Goal: Information Seeking & Learning: Compare options

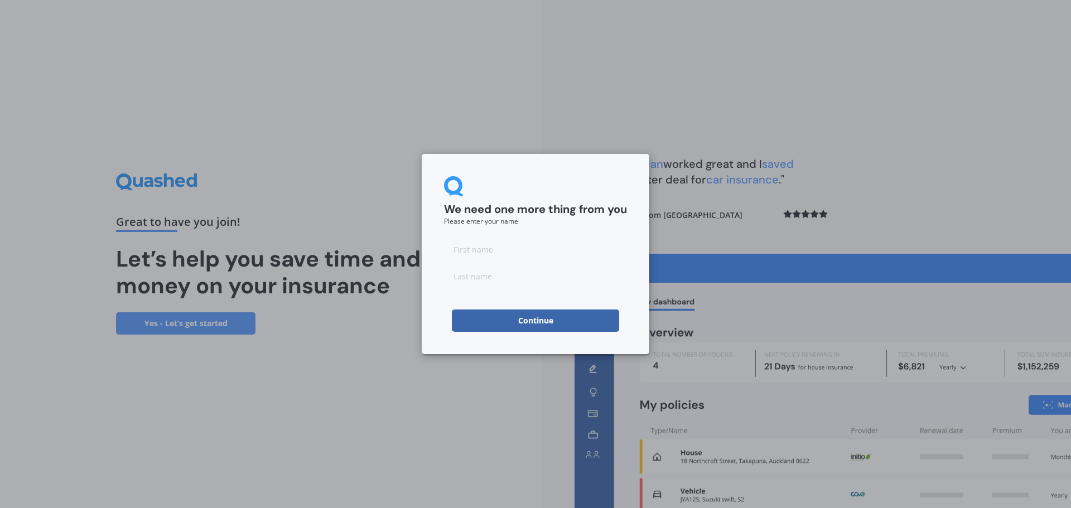
click at [480, 249] on input at bounding box center [535, 249] width 183 height 22
type input "Susan"
type input "Salvador Gamarra"
click at [505, 321] on button "Continue" at bounding box center [535, 321] width 167 height 22
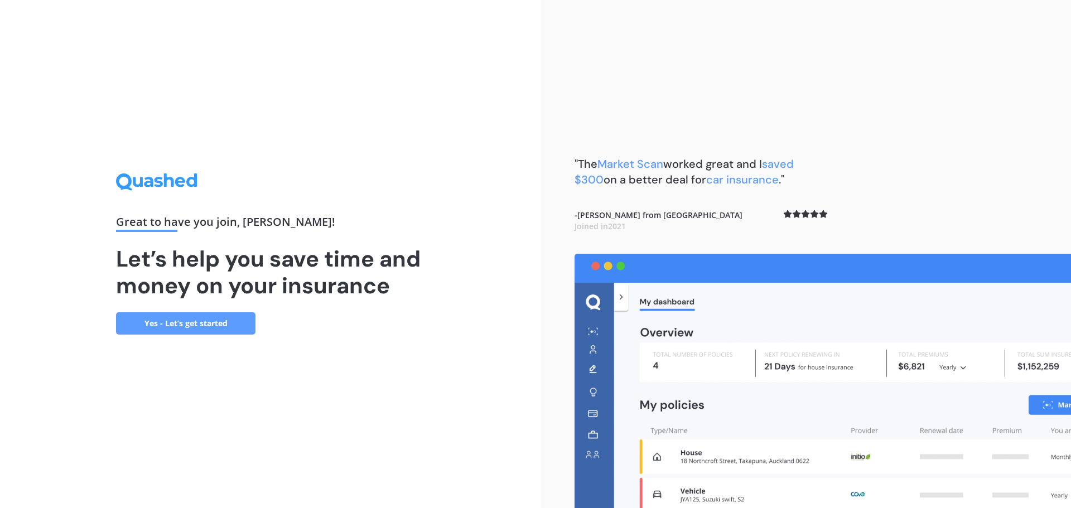
click at [204, 322] on link "Yes - Let’s get started" at bounding box center [185, 323] width 139 height 22
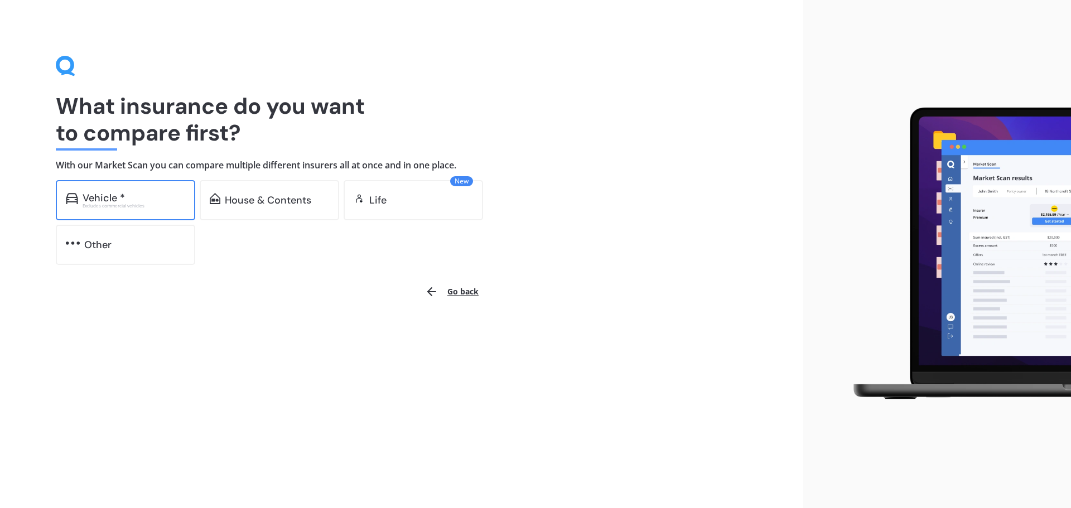
click at [122, 196] on div "Vehicle *" at bounding box center [104, 197] width 42 height 11
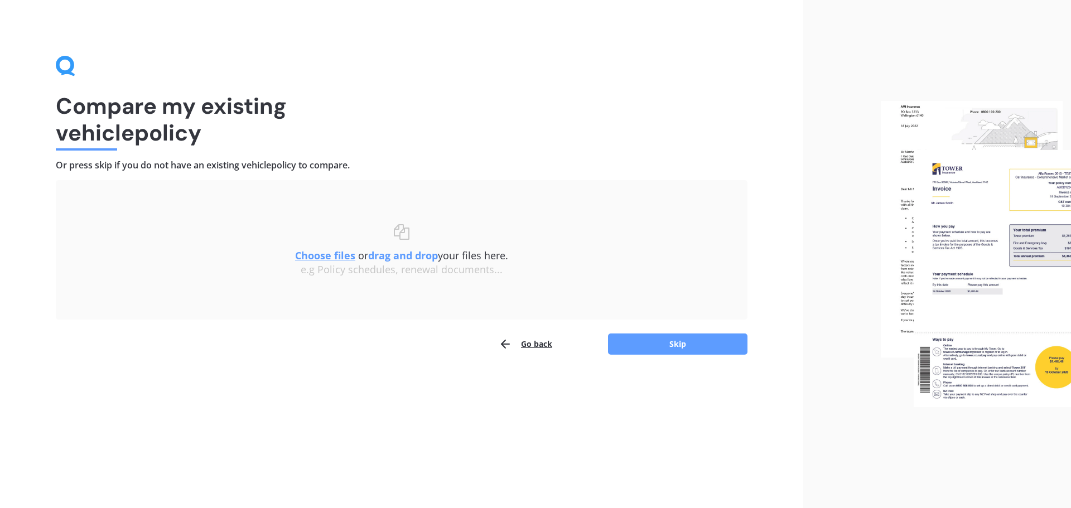
click at [532, 346] on button "Go back" at bounding box center [526, 344] width 54 height 22
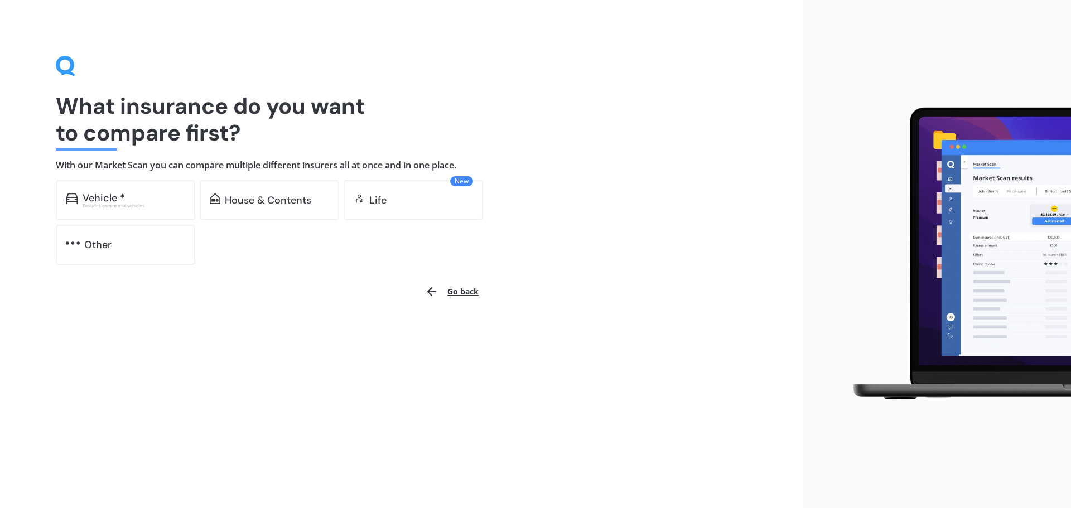
click at [452, 284] on button "Go back" at bounding box center [451, 291] width 67 height 27
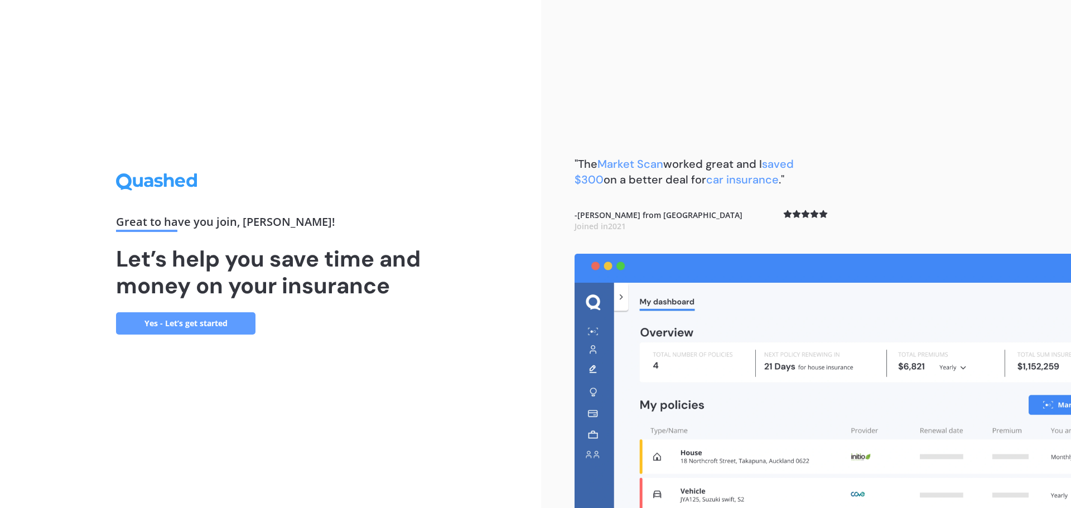
click at [212, 325] on link "Yes - Let’s get started" at bounding box center [185, 323] width 139 height 22
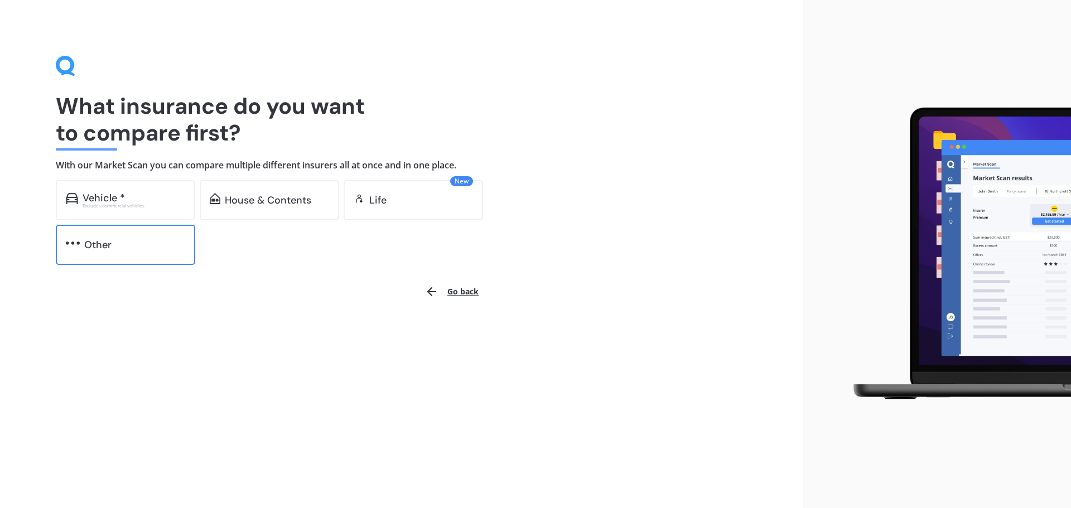
click at [126, 253] on div "Other" at bounding box center [125, 245] width 139 height 40
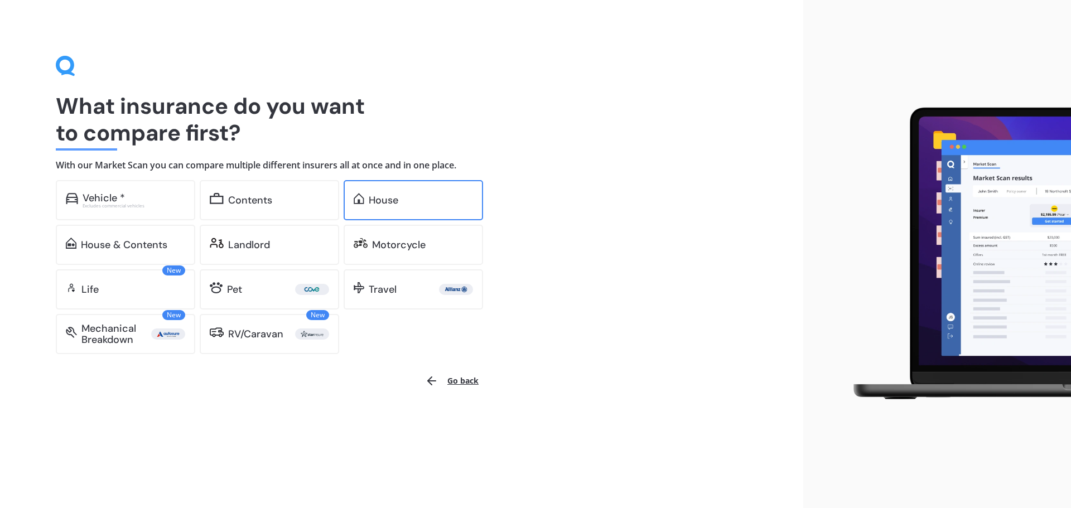
click at [396, 192] on div "House" at bounding box center [413, 200] width 139 height 40
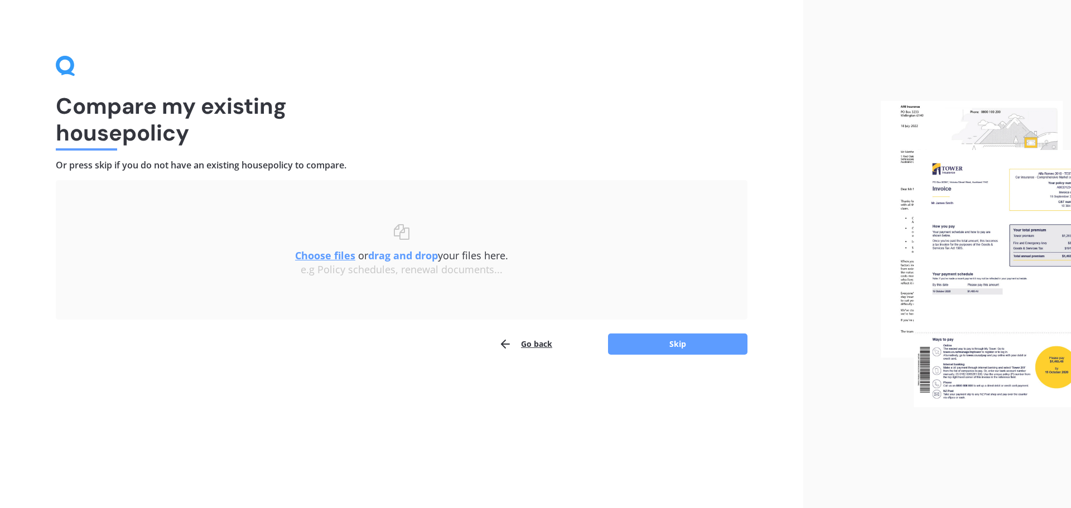
click at [336, 259] on u "Choose files" at bounding box center [325, 255] width 60 height 13
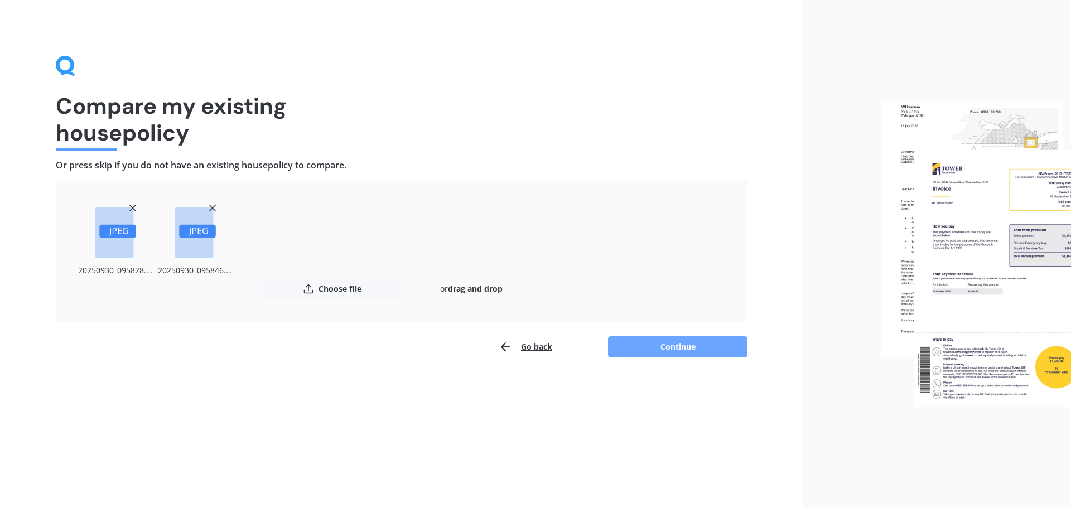
click at [677, 347] on button "Continue" at bounding box center [677, 346] width 139 height 21
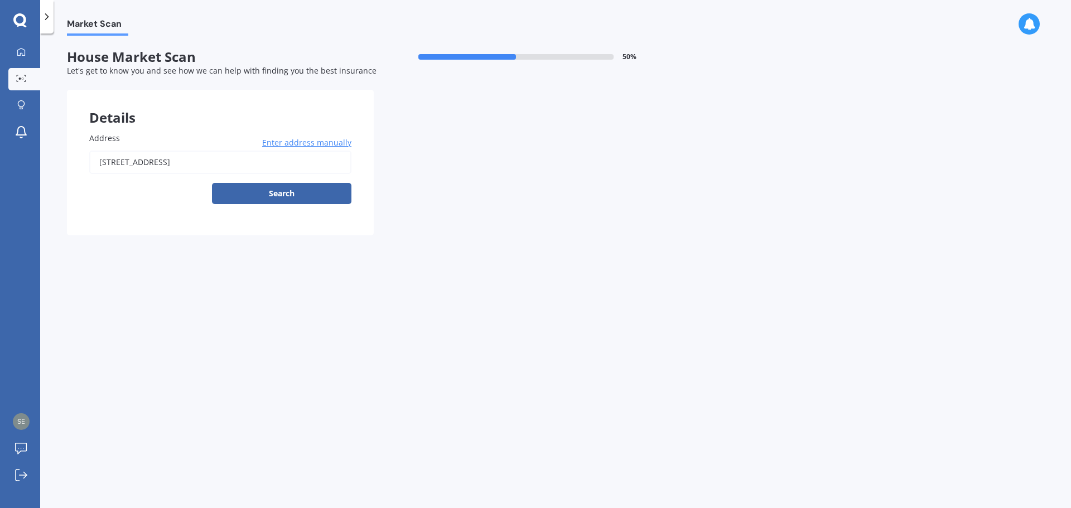
click at [259, 163] on input "[STREET_ADDRESS]" at bounding box center [220, 162] width 262 height 23
type input "[STREET_ADDRESS]"
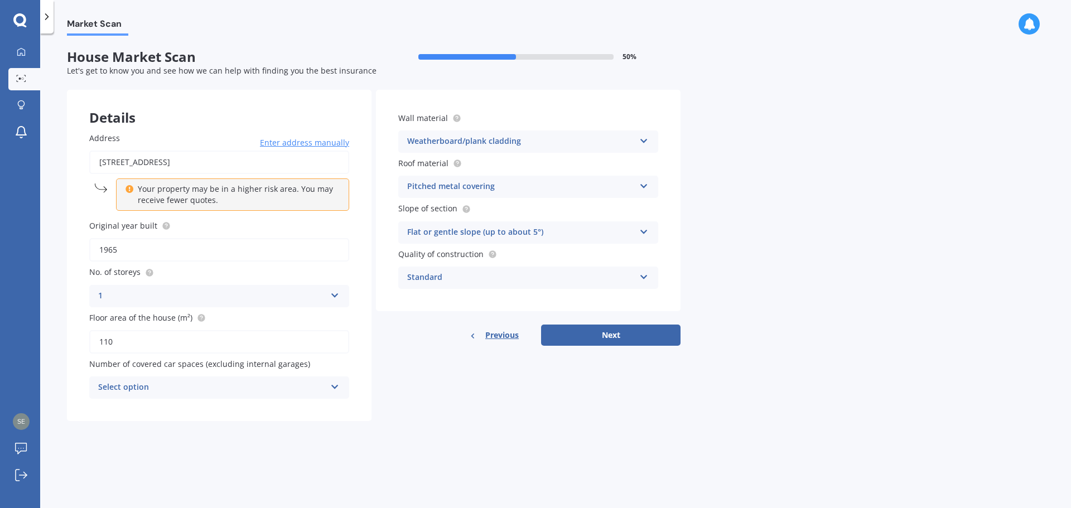
click at [235, 390] on div "Select option" at bounding box center [212, 387] width 228 height 13
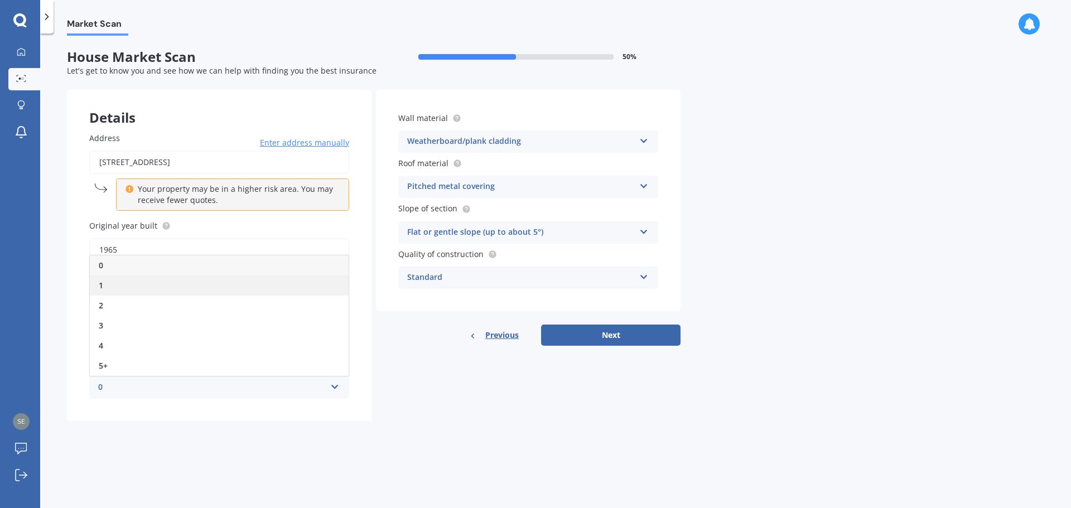
click at [163, 285] on div "1" at bounding box center [219, 286] width 259 height 20
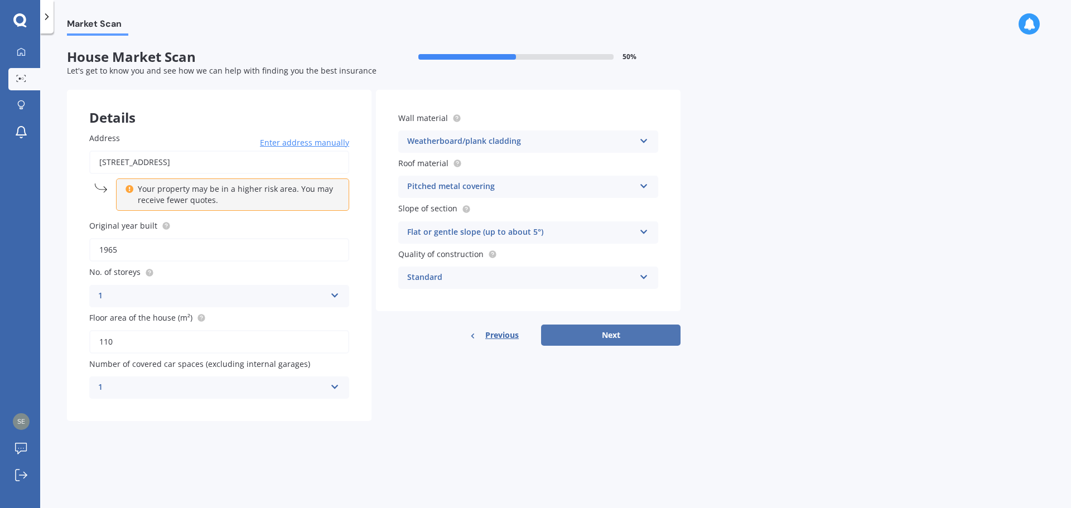
click at [632, 336] on button "Next" at bounding box center [610, 335] width 139 height 21
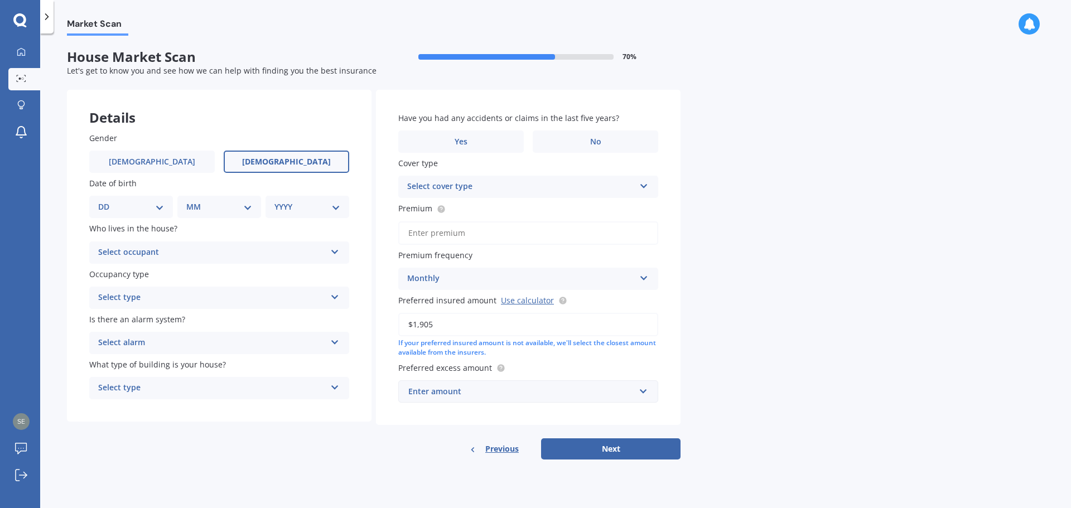
click at [302, 161] on label "[DEMOGRAPHIC_DATA]" at bounding box center [287, 162] width 126 height 22
click at [0, 0] on input "[DEMOGRAPHIC_DATA]" at bounding box center [0, 0] width 0 height 0
click at [161, 209] on select "DD 01 02 03 04 05 06 07 08 09 10 11 12 13 14 15 16 17 18 19 20 21 22 23 24 25 2…" at bounding box center [131, 207] width 66 height 12
select select "04"
click at [107, 201] on select "DD 01 02 03 04 05 06 07 08 09 10 11 12 13 14 15 16 17 18 19 20 21 22 23 24 25 2…" at bounding box center [131, 207] width 66 height 12
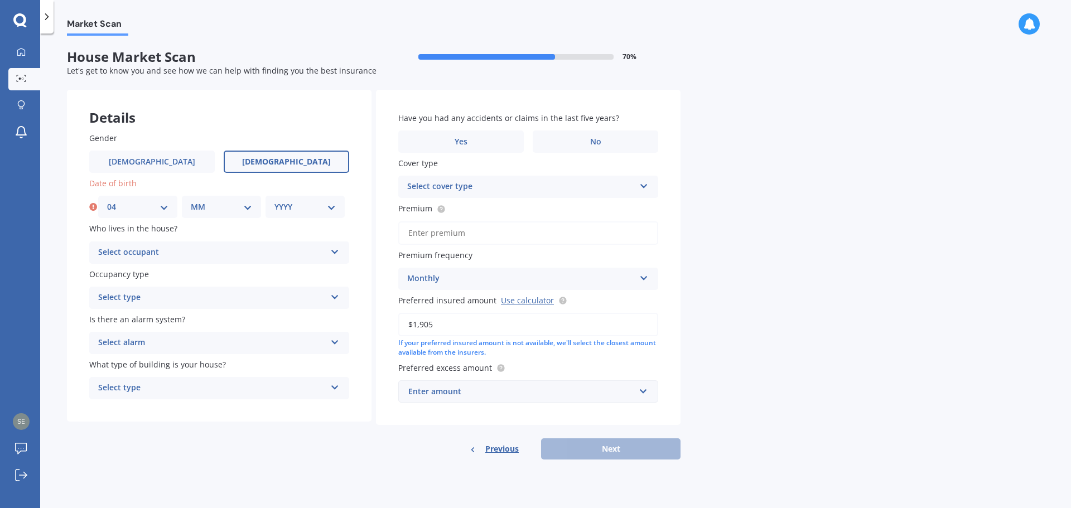
click at [225, 204] on select "MM 01 02 03 04 05 06 07 08 09 10 11 12" at bounding box center [221, 207] width 61 height 12
select select "02"
click at [191, 201] on select "MM 01 02 03 04 05 06 07 08 09 10 11 12" at bounding box center [221, 207] width 61 height 12
click at [306, 199] on div "YYYY 2009 2008 2007 2006 2005 2004 2003 2002 2001 2000 1999 1998 1997 1996 1995…" at bounding box center [305, 207] width 79 height 22
click at [315, 205] on select "YYYY 2009 2008 2007 2006 2005 2004 2003 2002 2001 2000 1999 1998 1997 1996 1995…" at bounding box center [304, 207] width 61 height 12
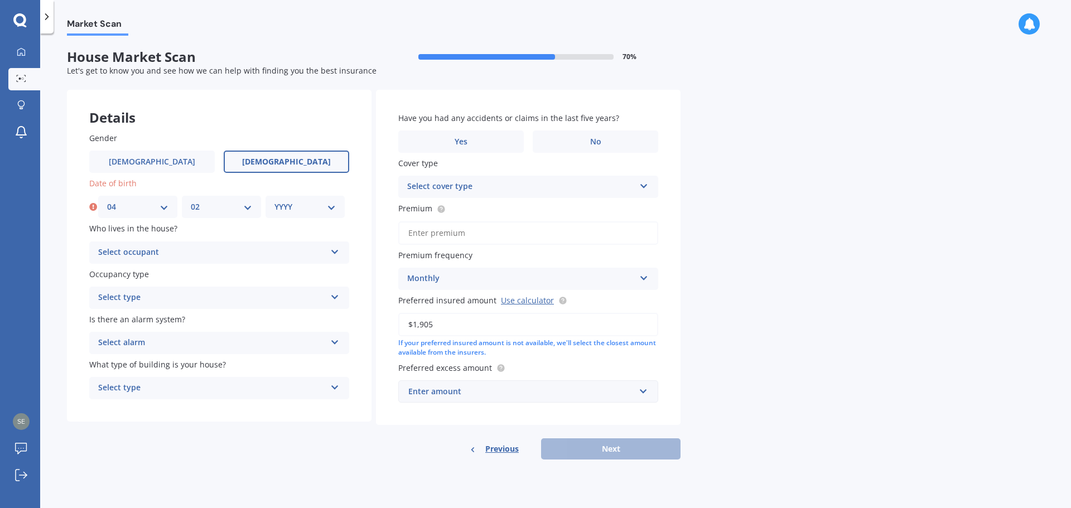
select select "1977"
click at [274, 201] on select "YYYY 2009 2008 2007 2006 2005 2004 2003 2002 2001 2000 1999 1998 1997 1996 1995…" at bounding box center [304, 207] width 61 height 12
click at [266, 243] on div "Select occupant Owner Owner + Boarder" at bounding box center [219, 253] width 260 height 22
click at [255, 272] on div "Owner" at bounding box center [219, 274] width 259 height 20
click at [294, 298] on div "Select type" at bounding box center [212, 297] width 228 height 13
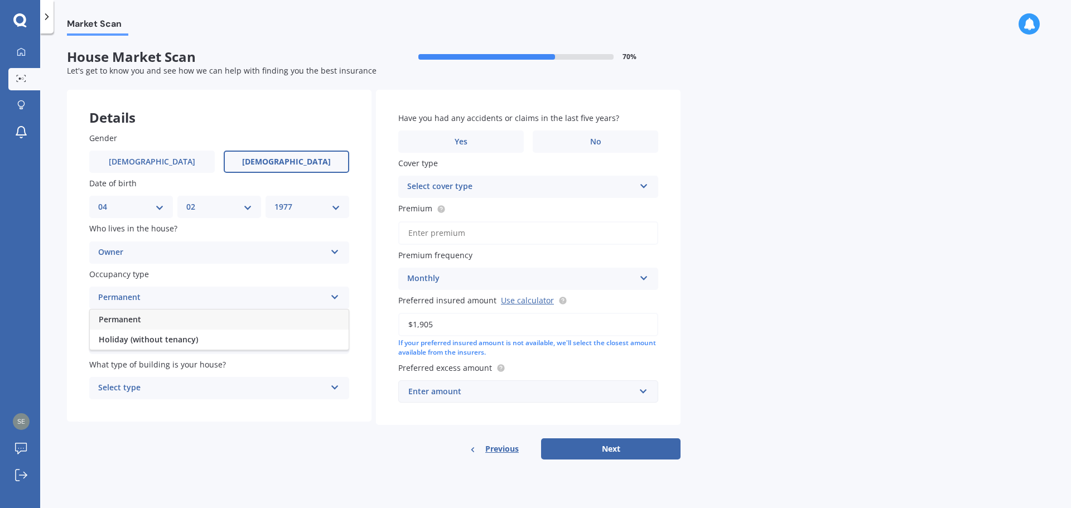
click at [274, 317] on div "Permanent" at bounding box center [219, 320] width 259 height 20
click at [271, 341] on div "Select alarm" at bounding box center [212, 342] width 228 height 13
click at [212, 367] on div "Yes, monitored" at bounding box center [219, 365] width 259 height 20
click at [259, 384] on div "Select type" at bounding box center [212, 388] width 228 height 13
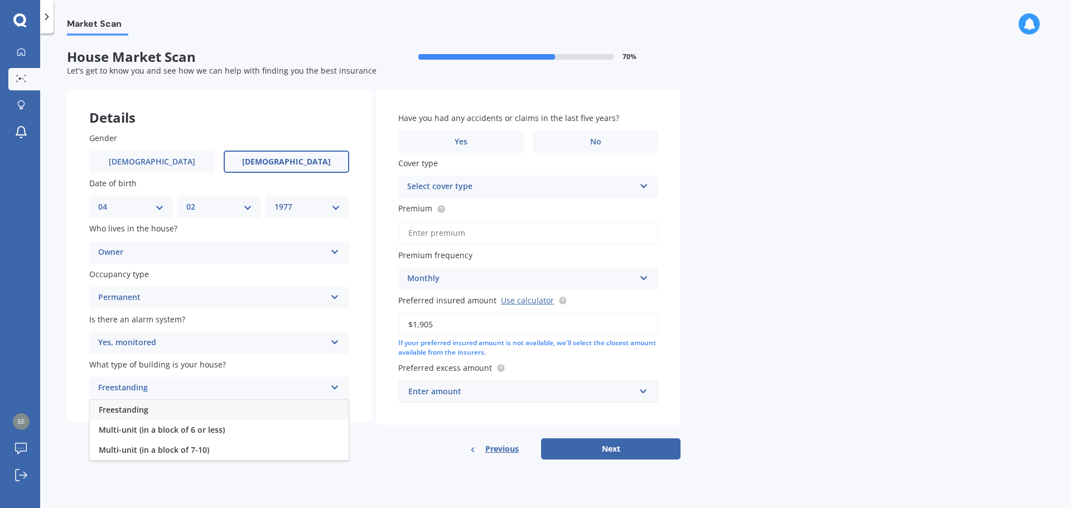
click at [248, 408] on div "Freestanding" at bounding box center [219, 410] width 259 height 20
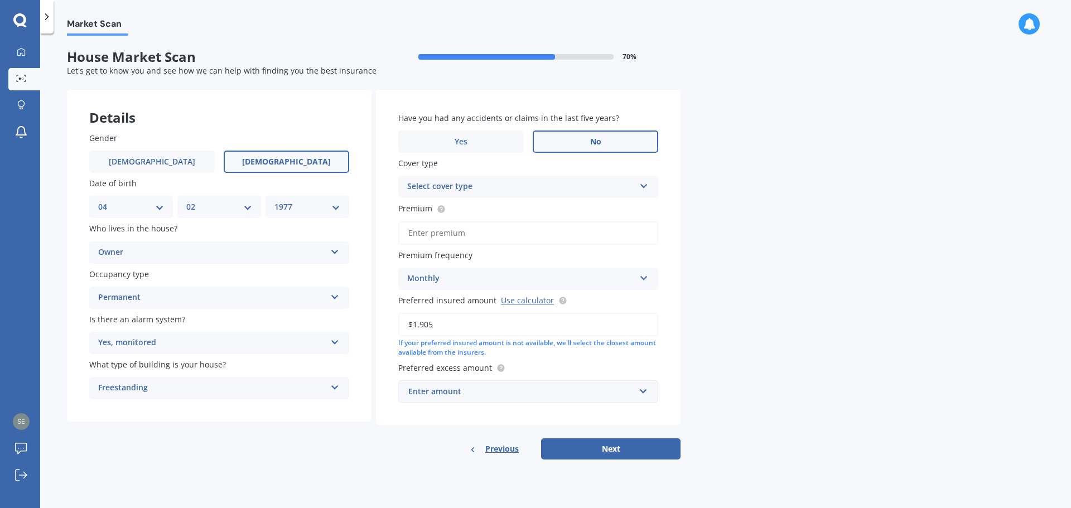
click at [561, 136] on label "No" at bounding box center [596, 142] width 126 height 22
click at [0, 0] on input "No" at bounding box center [0, 0] width 0 height 0
click at [580, 186] on div "Select cover type" at bounding box center [521, 186] width 228 height 13
click at [539, 210] on div "House Insurance - Asset Protector" at bounding box center [528, 209] width 259 height 20
click at [541, 232] on input "Premium" at bounding box center [528, 232] width 260 height 23
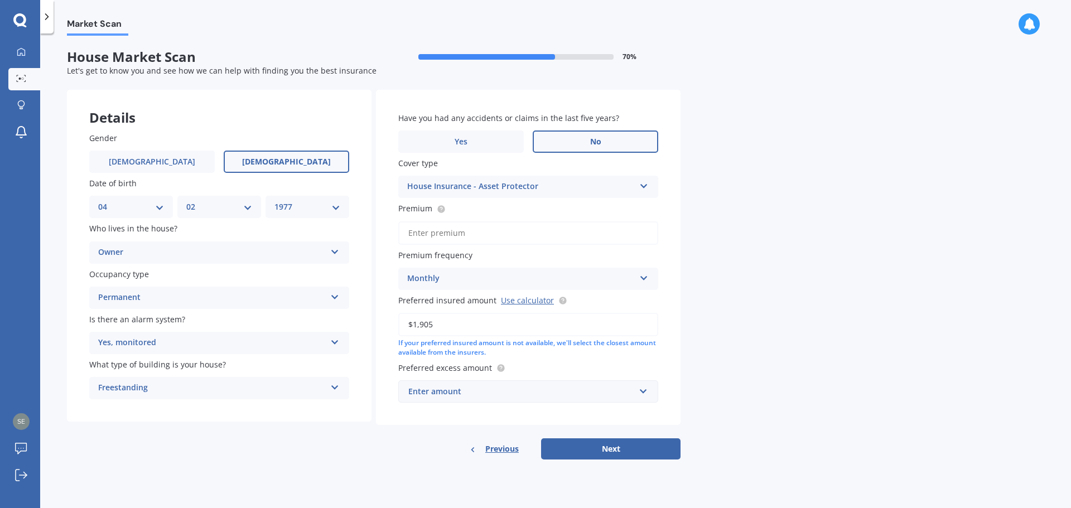
click at [739, 308] on div "Market Scan House Market Scan 70 % Let's get to know you and see how we can hel…" at bounding box center [555, 273] width 1031 height 475
click at [534, 300] on link "Use calculator" at bounding box center [527, 300] width 53 height 11
drag, startPoint x: 444, startPoint y: 323, endPoint x: 401, endPoint y: 322, distance: 43.5
click at [401, 322] on input "$1,905" at bounding box center [528, 324] width 260 height 23
type input "$645,000"
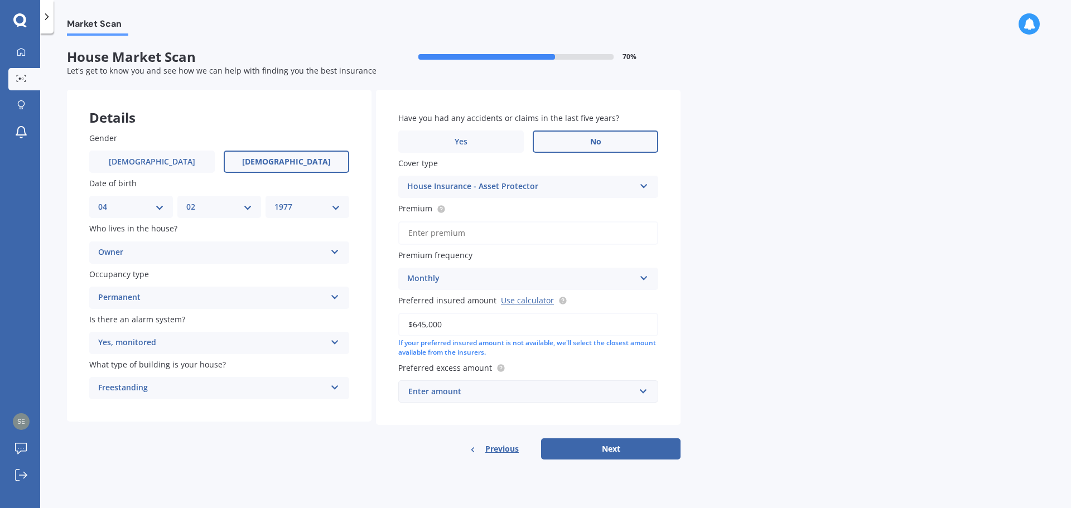
click at [786, 346] on div "Market Scan House Market Scan 70 % Let's get to know you and see how we can hel…" at bounding box center [555, 273] width 1031 height 475
click at [639, 394] on input "text" at bounding box center [524, 391] width 250 height 21
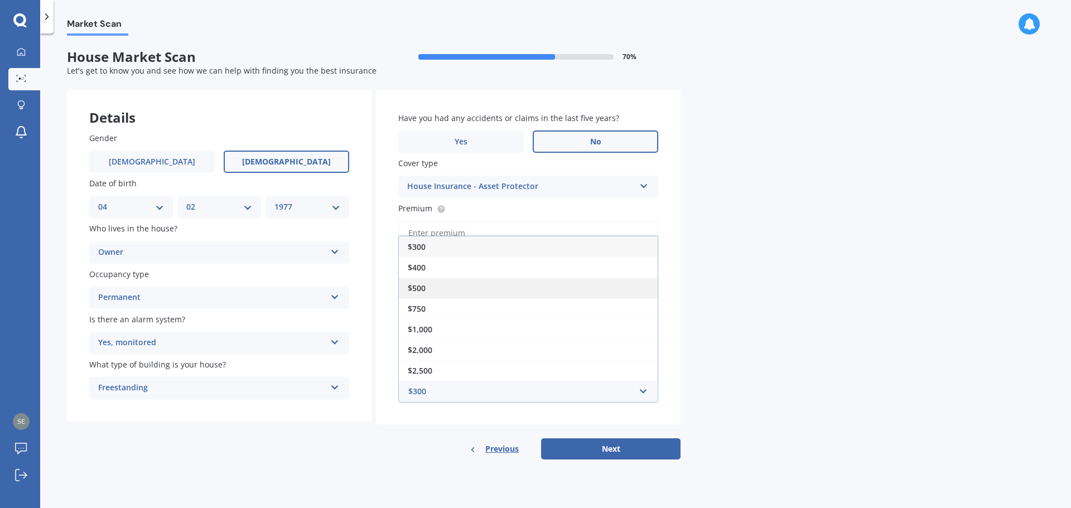
click at [537, 282] on div "$500" at bounding box center [528, 288] width 259 height 21
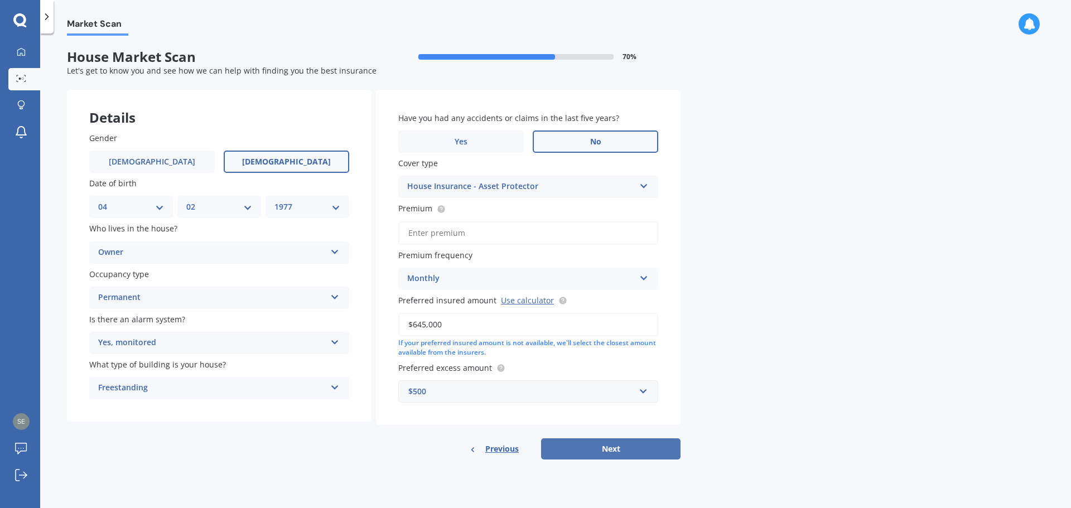
click at [622, 451] on button "Next" at bounding box center [610, 448] width 139 height 21
click at [431, 236] on input "Premium" at bounding box center [528, 232] width 260 height 23
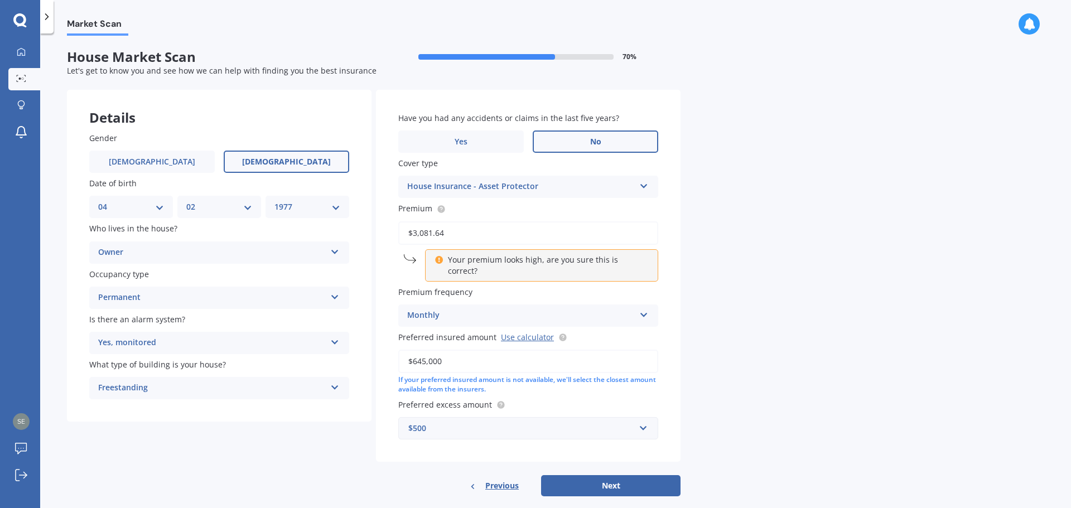
type input "$3,081.64"
click at [716, 238] on div "Market Scan House Market Scan 70 % Let's get to know you and see how we can hel…" at bounding box center [555, 273] width 1031 height 475
click at [614, 475] on button "Next" at bounding box center [610, 485] width 139 height 21
select select "04"
select select "02"
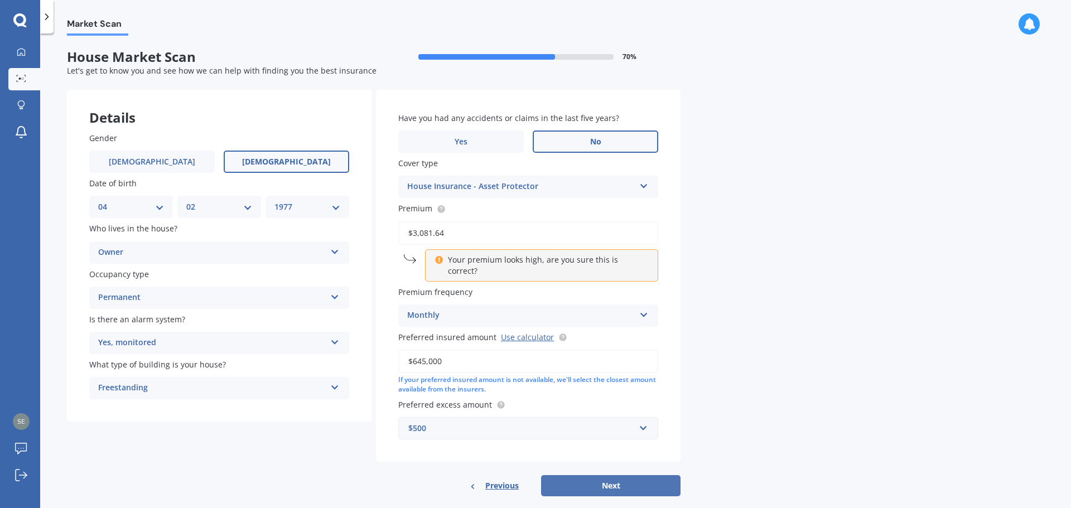
select select "1977"
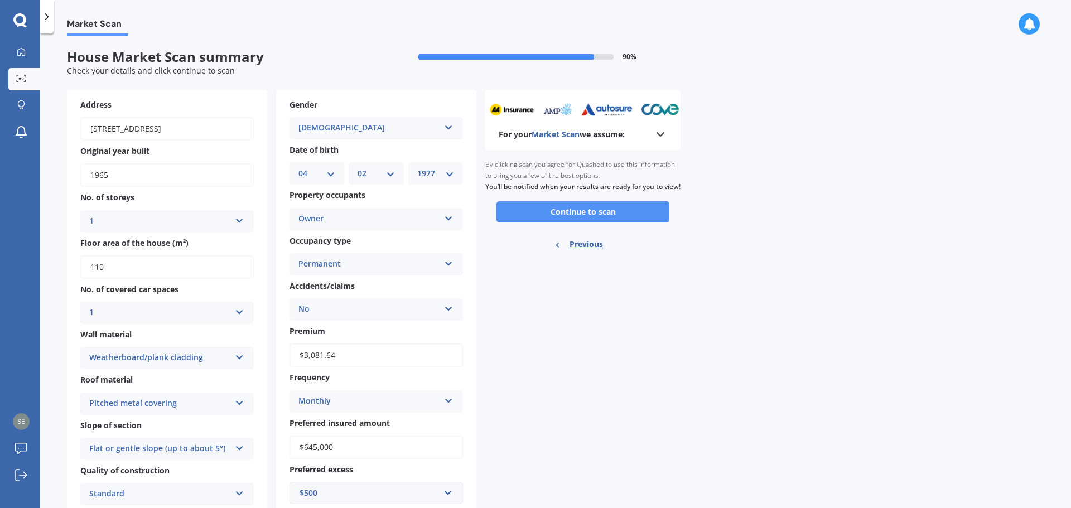
click at [597, 221] on button "Continue to scan" at bounding box center [582, 211] width 173 height 21
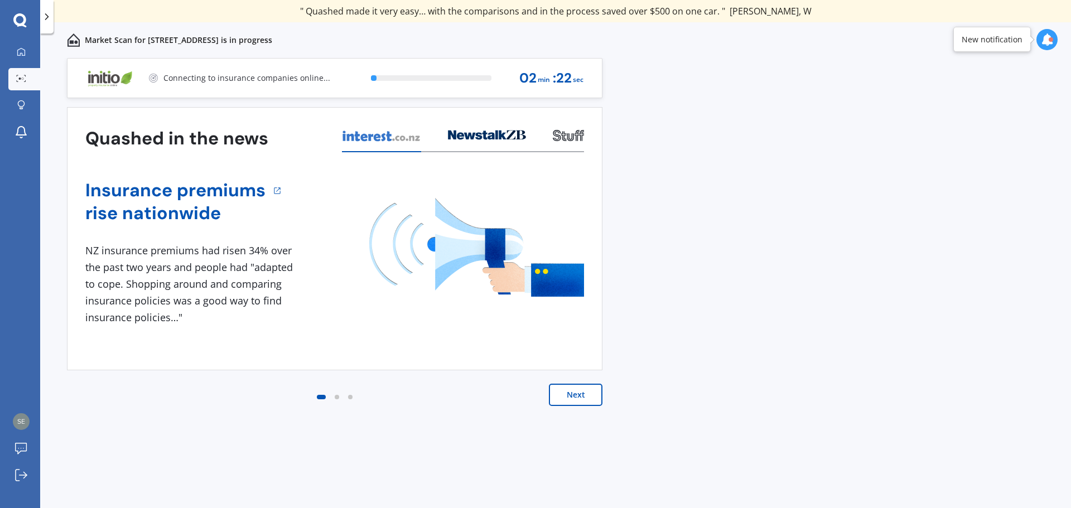
click at [572, 392] on button "Next" at bounding box center [576, 395] width 54 height 22
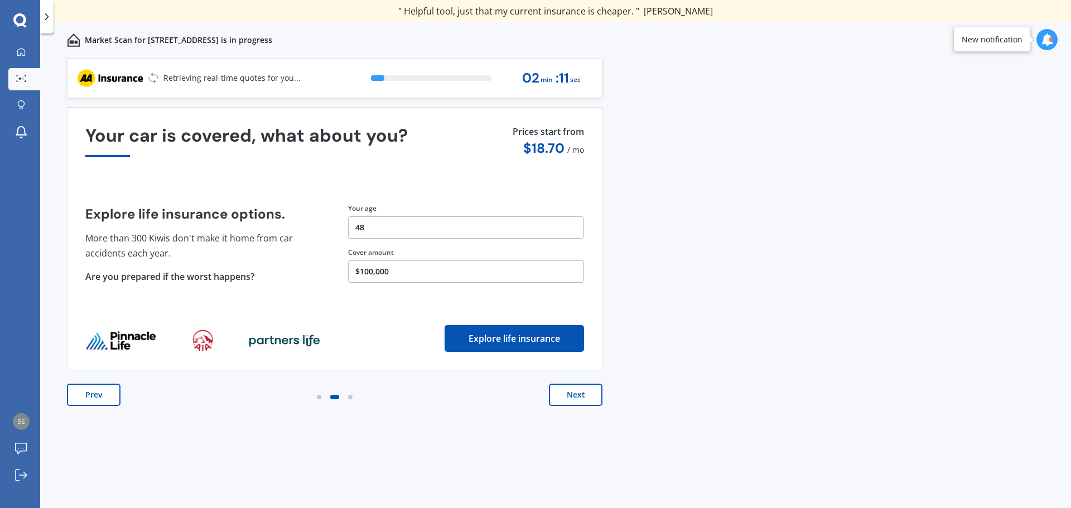
click at [582, 393] on button "Next" at bounding box center [576, 395] width 54 height 22
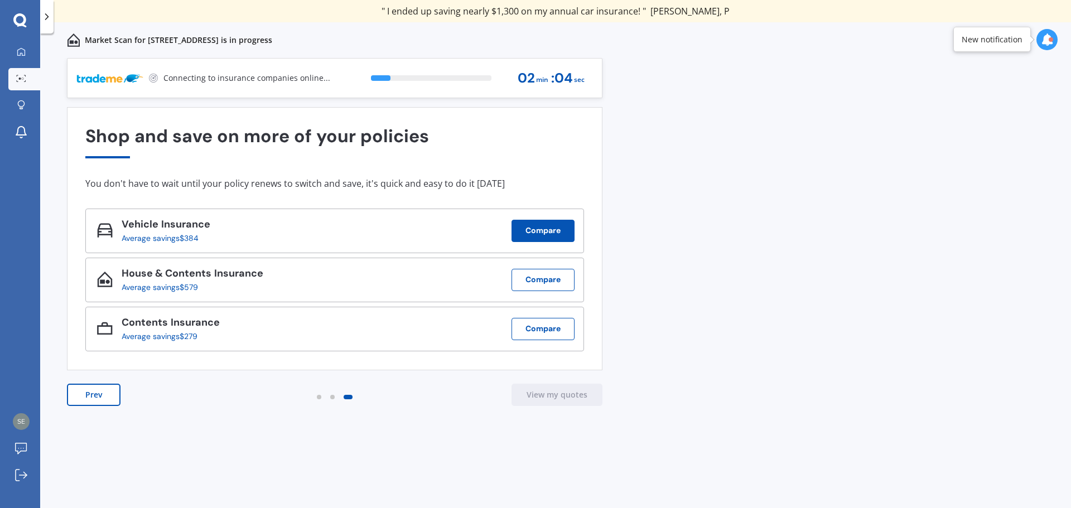
click at [547, 229] on button "Compare" at bounding box center [543, 231] width 63 height 22
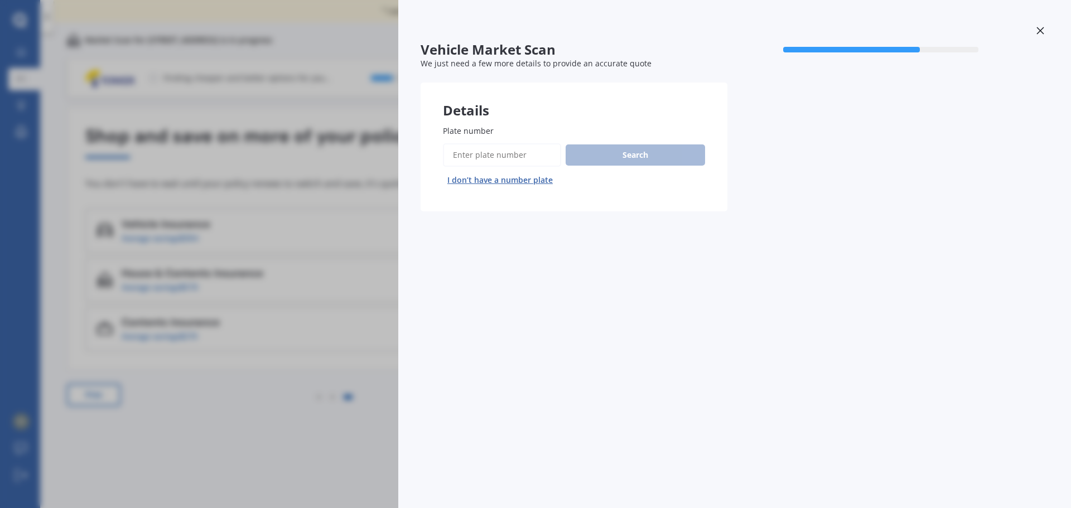
click at [501, 155] on input "Plate number" at bounding box center [502, 154] width 118 height 23
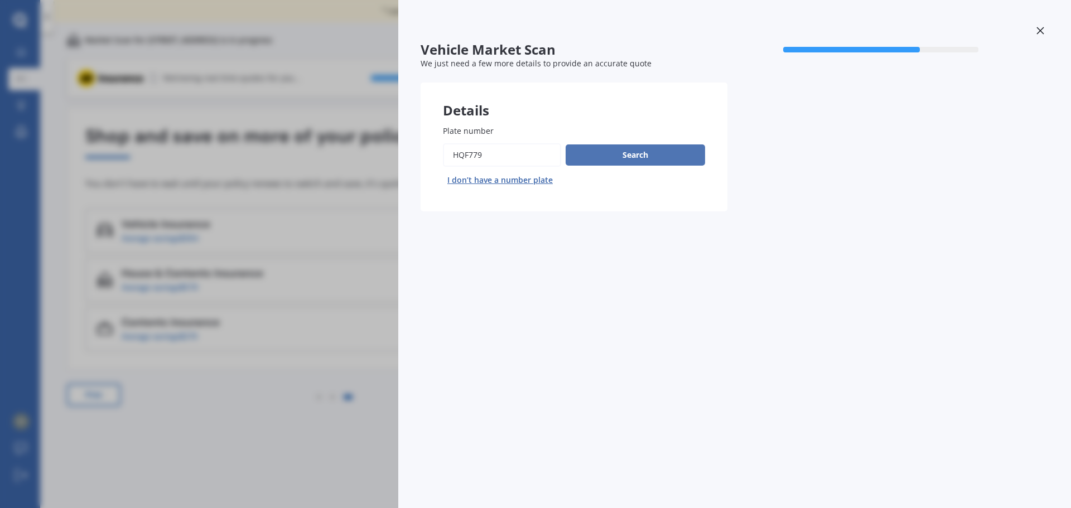
type input "HQF779"
click at [640, 150] on button "Search" at bounding box center [635, 154] width 139 height 21
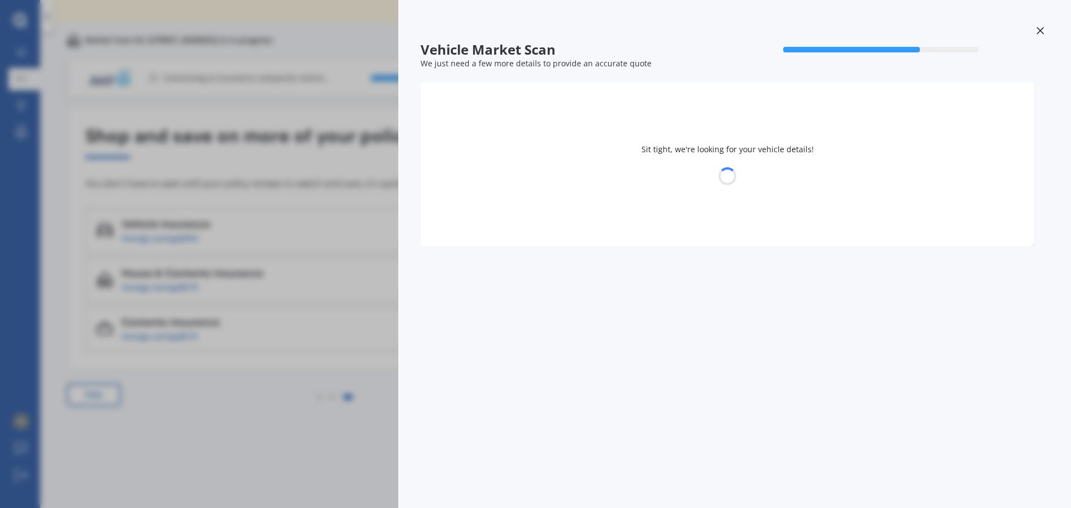
select select "SUZUKI"
select select "SWIFT"
select select "04"
select select "02"
select select "1977"
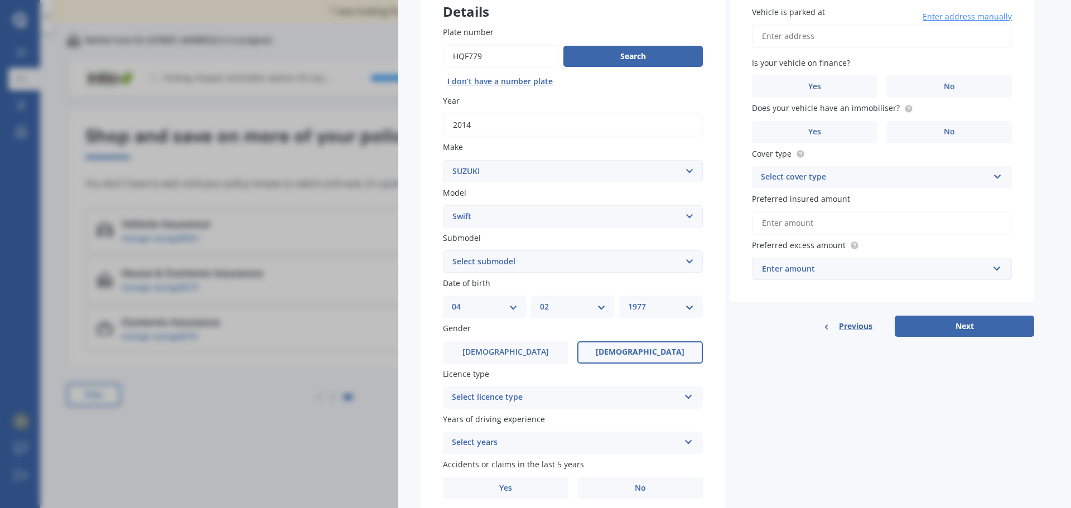
scroll to position [112, 0]
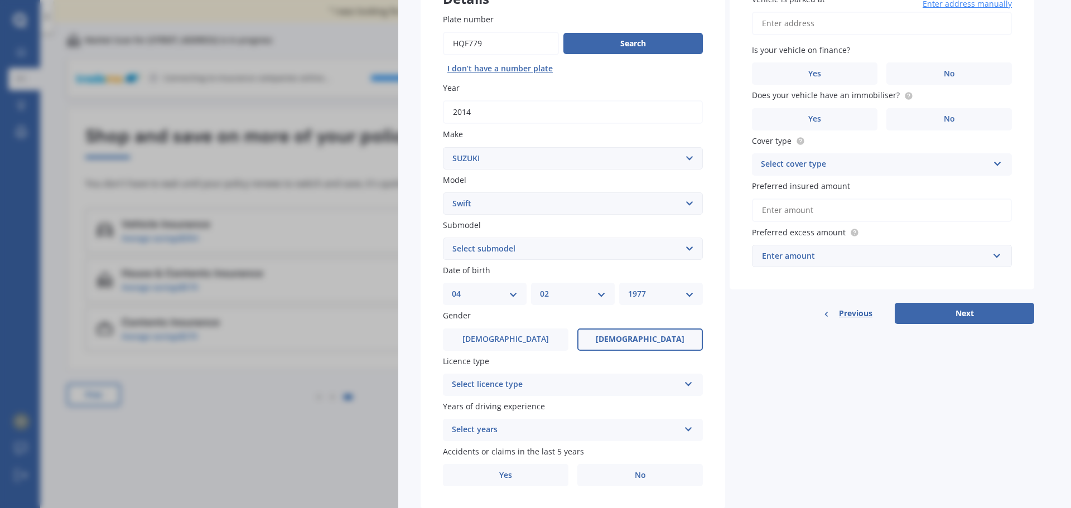
click at [532, 248] on select "Select submodel (All other) Cino Diesel Turbo GA GL GLX GO GP GS GTI LTD RS Hyb…" at bounding box center [573, 249] width 260 height 22
select select "SPORT 1.6"
click at [443, 238] on select "Select submodel (All other) Cino Diesel Turbo GA GL GLX GO GP GS GTI LTD RS Hyb…" at bounding box center [573, 249] width 260 height 22
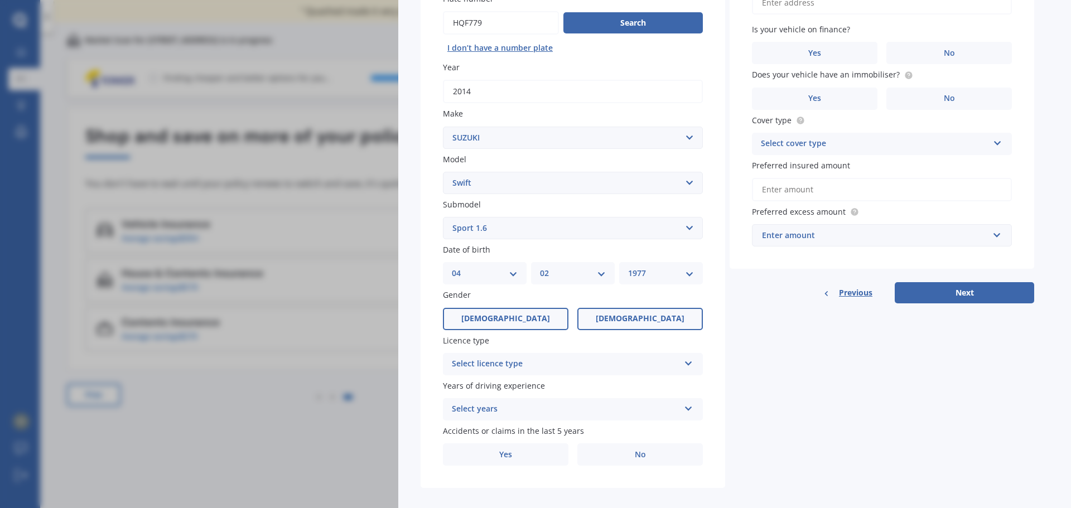
scroll to position [143, 0]
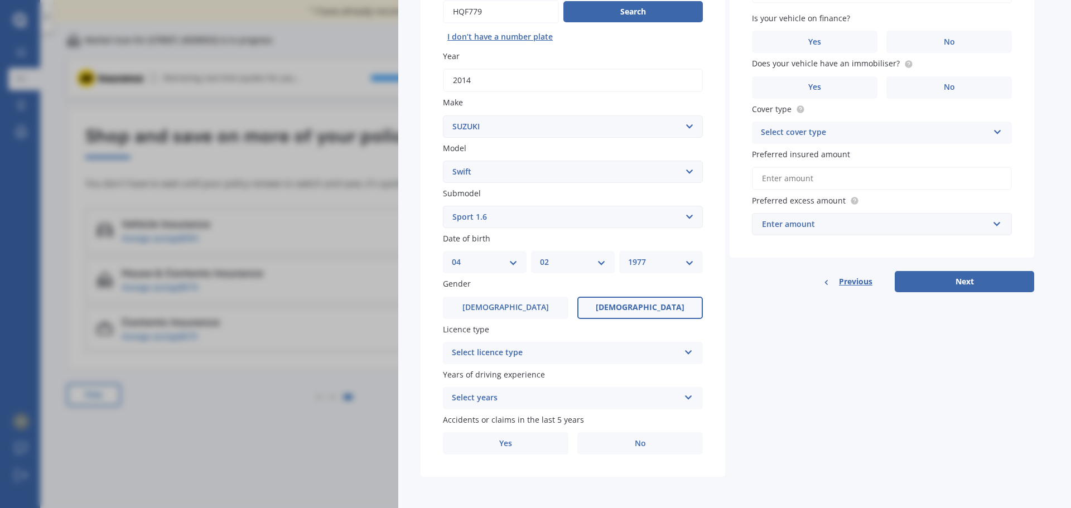
click at [568, 354] on div "Select licence type" at bounding box center [566, 352] width 228 height 13
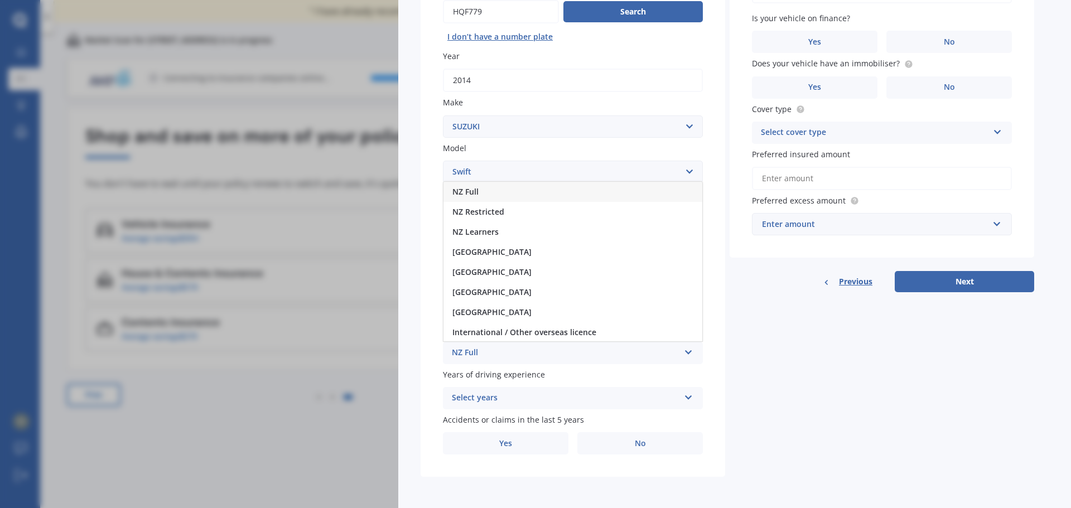
click at [498, 191] on div "NZ Full" at bounding box center [572, 192] width 259 height 20
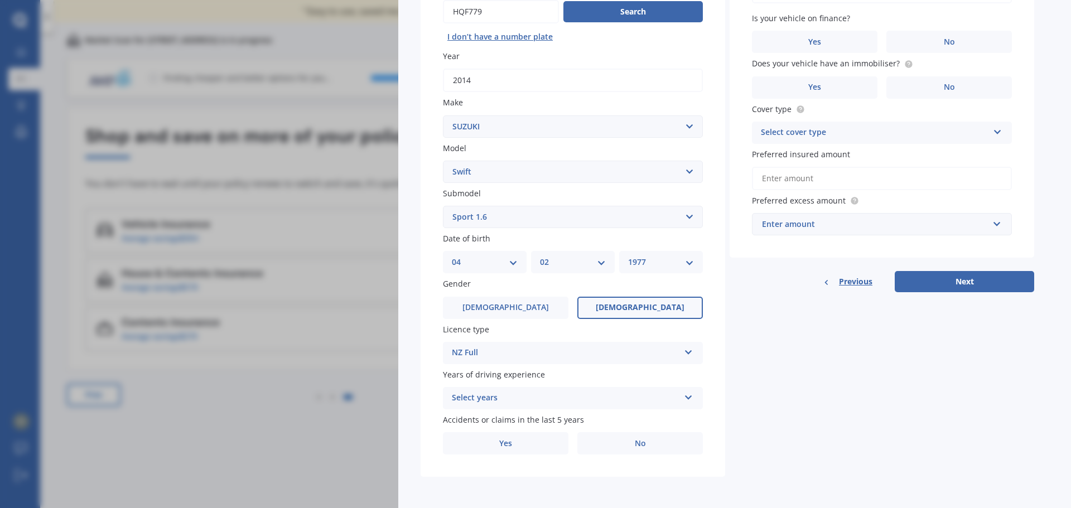
click at [598, 402] on div "Select years" at bounding box center [566, 398] width 228 height 13
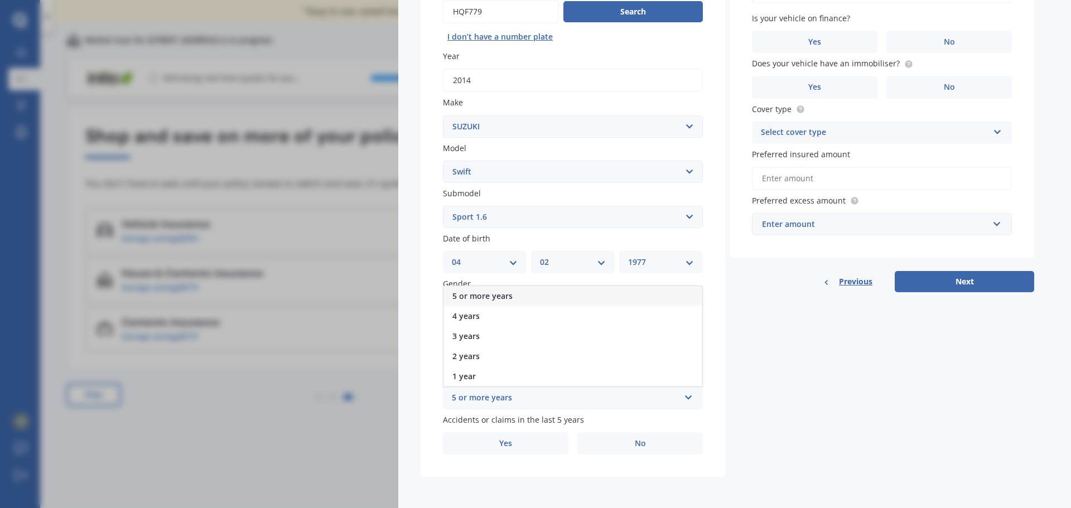
click at [578, 296] on div "5 or more years" at bounding box center [572, 296] width 259 height 20
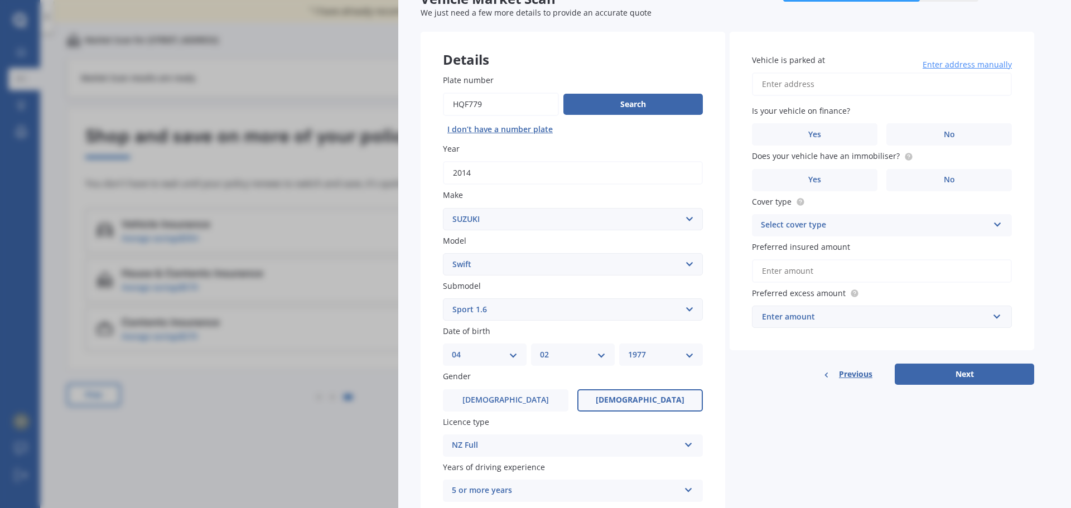
scroll to position [32, 0]
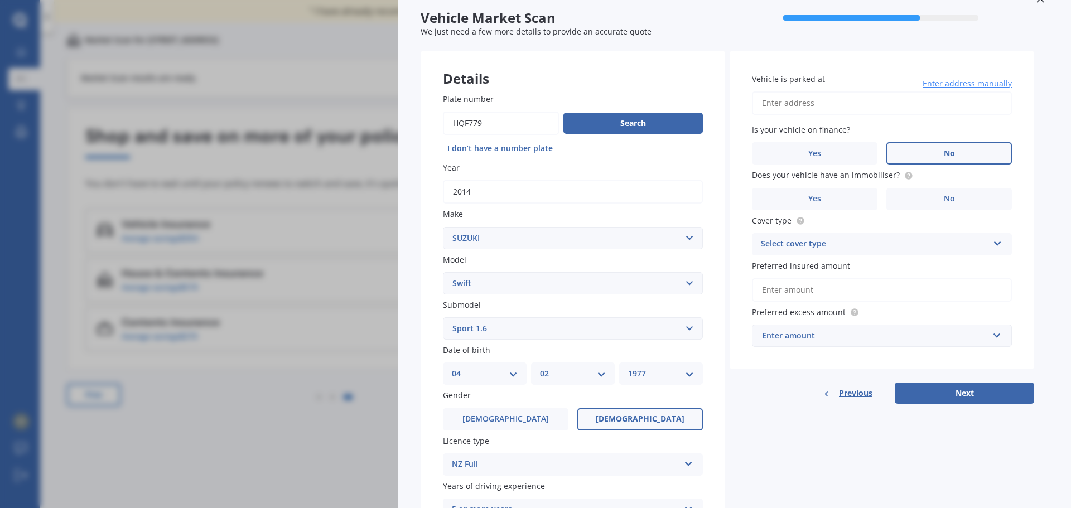
click at [960, 150] on label "No" at bounding box center [949, 153] width 126 height 22
click at [0, 0] on input "No" at bounding box center [0, 0] width 0 height 0
click at [776, 421] on div "Details Plate number Search I don’t have a number plate Year 2014 Make Select m…" at bounding box center [728, 320] width 614 height 538
click at [787, 100] on input "Vehicle is parked at" at bounding box center [882, 102] width 260 height 23
click at [807, 102] on input "Vehicle is parked at" at bounding box center [882, 102] width 260 height 23
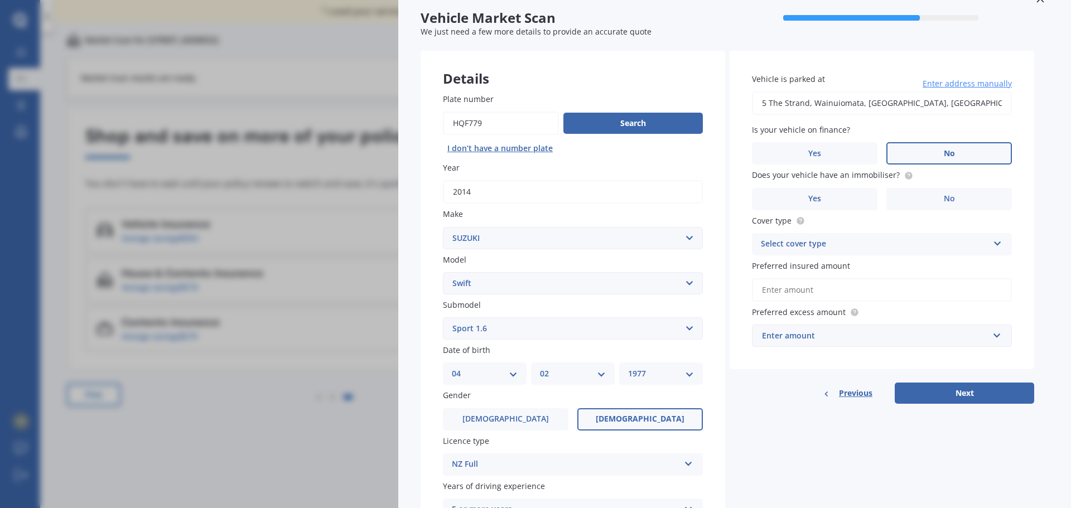
type input "[STREET_ADDRESS]"
click at [811, 243] on div "Select cover type" at bounding box center [875, 244] width 228 height 13
click at [811, 262] on span "Comprehensive" at bounding box center [790, 266] width 59 height 11
click at [812, 289] on input "Preferred insured amount" at bounding box center [882, 289] width 260 height 23
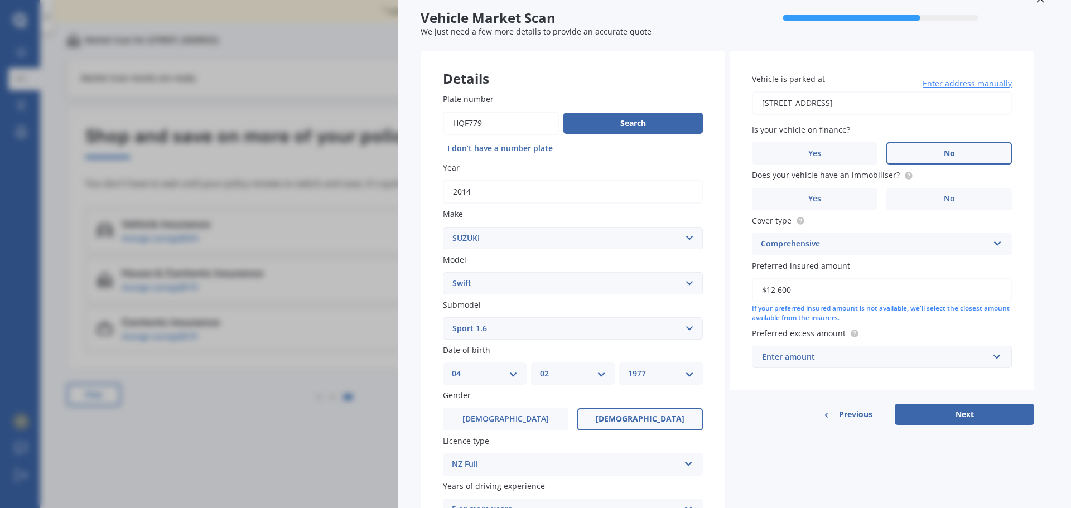
type input "$12,600"
click at [801, 358] on div "Enter amount" at bounding box center [875, 357] width 226 height 12
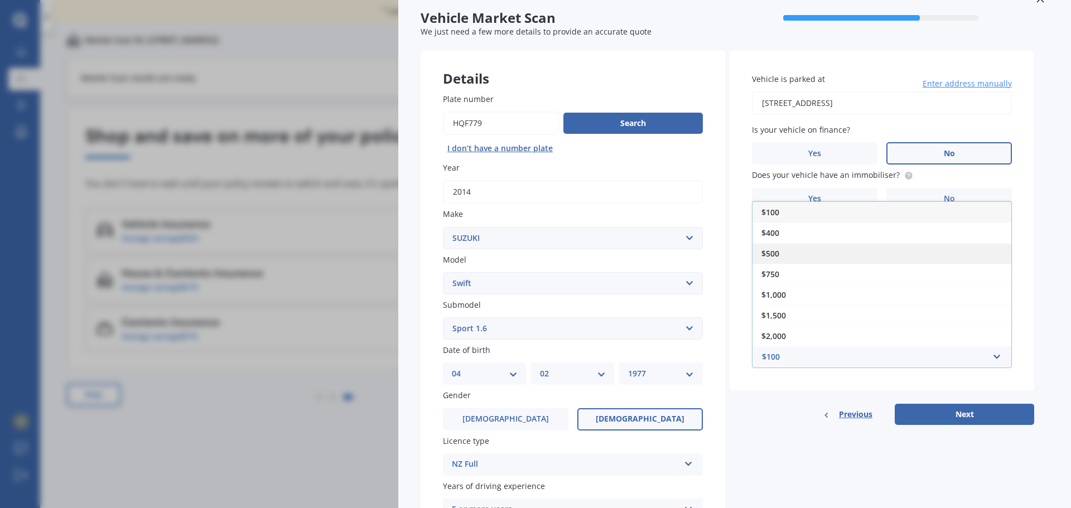
click at [781, 252] on div "$500" at bounding box center [882, 253] width 259 height 21
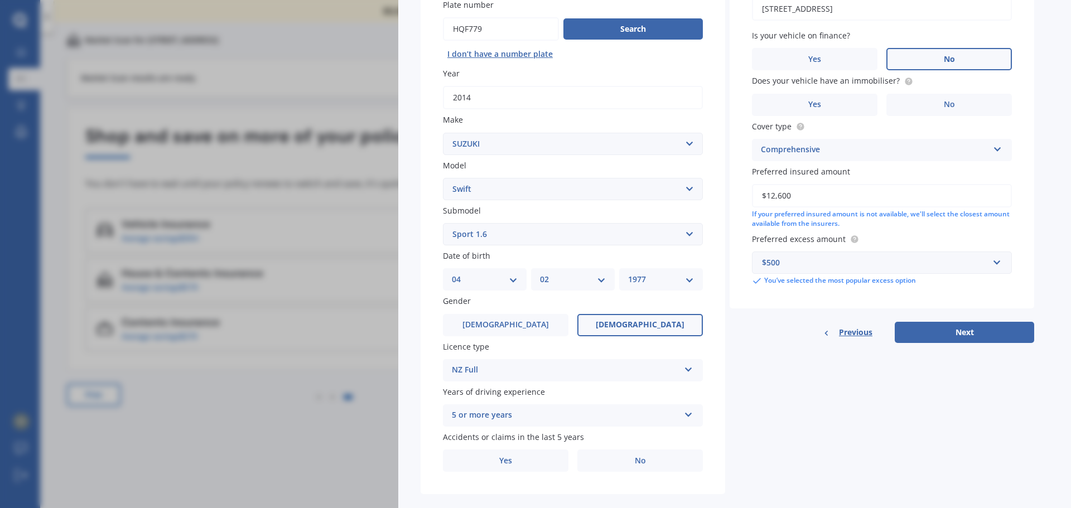
scroll to position [143, 0]
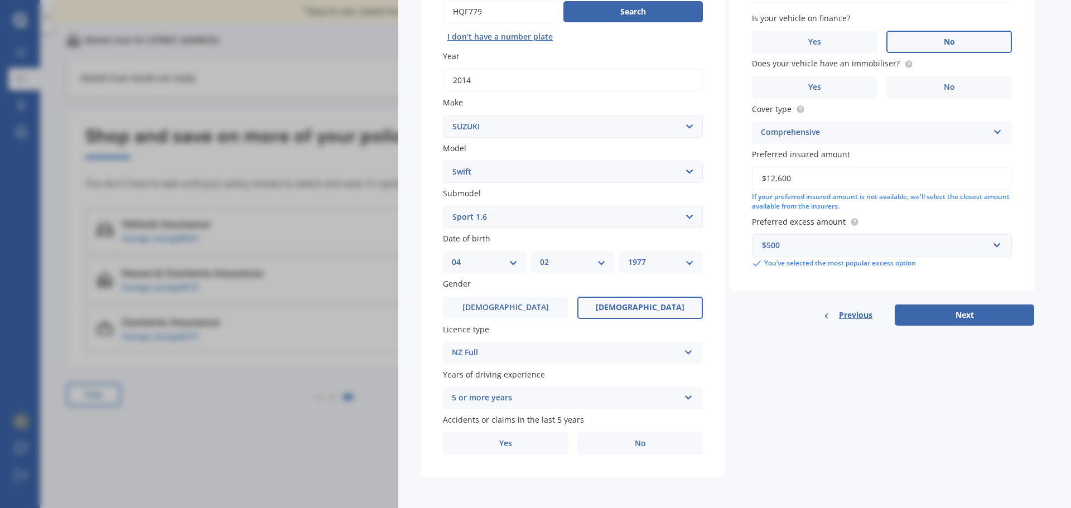
click at [774, 409] on div "Details Plate number Search I don’t have a number plate Year 2014 Make Select m…" at bounding box center [728, 208] width 614 height 538
click at [671, 443] on label "No" at bounding box center [640, 443] width 126 height 22
click at [0, 0] on input "No" at bounding box center [0, 0] width 0 height 0
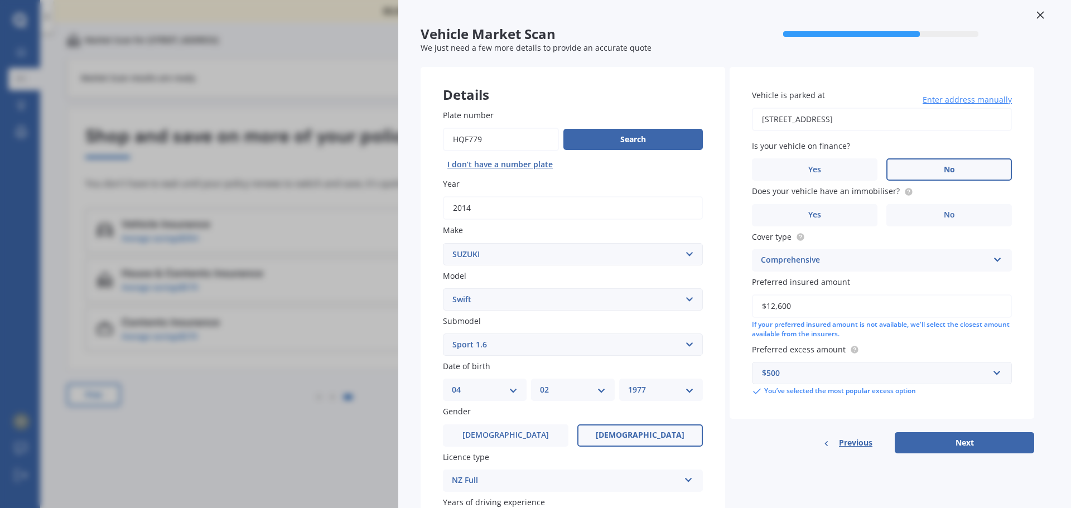
scroll to position [0, 0]
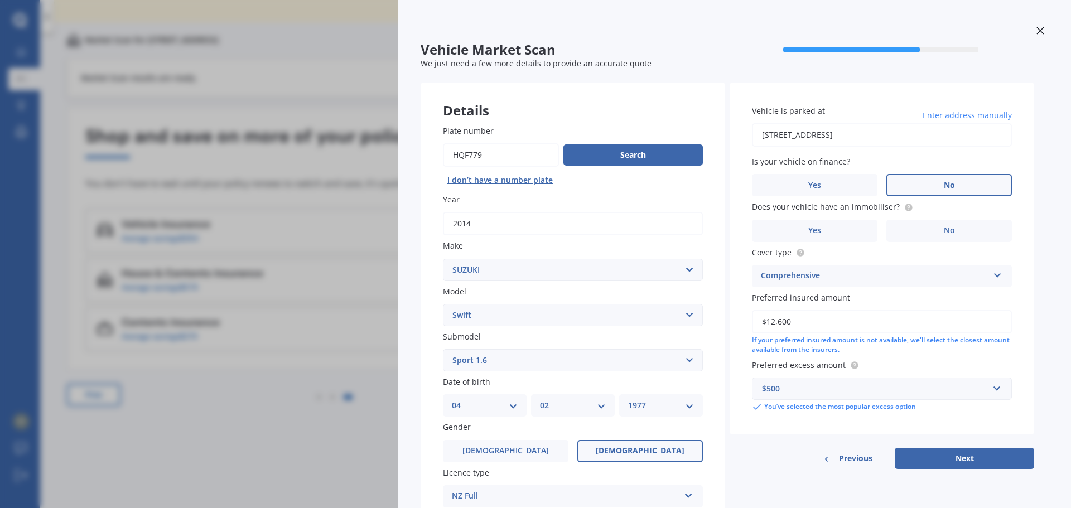
click at [783, 467] on div "Previous Next" at bounding box center [882, 458] width 305 height 21
click at [834, 230] on label "Yes" at bounding box center [815, 231] width 126 height 22
click at [0, 0] on input "Yes" at bounding box center [0, 0] width 0 height 0
click at [978, 459] on button "Next" at bounding box center [964, 458] width 139 height 21
select select "04"
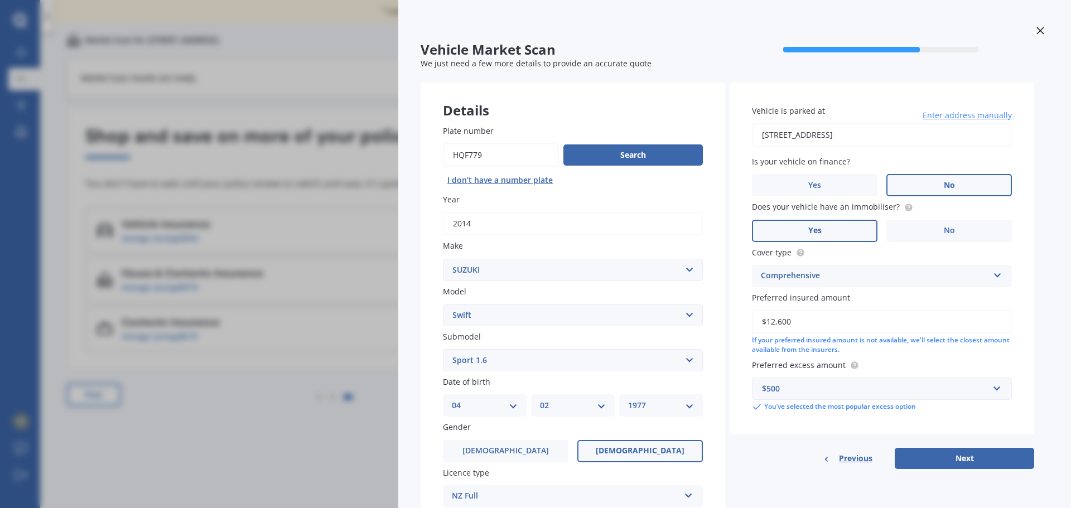
select select "02"
select select "1977"
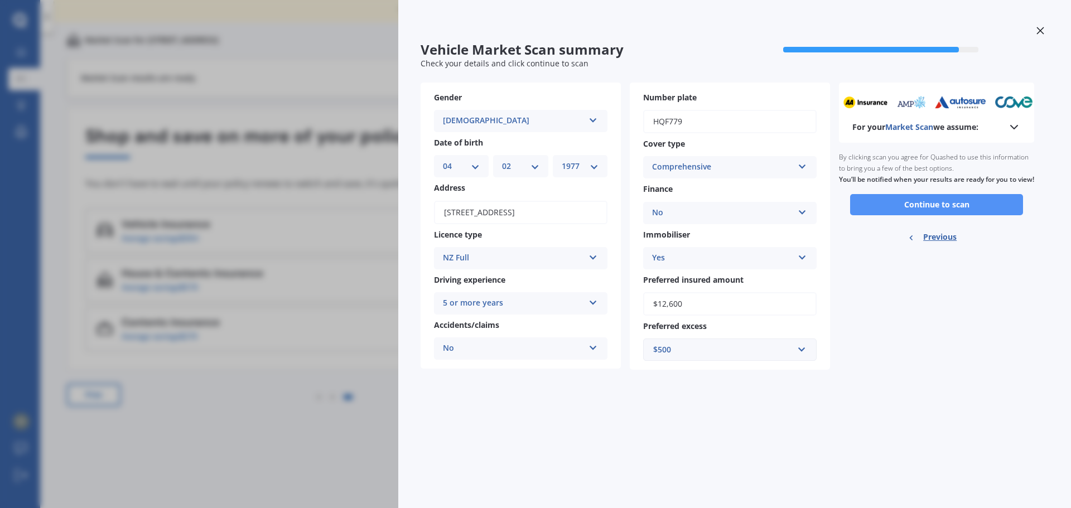
click at [869, 215] on button "Continue to scan" at bounding box center [936, 204] width 173 height 21
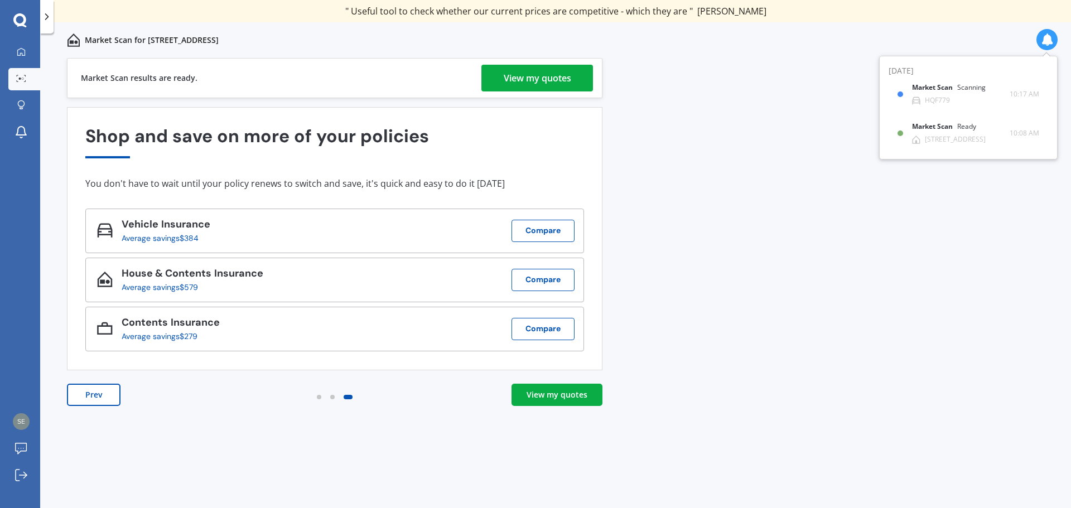
click at [90, 399] on button "Prev" at bounding box center [94, 395] width 54 height 22
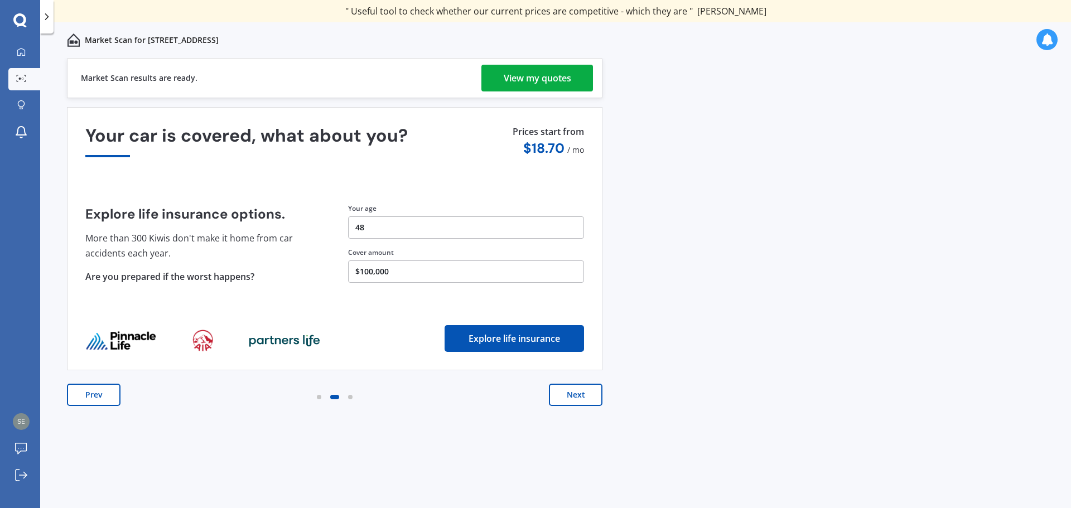
click at [90, 399] on button "Prev" at bounding box center [94, 395] width 54 height 22
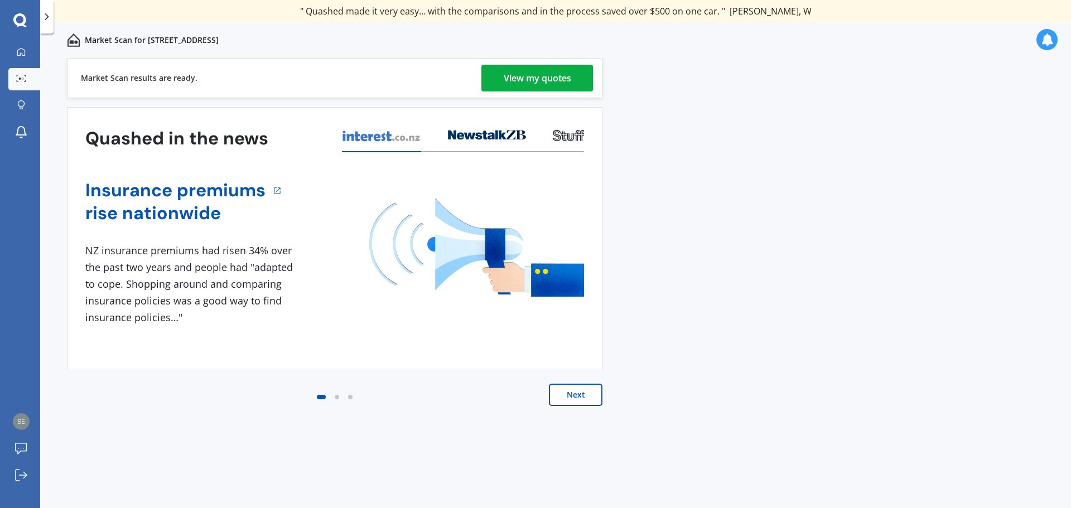
click at [521, 80] on div "View my quotes" at bounding box center [537, 78] width 67 height 27
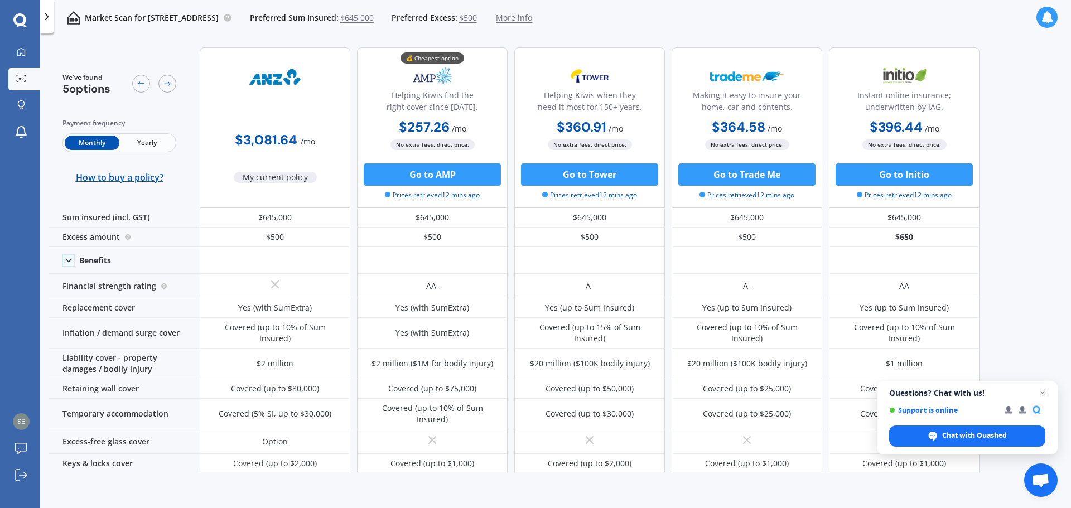
click at [691, 30] on div "Market Scan for 5 The Strand, Wainuiomata, Lower Hutt 5014 Preferred Sum Insure…" at bounding box center [555, 18] width 1031 height 36
click at [149, 140] on span "Yearly" at bounding box center [146, 143] width 55 height 15
click at [170, 77] on div at bounding box center [167, 84] width 18 height 18
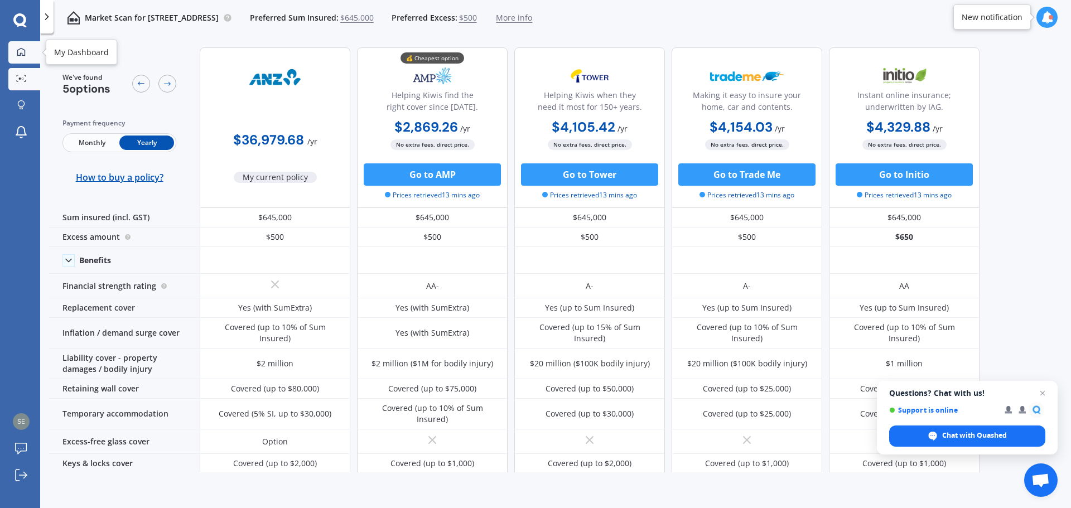
click at [21, 51] on icon at bounding box center [21, 51] width 9 height 9
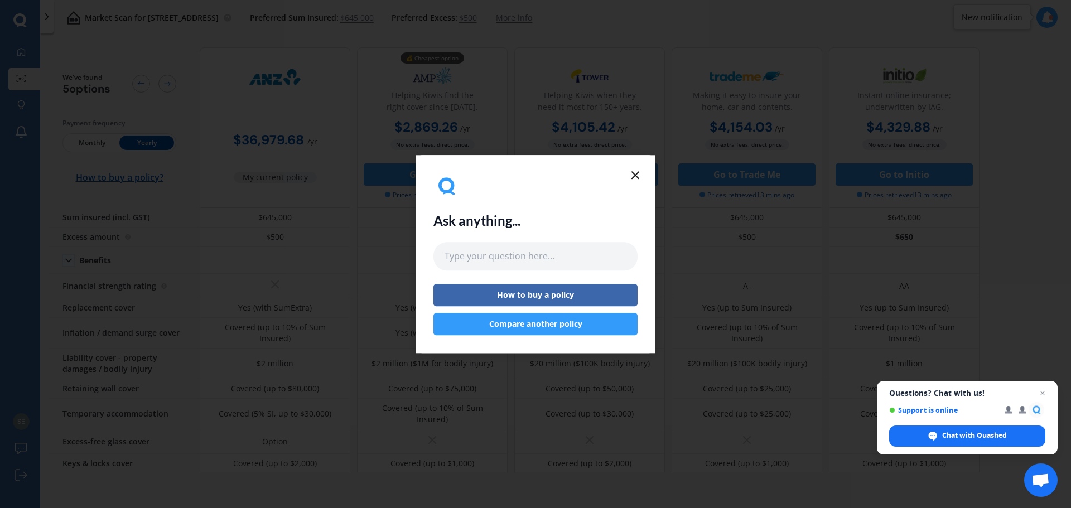
click at [543, 323] on button "Compare another policy" at bounding box center [535, 324] width 204 height 22
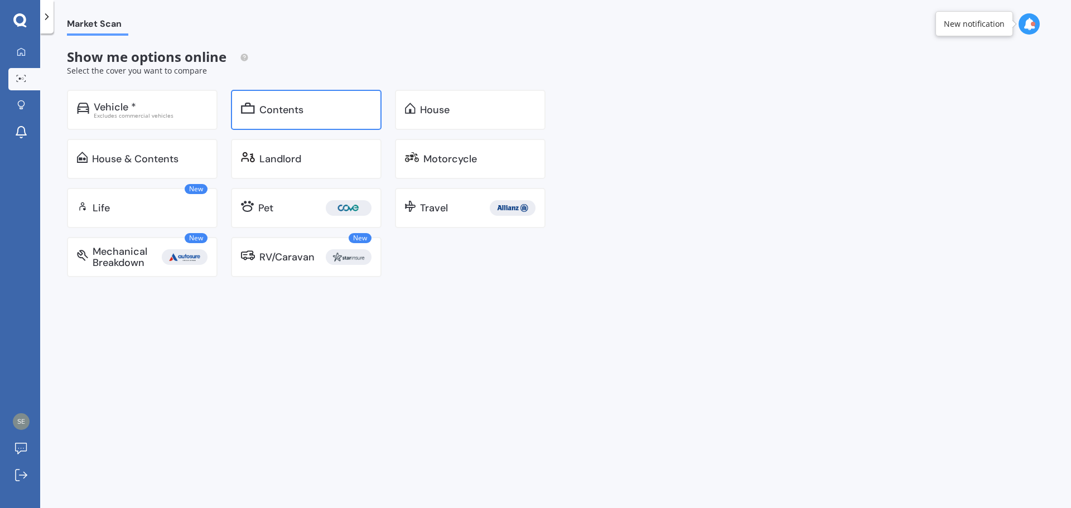
click at [317, 105] on div "Contents" at bounding box center [315, 109] width 112 height 11
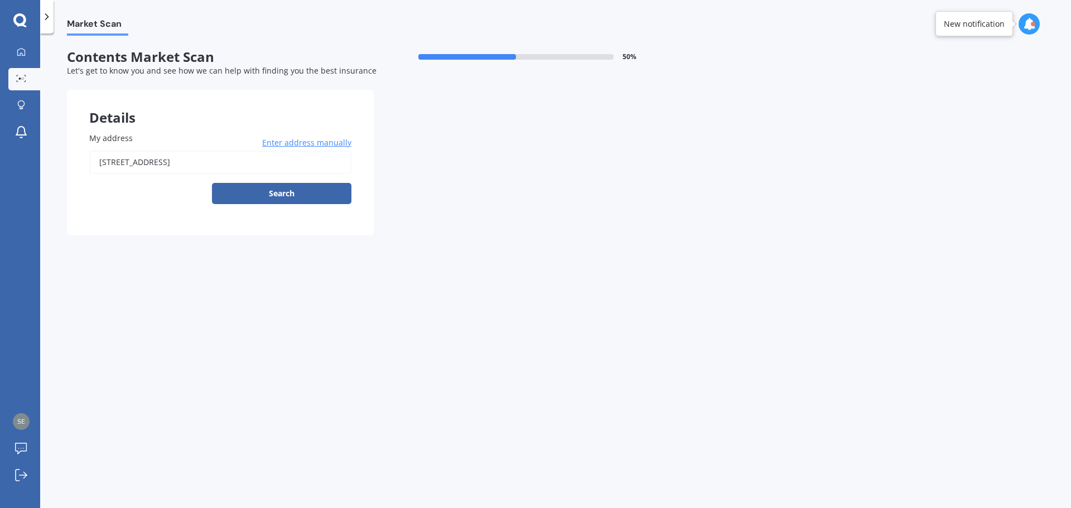
click at [226, 162] on input "[STREET_ADDRESS]" at bounding box center [220, 162] width 262 height 23
type input "[STREET_ADDRESS]"
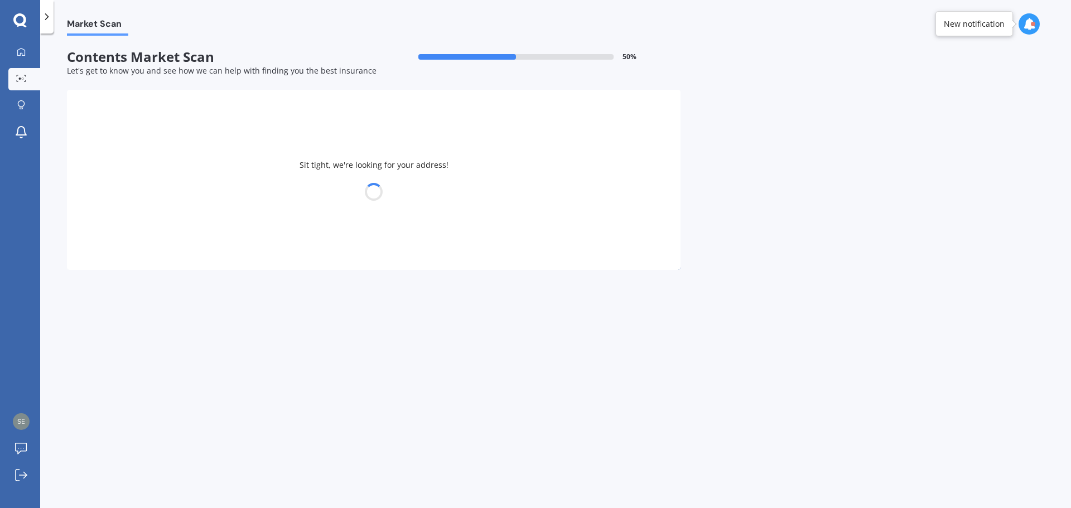
select select "04"
select select "02"
select select "1977"
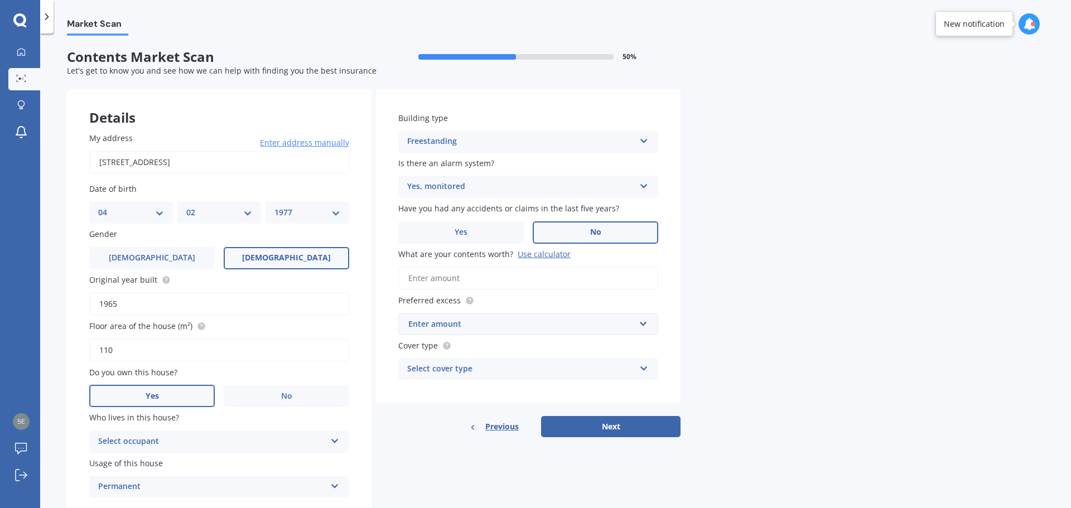
scroll to position [41, 0]
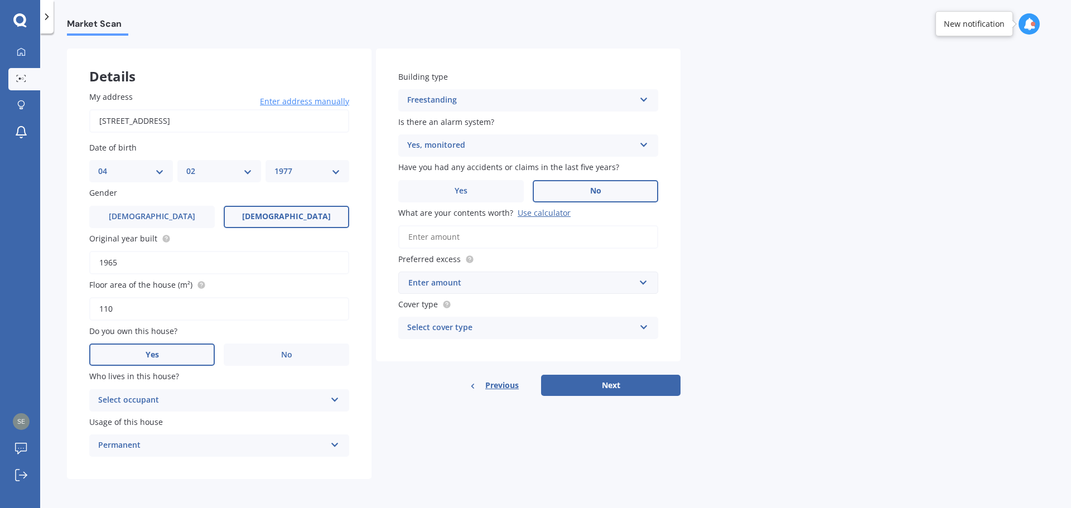
click at [249, 398] on div "Select occupant" at bounding box center [212, 400] width 228 height 13
click at [232, 420] on div "Owner" at bounding box center [219, 422] width 259 height 20
click at [162, 354] on label "Yes" at bounding box center [152, 355] width 126 height 22
click at [0, 0] on input "Yes" at bounding box center [0, 0] width 0 height 0
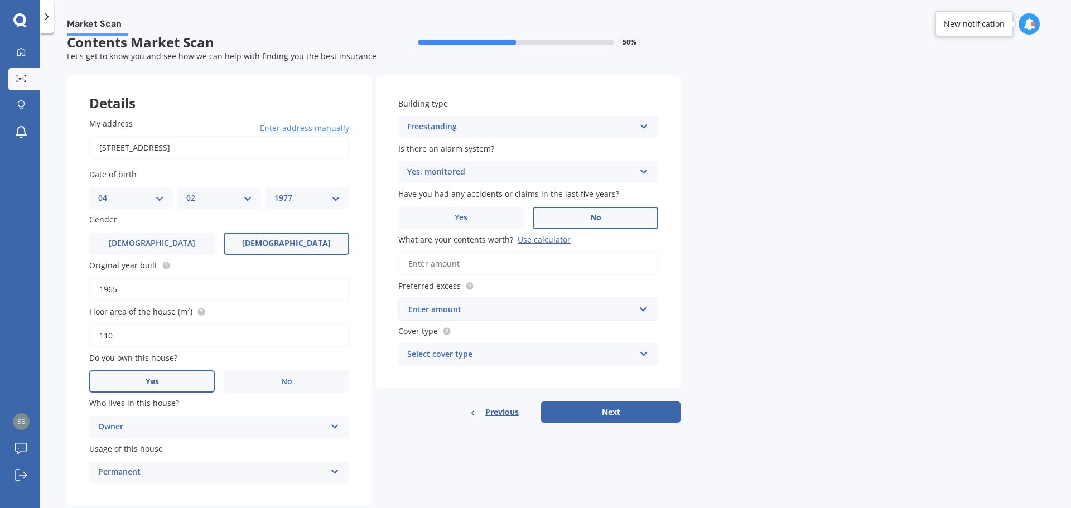
scroll to position [0, 0]
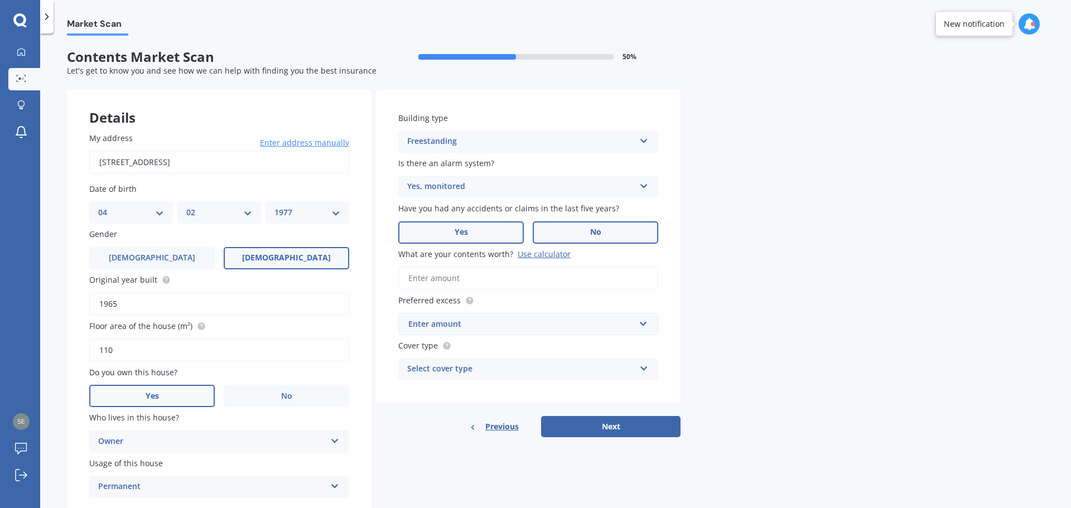
click at [452, 231] on label "Yes" at bounding box center [461, 232] width 126 height 22
click at [0, 0] on input "Yes" at bounding box center [0, 0] width 0 height 0
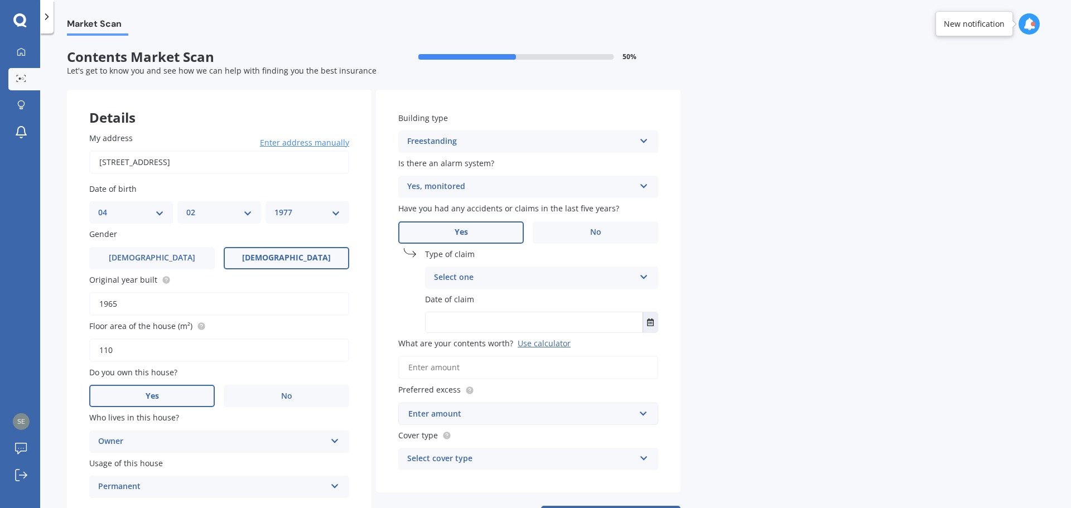
click at [550, 271] on div "Select one" at bounding box center [534, 277] width 201 height 13
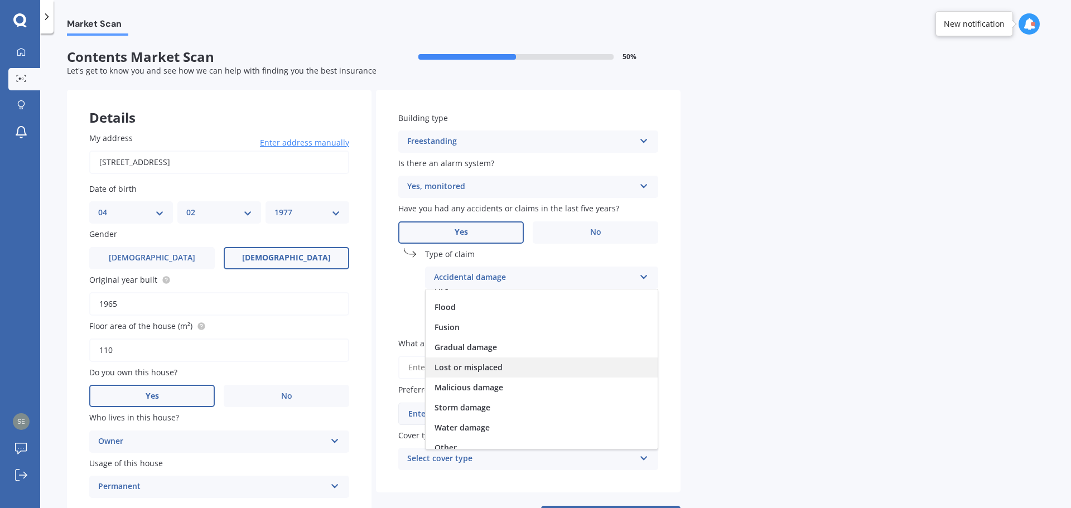
scroll to position [81, 0]
click at [502, 355] on div "Lost or misplaced" at bounding box center [542, 359] width 232 height 20
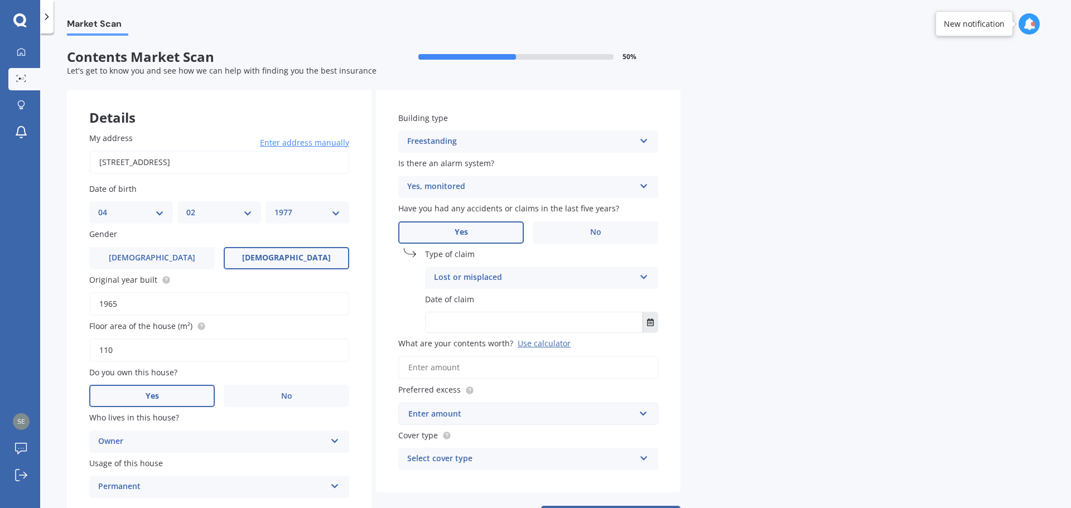
click at [652, 322] on icon "Select date" at bounding box center [650, 323] width 7 height 8
click at [480, 351] on button "[DATE]" at bounding box center [456, 350] width 48 height 20
click at [558, 389] on span "Apr" at bounding box center [560, 386] width 13 height 11
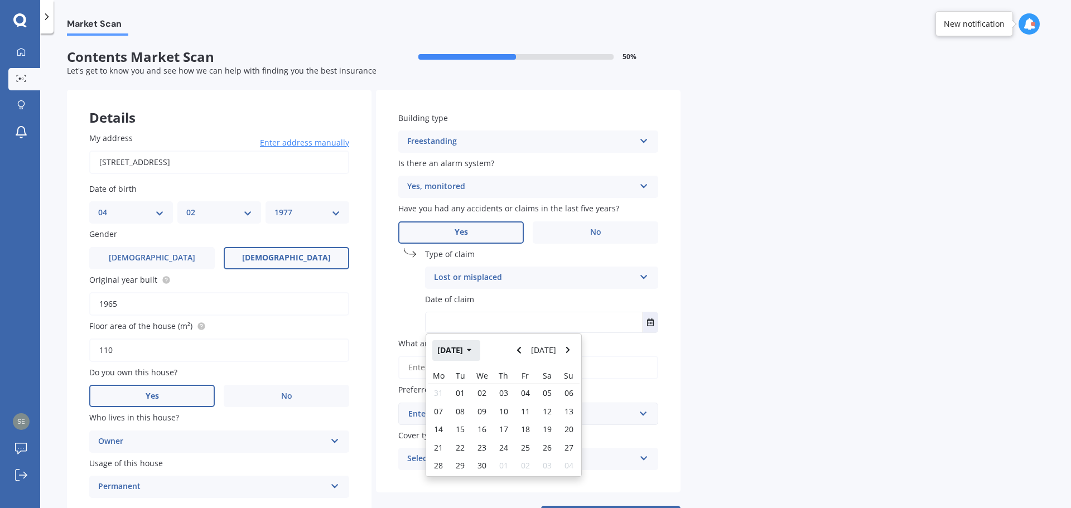
click at [480, 349] on button "[DATE]" at bounding box center [456, 350] width 48 height 20
click at [461, 355] on button "2025" at bounding box center [452, 350] width 40 height 20
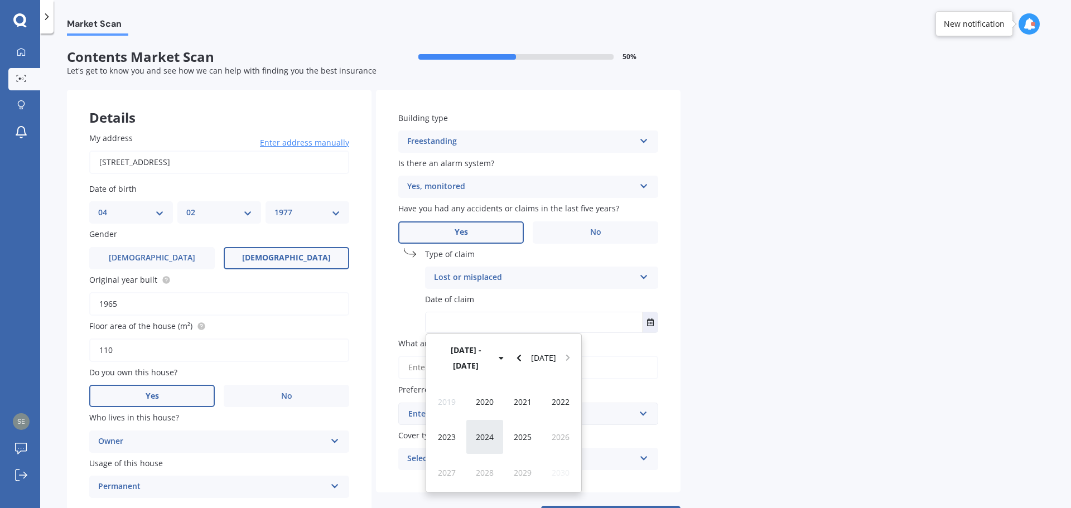
click at [485, 432] on span "2024" at bounding box center [485, 437] width 18 height 11
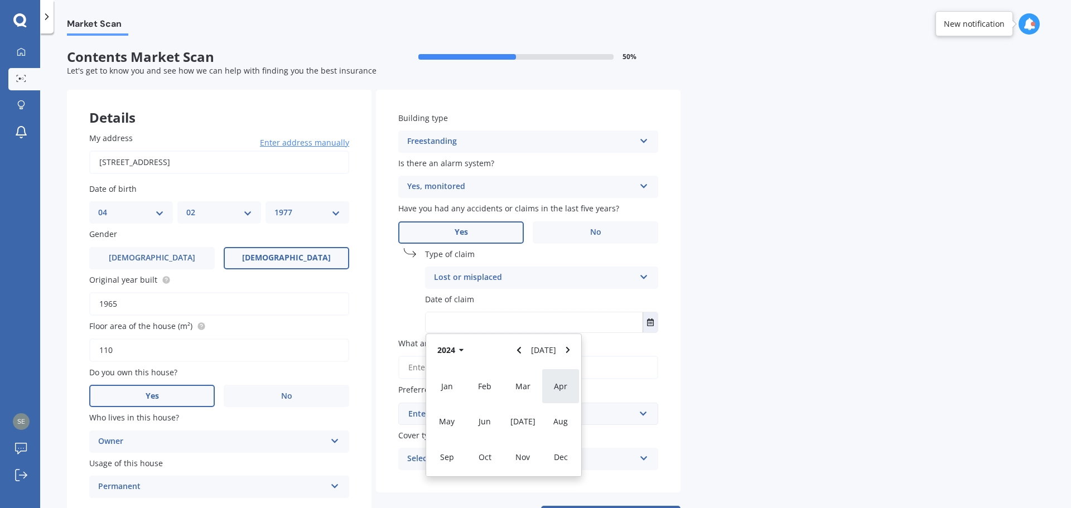
click at [556, 384] on span "Apr" at bounding box center [560, 386] width 13 height 11
click at [485, 413] on span "10" at bounding box center [482, 411] width 9 height 11
type input "[DATE]"
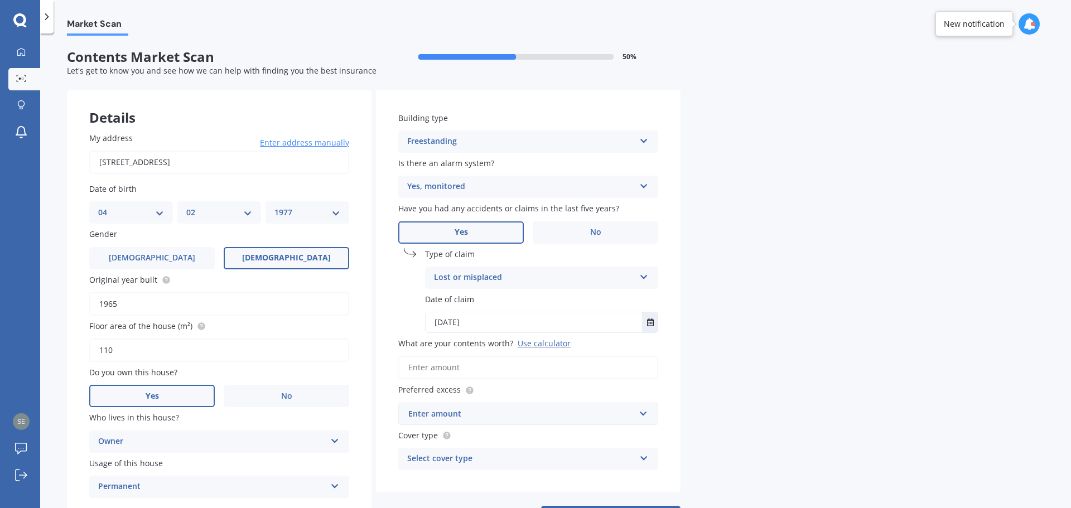
click at [441, 368] on input "What are your contents worth? Use calculator" at bounding box center [528, 367] width 260 height 23
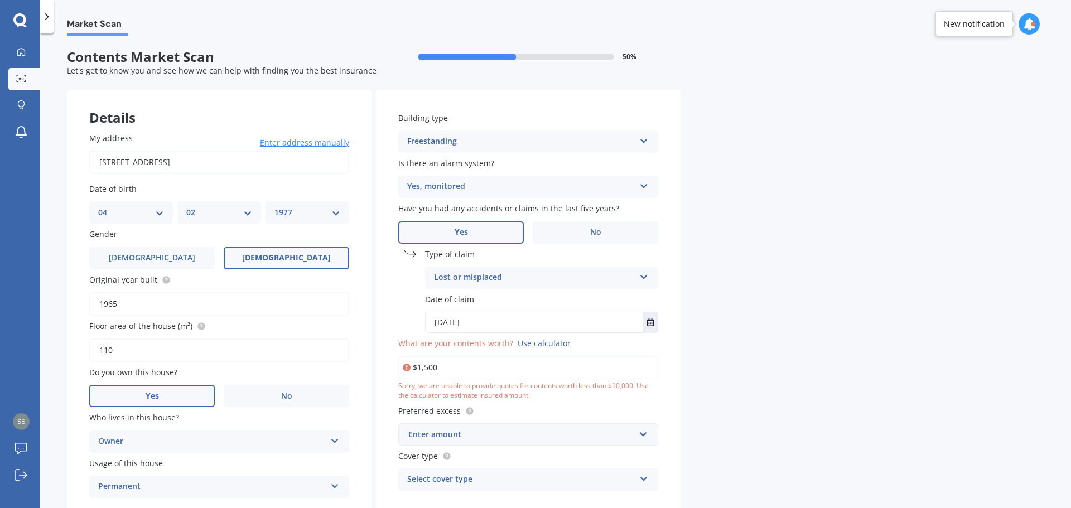
click at [730, 372] on div "Market Scan Contents Market Scan 50 % Let's get to know you and see how we can …" at bounding box center [555, 273] width 1031 height 475
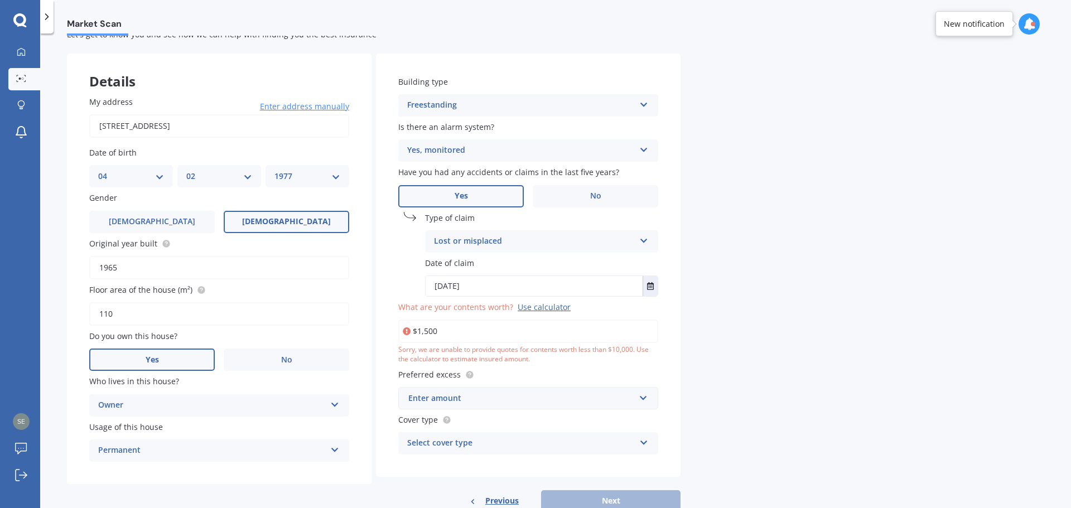
scroll to position [56, 0]
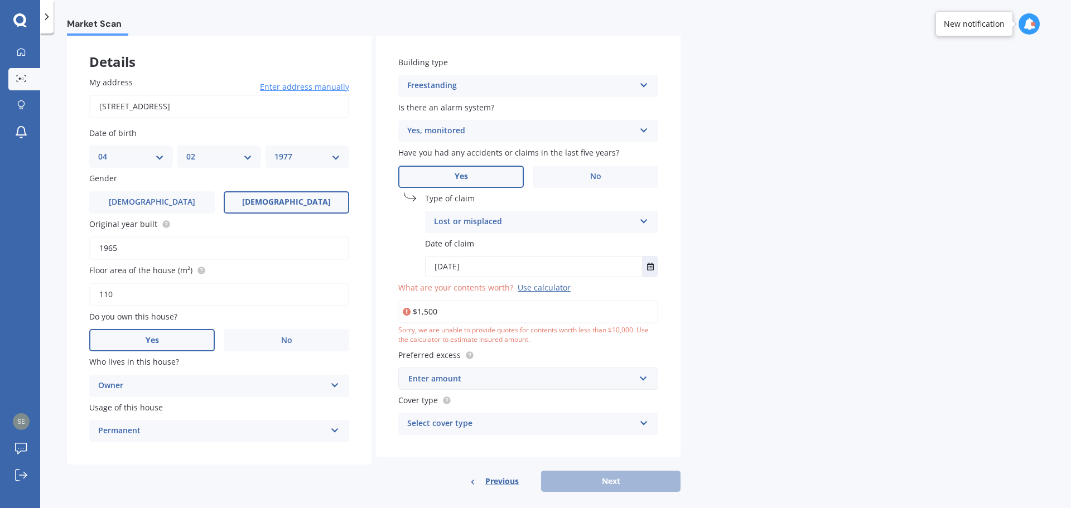
drag, startPoint x: 463, startPoint y: 311, endPoint x: 359, endPoint y: 308, distance: 104.4
click at [359, 308] on div "Details My address 5 The Strand, Wainuiomata, Lower Hutt 5014 Enter address man…" at bounding box center [374, 263] width 614 height 459
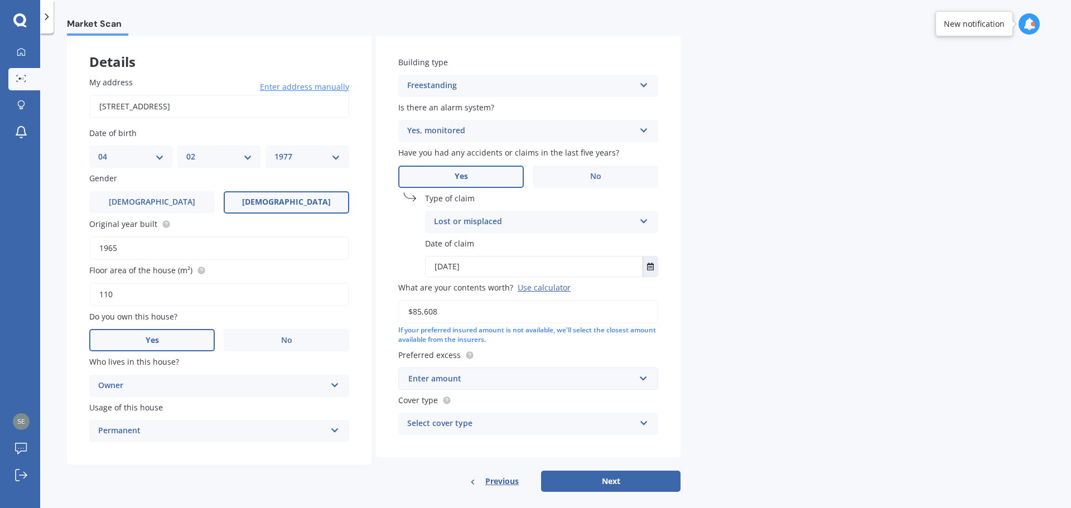
type input "$85,608"
click at [605, 383] on div "Enter amount" at bounding box center [521, 379] width 226 height 12
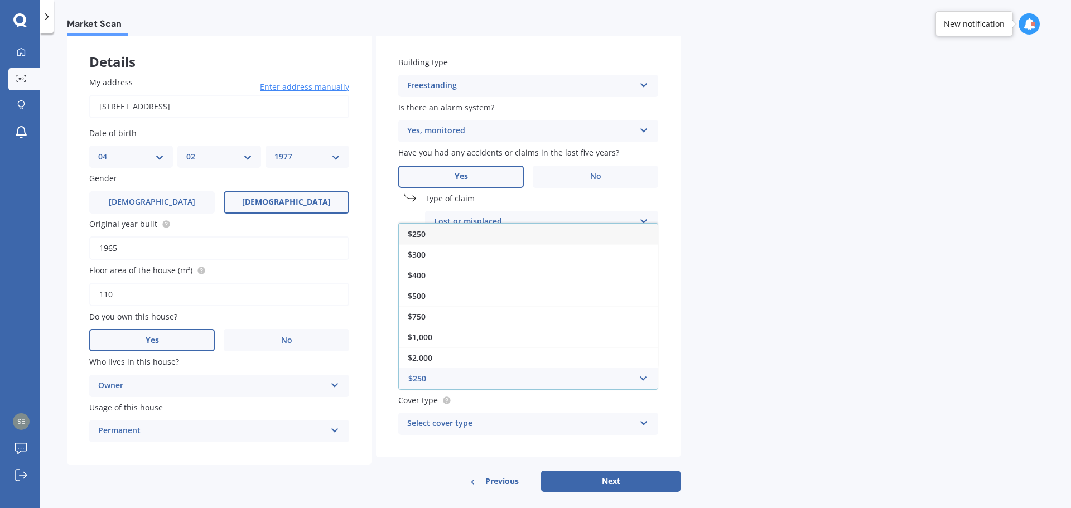
click at [474, 233] on div "$250" at bounding box center [528, 234] width 259 height 21
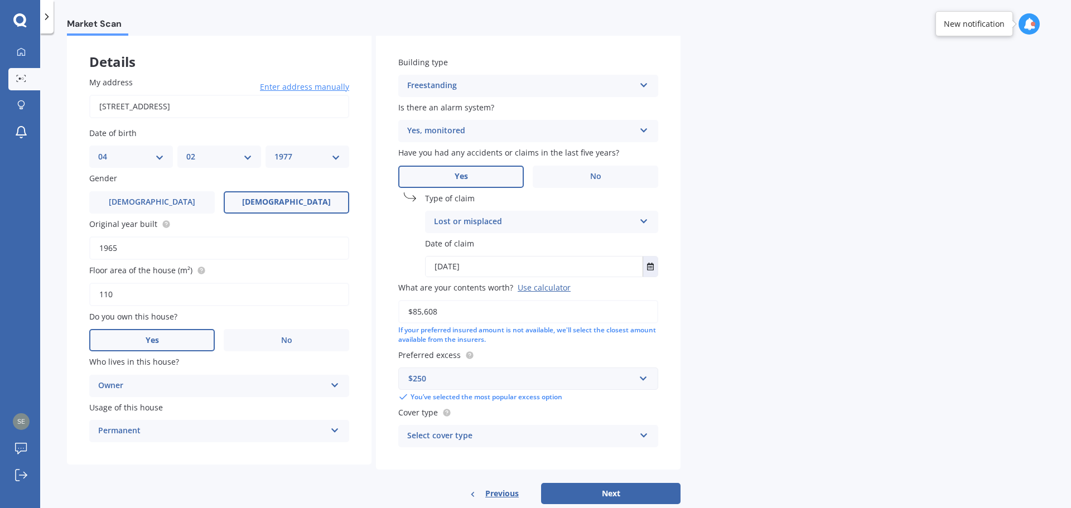
click at [808, 373] on div "Market Scan Contents Market Scan 50 % Let's get to know you and see how we can …" at bounding box center [555, 273] width 1031 height 475
click at [616, 437] on div "Select cover type" at bounding box center [521, 436] width 228 height 13
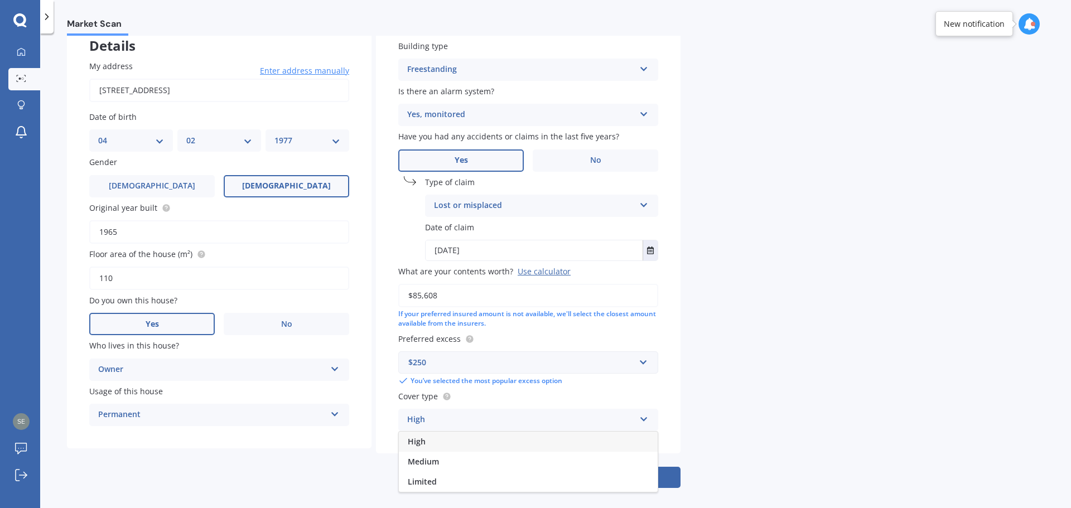
scroll to position [81, 0]
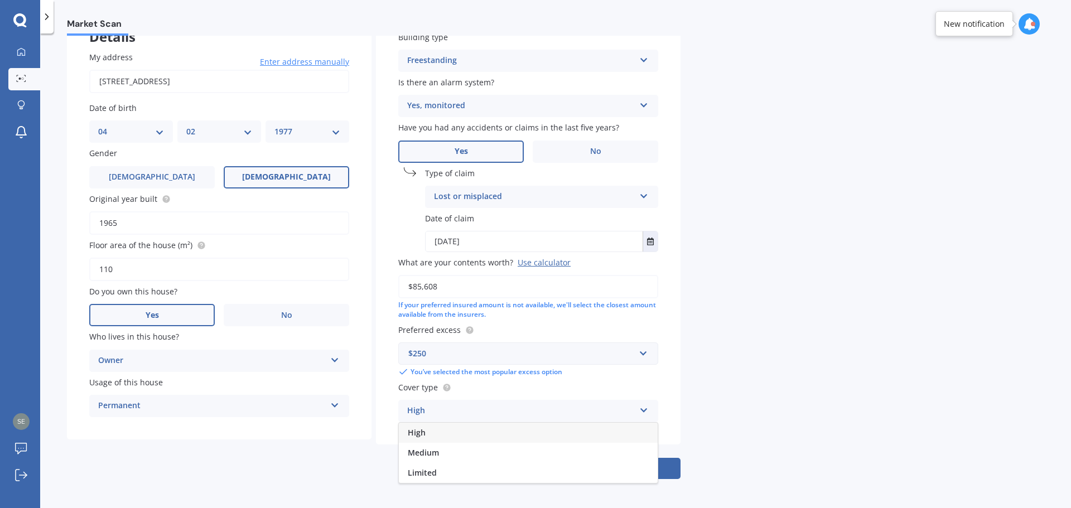
click at [503, 435] on div "High" at bounding box center [528, 433] width 259 height 20
click at [728, 407] on div "Market Scan Contents Market Scan 50 % Let's get to know you and see how we can …" at bounding box center [555, 273] width 1031 height 475
click at [640, 469] on button "Next" at bounding box center [610, 468] width 139 height 21
select select "04"
select select "02"
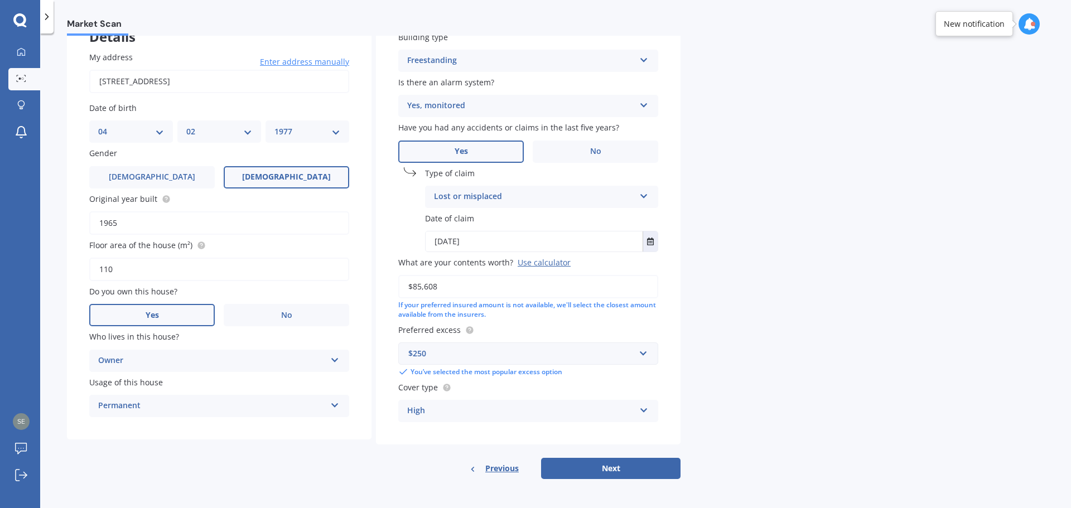
select select "1977"
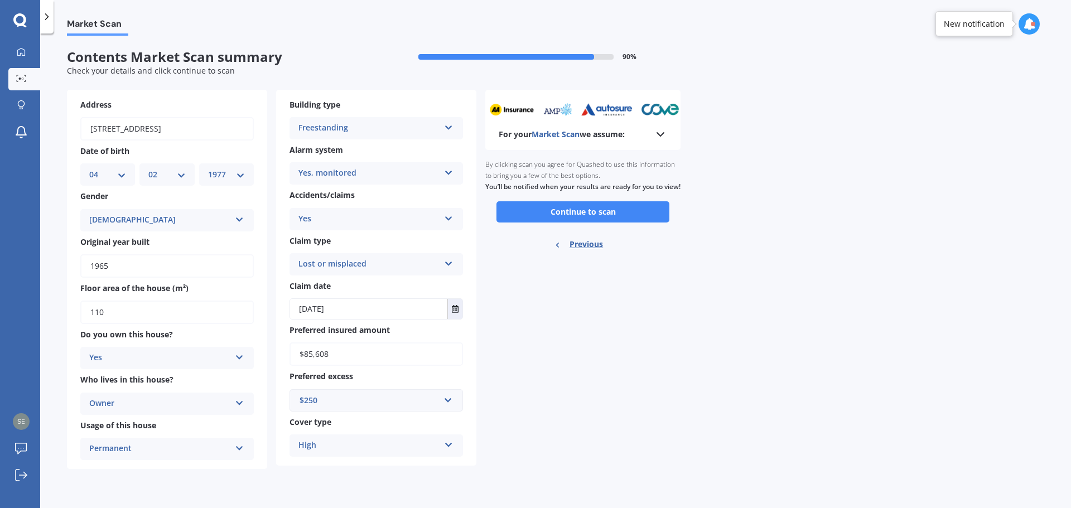
scroll to position [0, 0]
click at [538, 220] on button "Continue to scan" at bounding box center [582, 211] width 173 height 21
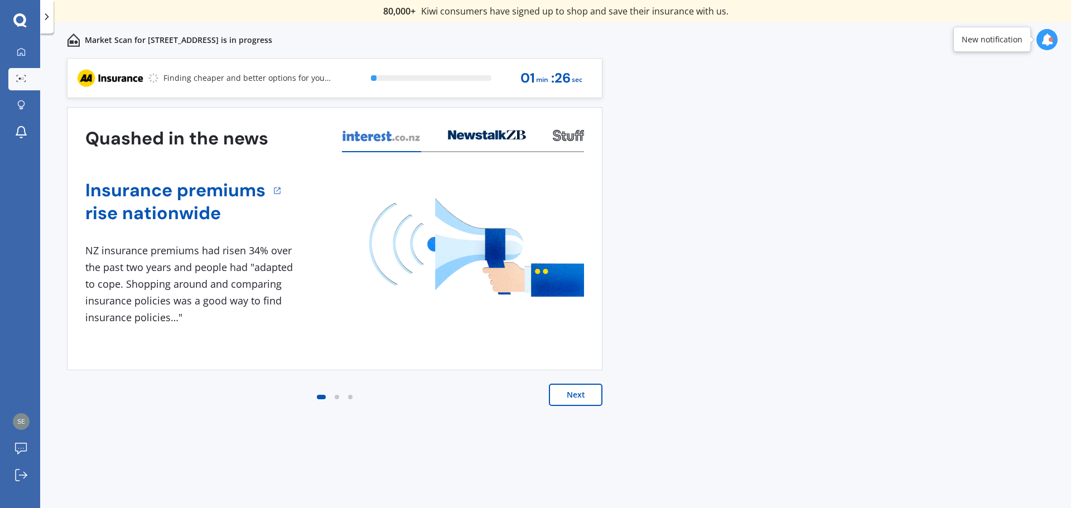
click at [573, 390] on button "Next" at bounding box center [576, 395] width 54 height 22
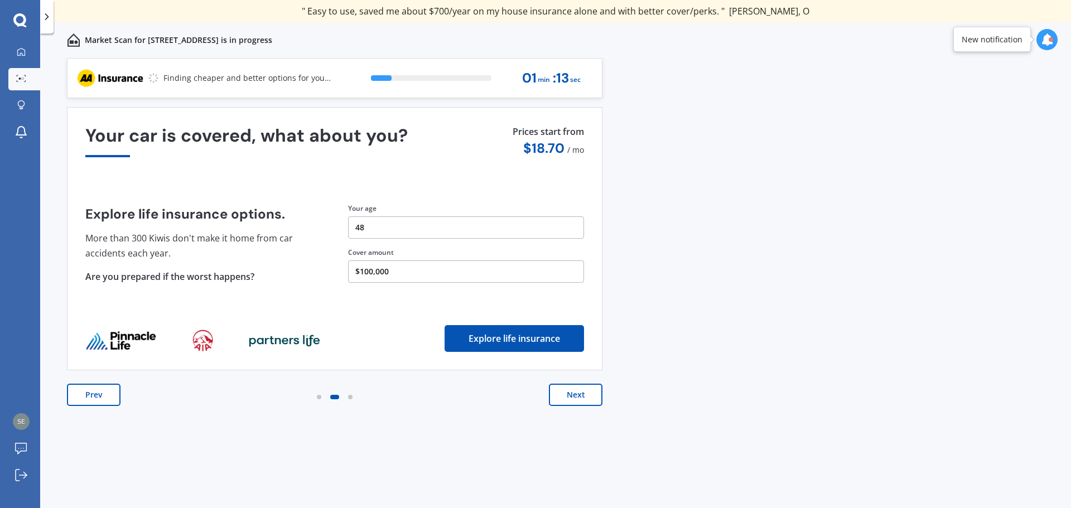
click at [568, 394] on button "Next" at bounding box center [576, 395] width 54 height 22
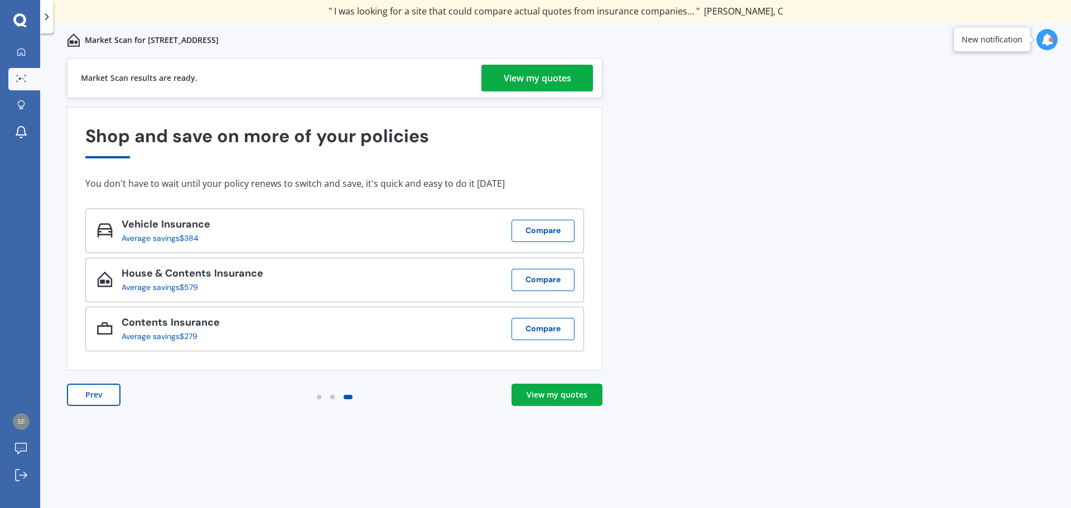
click at [557, 81] on div "View my quotes" at bounding box center [537, 78] width 67 height 27
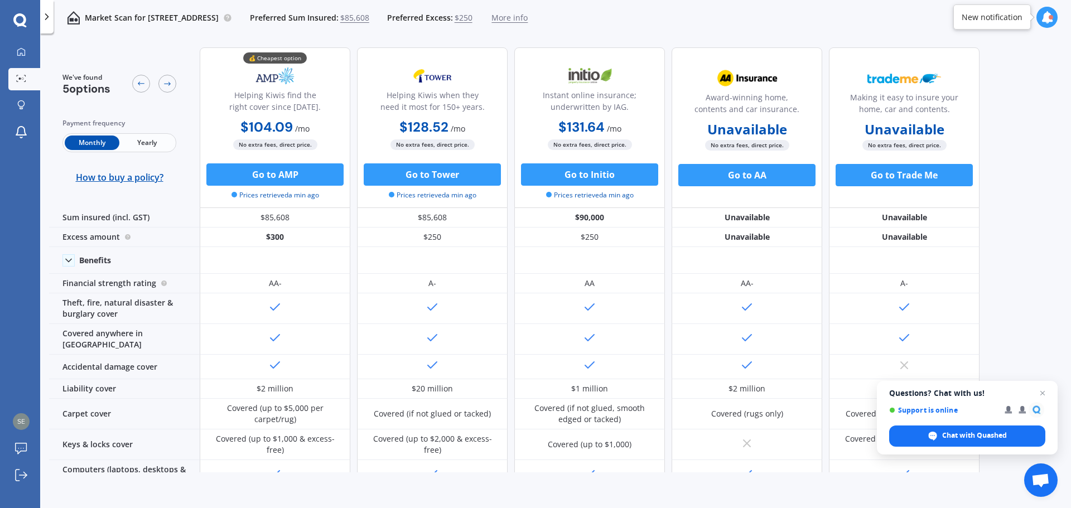
click at [49, 16] on icon at bounding box center [46, 16] width 11 height 11
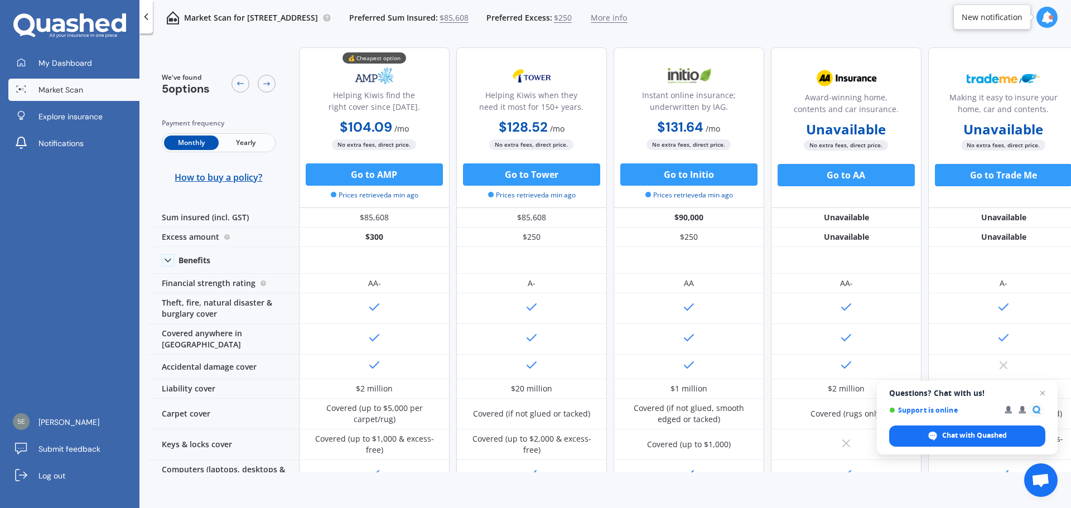
click at [147, 16] on icon at bounding box center [146, 16] width 11 height 11
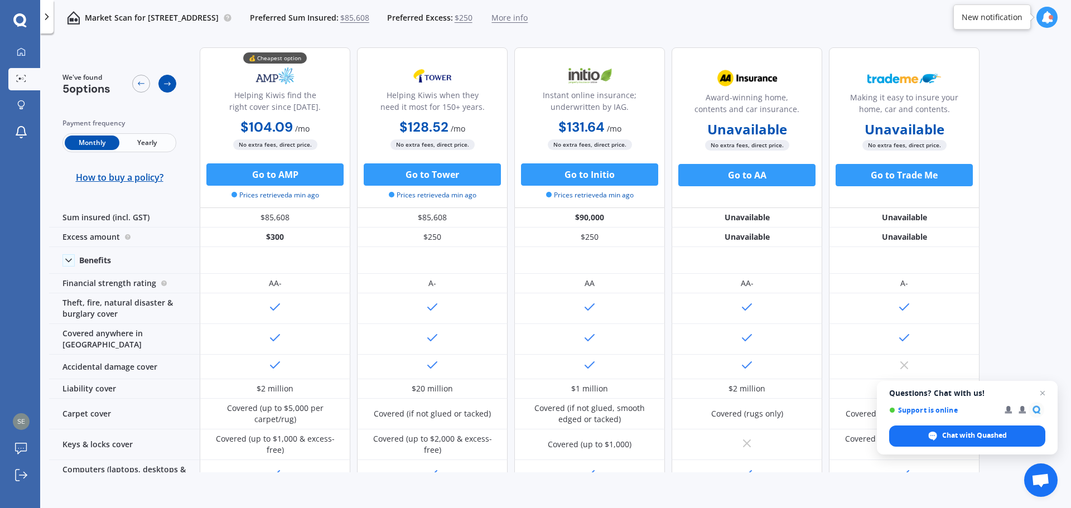
click at [170, 81] on icon at bounding box center [167, 83] width 9 height 9
drag, startPoint x: 609, startPoint y: 18, endPoint x: 604, endPoint y: 22, distance: 6.5
click at [528, 22] on span "More info" at bounding box center [509, 17] width 36 height 11
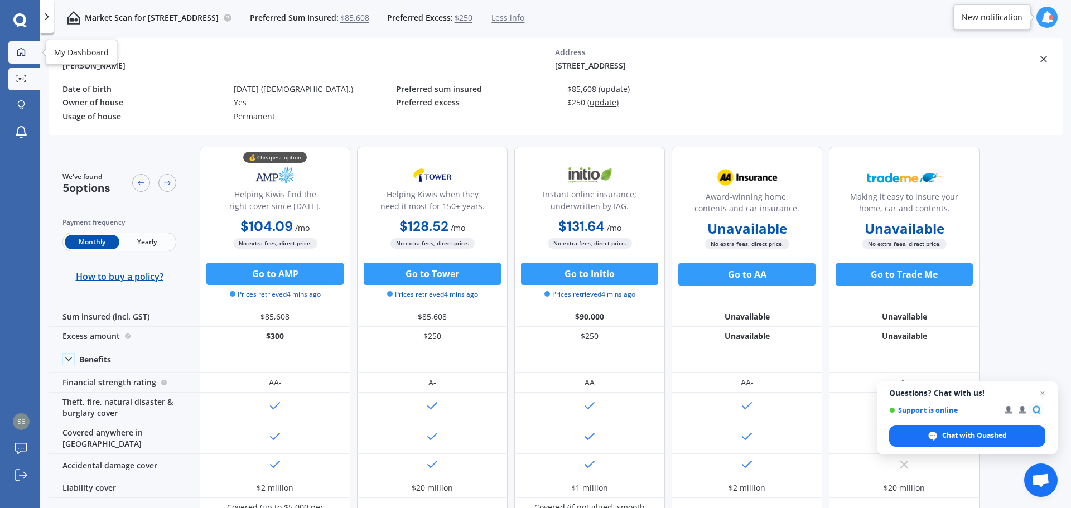
click at [19, 50] on icon at bounding box center [21, 51] width 9 height 9
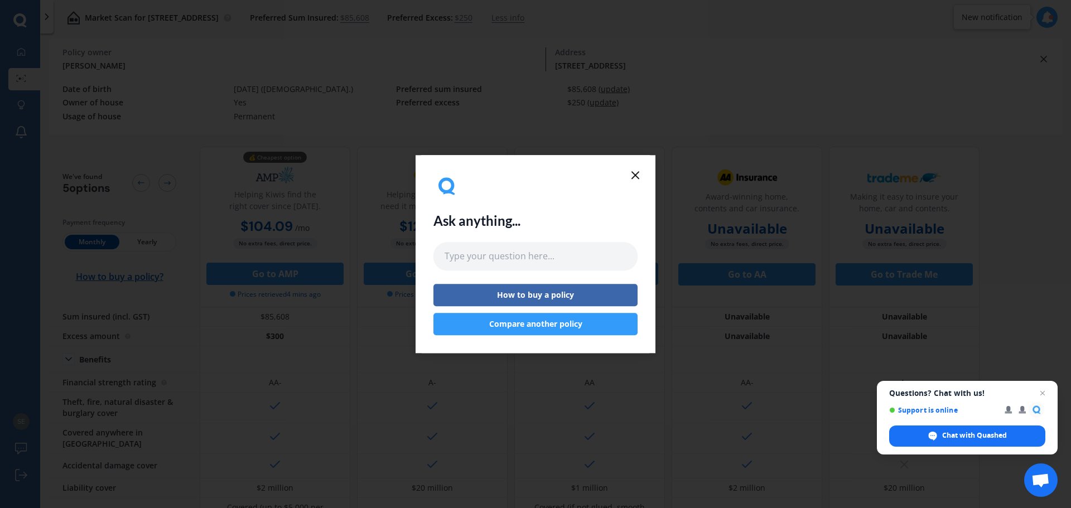
click at [633, 179] on line at bounding box center [635, 175] width 7 height 7
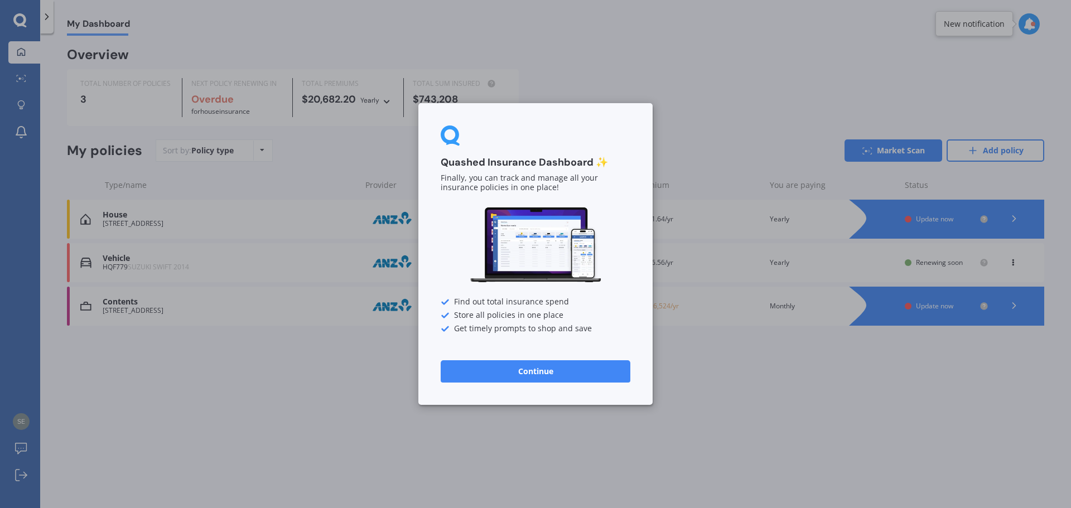
click at [518, 375] on button "Continue" at bounding box center [536, 371] width 190 height 22
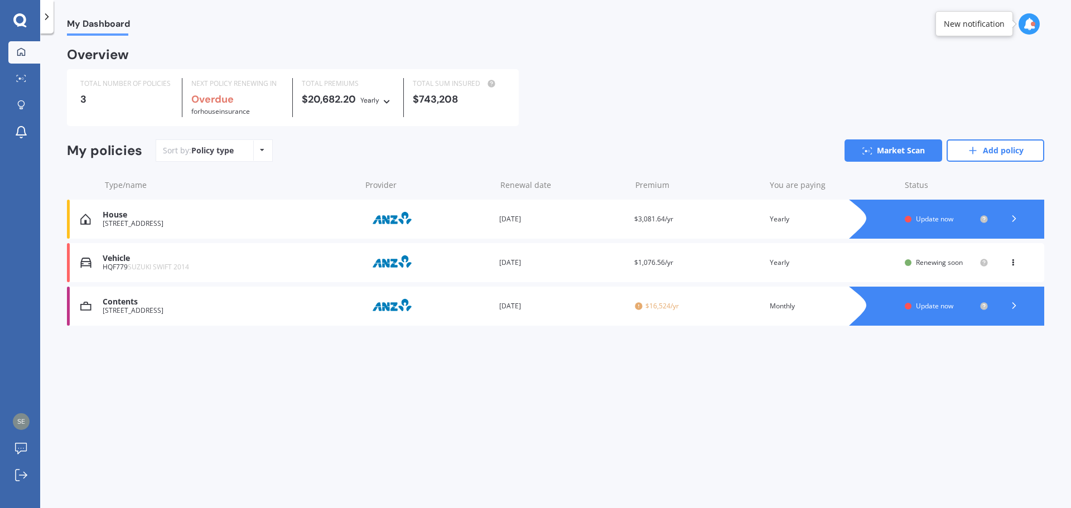
click at [726, 264] on div "Premium $1,076.56/yr" at bounding box center [697, 262] width 126 height 11
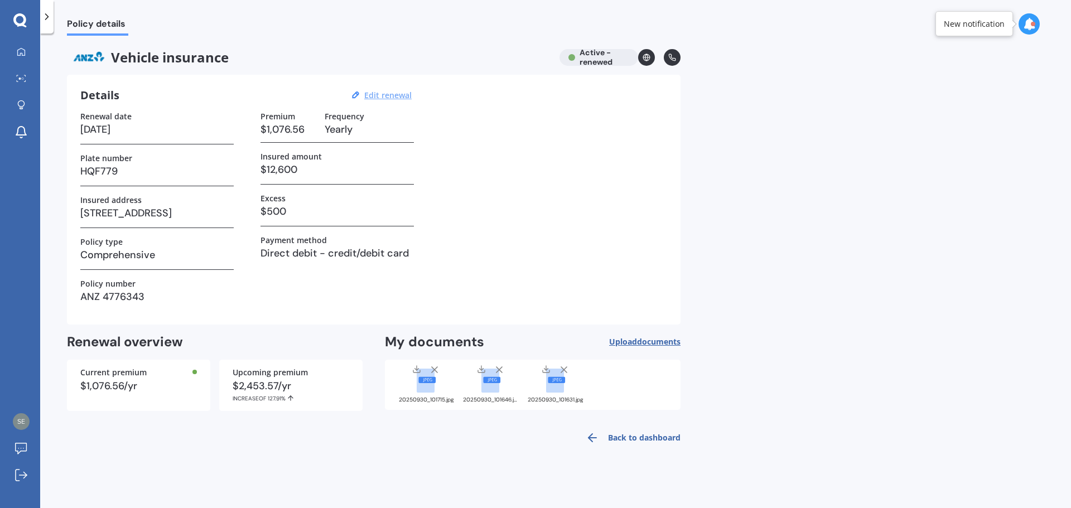
click at [384, 98] on u "Edit renewal" at bounding box center [387, 95] width 47 height 11
select select "12"
select select "10"
select select "2025"
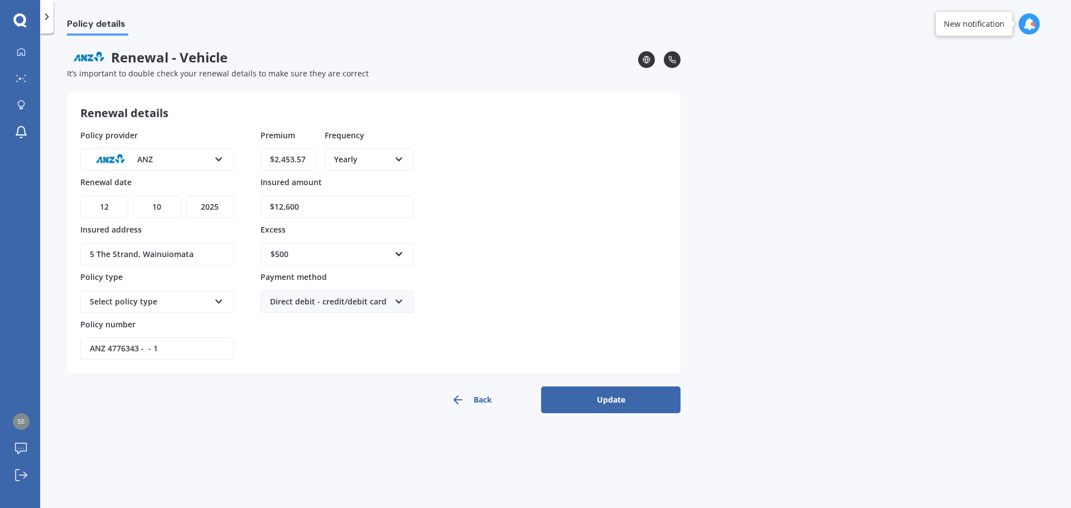
click at [621, 393] on button "Update" at bounding box center [610, 400] width 139 height 27
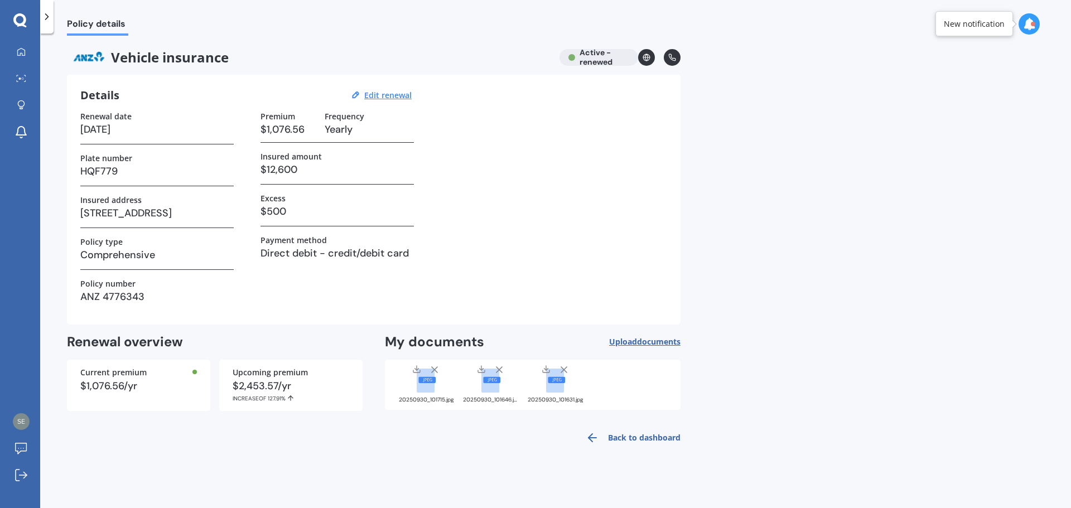
click at [626, 435] on link "Back to dashboard" at bounding box center [630, 438] width 102 height 27
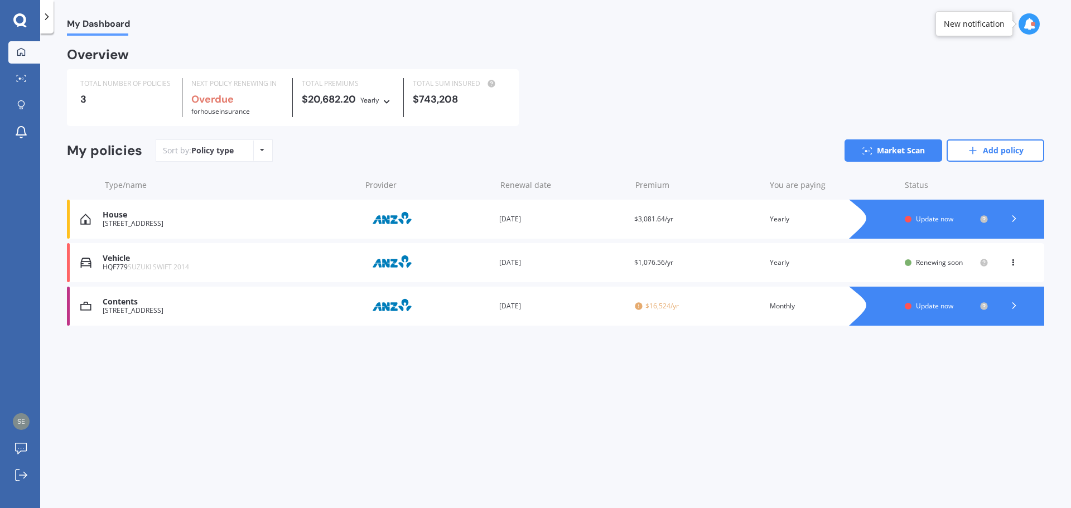
click at [1012, 264] on icon at bounding box center [1013, 260] width 8 height 7
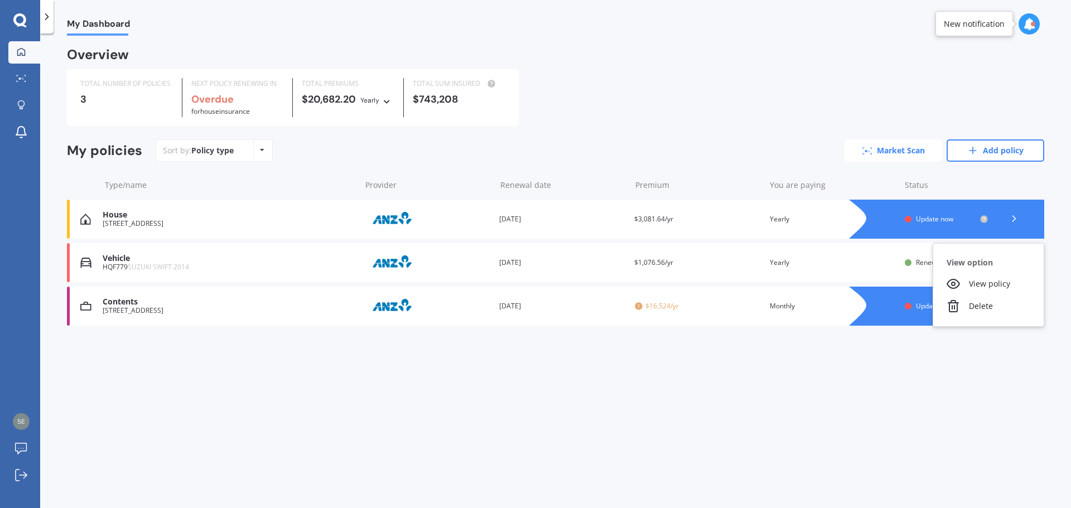
click at [878, 147] on link "Market Scan" at bounding box center [894, 150] width 98 height 22
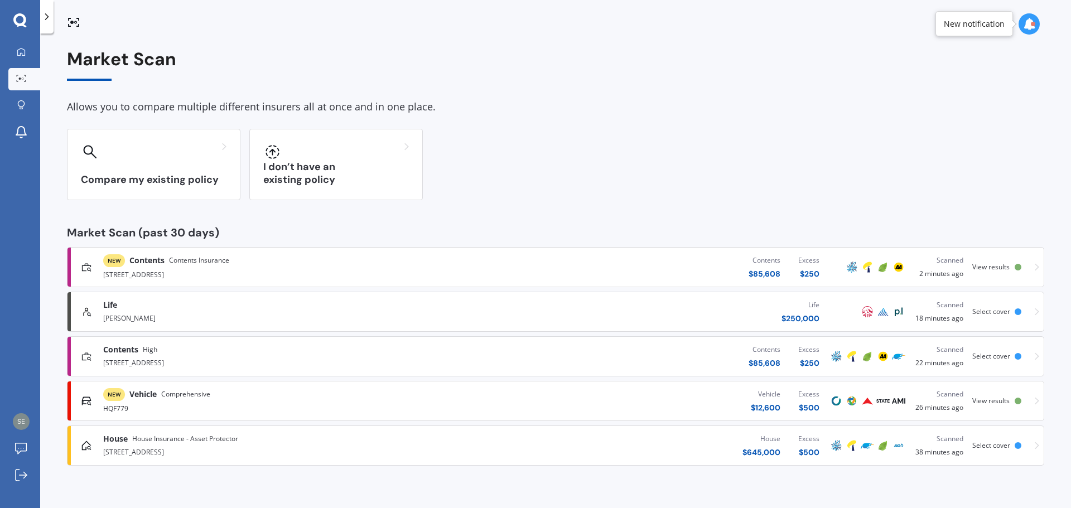
click at [263, 403] on div "HQF779" at bounding box center [278, 407] width 351 height 13
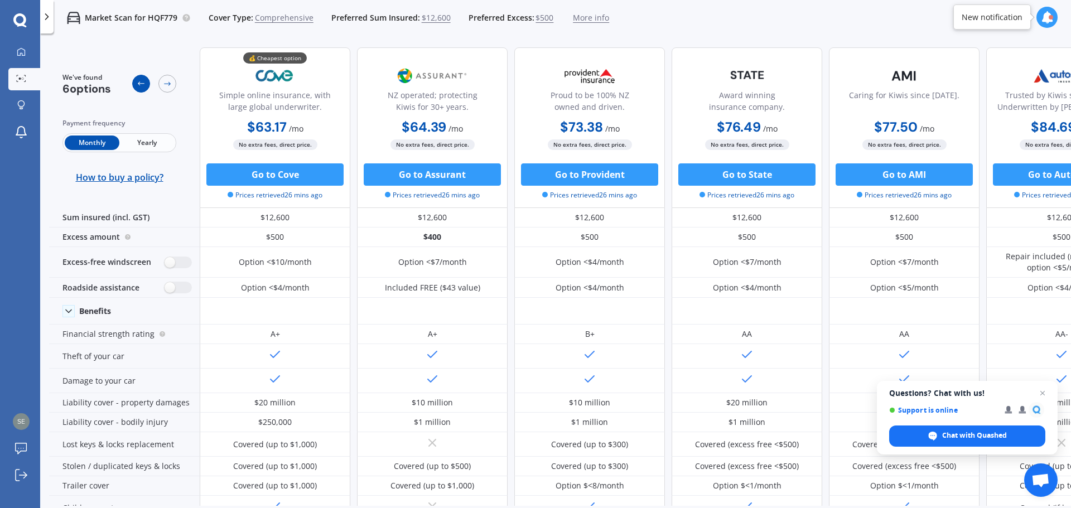
click at [139, 81] on icon at bounding box center [141, 83] width 9 height 9
click at [692, 21] on div "Market Scan for HQF779 Cover Type: Comprehensive Preferred Sum Insured: $12,600…" at bounding box center [555, 18] width 1031 height 36
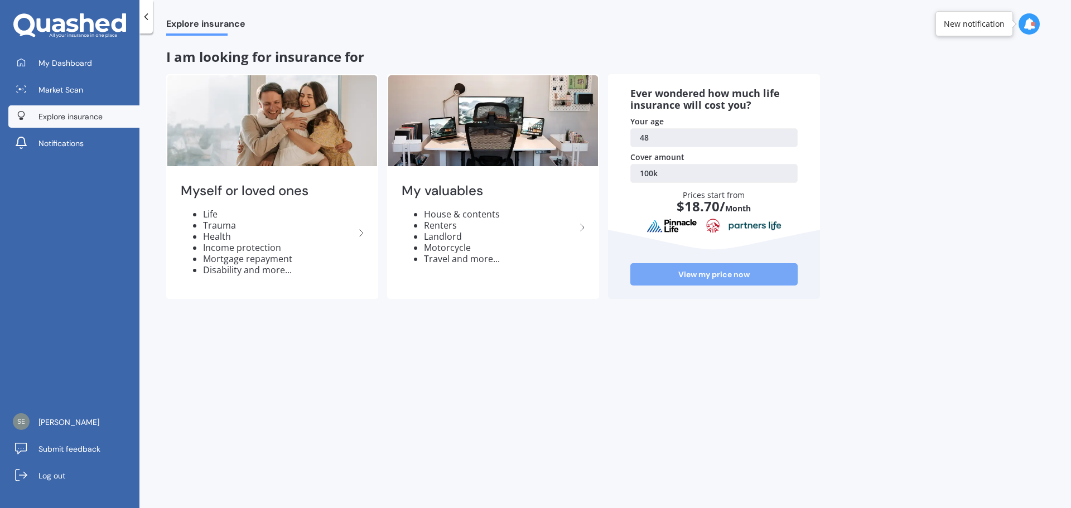
click at [727, 276] on link "View my price now" at bounding box center [713, 274] width 167 height 22
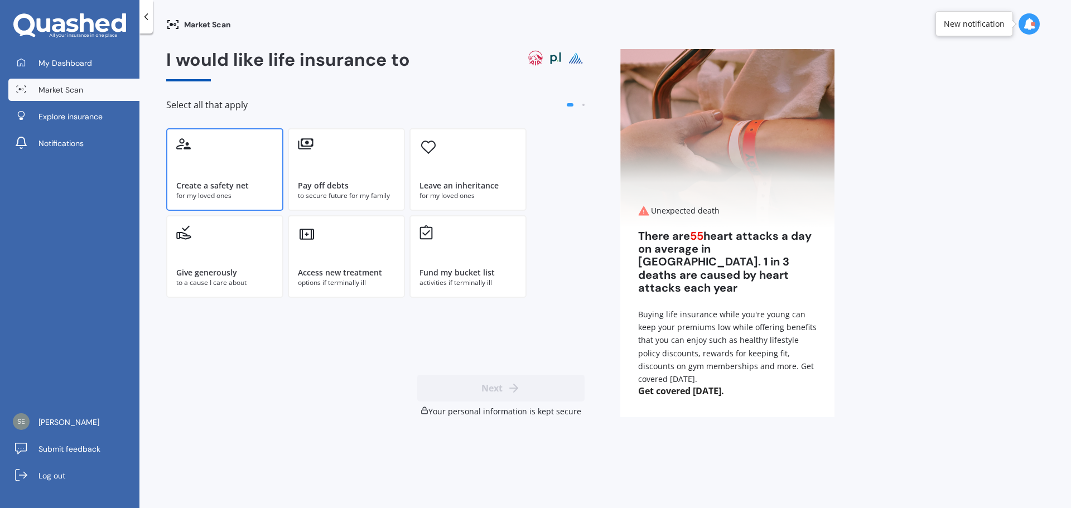
click at [253, 181] on div "Create a safety net" at bounding box center [224, 185] width 97 height 11
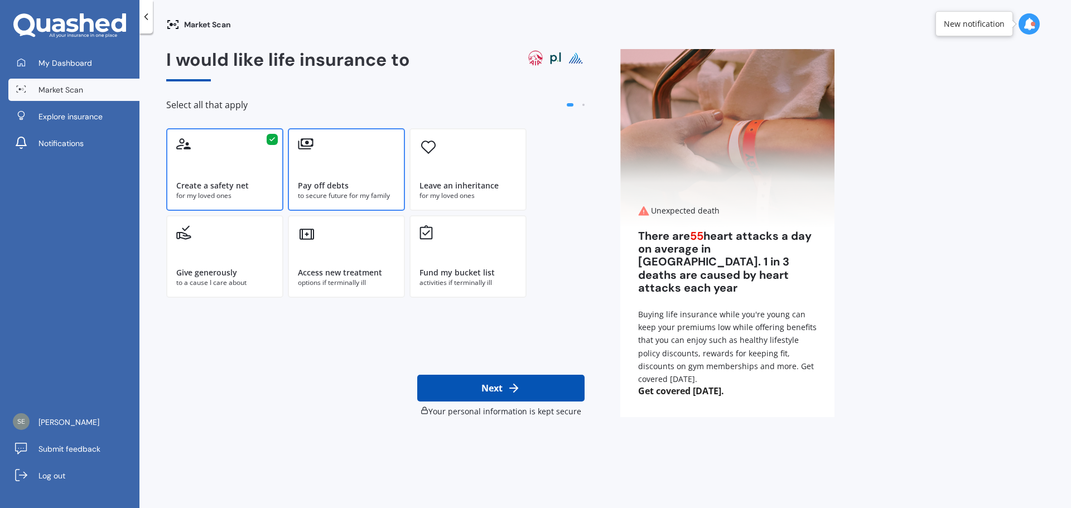
click at [337, 179] on div "Pay off debts to secure future for my family" at bounding box center [346, 169] width 117 height 83
click at [486, 174] on div "Leave an inheritance for my loved ones" at bounding box center [467, 169] width 117 height 83
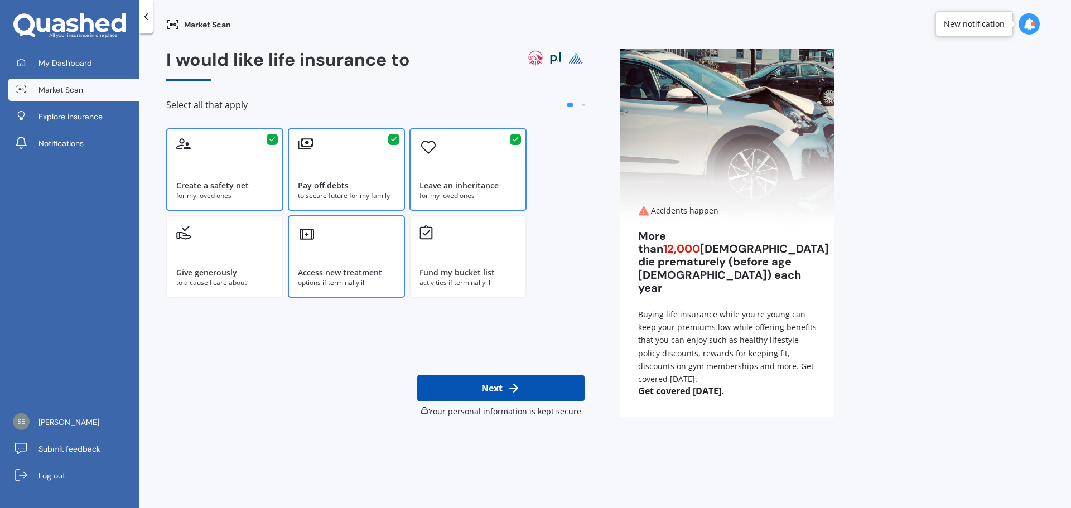
click at [368, 249] on div "Access new treatment options if terminally ill" at bounding box center [346, 256] width 117 height 83
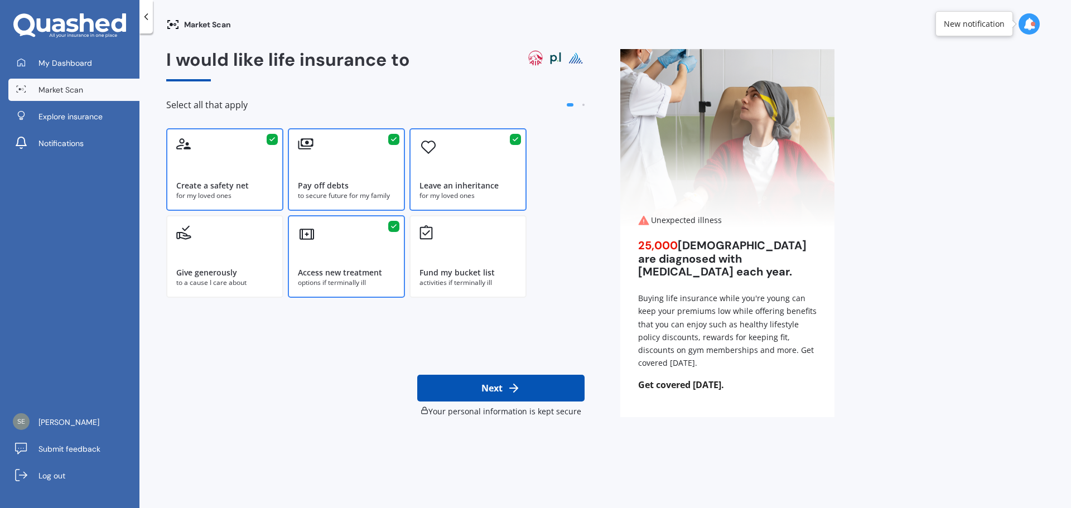
click at [486, 389] on button "Next" at bounding box center [500, 388] width 167 height 27
select select "04"
select select "02"
select select "1977"
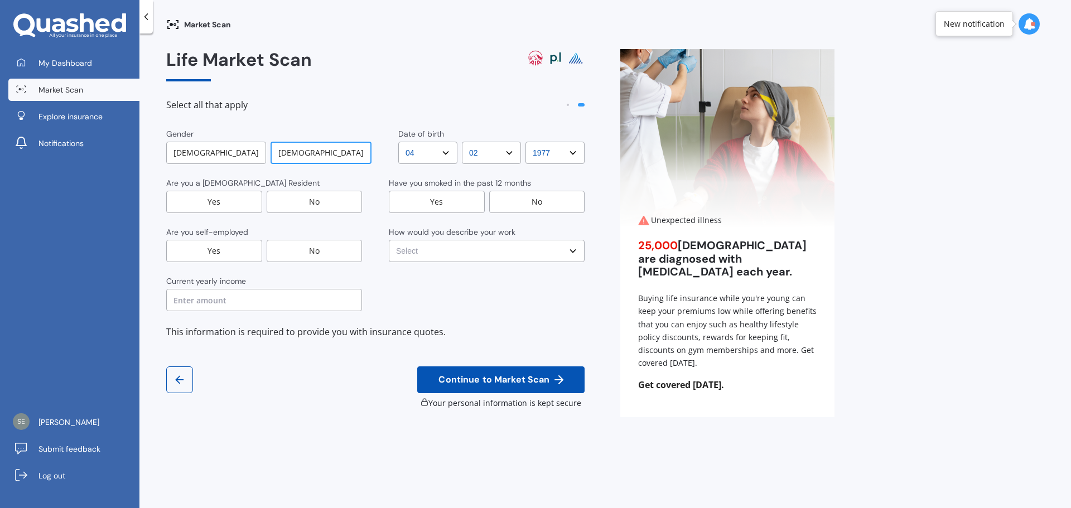
click at [227, 196] on div "Yes" at bounding box center [214, 202] width 96 height 22
click at [310, 249] on div "No" at bounding box center [315, 251] width 96 height 22
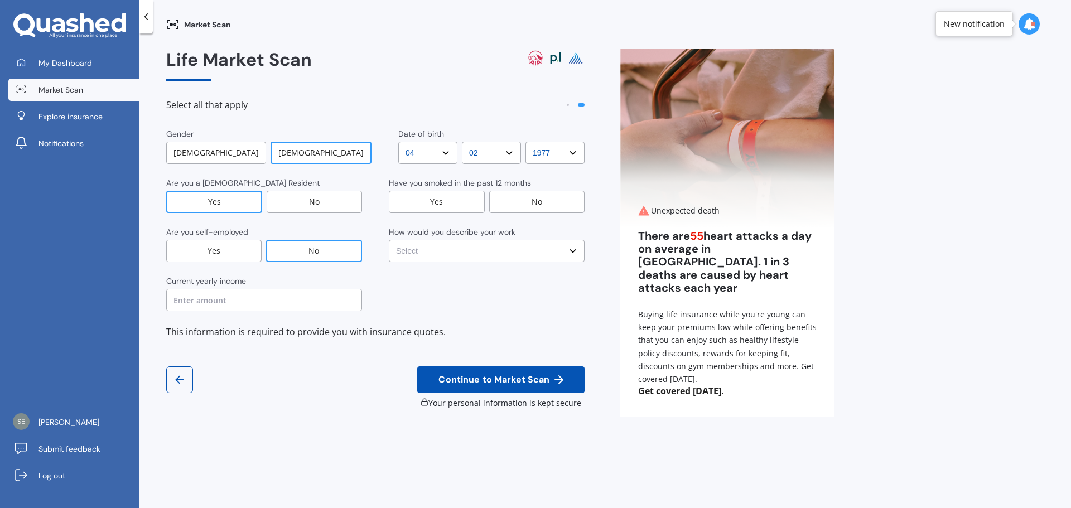
click at [239, 296] on input "text" at bounding box center [264, 300] width 196 height 22
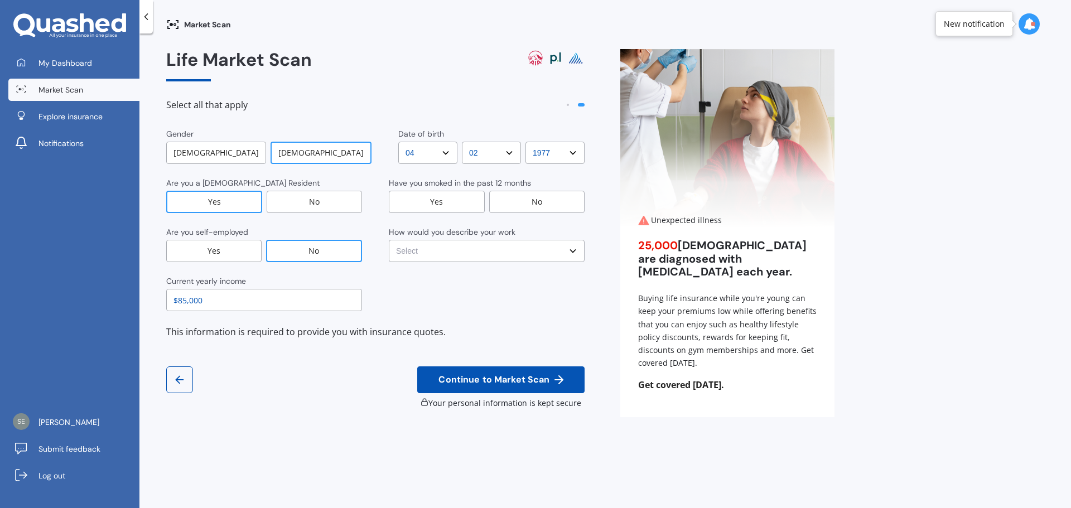
type input "$85,000"
click at [469, 202] on div "Yes" at bounding box center [437, 202] width 96 height 22
click at [492, 249] on select "Select No manual work e.g. lawyer, consultant, engineer Light manual work e.g. …" at bounding box center [487, 251] width 196 height 22
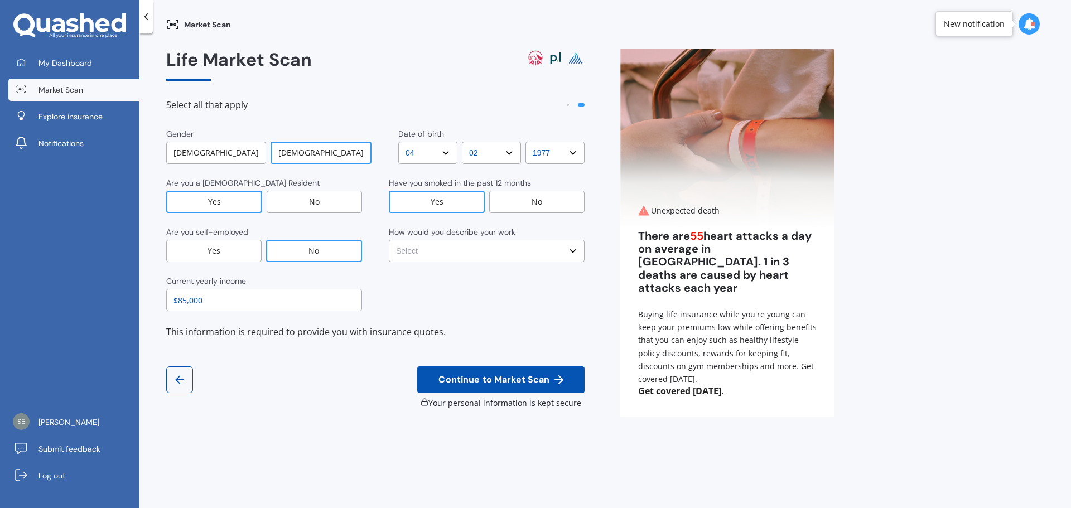
select select "No manual work e.g. lawyer, consultant, engineer"
click at [389, 240] on select "Select No manual work e.g. lawyer, consultant, engineer Light manual work e.g. …" at bounding box center [487, 251] width 196 height 22
click at [515, 377] on span "Continue to Market Scan" at bounding box center [493, 380] width 115 height 11
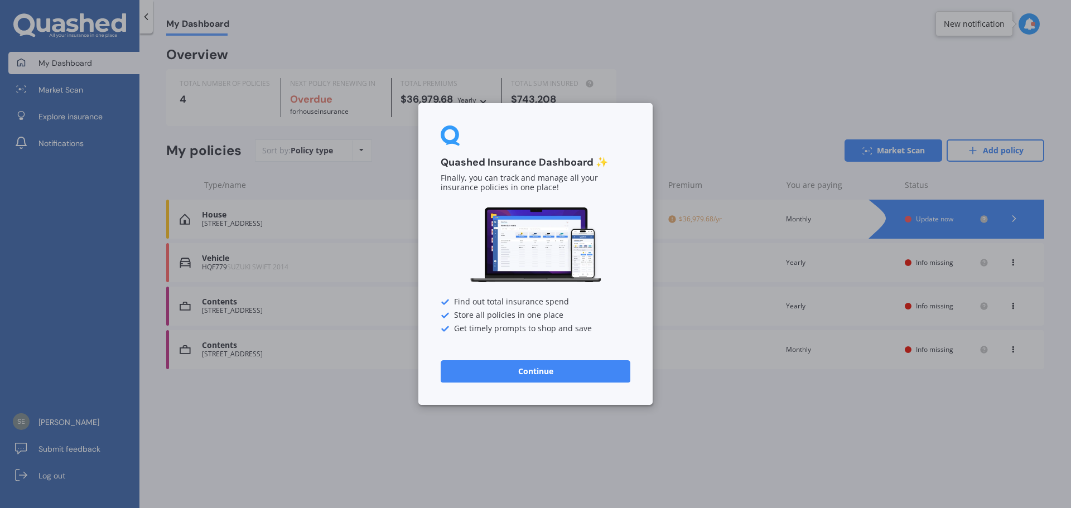
click at [558, 370] on button "Continue" at bounding box center [536, 371] width 190 height 22
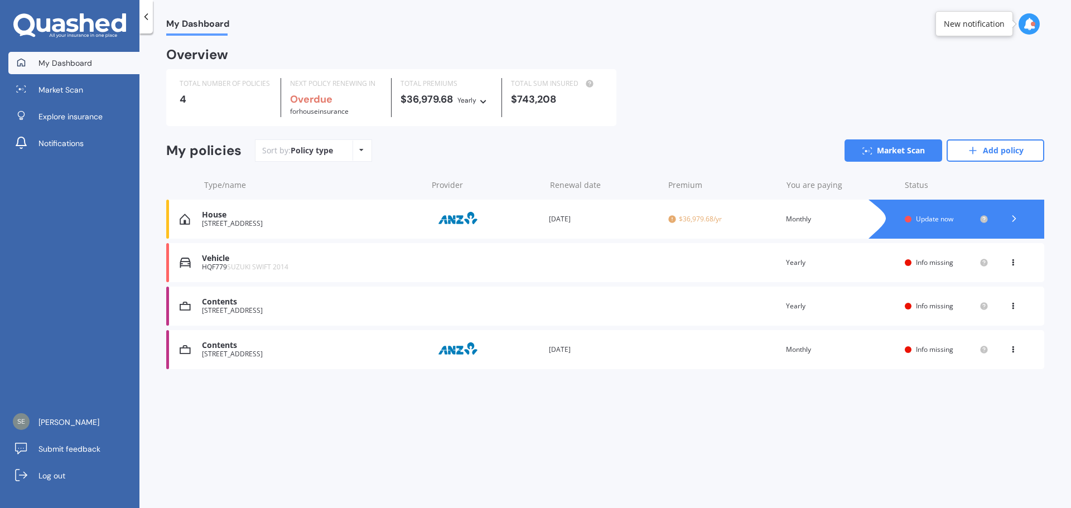
click at [655, 263] on div "Vehicle HQF779 SUZUKI SWIFT 2014 Renewal date Premium You are paying Yearly Sta…" at bounding box center [605, 262] width 878 height 39
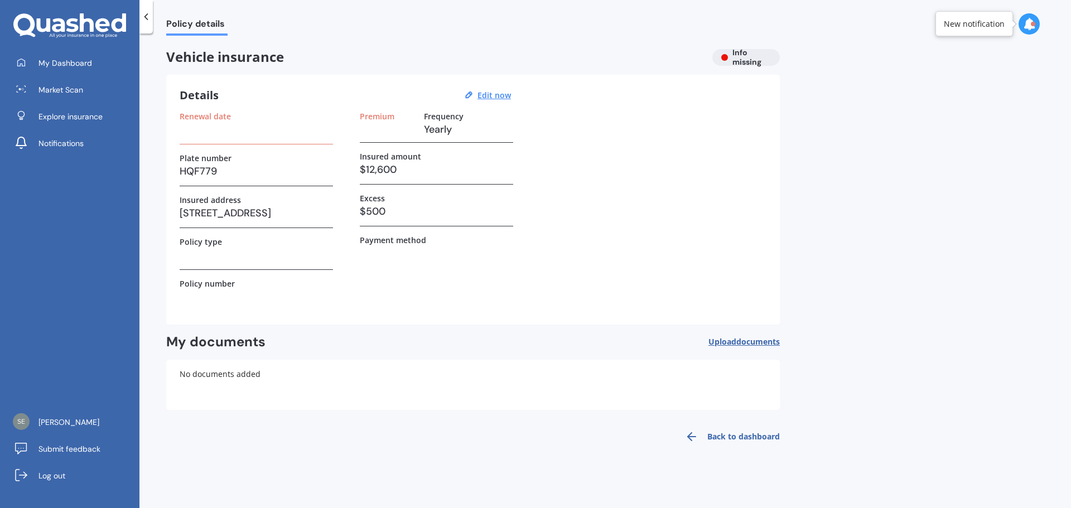
click at [208, 133] on h3 at bounding box center [256, 129] width 153 height 17
click at [484, 95] on u "Edit now" at bounding box center [494, 95] width 33 height 11
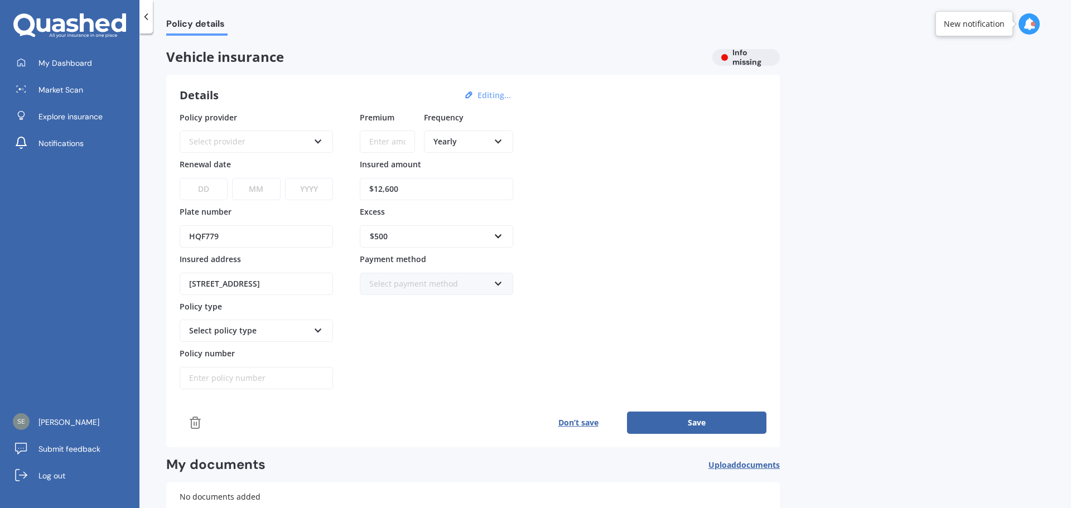
click at [267, 142] on div "Select provider" at bounding box center [249, 142] width 120 height 12
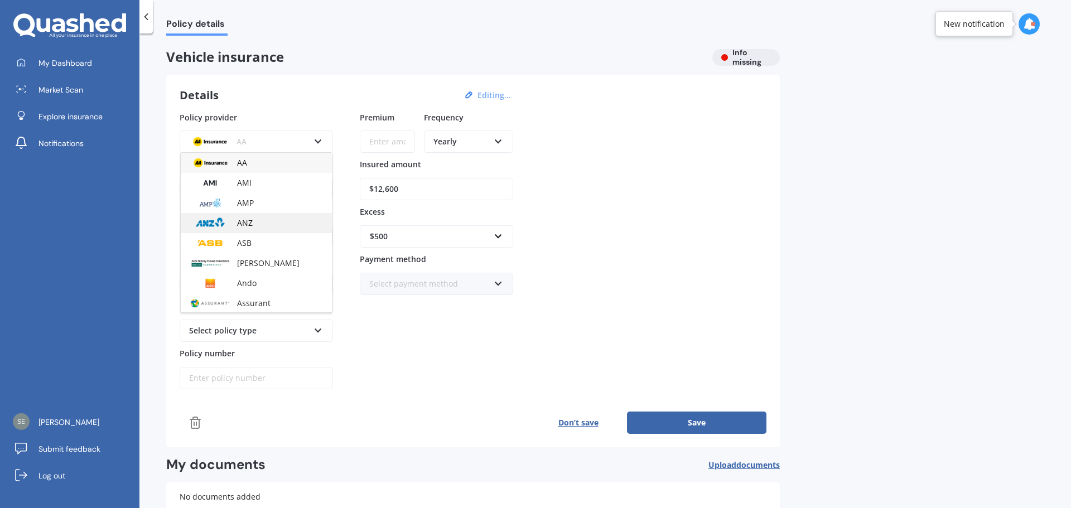
click at [250, 225] on span "ANZ" at bounding box center [245, 223] width 16 height 11
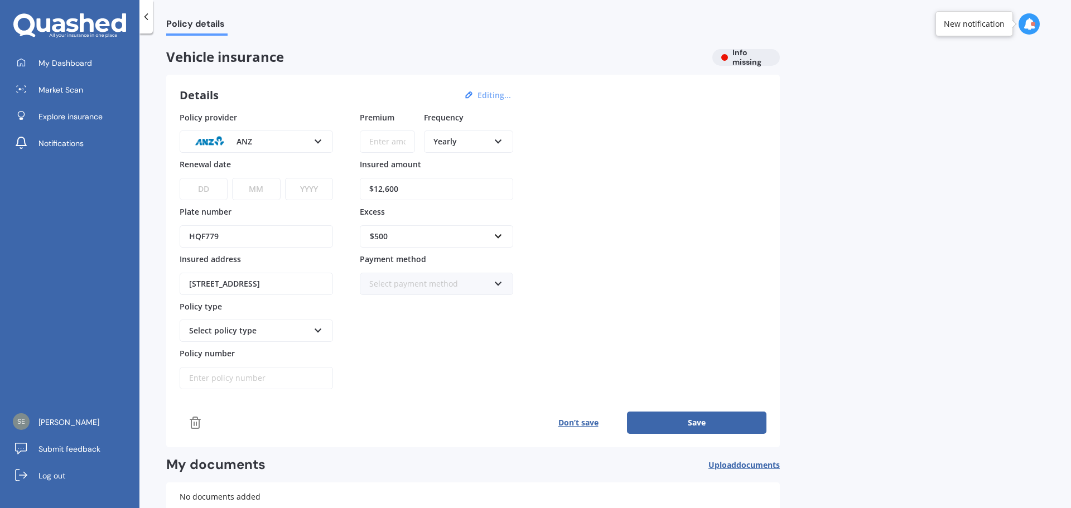
click at [207, 190] on select "DD 01 02 03 04 05 06 07 08 09 10 11 12 13 14 15 16 17 18 19 20 21 22 23 24 25 2…" at bounding box center [204, 189] width 48 height 22
select select "12"
click at [180, 178] on select "DD 01 02 03 04 05 06 07 08 09 10 11 12 13 14 15 16 17 18 19 20 21 22 23 24 25 2…" at bounding box center [204, 189] width 48 height 22
click at [270, 191] on select "MM 01 02 03 04 05 06 07 08 09 10 11 12" at bounding box center [256, 189] width 48 height 22
select select "10"
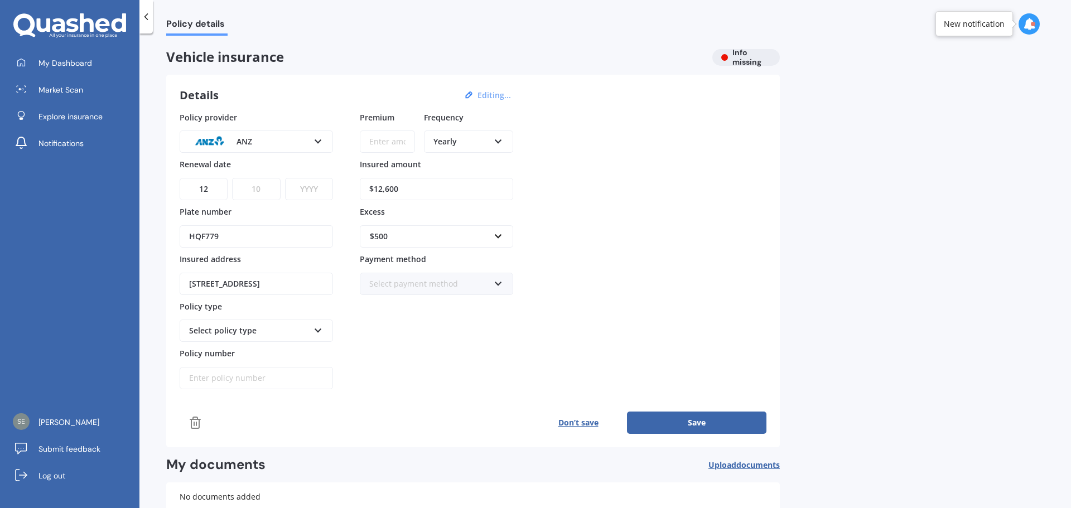
click at [232, 178] on select "MM 01 02 03 04 05 06 07 08 09 10 11 12" at bounding box center [256, 189] width 48 height 22
click at [312, 184] on select "YYYY 2027 2026 2025 2024 2023 2022 2021 2020 2019 2018 2017 2016 2015 2014 2013…" at bounding box center [309, 189] width 48 height 22
select select "2025"
click at [285, 178] on select "YYYY 2027 2026 2025 2024 2023 2022 2021 2020 2019 2018 2017 2016 2015 2014 2013…" at bounding box center [309, 189] width 48 height 22
click at [301, 328] on div "Select policy type" at bounding box center [249, 331] width 120 height 12
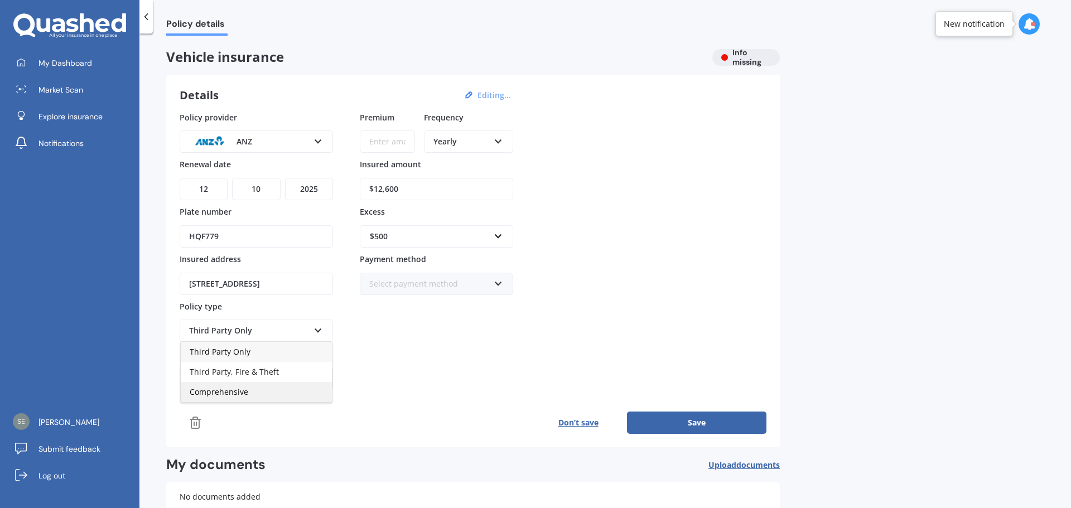
click at [256, 391] on div "Comprehensive" at bounding box center [256, 392] width 151 height 20
click at [264, 379] on input "Policy number" at bounding box center [256, 378] width 153 height 22
click at [423, 384] on div "Premium Frequency Yearly Yearly Six-Monthly Quarterly Monthly Fortnightly Weekl…" at bounding box center [436, 251] width 153 height 278
click at [680, 420] on button "Save" at bounding box center [696, 423] width 139 height 22
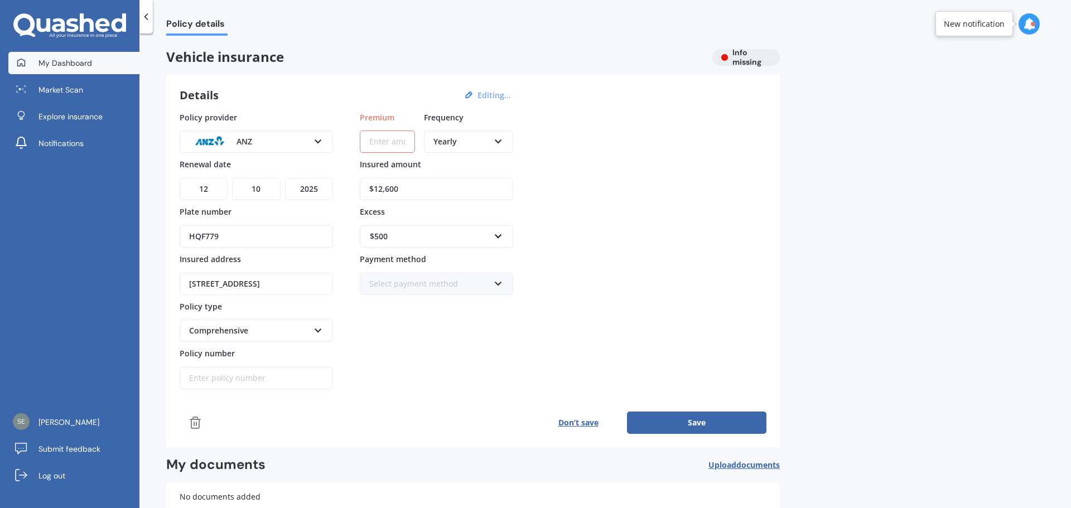
click at [68, 60] on span "My Dashboard" at bounding box center [65, 62] width 54 height 11
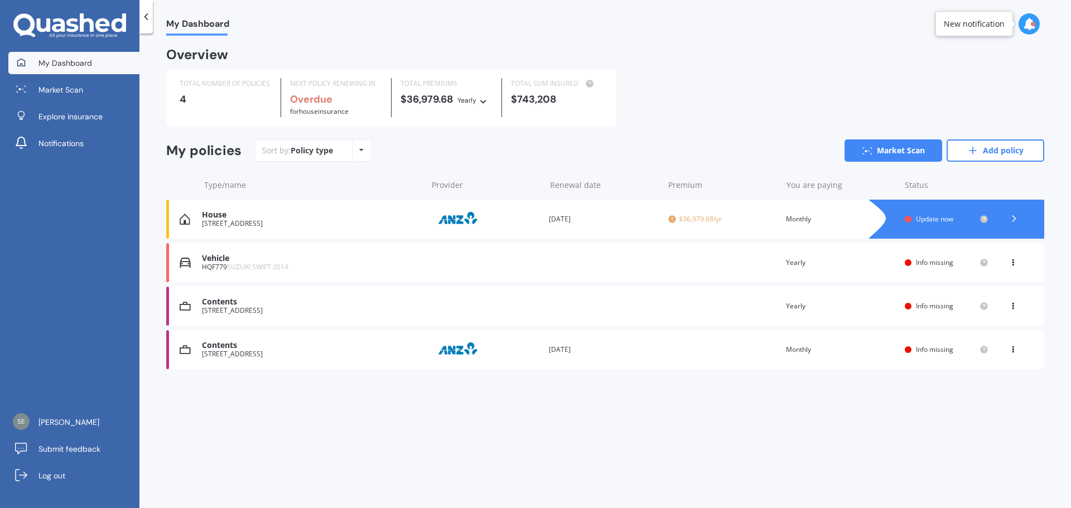
click at [566, 261] on div "Vehicle HQF779 SUZUKI SWIFT 2014 Renewal date Premium You are paying Yearly Sta…" at bounding box center [605, 262] width 878 height 39
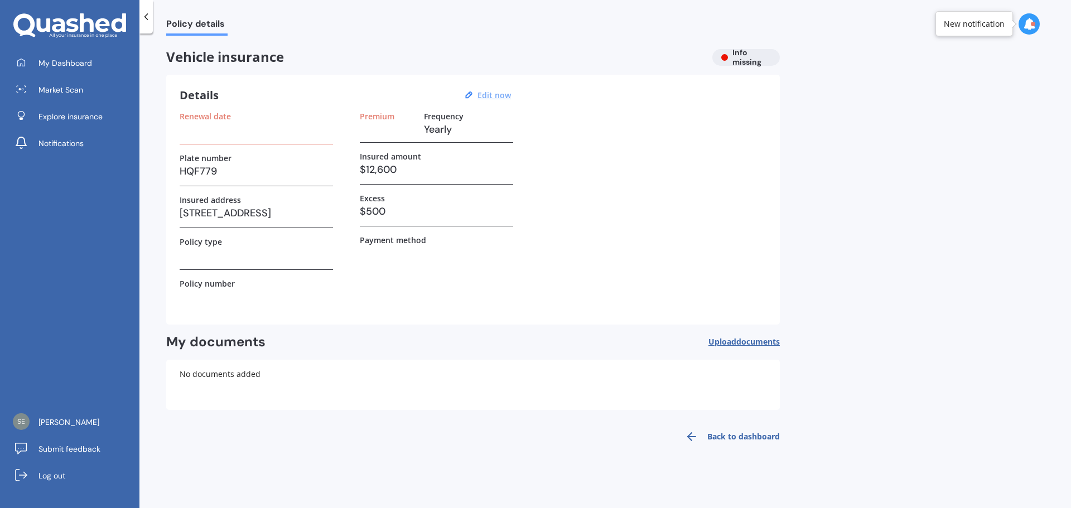
click at [498, 98] on u "Edit now" at bounding box center [494, 95] width 33 height 11
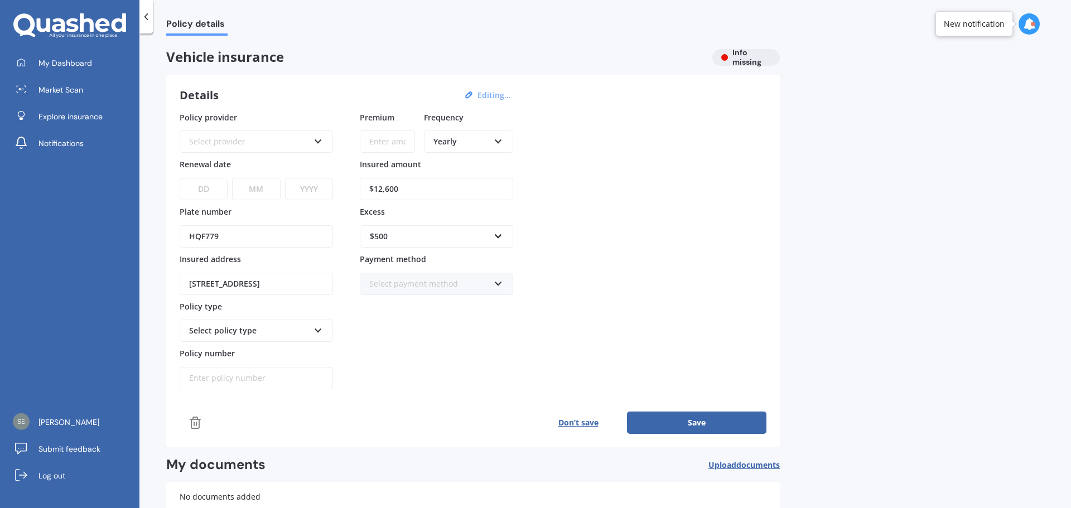
click at [306, 141] on div "Select provider" at bounding box center [249, 142] width 120 height 12
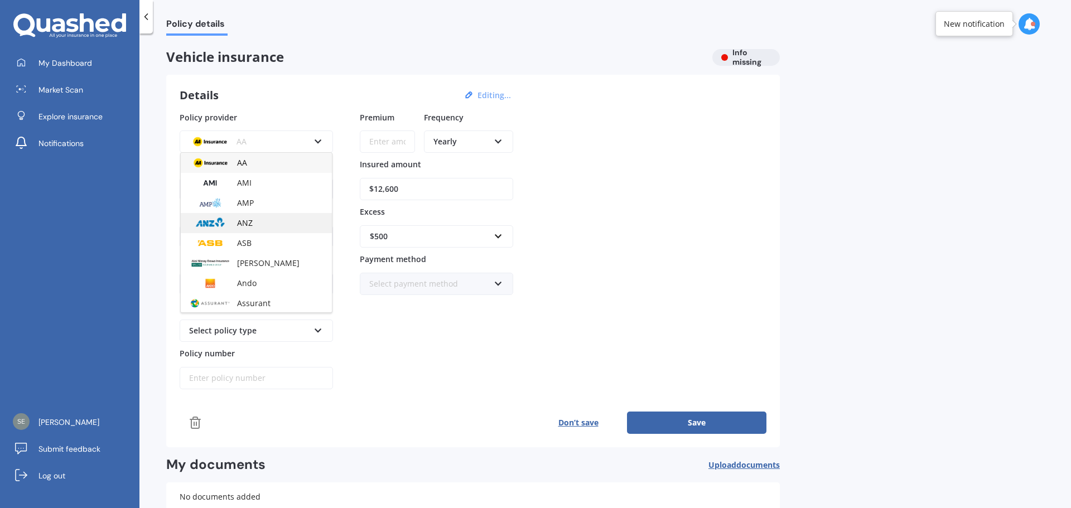
click at [248, 223] on span "ANZ" at bounding box center [245, 223] width 16 height 11
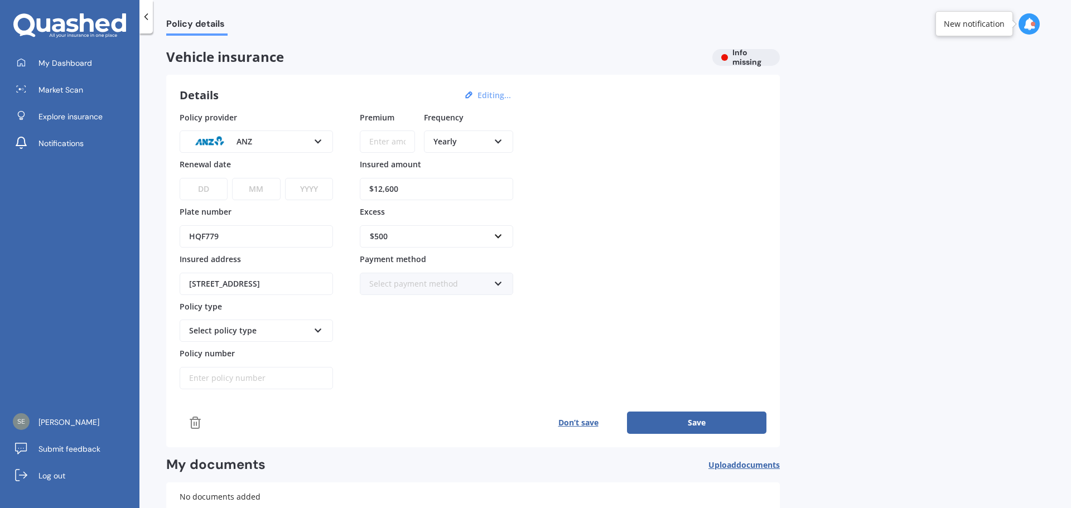
click at [206, 189] on select "DD 01 02 03 04 05 06 07 08 09 10 11 12 13 14 15 16 17 18 19 20 21 22 23 24 25 2…" at bounding box center [204, 189] width 48 height 22
select select "12"
click at [180, 178] on select "DD 01 02 03 04 05 06 07 08 09 10 11 12 13 14 15 16 17 18 19 20 21 22 23 24 25 2…" at bounding box center [204, 189] width 48 height 22
click at [258, 186] on select "MM 01 02 03 04 05 06 07 08 09 10 11 12" at bounding box center [256, 189] width 48 height 22
select select "10"
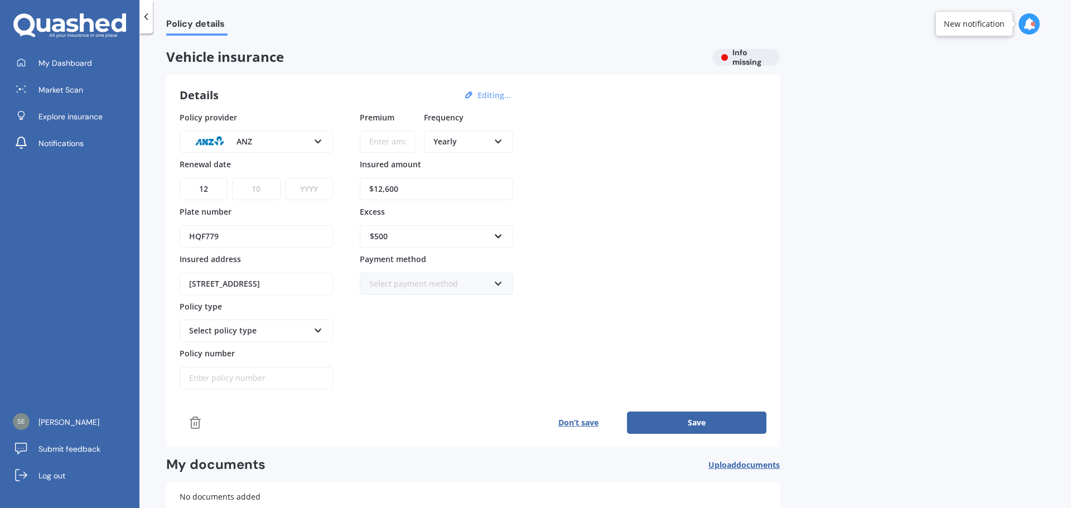
click at [232, 178] on select "MM 01 02 03 04 05 06 07 08 09 10 11 12" at bounding box center [256, 189] width 48 height 22
click at [315, 180] on select "YYYY 2027 2026 2025 2024 2023 2022 2021 2020 2019 2018 2017 2016 2015 2014 2013…" at bounding box center [309, 189] width 48 height 22
select select "2025"
click at [285, 178] on select "YYYY 2027 2026 2025 2024 2023 2022 2021 2020 2019 2018 2017 2016 2015 2014 2013…" at bounding box center [309, 189] width 48 height 22
click at [310, 331] on div "Select policy type Third Party Only Third Party, Fire & Theft Comprehensive" at bounding box center [256, 331] width 153 height 22
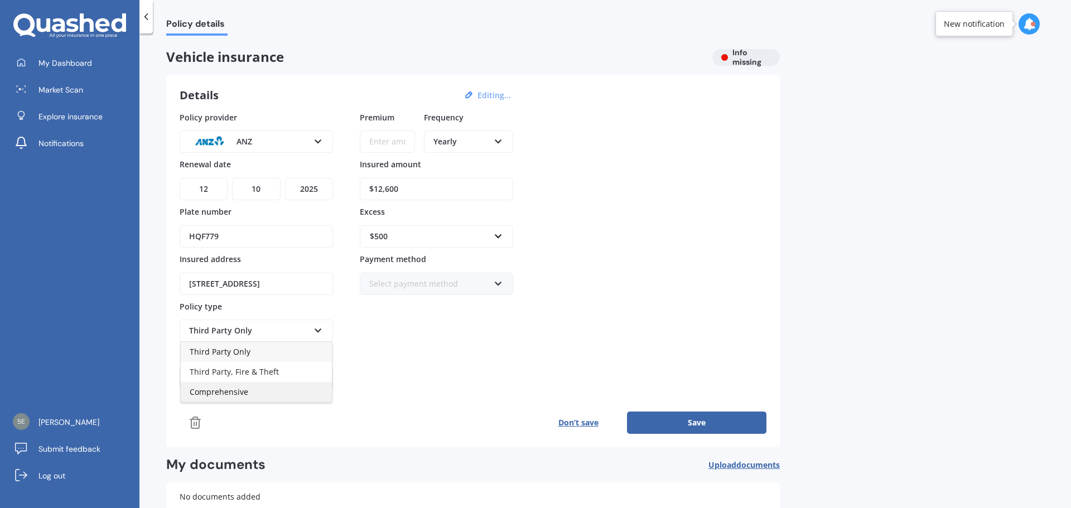
click at [249, 392] on div "Comprehensive" at bounding box center [256, 392] width 151 height 20
click at [257, 378] on input "Policy number" at bounding box center [256, 378] width 153 height 22
type input "ANZ 4776343"
click at [365, 143] on input "Premium" at bounding box center [387, 142] width 55 height 22
click at [393, 140] on input "Premium" at bounding box center [387, 142] width 55 height 22
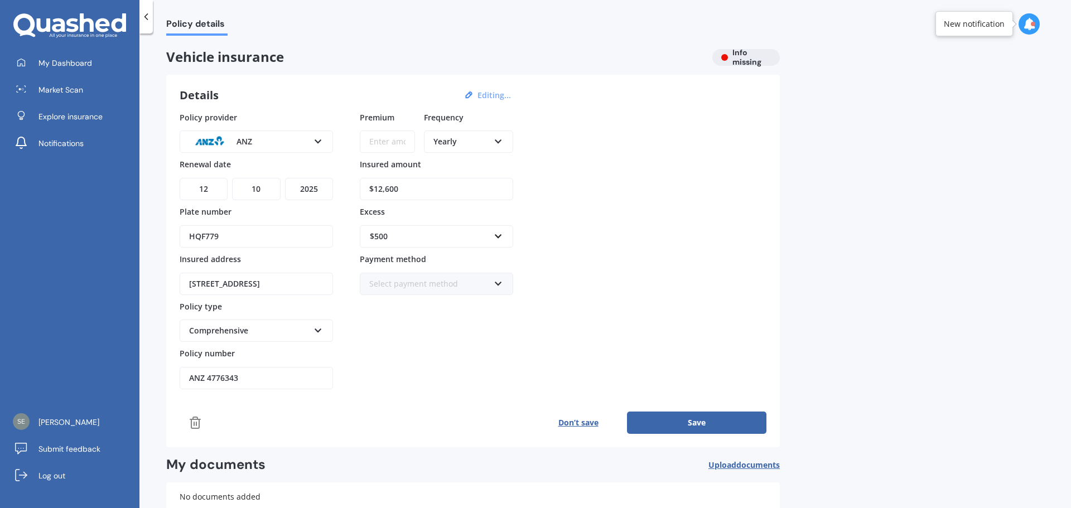
paste input "$1,076.56"
type input "$1,076.56"
click at [589, 180] on div "Policy provider ANZ AA AMI AMP ANZ ASB [PERSON_NAME] Ando Assurant Autosure BNZ…" at bounding box center [473, 251] width 587 height 278
click at [496, 282] on icon at bounding box center [498, 282] width 9 height 8
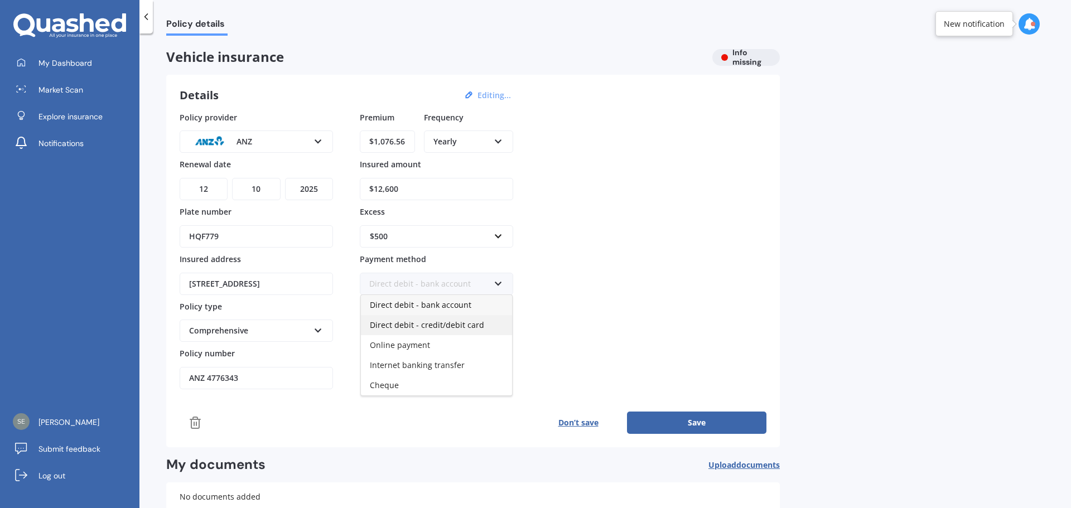
click at [472, 320] on span "Direct debit - credit/debit card" at bounding box center [427, 325] width 114 height 11
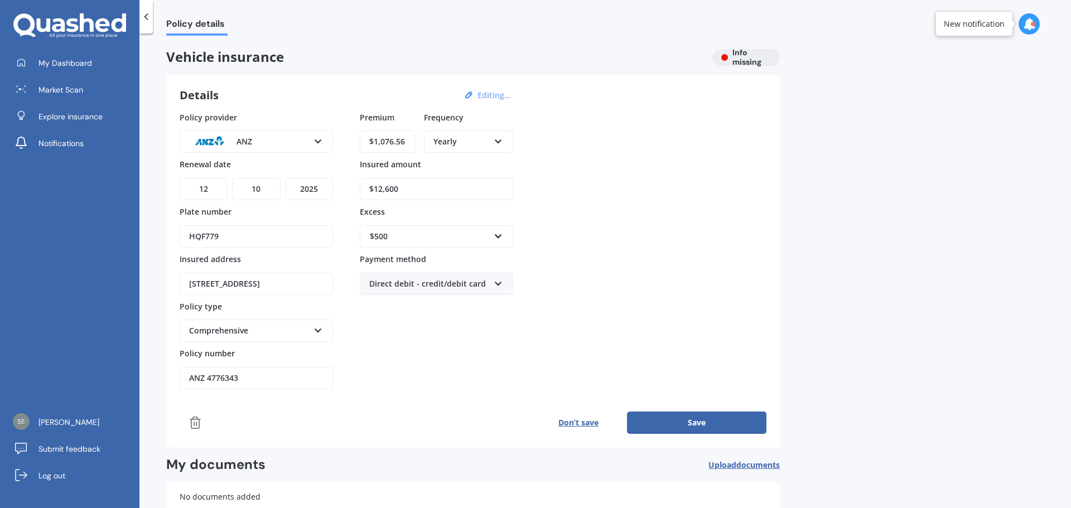
click at [571, 283] on div "Policy provider ANZ AA AMI AMP ANZ ASB [PERSON_NAME] Ando Assurant Autosure BNZ…" at bounding box center [473, 251] width 587 height 278
click at [678, 419] on button "Save" at bounding box center [696, 423] width 139 height 22
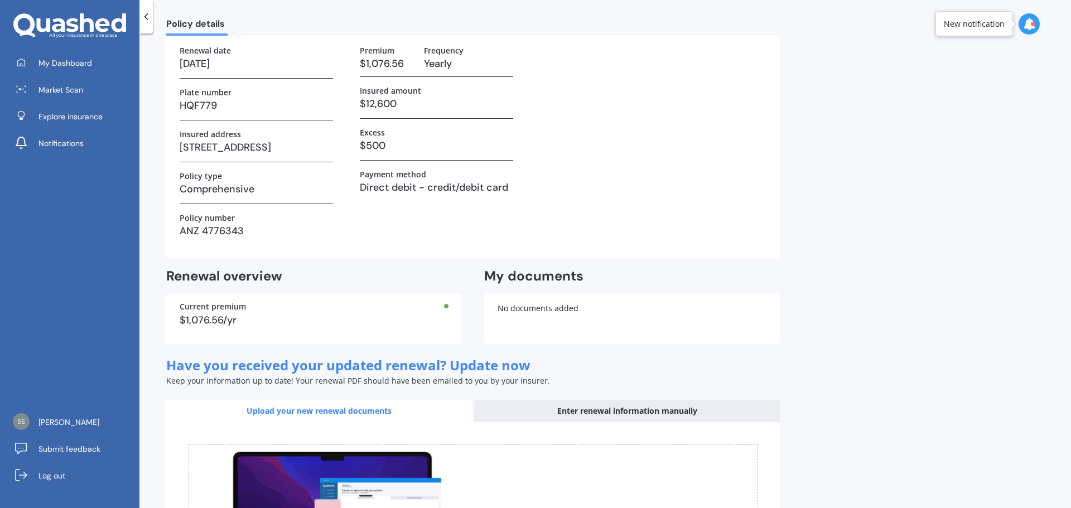
scroll to position [112, 0]
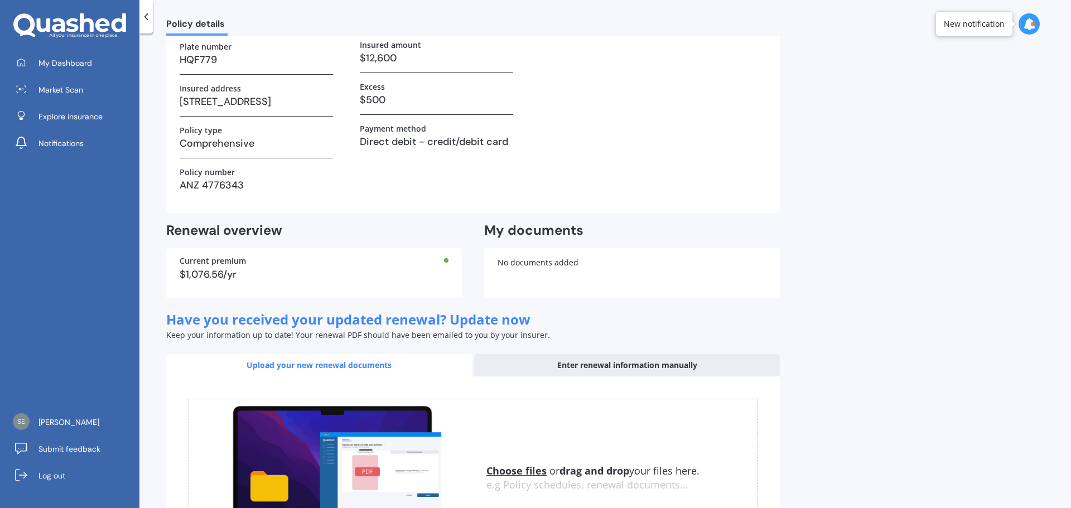
click at [542, 267] on div "No documents added" at bounding box center [632, 273] width 296 height 50
click at [339, 365] on div "Upload your new renewal documents" at bounding box center [319, 365] width 306 height 22
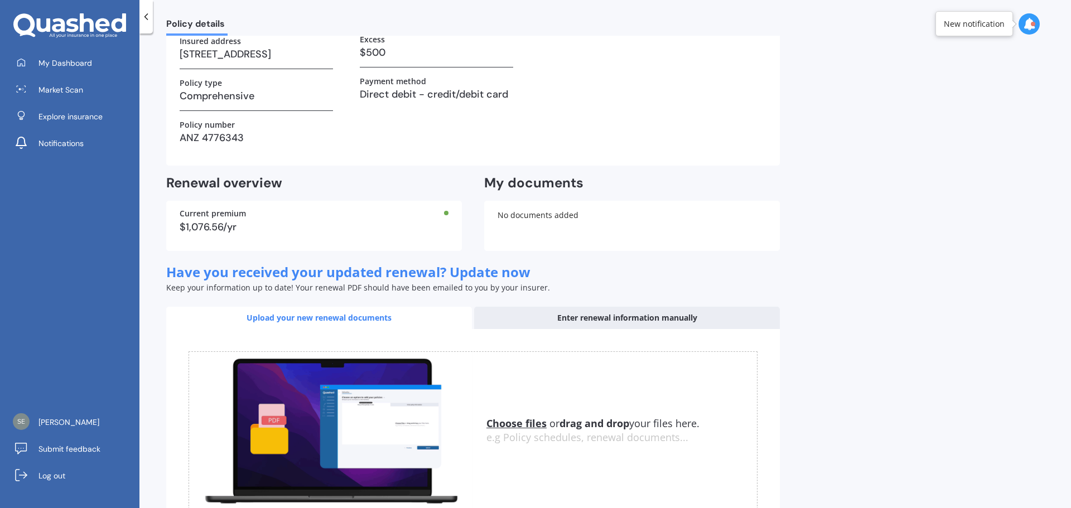
scroll to position [238, 0]
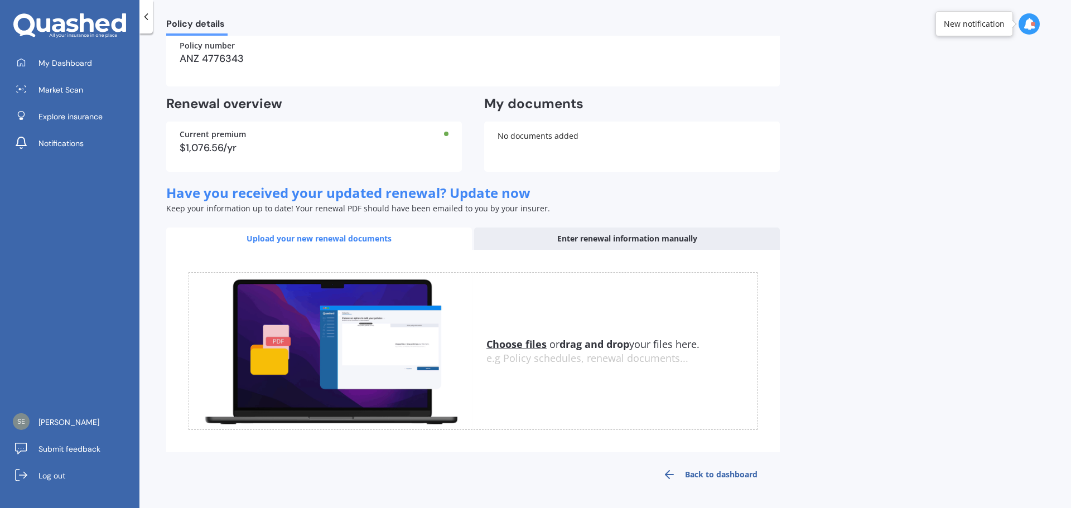
click at [515, 339] on u "Choose files" at bounding box center [516, 343] width 60 height 13
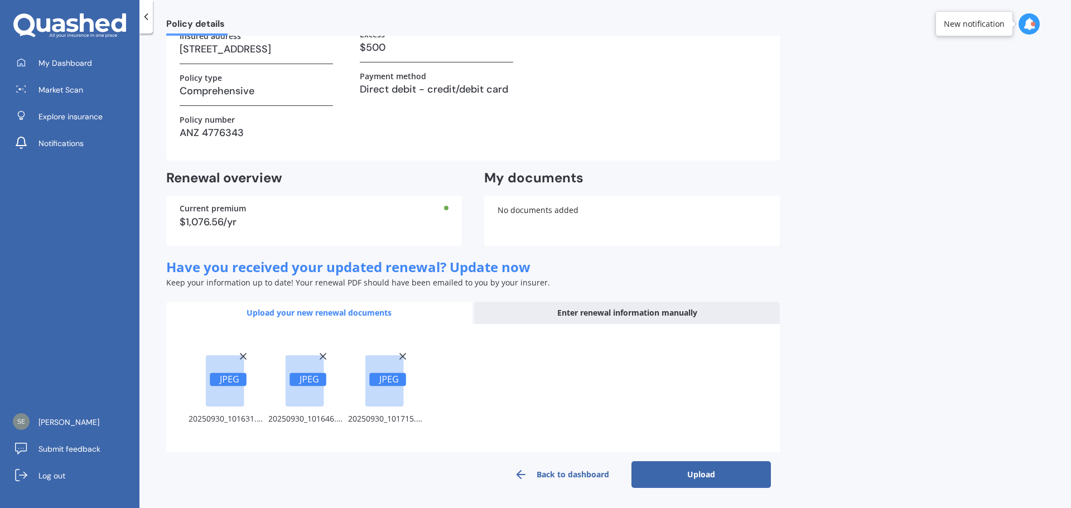
click at [708, 470] on button "Upload" at bounding box center [700, 474] width 139 height 27
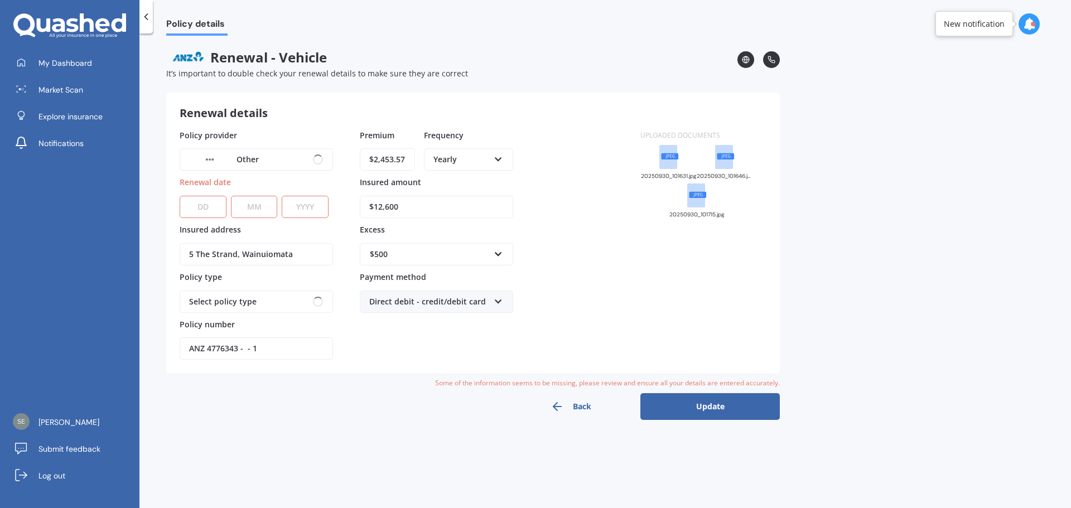
scroll to position [0, 0]
click at [309, 157] on div "Other AA AMI AMP ANZ ASB Ando BNZ Co-Operative Bank FMG Initio Kiwibank Lantern…" at bounding box center [256, 159] width 153 height 22
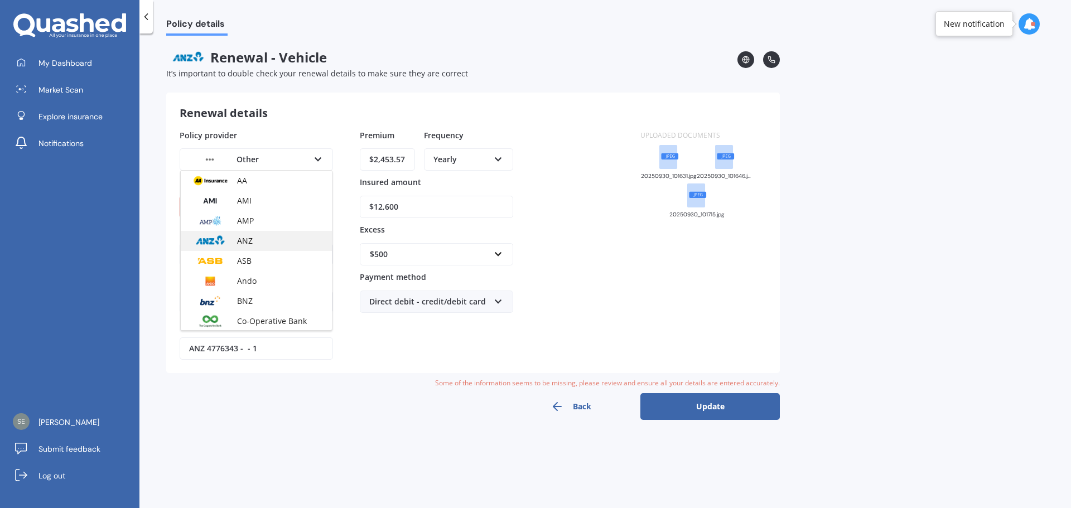
click at [276, 237] on div "ANZ" at bounding box center [256, 241] width 151 height 20
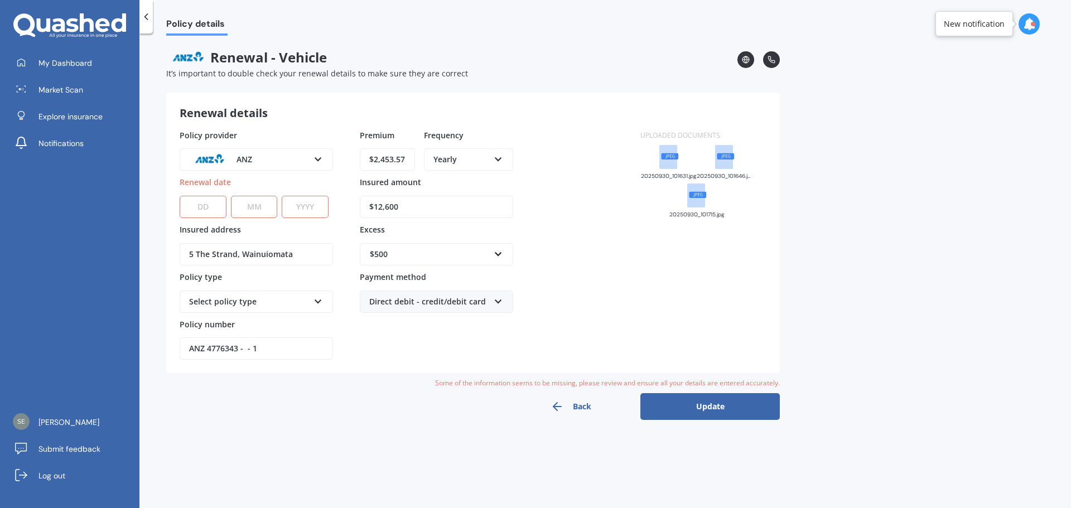
click at [215, 205] on select "DD 01 02 03 04 05 06 07 08 09 10 11 12 13 14 15 16 17 18 19 20 21 22 23 24 25 2…" at bounding box center [203, 207] width 47 height 22
select select "12"
click at [180, 196] on select "DD 01 02 03 04 05 06 07 08 09 10 11 12 13 14 15 16 17 18 19 20 21 22 23 24 25 2…" at bounding box center [203, 207] width 47 height 22
click at [255, 208] on select "MM 01 02 03 04 05 06 07 08 09 10 11 12" at bounding box center [254, 207] width 47 height 22
select select "10"
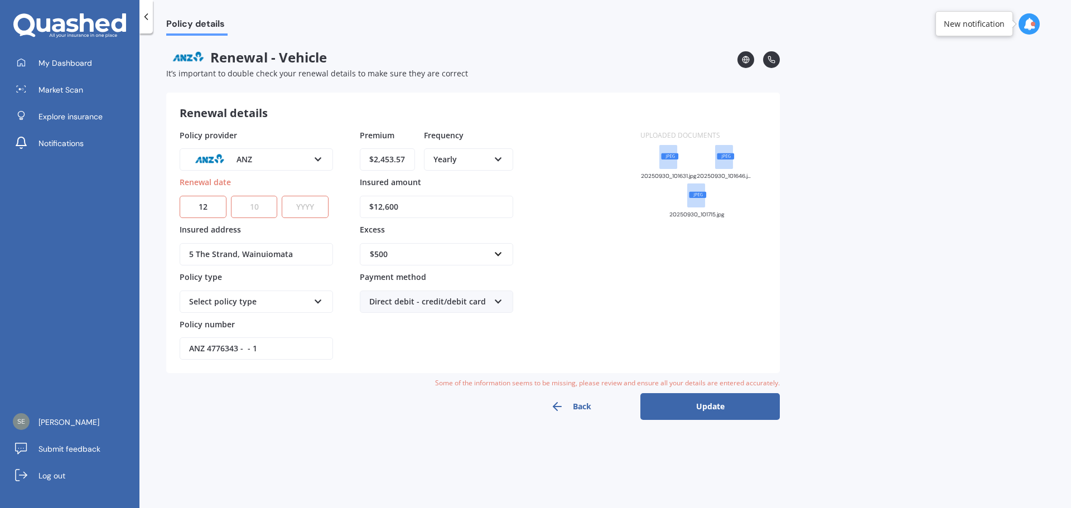
click at [231, 196] on select "MM 01 02 03 04 05 06 07 08 09 10 11 12" at bounding box center [254, 207] width 47 height 22
click at [297, 201] on select "YYYY 2027 2026 2025 2024 2023 2022 2021 2020 2019 2018 2017 2016 2015 2014 2013…" at bounding box center [305, 207] width 47 height 22
select select "2025"
click at [282, 196] on select "YYYY 2027 2026 2025 2024 2023 2022 2021 2020 2019 2018 2017 2016 2015 2014 2013…" at bounding box center [305, 207] width 47 height 22
click at [696, 406] on button "Update" at bounding box center [709, 406] width 139 height 27
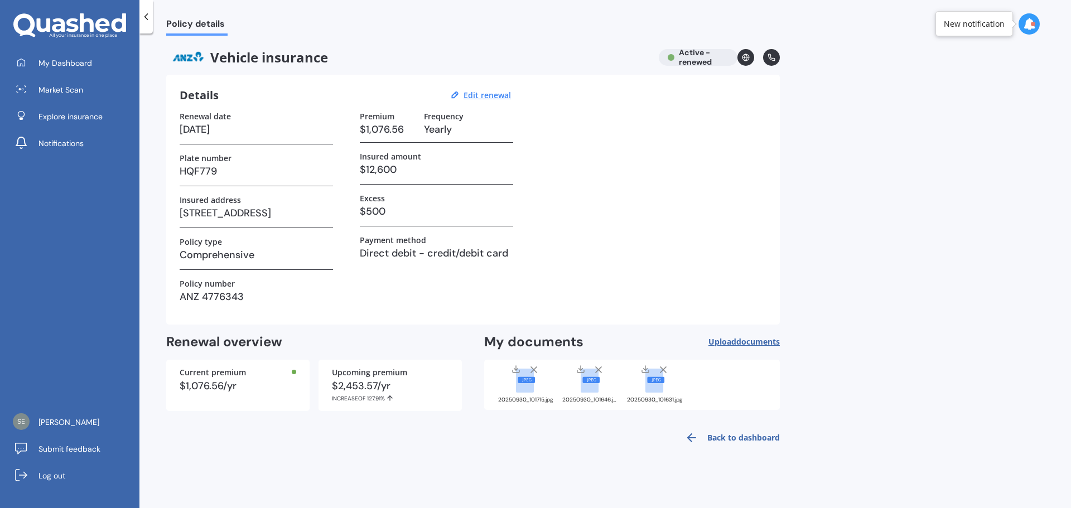
click at [729, 440] on link "Back to dashboard" at bounding box center [729, 438] width 102 height 27
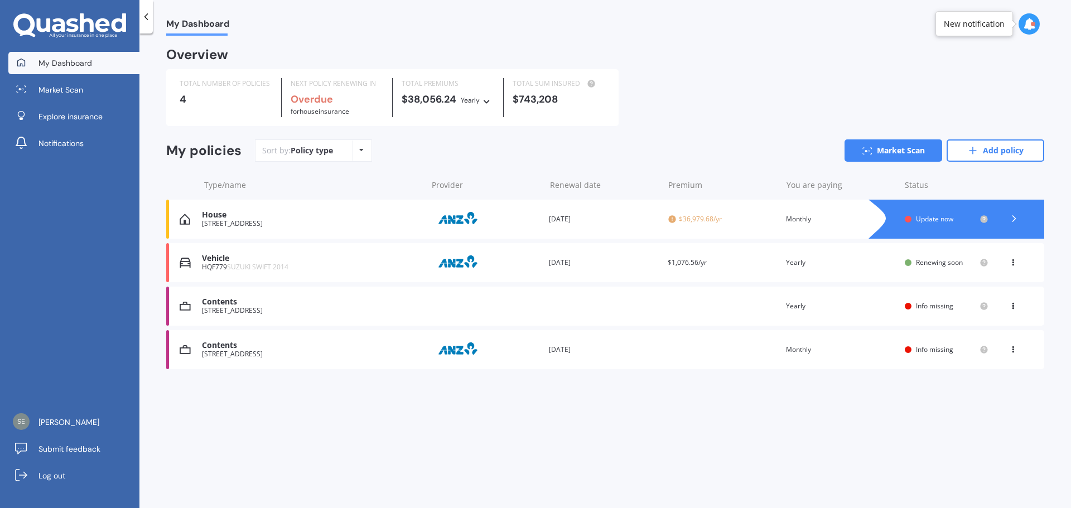
click at [867, 221] on div "You are paying Monthly" at bounding box center [841, 219] width 110 height 11
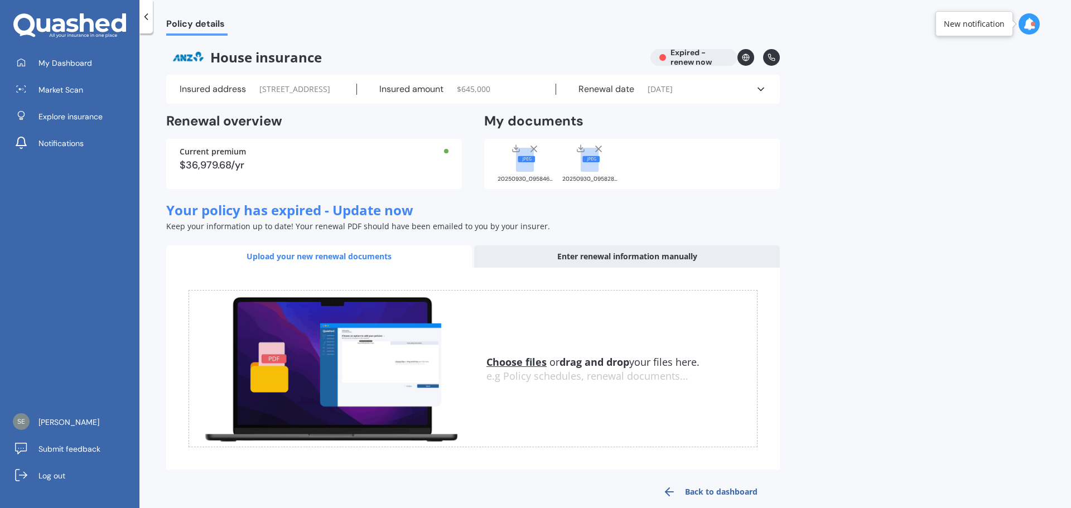
click at [746, 95] on div "Renewal date [DATE]" at bounding box center [655, 89] width 199 height 11
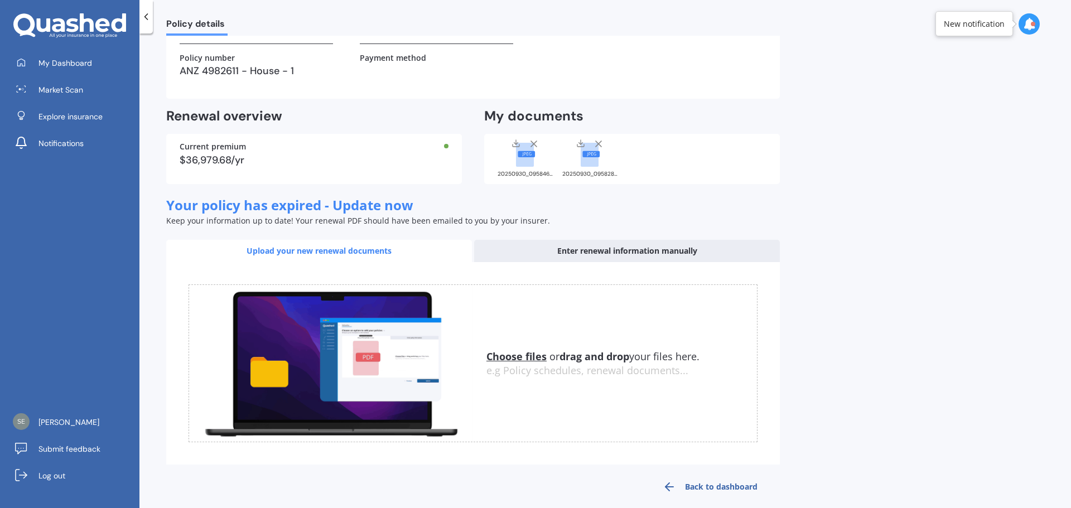
scroll to position [196, 0]
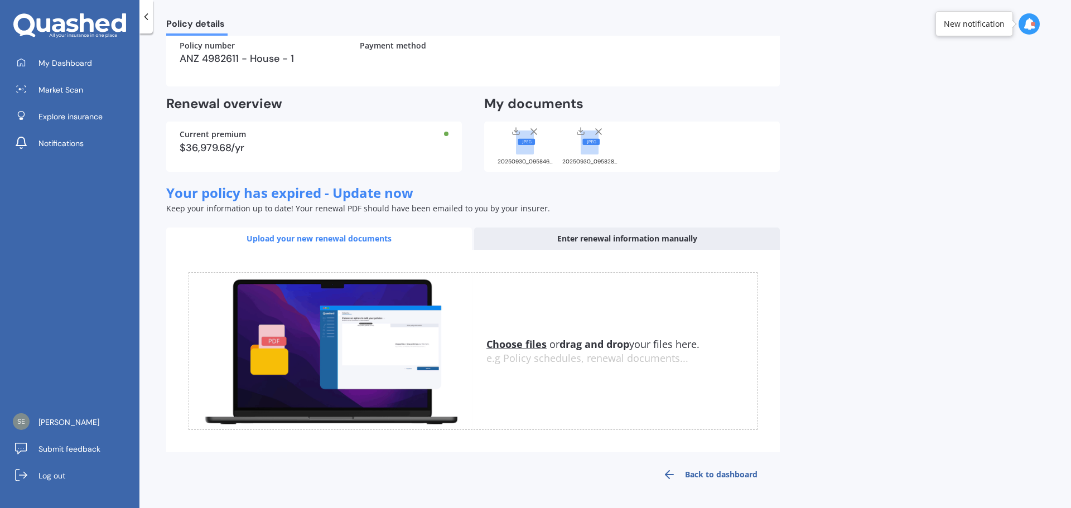
click at [724, 476] on link "Back to dashboard" at bounding box center [709, 474] width 139 height 27
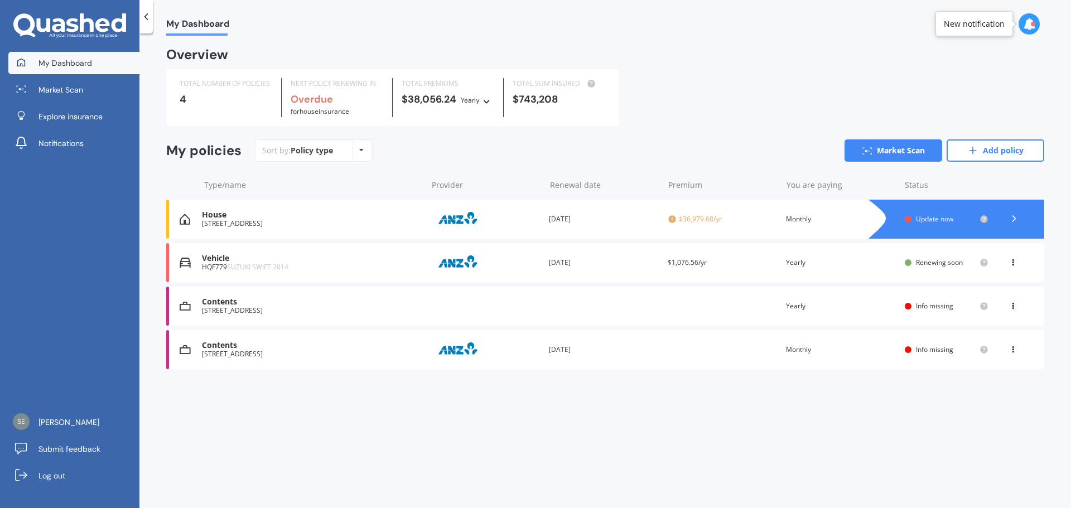
click at [1012, 306] on icon at bounding box center [1013, 304] width 8 height 7
click at [987, 357] on div "Delete" at bounding box center [988, 350] width 110 height 22
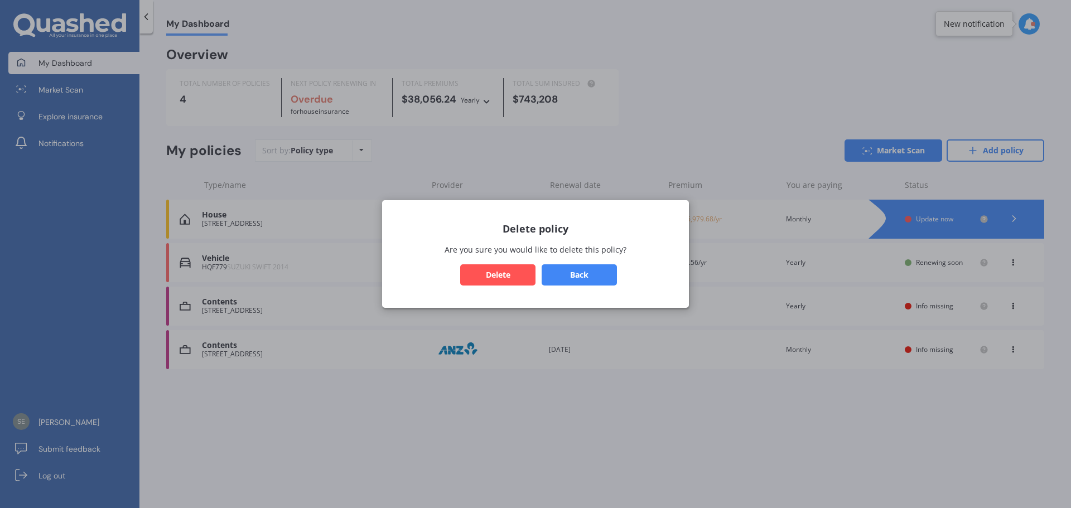
click at [507, 272] on button "Delete" at bounding box center [497, 274] width 75 height 21
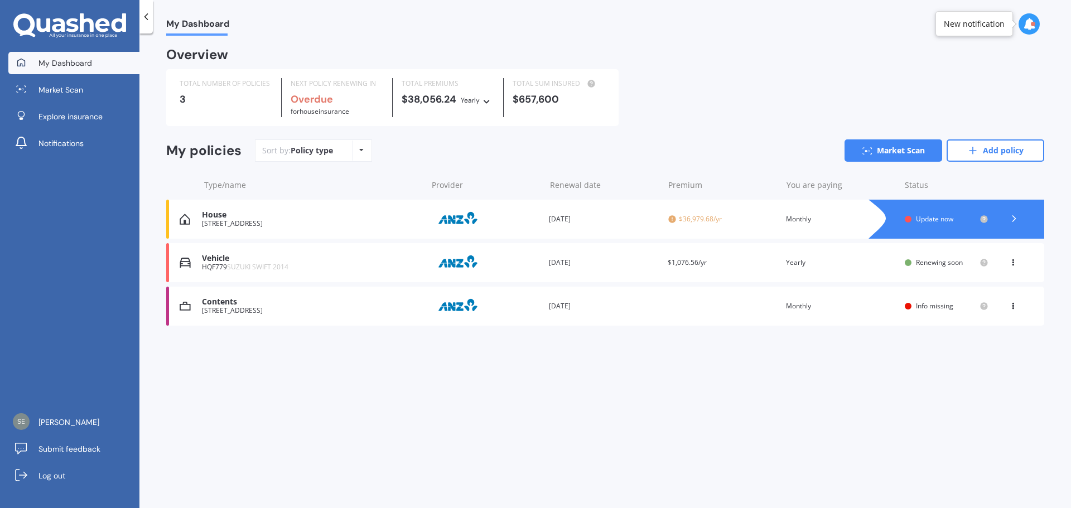
click at [711, 300] on div "Contents 5 The Strand, Wainuiomata 5014 Provider Renewal date [DATE] Premium Yo…" at bounding box center [605, 306] width 878 height 39
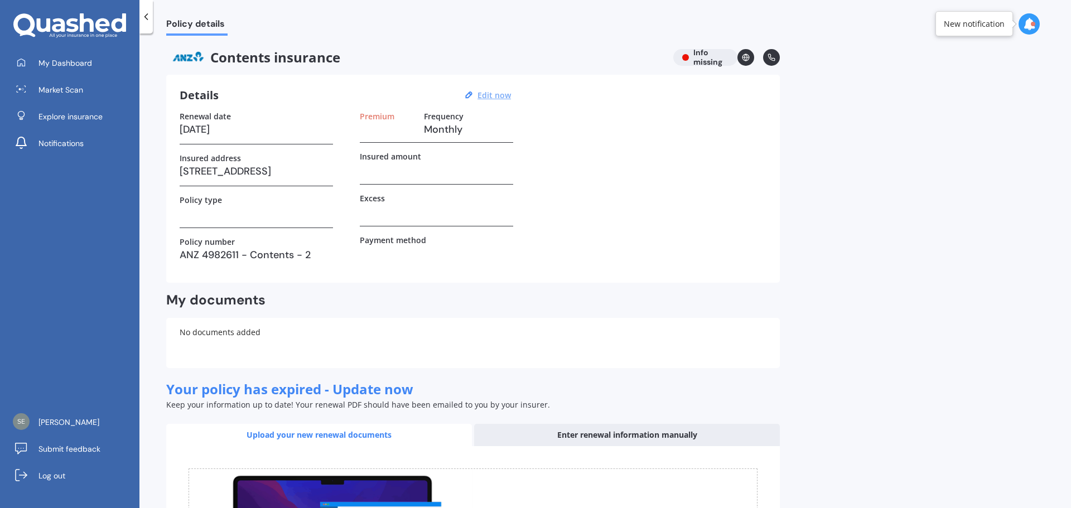
click at [496, 94] on u "Edit now" at bounding box center [494, 95] width 33 height 11
select select "15"
select select "09"
select select "2025"
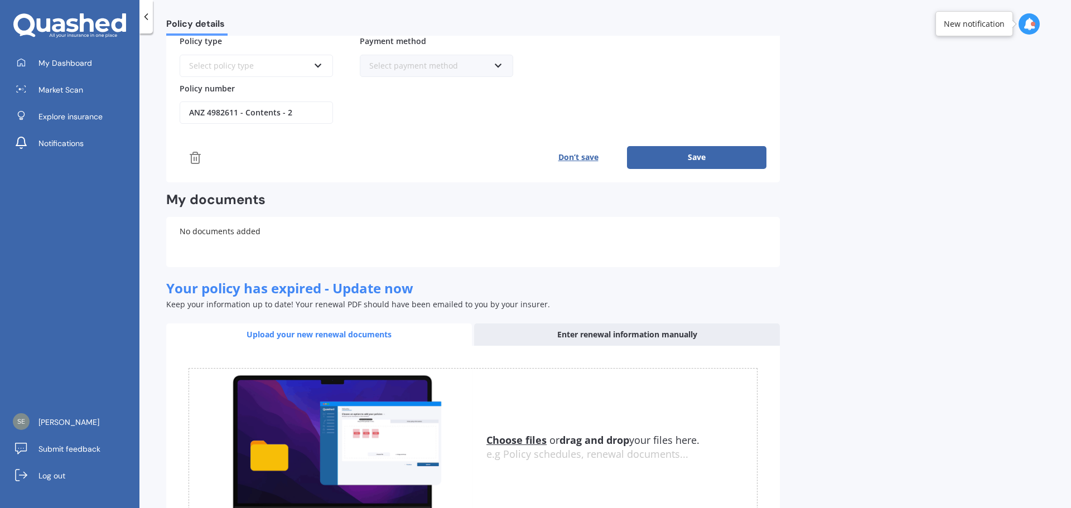
scroll to position [279, 0]
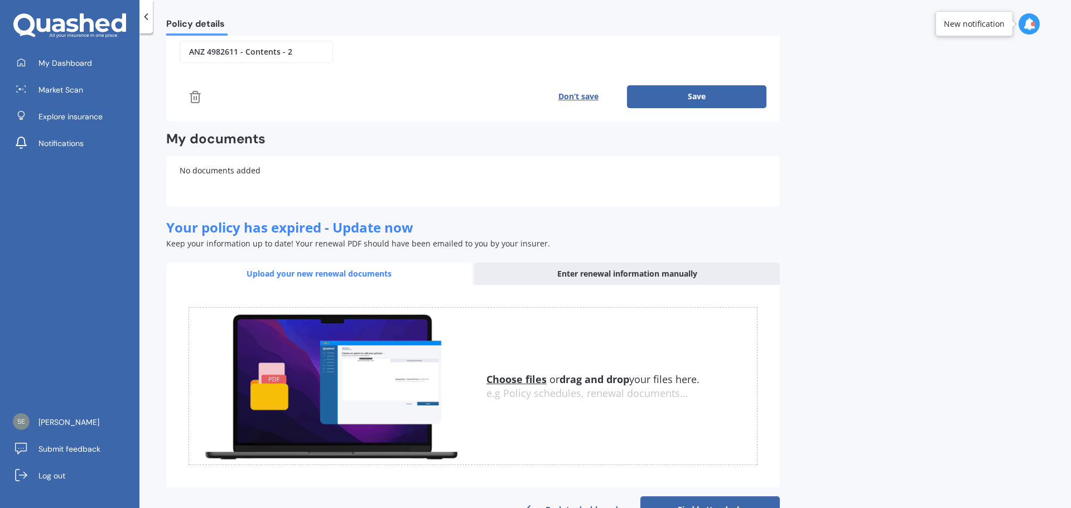
click at [524, 378] on u "Choose files" at bounding box center [516, 379] width 60 height 13
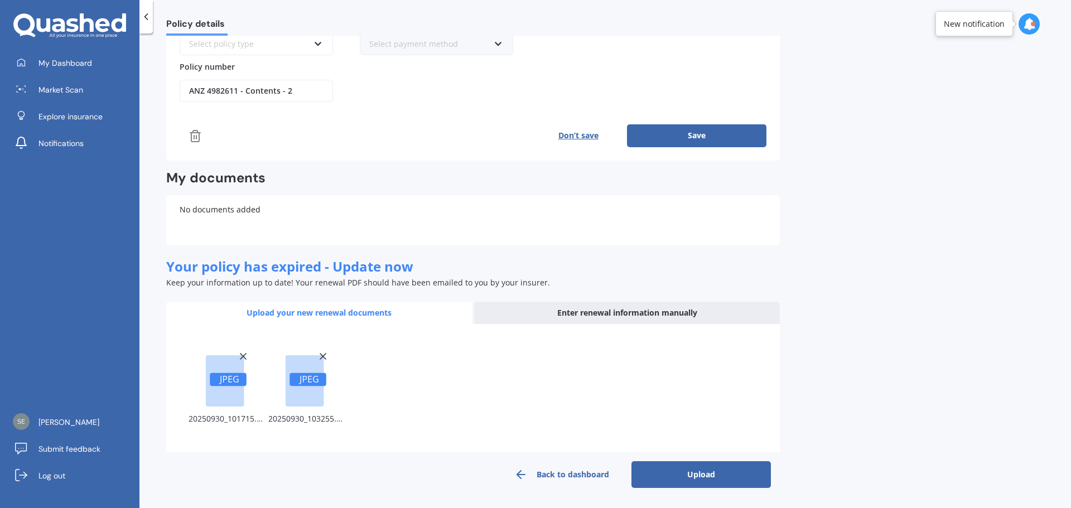
scroll to position [240, 0]
drag, startPoint x: 727, startPoint y: 475, endPoint x: 735, endPoint y: 472, distance: 8.1
click at [727, 475] on button "Upload" at bounding box center [700, 474] width 139 height 27
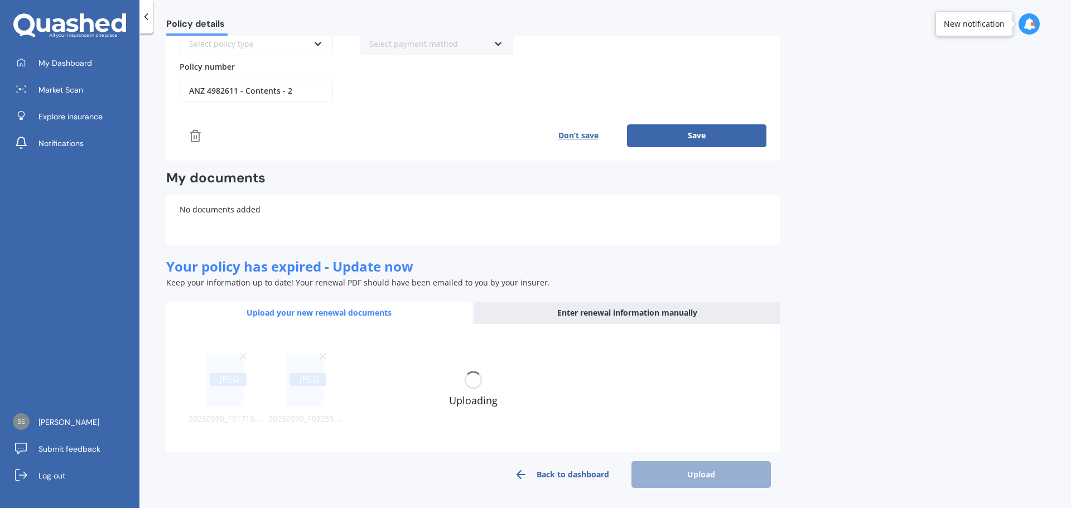
scroll to position [232, 0]
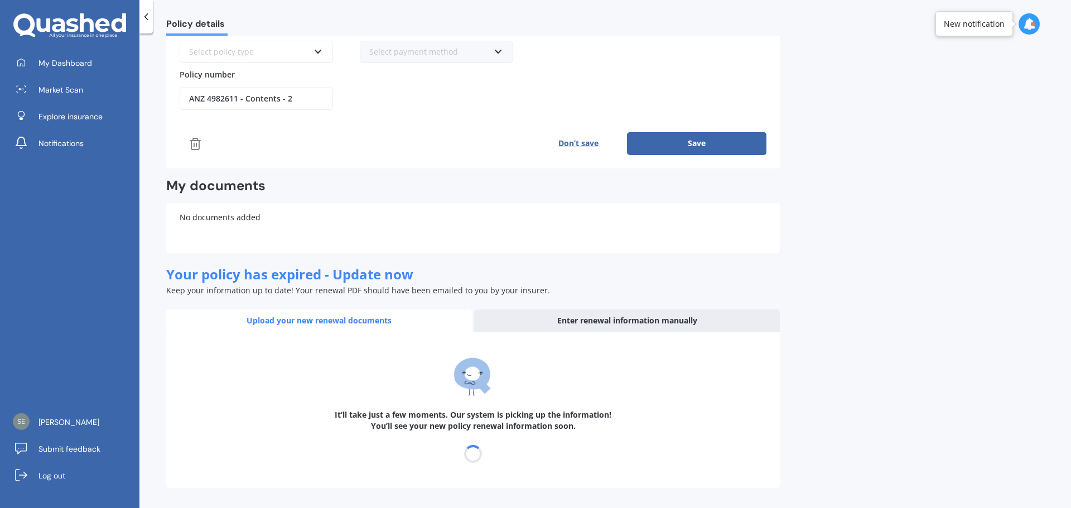
select select "12"
select select "10"
select select "2026"
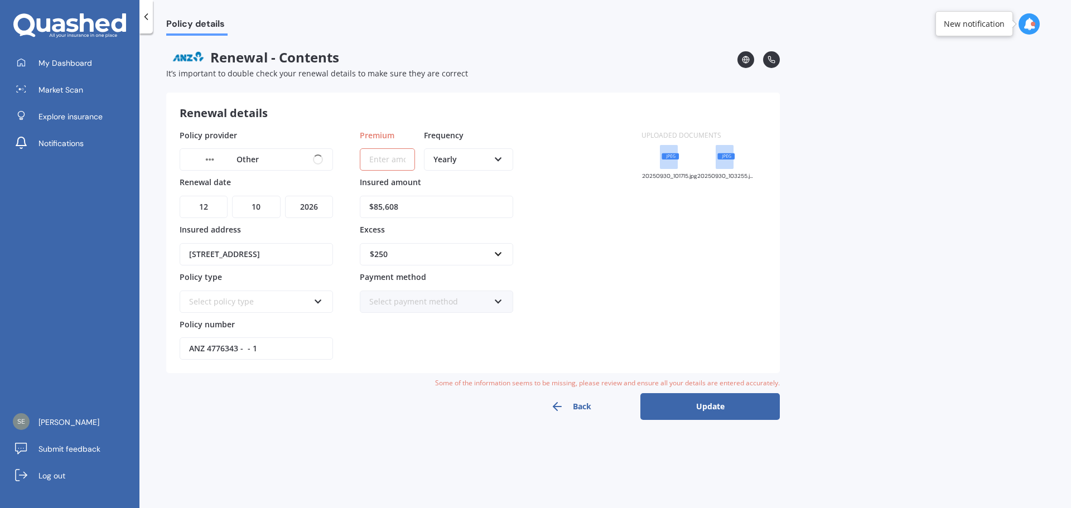
scroll to position [0, 0]
click at [399, 158] on input "Premium" at bounding box center [387, 159] width 55 height 22
paste input "$1,377.00"
type input "$1,377.00"
click at [547, 182] on div "Policy provider Other AA AMI AMP ANZ ASB Ando BNZ Co-Operative Bank FMG Initio …" at bounding box center [404, 244] width 449 height 231
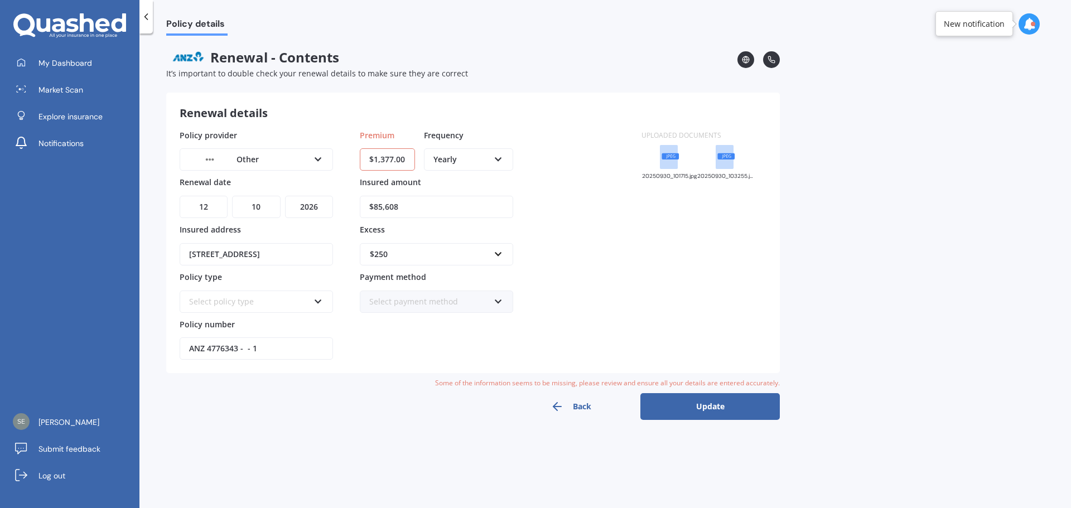
click at [300, 159] on div "Other" at bounding box center [249, 159] width 120 height 12
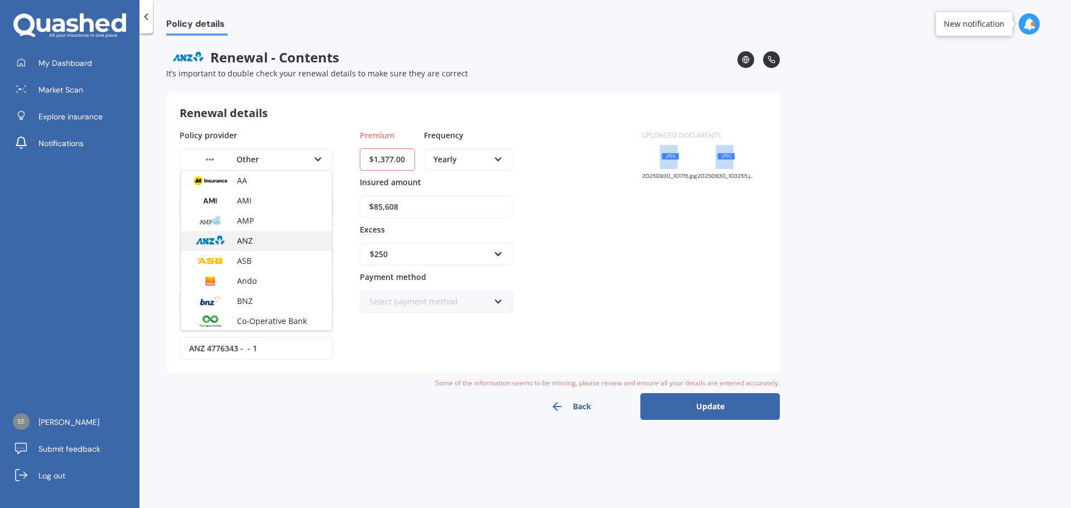
click at [256, 236] on div "ANZ" at bounding box center [256, 241] width 151 height 20
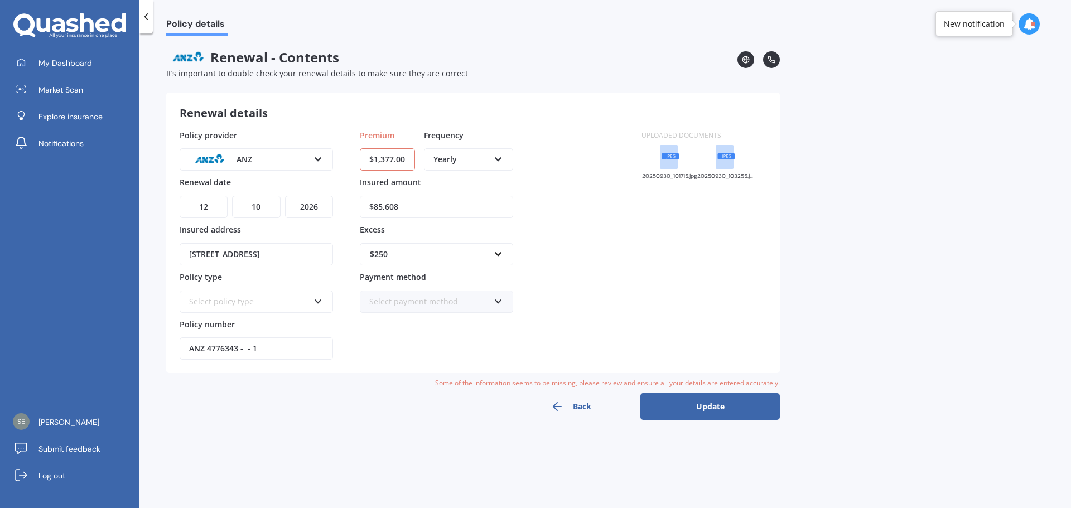
click at [277, 298] on div "Select policy type" at bounding box center [249, 302] width 120 height 12
click at [277, 323] on span "House Insurance - Asset Protector" at bounding box center [253, 322] width 127 height 11
click at [681, 402] on button "Update" at bounding box center [709, 406] width 139 height 27
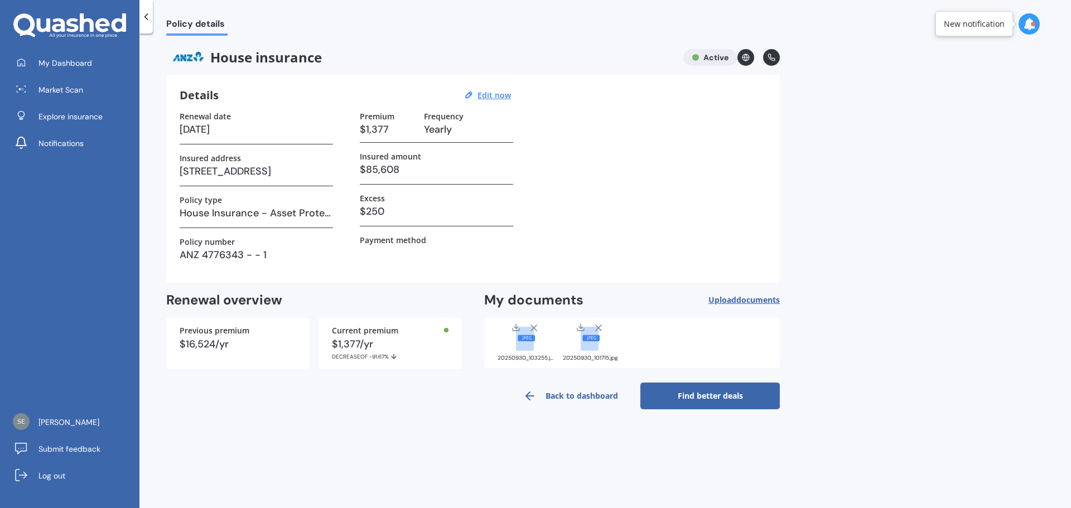
click at [724, 394] on link "Find better deals" at bounding box center [709, 396] width 139 height 27
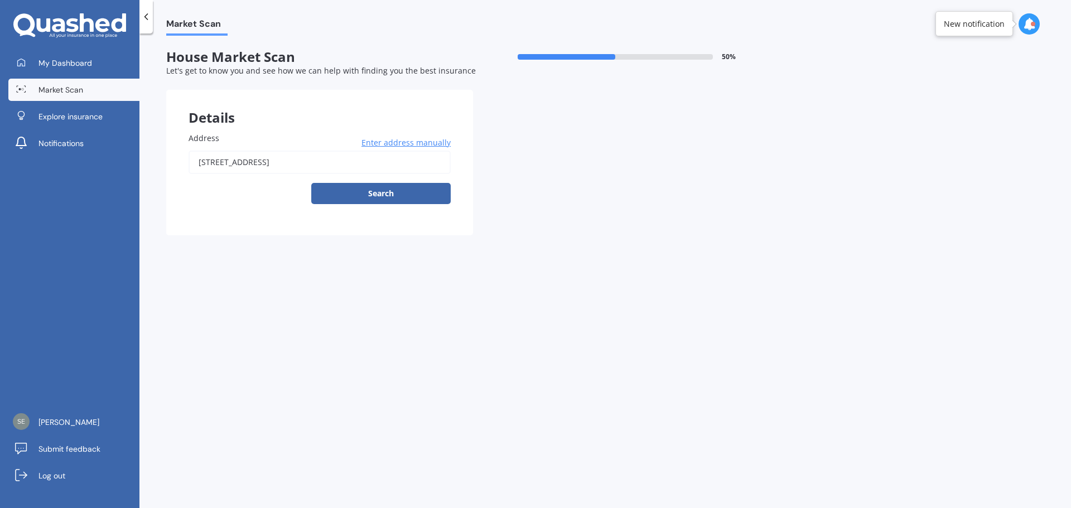
click at [365, 160] on input "[STREET_ADDRESS]" at bounding box center [320, 162] width 262 height 23
type input "[STREET_ADDRESS]"
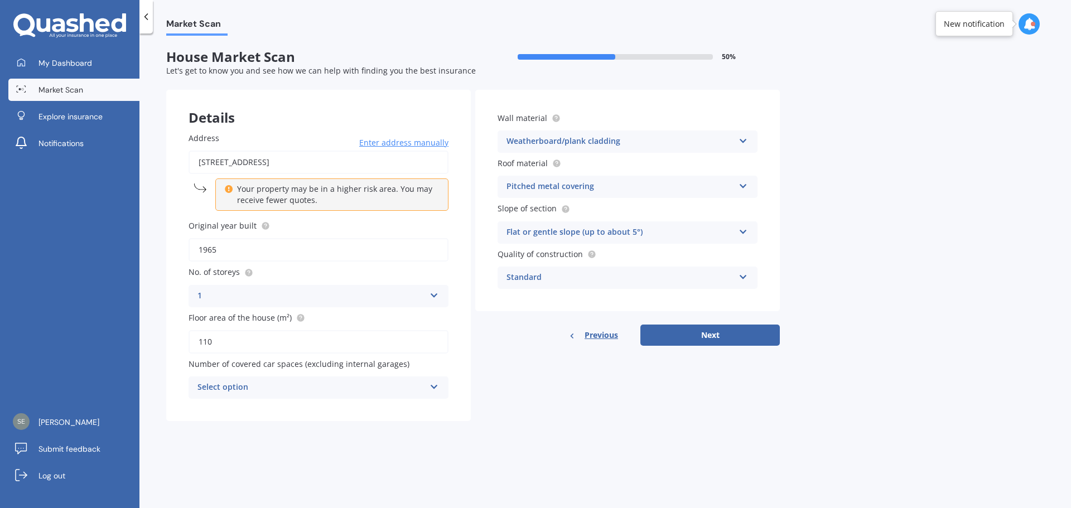
click at [354, 384] on div "Select option" at bounding box center [311, 387] width 228 height 13
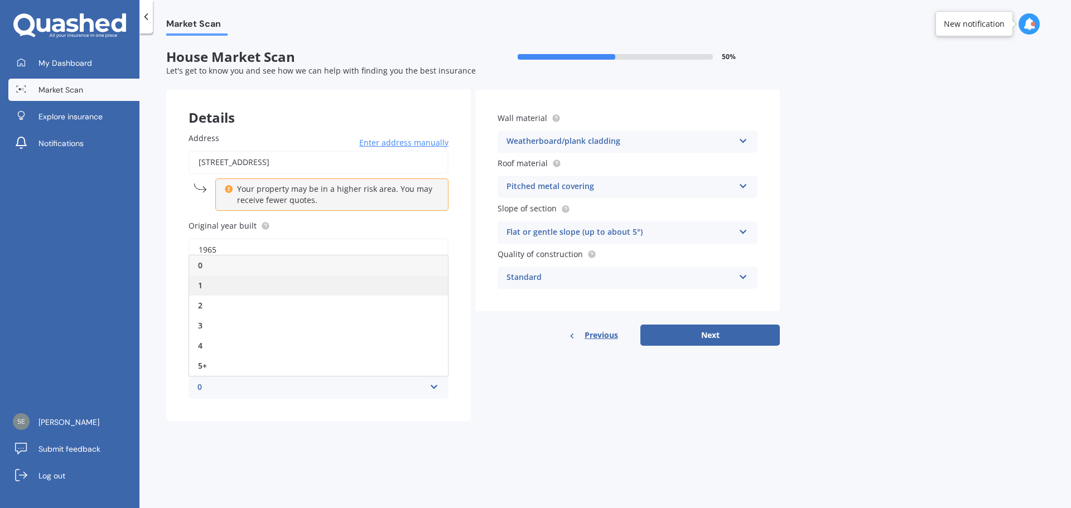
click at [205, 286] on div "1" at bounding box center [318, 286] width 259 height 20
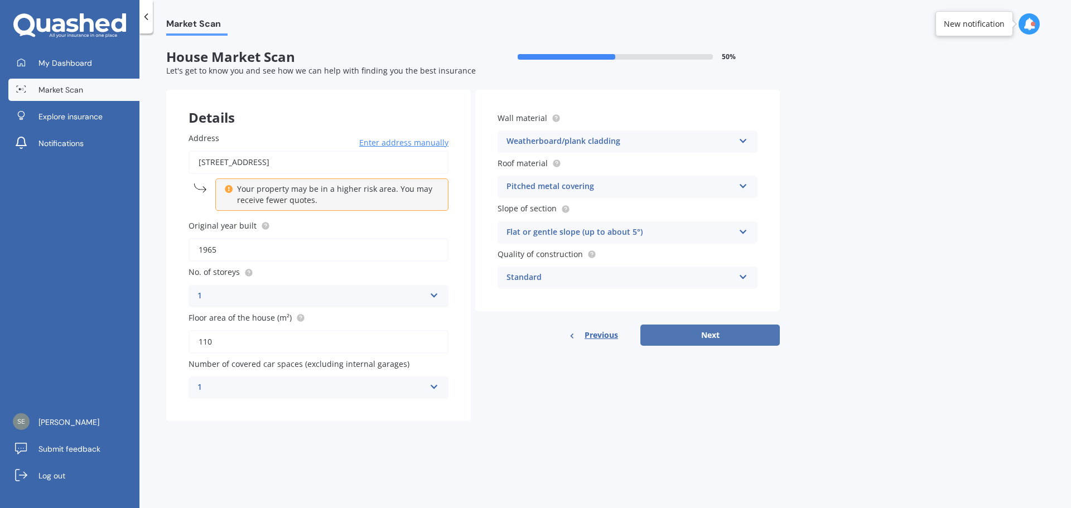
click at [721, 339] on button "Next" at bounding box center [709, 335] width 139 height 21
select select "04"
select select "02"
select select "1977"
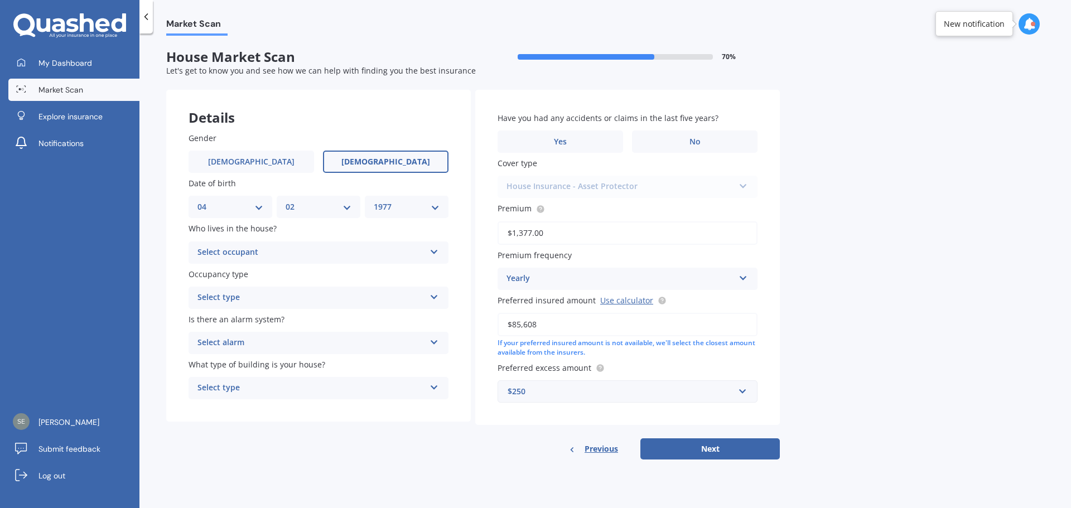
click at [387, 252] on div "Select occupant" at bounding box center [311, 252] width 228 height 13
click at [364, 271] on div "Owner" at bounding box center [318, 274] width 259 height 20
click at [354, 297] on div "Select type" at bounding box center [311, 297] width 228 height 13
click at [353, 317] on div "Permanent" at bounding box center [318, 320] width 259 height 20
click at [359, 343] on div "Select alarm" at bounding box center [311, 342] width 228 height 13
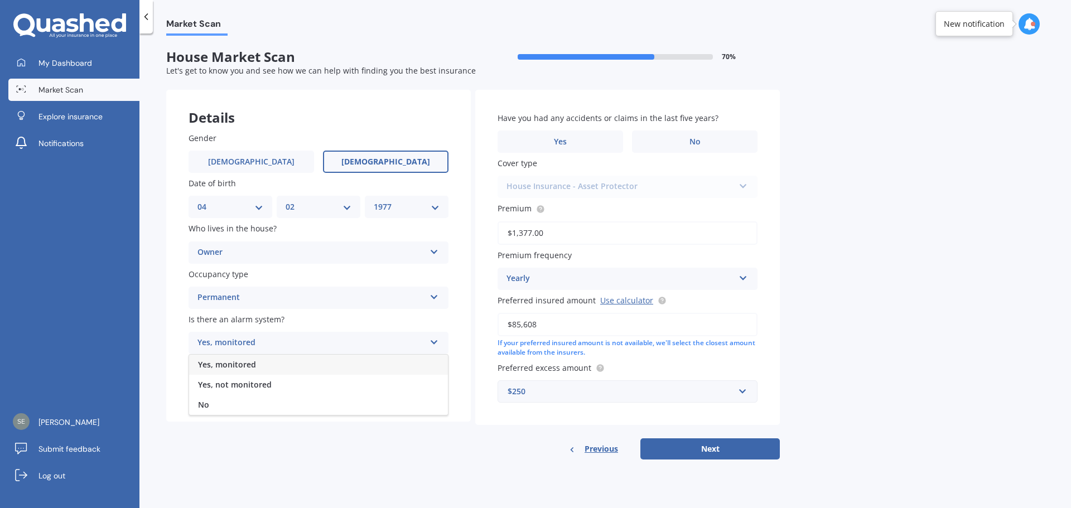
click at [349, 367] on div "Yes, monitored" at bounding box center [318, 365] width 259 height 20
click at [348, 390] on div "Select type" at bounding box center [311, 388] width 228 height 13
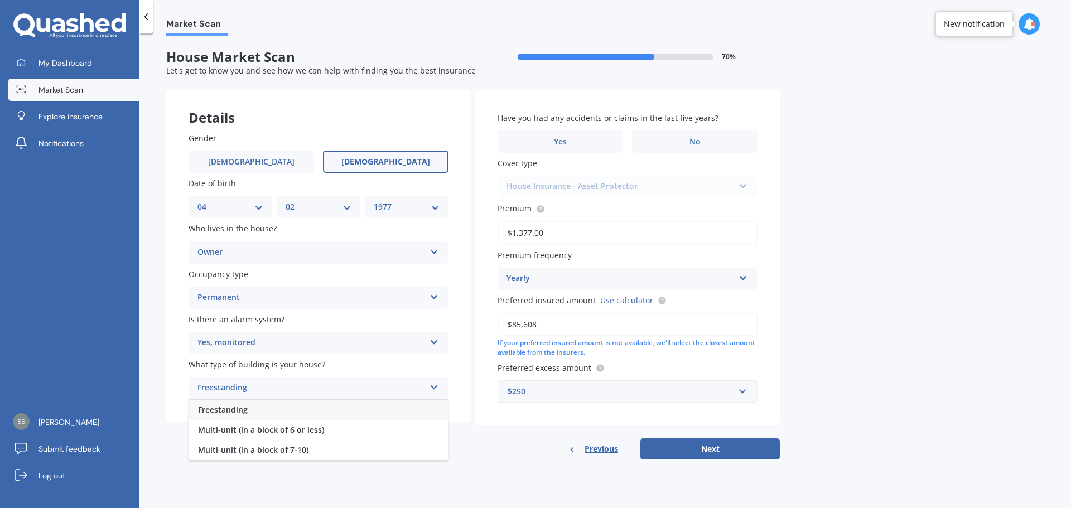
click at [336, 409] on div "Freestanding" at bounding box center [318, 410] width 259 height 20
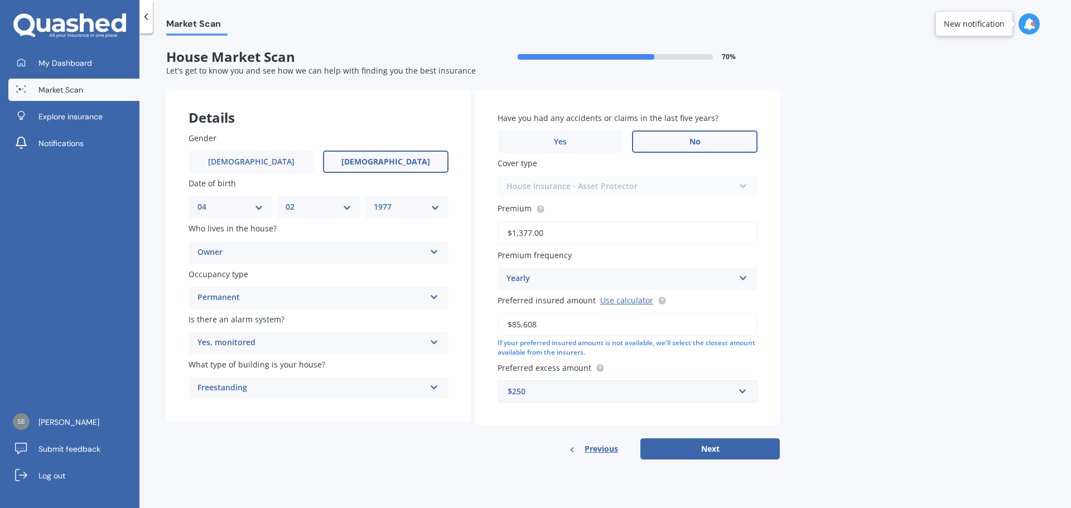
click at [707, 141] on label "No" at bounding box center [695, 142] width 126 height 22
click at [0, 0] on input "No" at bounding box center [0, 0] width 0 height 0
click at [60, 68] on link "My Dashboard" at bounding box center [73, 63] width 131 height 22
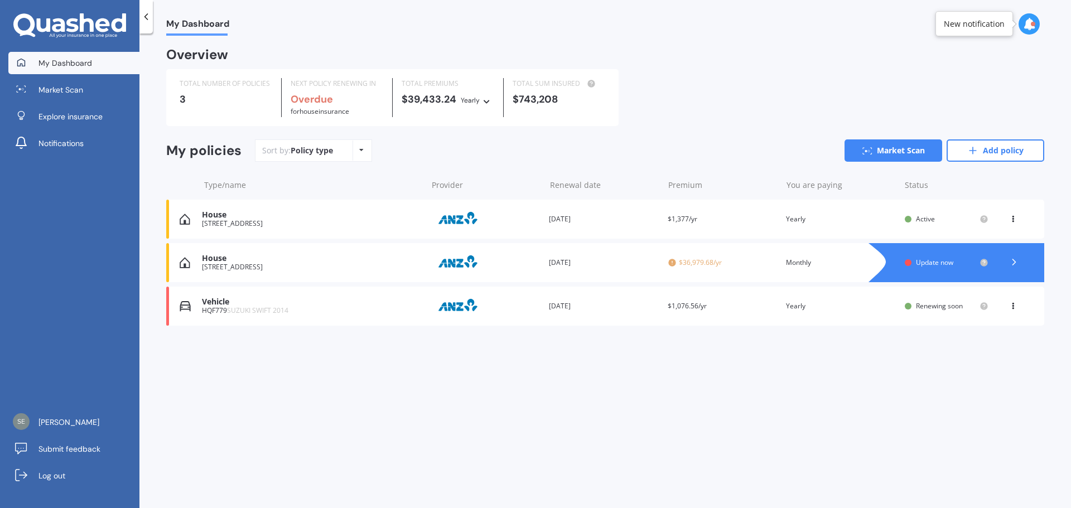
click at [995, 264] on div at bounding box center [967, 262] width 153 height 39
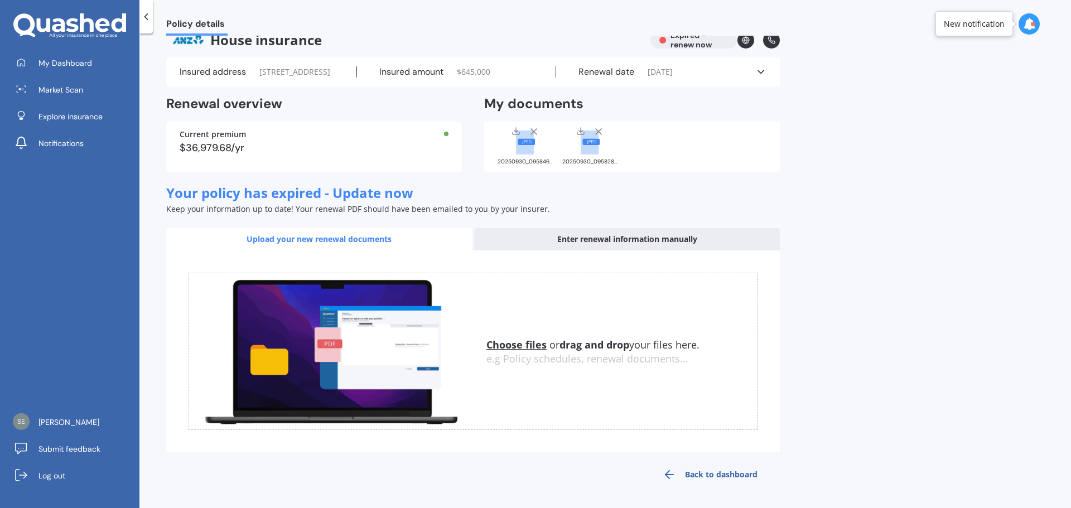
scroll to position [40, 0]
click at [721, 473] on link "Back to dashboard" at bounding box center [709, 474] width 139 height 27
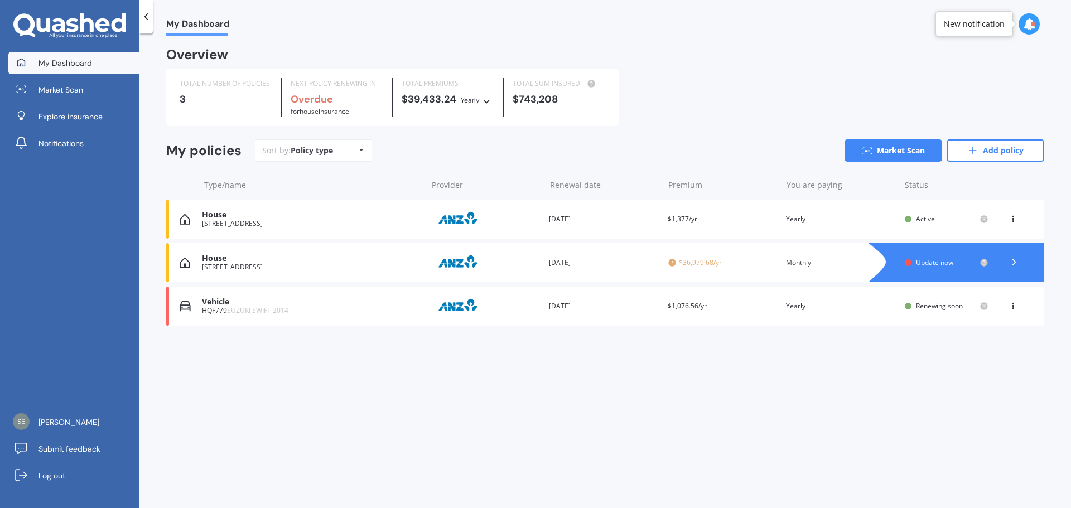
click at [1014, 220] on icon at bounding box center [1013, 217] width 8 height 7
click at [644, 223] on div "Renewal date [DATE]" at bounding box center [604, 219] width 110 height 11
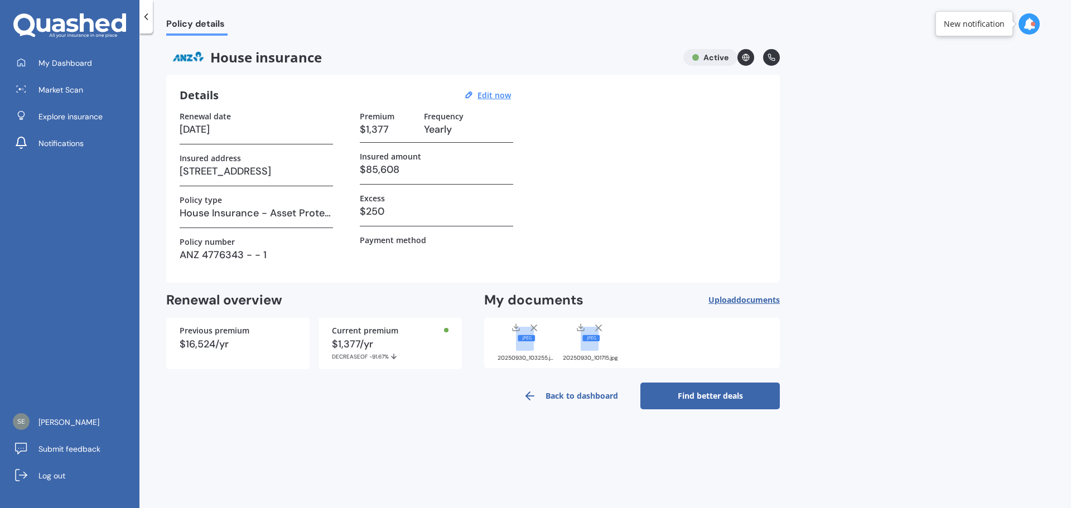
click at [274, 214] on h3 "House Insurance - Asset Protector" at bounding box center [256, 213] width 153 height 17
click at [170, 205] on div "Details Edit now Renewal date [DATE] Insured address [STREET_ADDRESS] Policy ty…" at bounding box center [473, 179] width 614 height 208
click at [208, 200] on label "Policy type" at bounding box center [201, 199] width 42 height 9
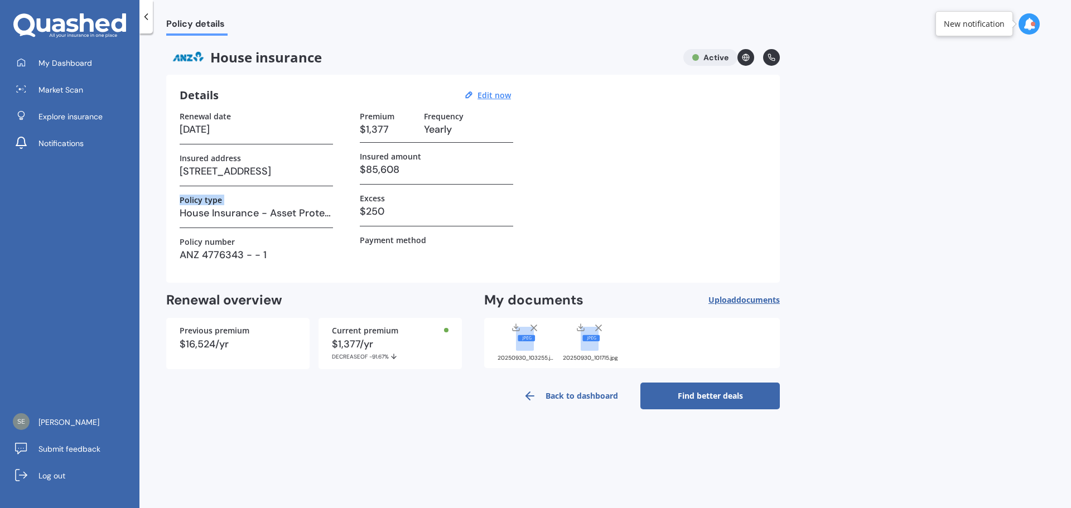
click at [208, 200] on label "Policy type" at bounding box center [201, 199] width 42 height 9
click at [493, 94] on u "Edit now" at bounding box center [494, 95] width 33 height 11
select select "12"
select select "10"
select select "2026"
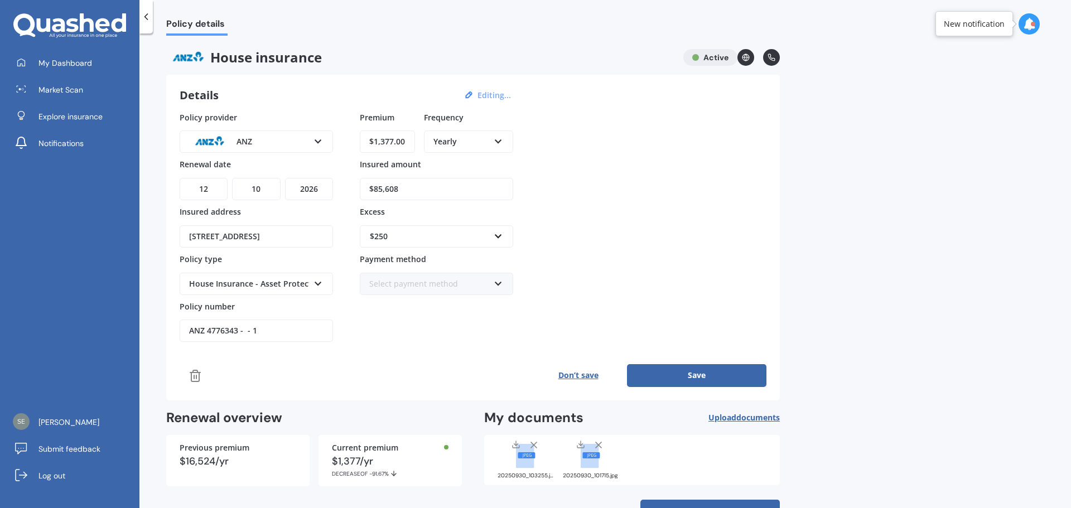
click at [314, 285] on icon at bounding box center [318, 282] width 9 height 8
click at [337, 253] on div "Policy provider ANZ AA AMI AMP ANZ ASB Ando BNZ Co-Operative Bank FMG Initio Ki…" at bounding box center [473, 227] width 587 height 231
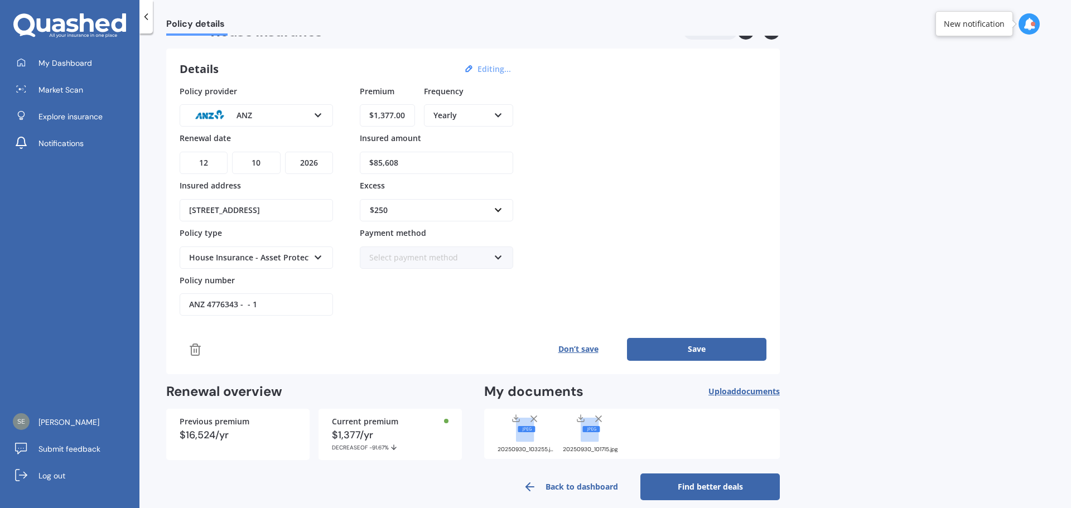
scroll to position [38, 0]
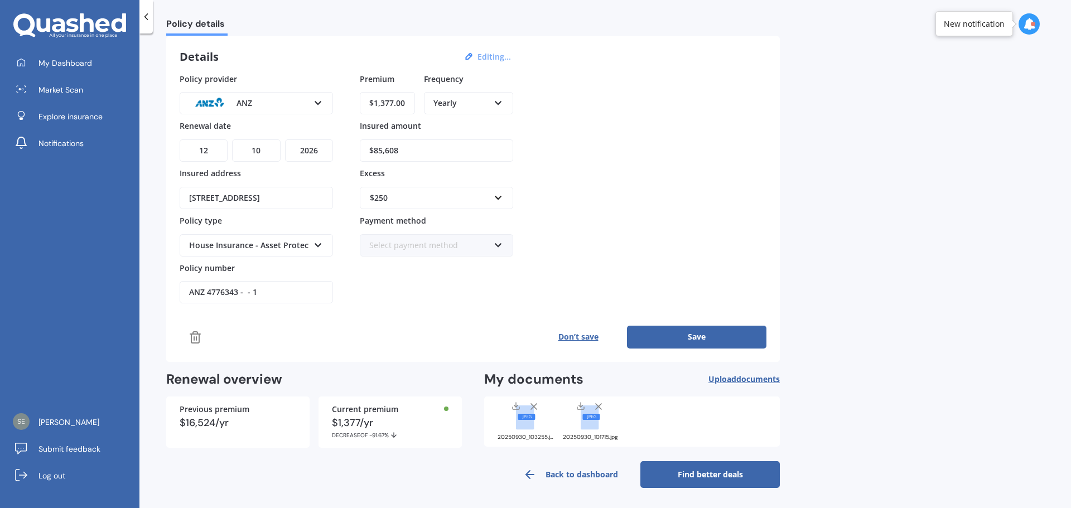
click at [574, 469] on link "Back to dashboard" at bounding box center [570, 474] width 139 height 27
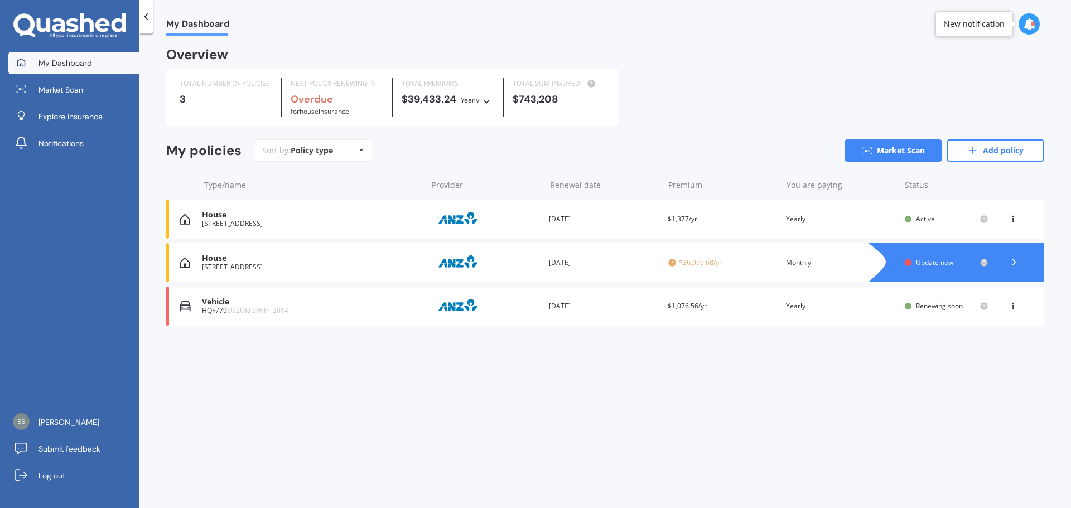
click at [1012, 219] on icon at bounding box center [1013, 217] width 8 height 7
click at [984, 267] on div "Delete" at bounding box center [988, 263] width 110 height 22
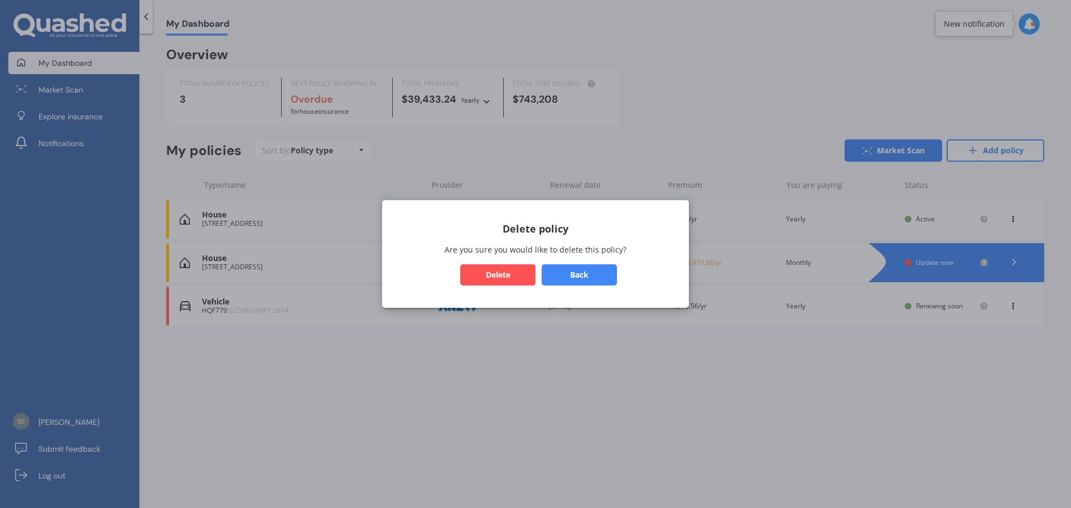
click at [514, 270] on button "Delete" at bounding box center [497, 274] width 75 height 21
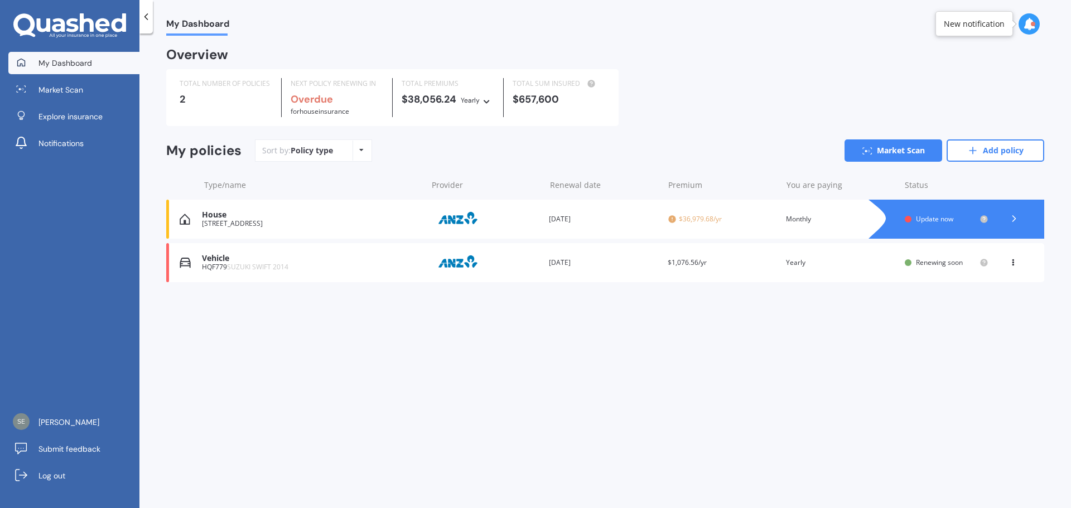
click at [901, 219] on div at bounding box center [967, 219] width 153 height 39
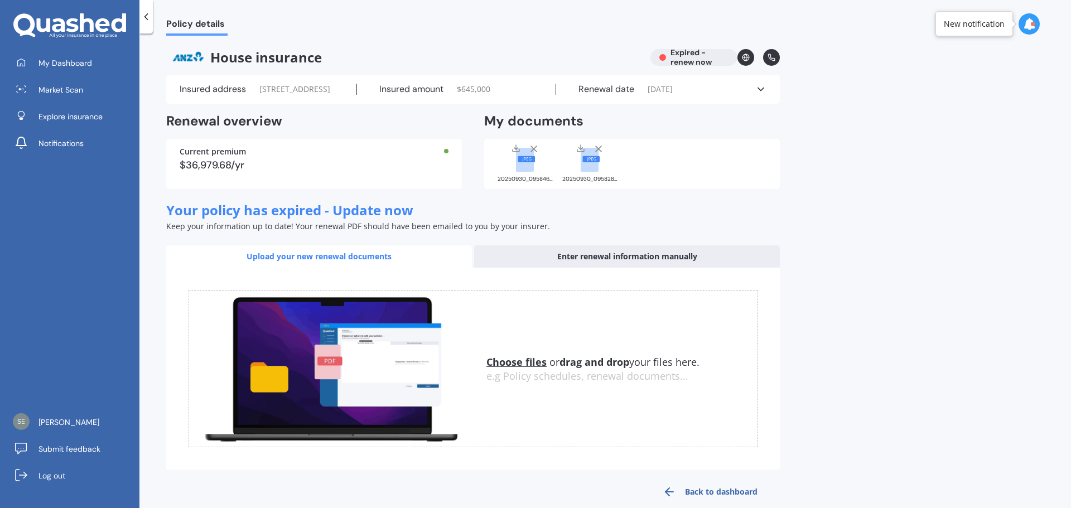
click at [745, 95] on div "Renewal date [DATE]" at bounding box center [655, 89] width 199 height 11
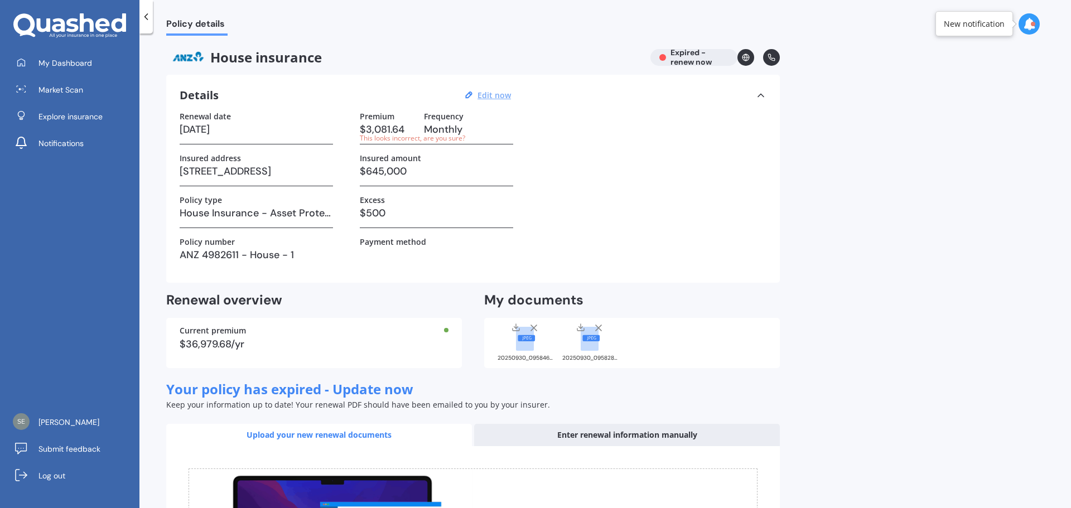
click at [498, 98] on u "Edit now" at bounding box center [494, 95] width 33 height 11
select select "15"
select select "09"
select select "2025"
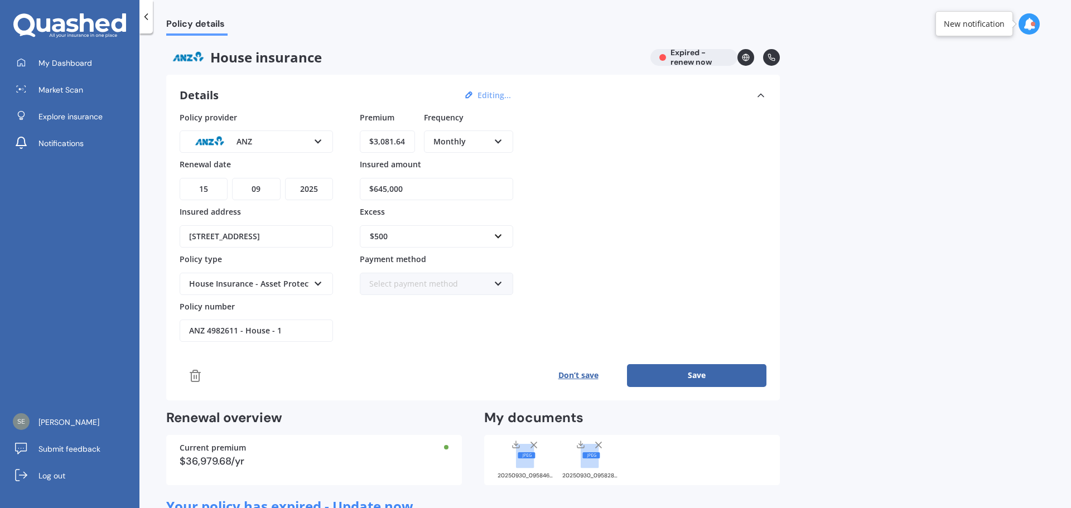
click at [482, 284] on div "Select payment method" at bounding box center [429, 284] width 120 height 12
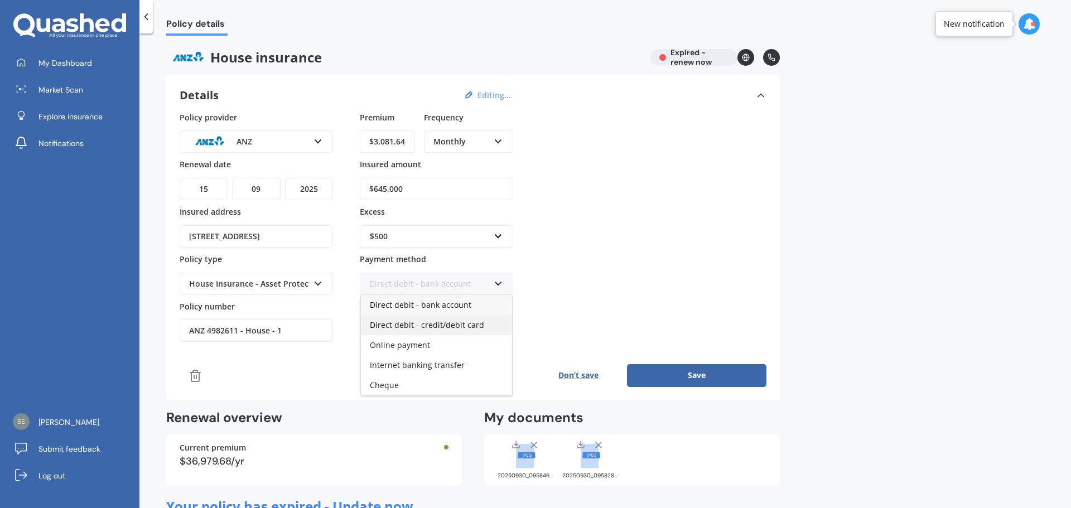
click at [466, 322] on span "Direct debit - credit/debit card" at bounding box center [427, 325] width 114 height 11
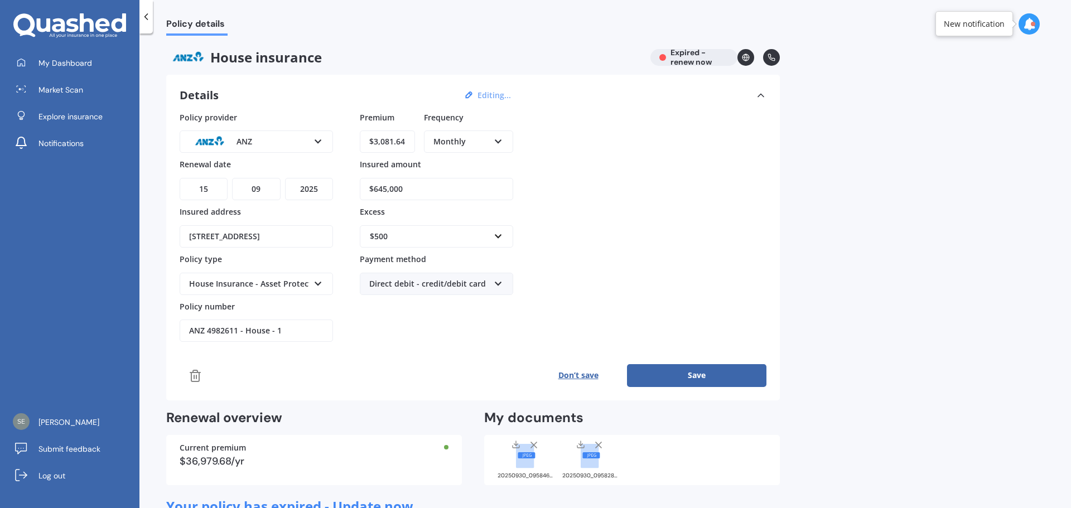
click at [603, 269] on div "Policy provider ANZ AA AMI AMP ANZ ASB Ando BNZ Co-Operative Bank FMG Initio Ki…" at bounding box center [473, 227] width 587 height 231
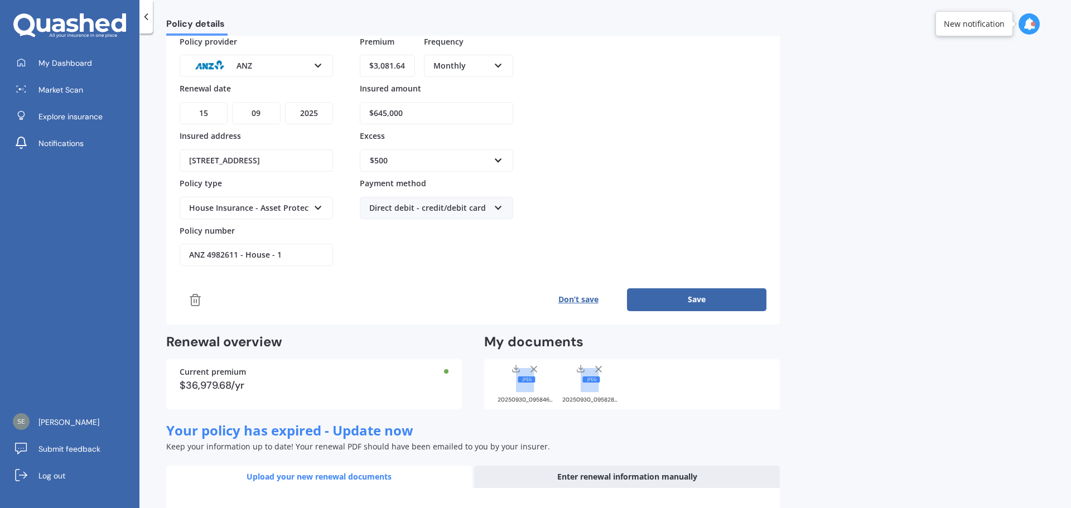
scroll to position [112, 0]
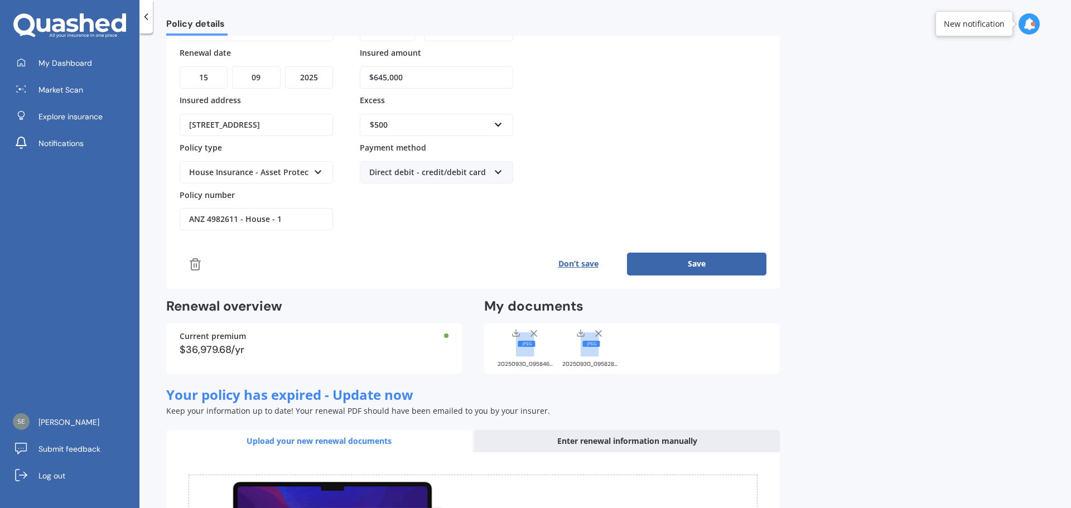
click at [720, 262] on button "Save" at bounding box center [696, 264] width 139 height 22
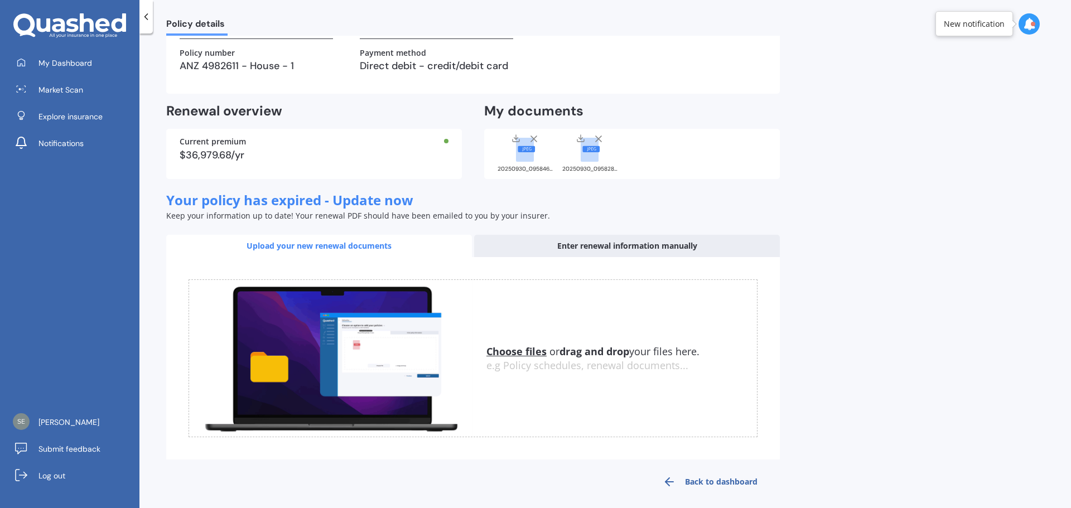
scroll to position [196, 0]
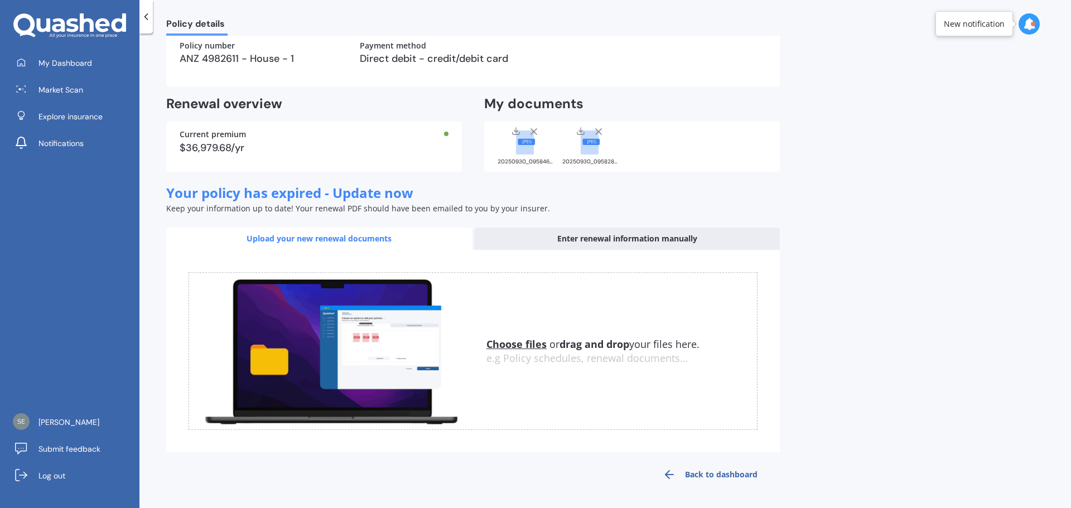
click at [739, 475] on link "Back to dashboard" at bounding box center [709, 474] width 139 height 27
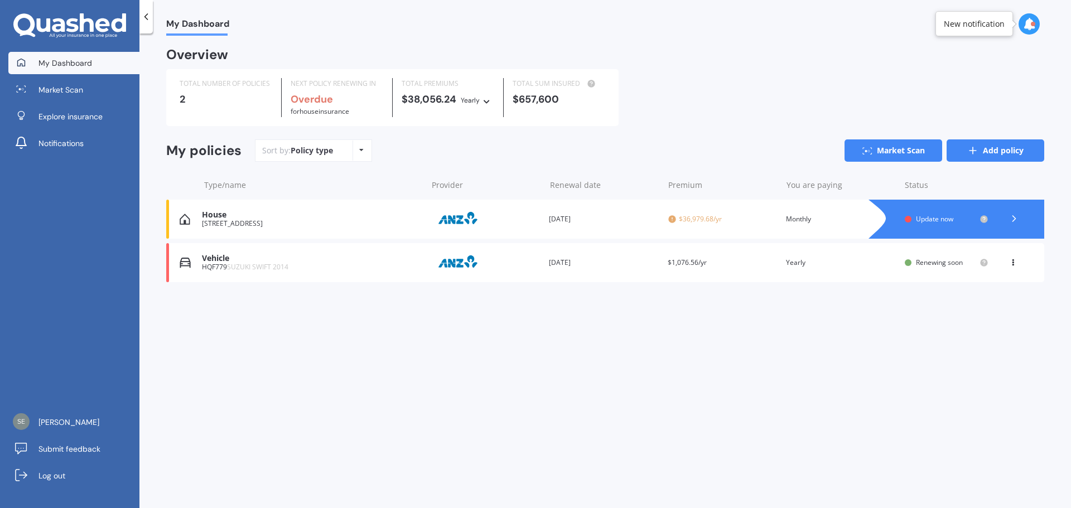
click at [995, 153] on link "Add policy" at bounding box center [996, 150] width 98 height 22
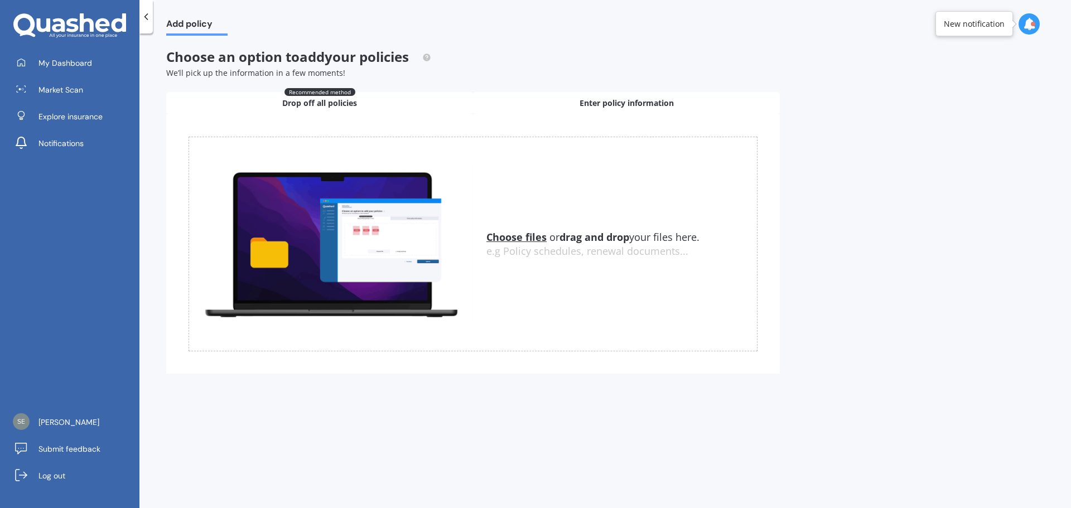
click at [558, 97] on div "Enter policy information" at bounding box center [626, 103] width 307 height 22
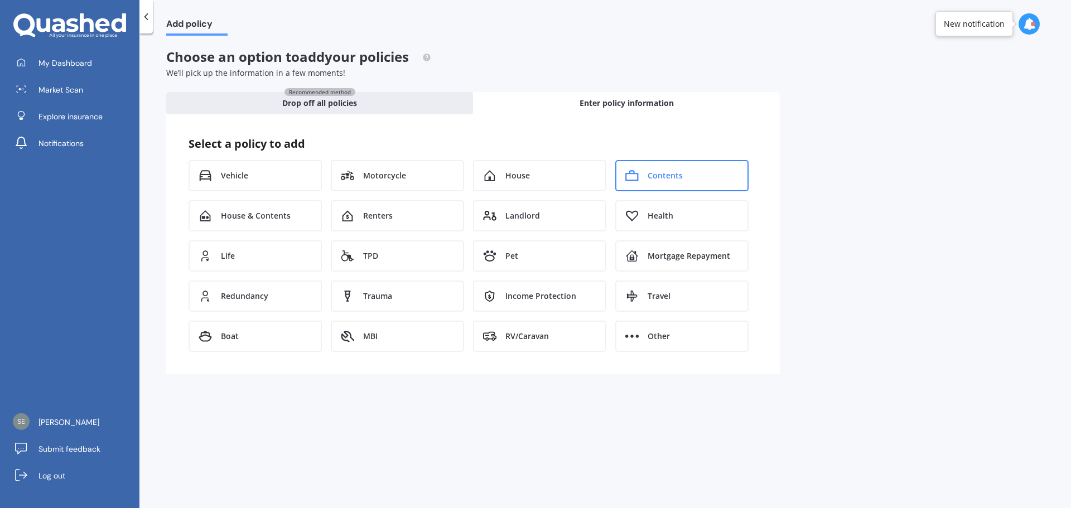
click at [662, 181] on span "Contents" at bounding box center [665, 175] width 35 height 11
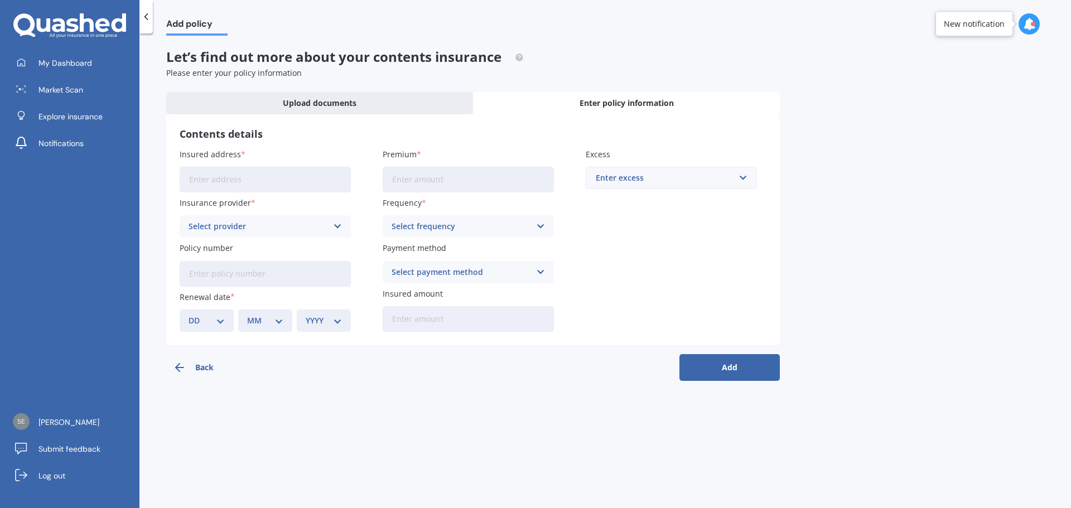
click at [272, 176] on input "Insured address" at bounding box center [265, 180] width 171 height 26
click at [304, 175] on input "5 The StrandWainuiomata 5014" at bounding box center [265, 180] width 171 height 26
drag, startPoint x: 311, startPoint y: 178, endPoint x: 235, endPoint y: 181, distance: 75.4
click at [235, 181] on input "5 The StrandWainuiomata 5014" at bounding box center [265, 180] width 171 height 26
click at [327, 182] on input "[GEOGRAPHIC_DATA], [GEOGRAPHIC_DATA], [GEOGRAPHIC_DATA] 7886" at bounding box center [265, 180] width 171 height 26
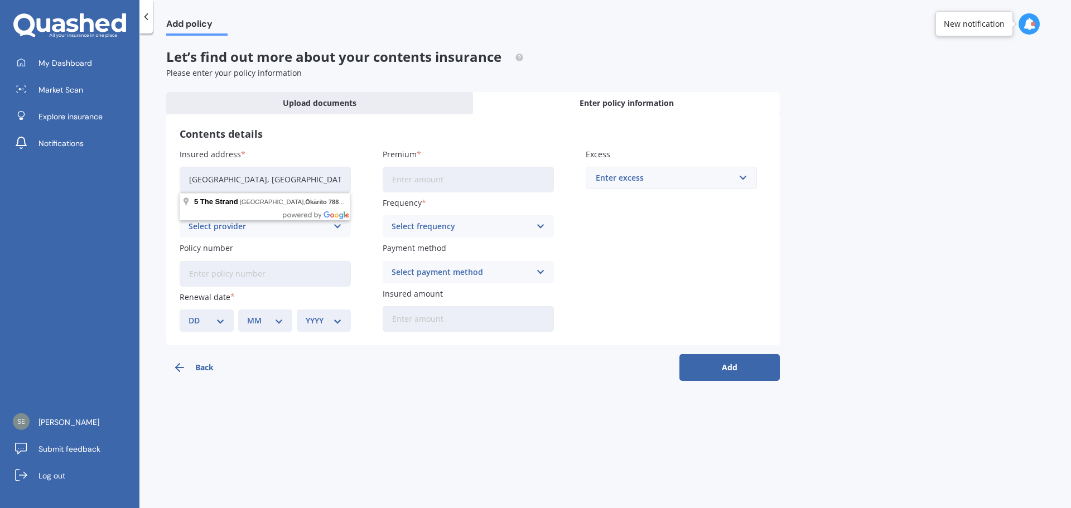
drag, startPoint x: 334, startPoint y: 180, endPoint x: 235, endPoint y: 178, distance: 98.8
click at [235, 178] on input "[GEOGRAPHIC_DATA], [GEOGRAPHIC_DATA], [GEOGRAPHIC_DATA] 7886" at bounding box center [265, 180] width 171 height 26
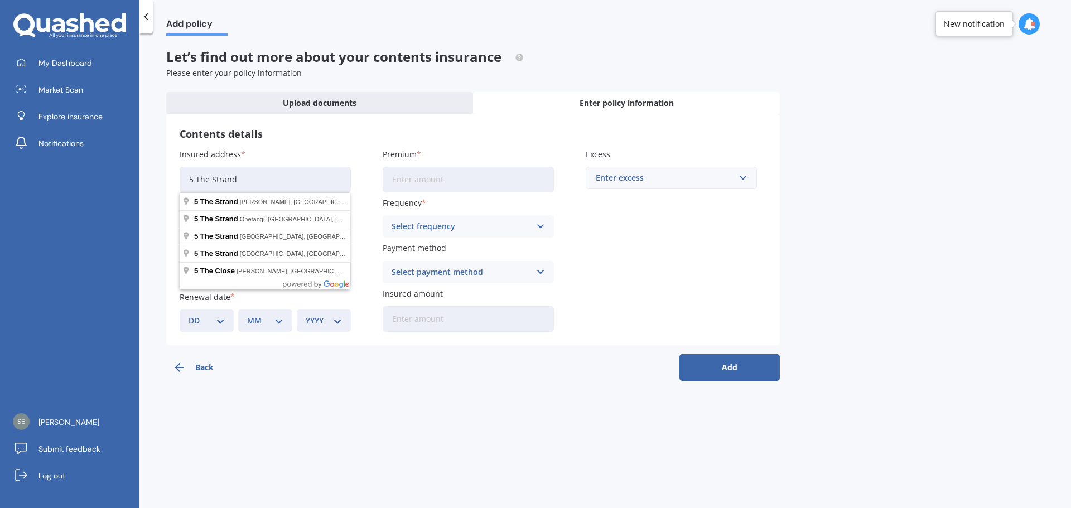
click at [221, 176] on input "5 The Strand" at bounding box center [265, 180] width 171 height 26
click at [216, 177] on input "5 The Strand" at bounding box center [265, 180] width 171 height 26
click at [197, 179] on input "5 The Strand" at bounding box center [265, 180] width 171 height 26
click at [286, 180] on input "[STREET_ADDRESS]" at bounding box center [265, 180] width 171 height 26
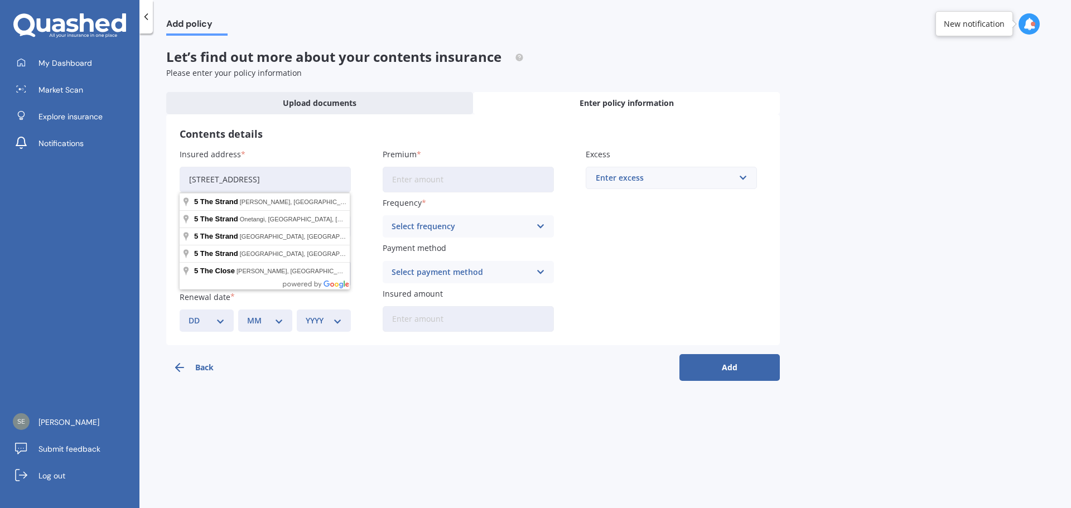
drag, startPoint x: 287, startPoint y: 180, endPoint x: 238, endPoint y: 178, distance: 49.7
click at [238, 178] on input "[STREET_ADDRESS]" at bounding box center [265, 180] width 171 height 26
drag, startPoint x: 230, startPoint y: 179, endPoint x: 288, endPoint y: 182, distance: 58.1
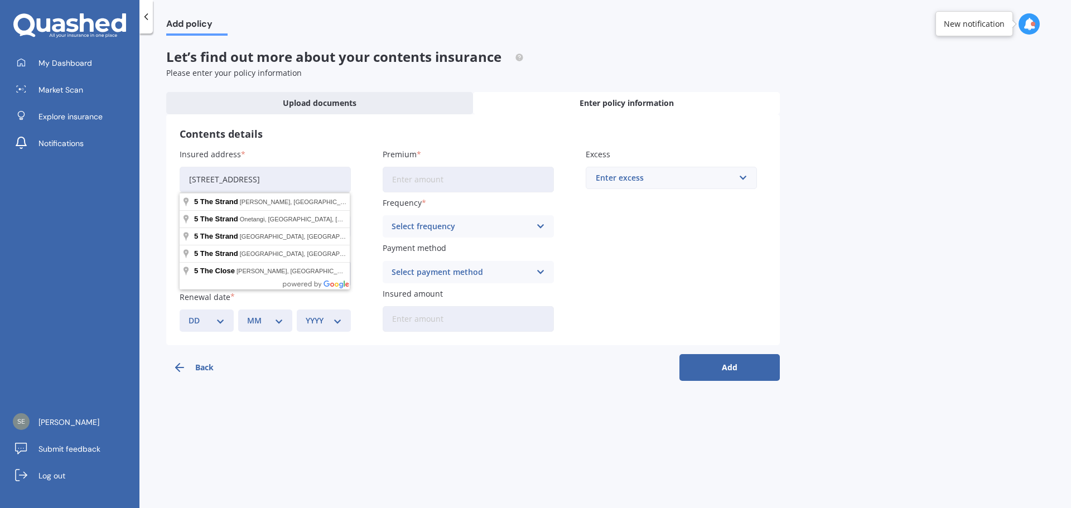
click at [288, 182] on input "[STREET_ADDRESS]" at bounding box center [265, 180] width 171 height 26
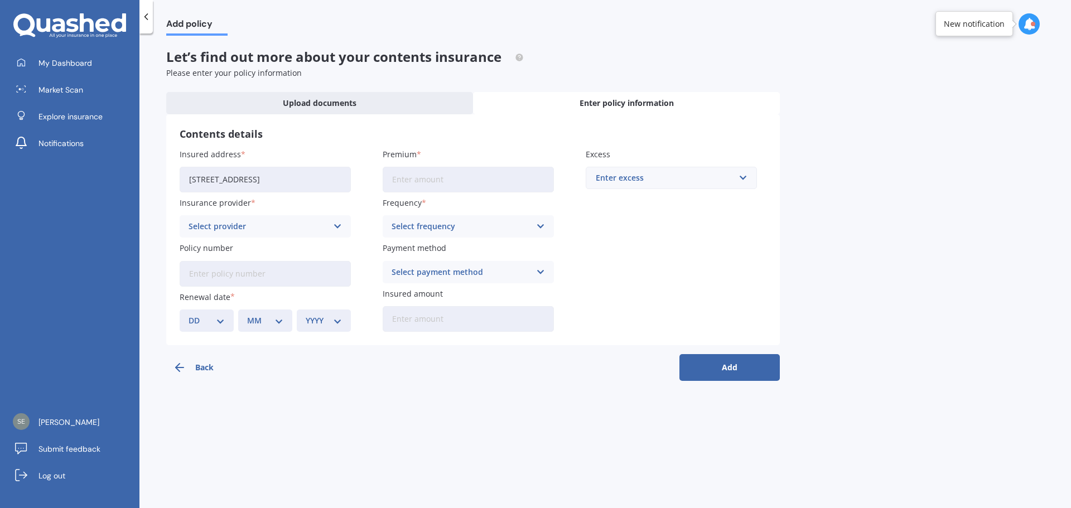
type input "[STREET_ADDRESS]"
click at [278, 223] on div "Select provider" at bounding box center [258, 226] width 139 height 12
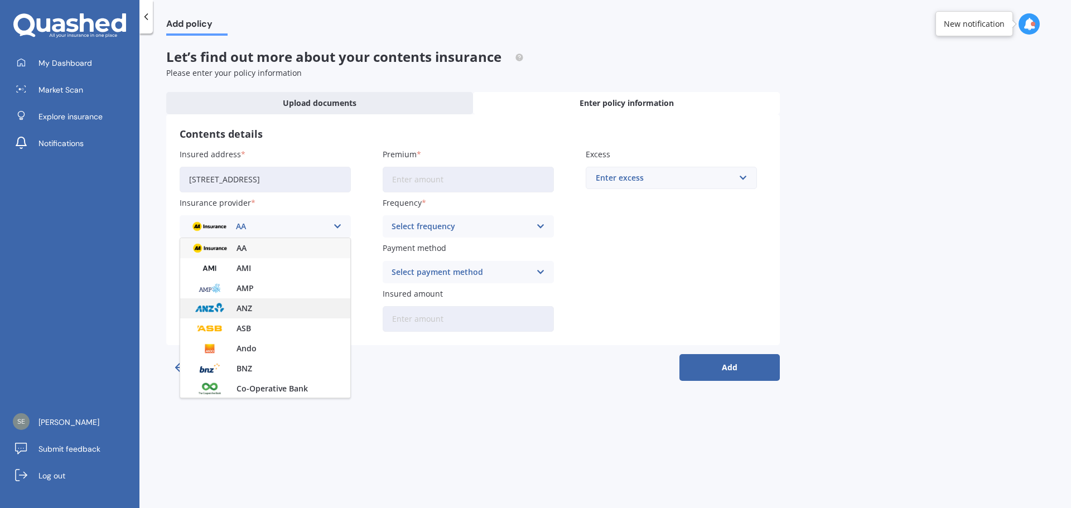
click at [258, 305] on div "ANZ" at bounding box center [265, 308] width 170 height 20
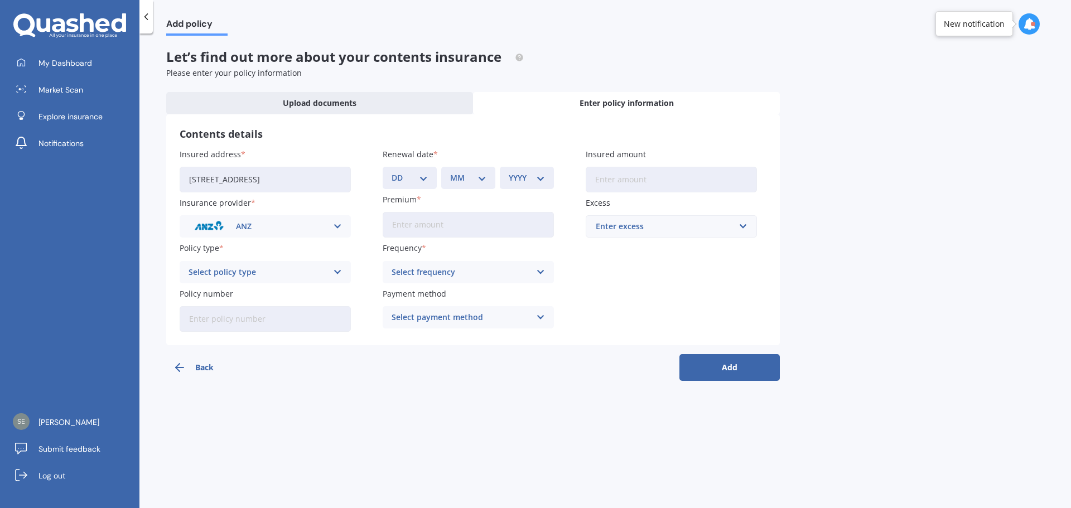
click at [294, 273] on div "Select policy type" at bounding box center [258, 272] width 139 height 12
click at [286, 295] on div "Contents Insurance" at bounding box center [265, 294] width 170 height 20
click at [420, 179] on select "DD 01 02 03 04 05 06 07 08 09 10 11 12 13 14 15 16 17 18 19 20 21 22 23 24 25 2…" at bounding box center [410, 178] width 36 height 12
select select "12"
click at [392, 172] on select "DD 01 02 03 04 05 06 07 08 09 10 11 12 13 14 15 16 17 18 19 20 21 22 23 24 25 2…" at bounding box center [410, 178] width 36 height 12
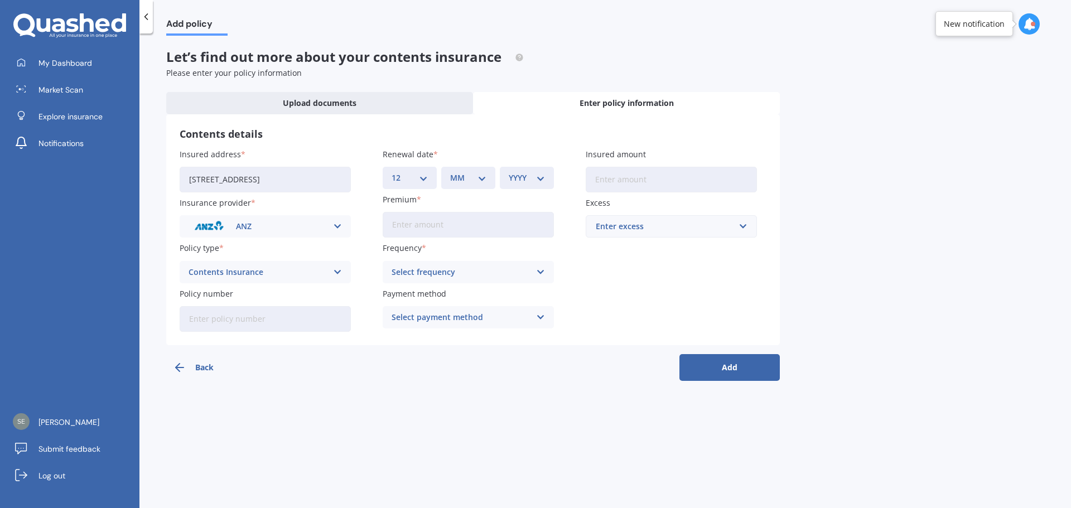
click at [480, 180] on select "MM 01 02 03 04 05 06 07 08 09 10 11 12" at bounding box center [468, 178] width 36 height 12
select select "10"
click at [450, 172] on select "MM 01 02 03 04 05 06 07 08 09 10 11 12" at bounding box center [468, 178] width 36 height 12
click at [542, 181] on select "YYYY 2027 2026 2025 2024 2023 2022 2021 2020 2019 2018 2017 2016 2015 2014 2013…" at bounding box center [527, 178] width 36 height 12
select select "2025"
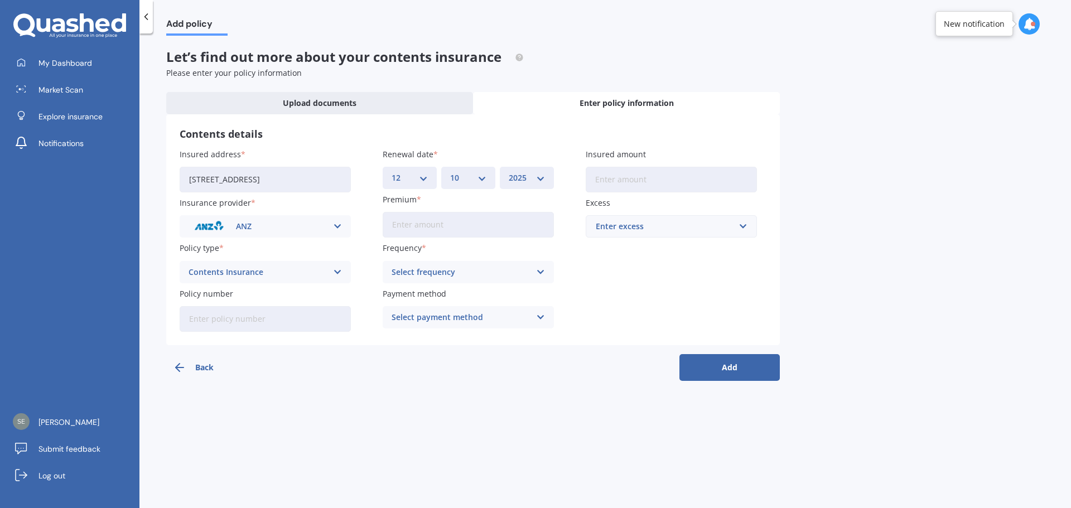
click at [509, 172] on select "YYYY 2027 2026 2025 2024 2023 2022 2021 2020 2019 2018 2017 2016 2015 2014 2013…" at bounding box center [527, 178] width 36 height 12
click at [489, 225] on input "Premium" at bounding box center [468, 225] width 171 height 26
type input "$1,377.00"
click at [473, 273] on div "Select frequency" at bounding box center [461, 272] width 139 height 12
click at [446, 351] on div "Monthly" at bounding box center [468, 354] width 170 height 20
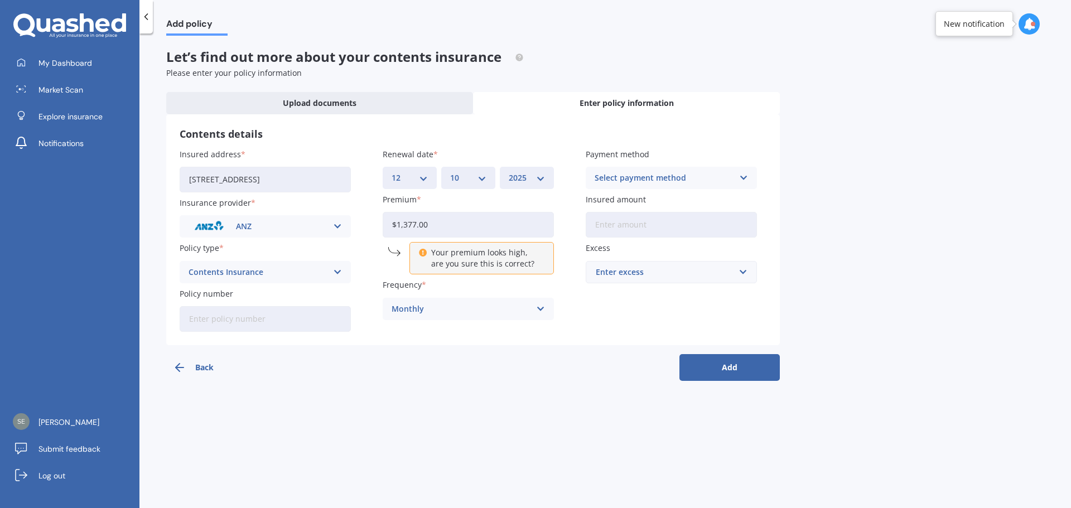
click at [663, 176] on div "Select payment method" at bounding box center [664, 178] width 139 height 12
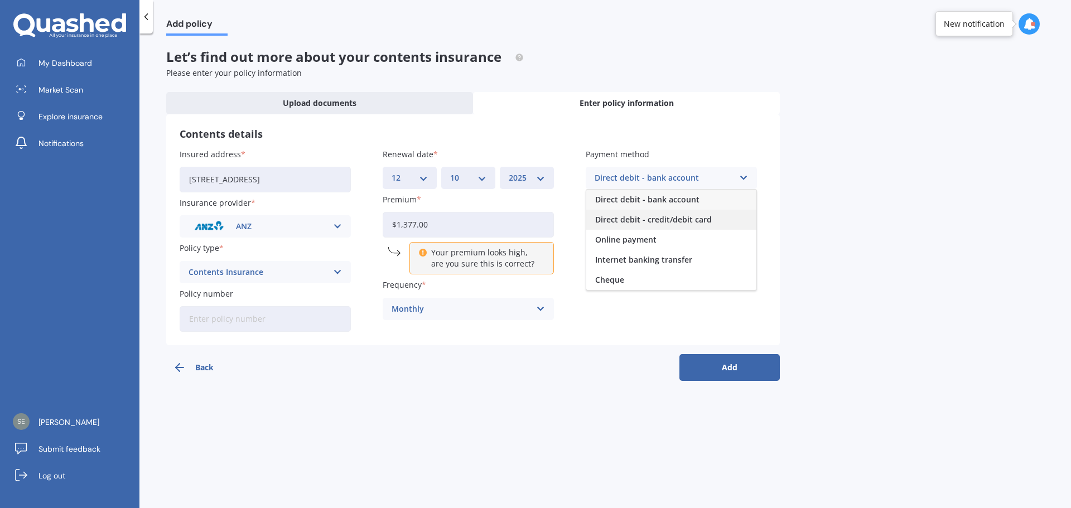
click at [655, 217] on span "Direct debit - credit/debit card" at bounding box center [653, 220] width 117 height 8
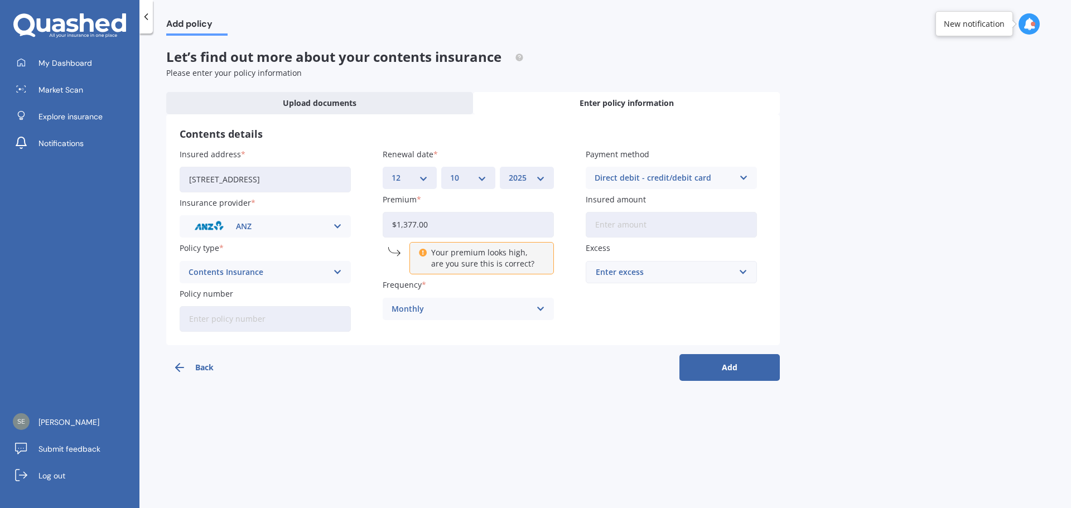
click at [660, 220] on input "Insured amount" at bounding box center [671, 225] width 171 height 26
type input "$85,608"
click at [682, 272] on div "Enter excess" at bounding box center [665, 272] width 138 height 12
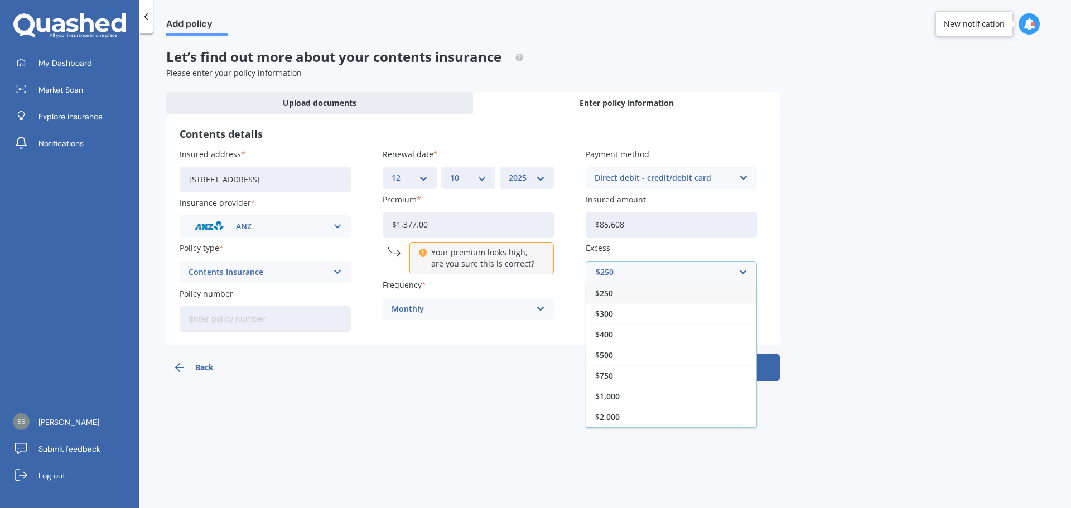
click at [668, 290] on div "$250" at bounding box center [671, 293] width 170 height 21
click at [719, 361] on button "Add" at bounding box center [729, 367] width 100 height 27
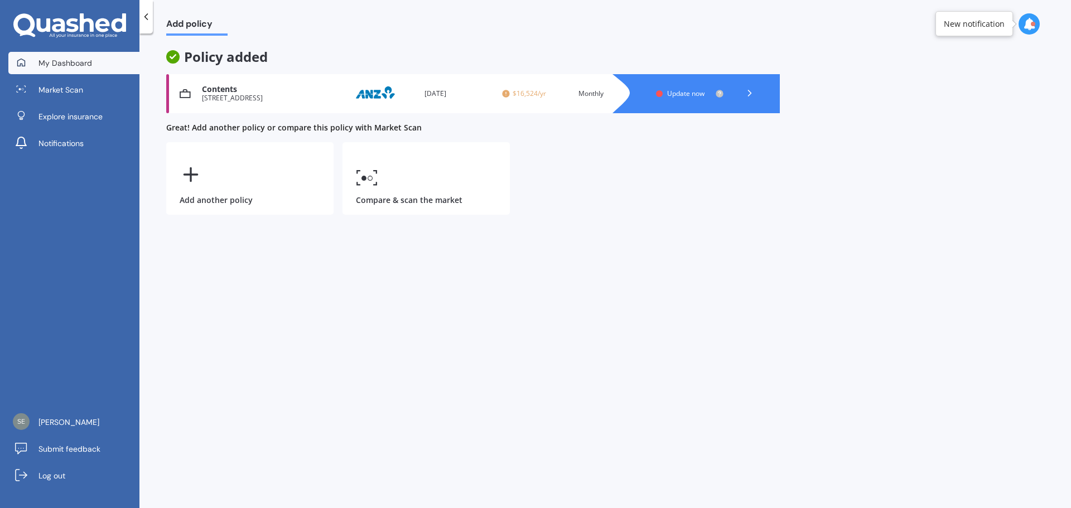
click at [69, 65] on span "My Dashboard" at bounding box center [65, 62] width 54 height 11
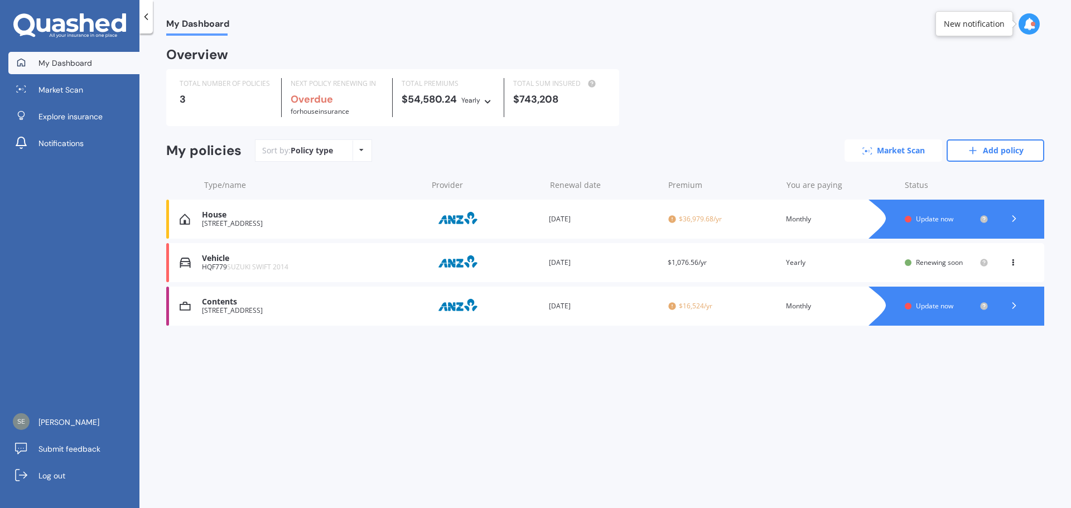
click at [875, 148] on link "Market Scan" at bounding box center [894, 150] width 98 height 22
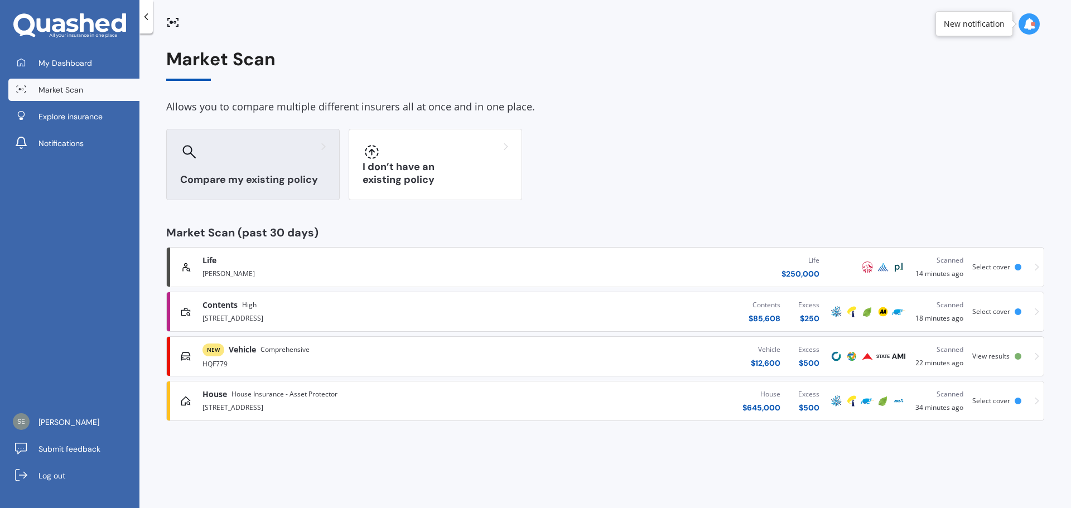
click at [243, 163] on div "Compare my existing policy" at bounding box center [252, 164] width 173 height 71
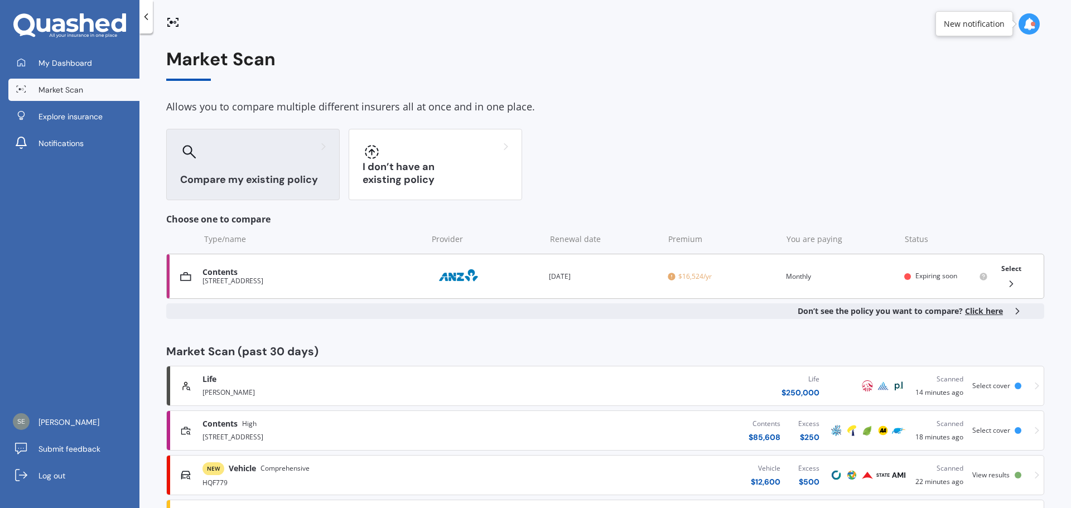
click at [359, 280] on div "[STREET_ADDRESS]" at bounding box center [311, 281] width 219 height 8
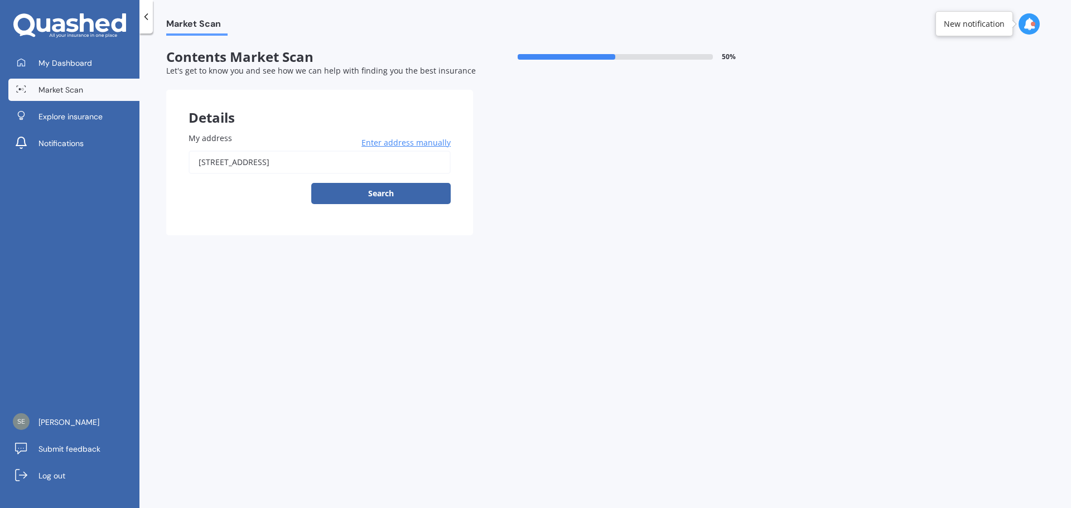
click at [374, 158] on input "[STREET_ADDRESS]" at bounding box center [320, 162] width 262 height 23
type input "[STREET_ADDRESS]"
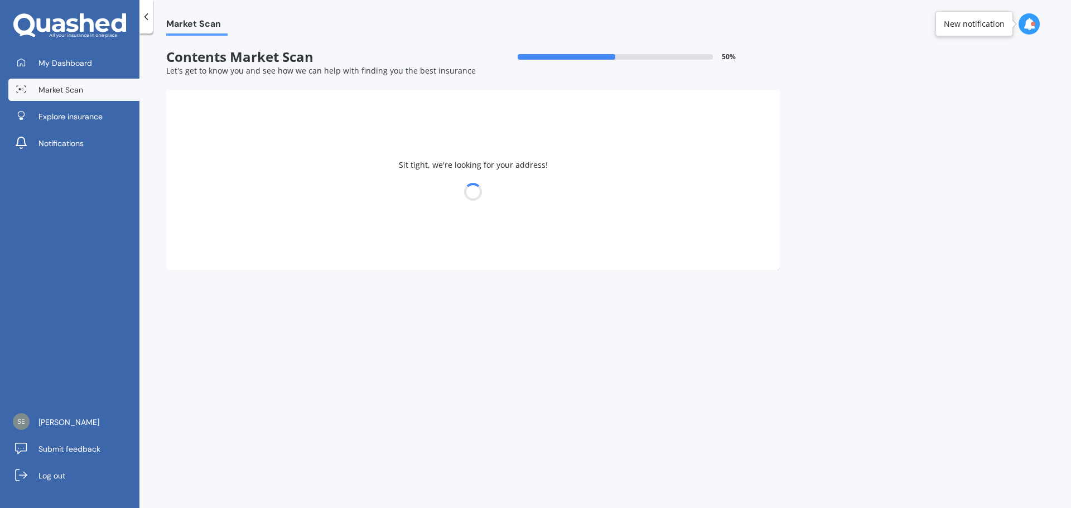
select select "04"
select select "02"
select select "1977"
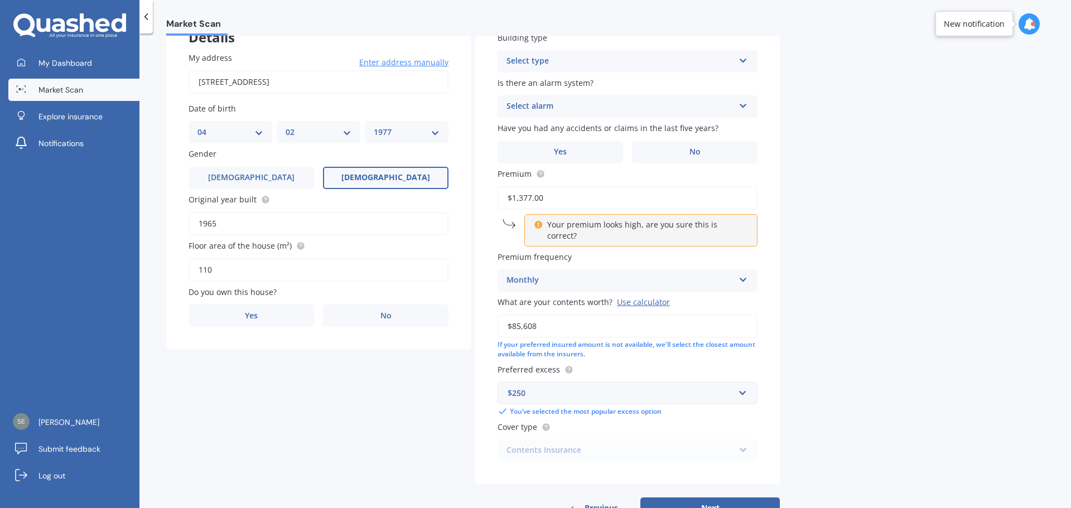
scroll to position [109, 0]
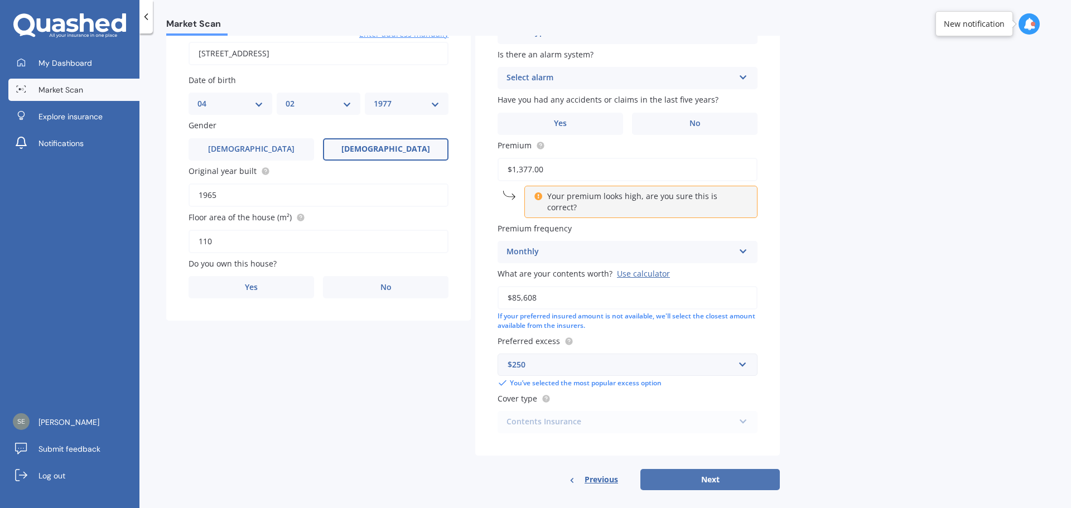
click at [692, 469] on button "Next" at bounding box center [709, 479] width 139 height 21
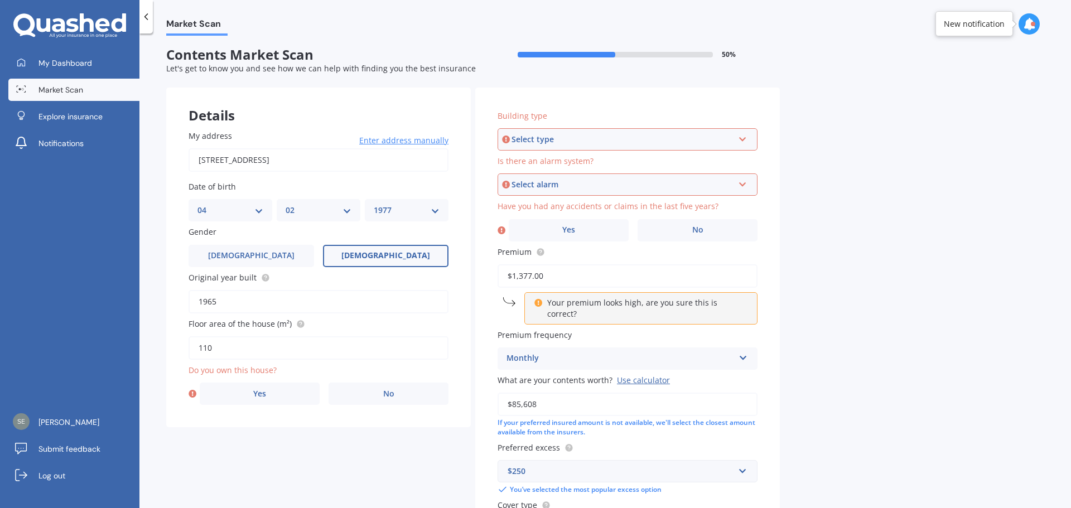
scroll to position [0, 0]
click at [659, 140] on div "Select type" at bounding box center [623, 142] width 222 height 12
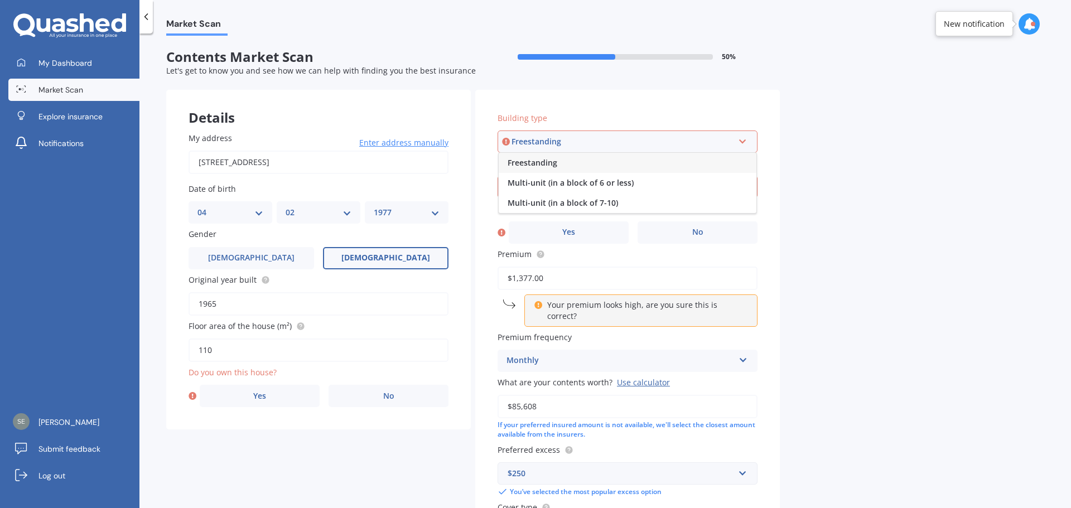
click at [643, 163] on div "Freestanding" at bounding box center [628, 163] width 258 height 20
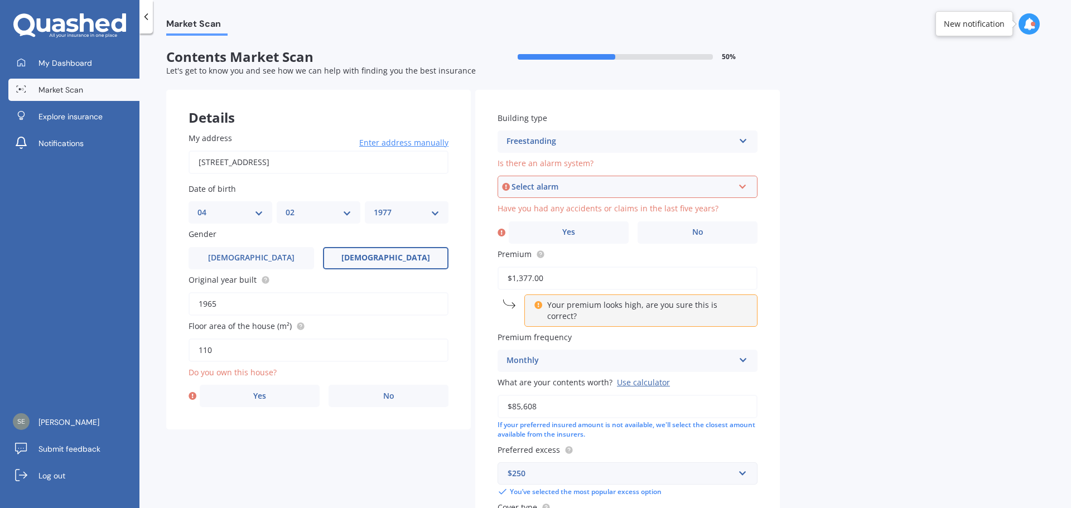
click at [677, 182] on div "Select alarm" at bounding box center [623, 187] width 222 height 12
click at [655, 205] on div "Yes, monitored" at bounding box center [628, 208] width 258 height 20
click at [579, 230] on label "Yes" at bounding box center [569, 232] width 120 height 22
click at [0, 0] on input "Yes" at bounding box center [0, 0] width 0 height 0
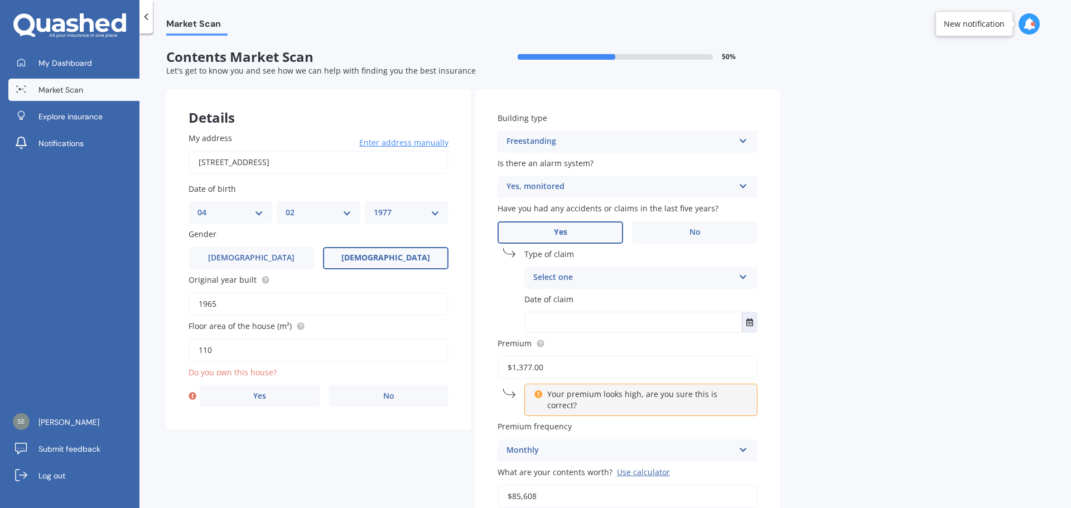
click at [636, 281] on div "Select one" at bounding box center [633, 277] width 201 height 13
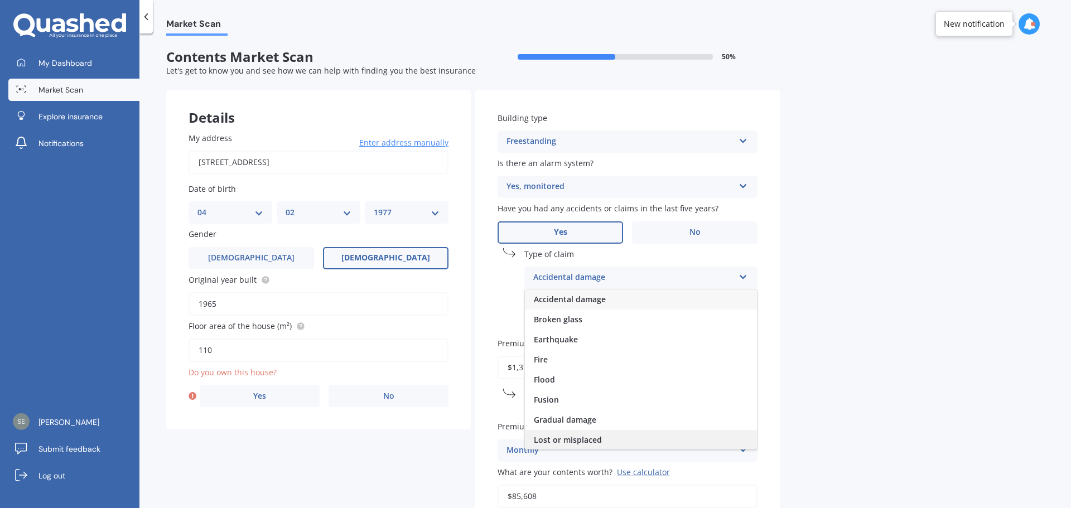
click at [589, 438] on span "Lost or misplaced" at bounding box center [568, 440] width 68 height 11
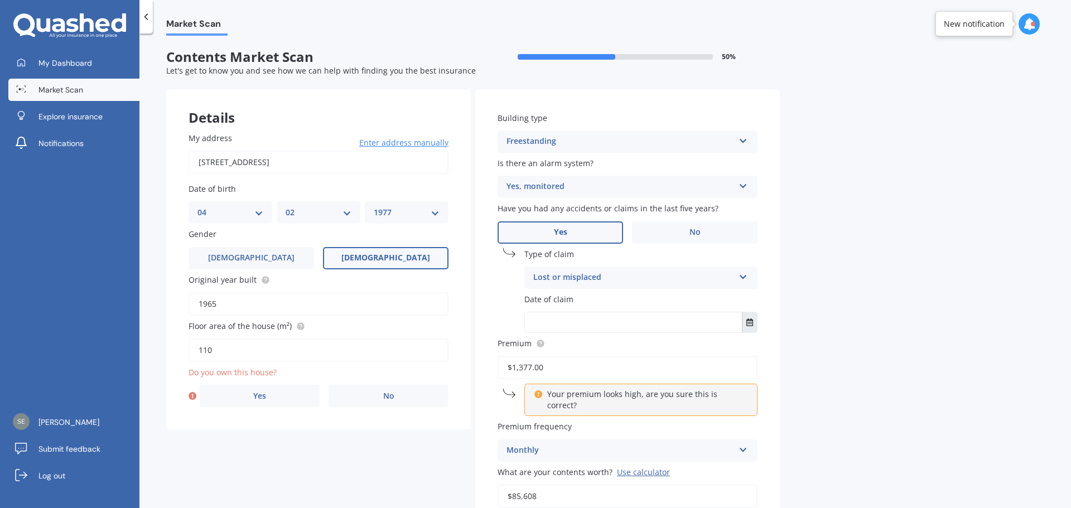
click at [749, 322] on icon "Select date" at bounding box center [749, 323] width 7 height 8
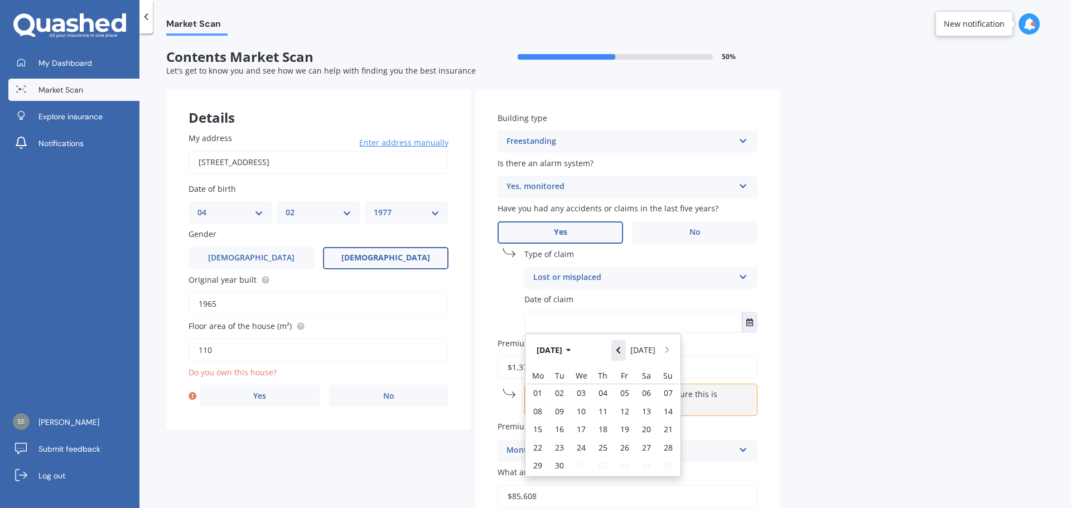
click at [621, 353] on icon "Navigate back" at bounding box center [618, 350] width 5 height 8
click at [619, 352] on icon "Navigate back" at bounding box center [618, 350] width 5 height 8
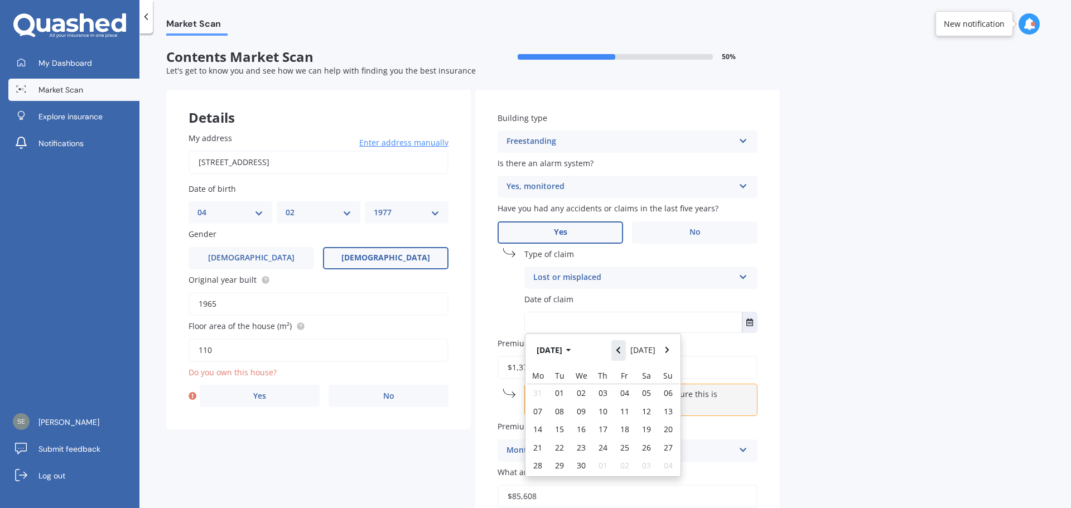
click at [618, 353] on button "Navigate back" at bounding box center [618, 350] width 15 height 20
click at [617, 355] on button "Navigate back" at bounding box center [618, 350] width 15 height 20
click at [620, 350] on icon "Navigate back" at bounding box center [618, 350] width 4 height 7
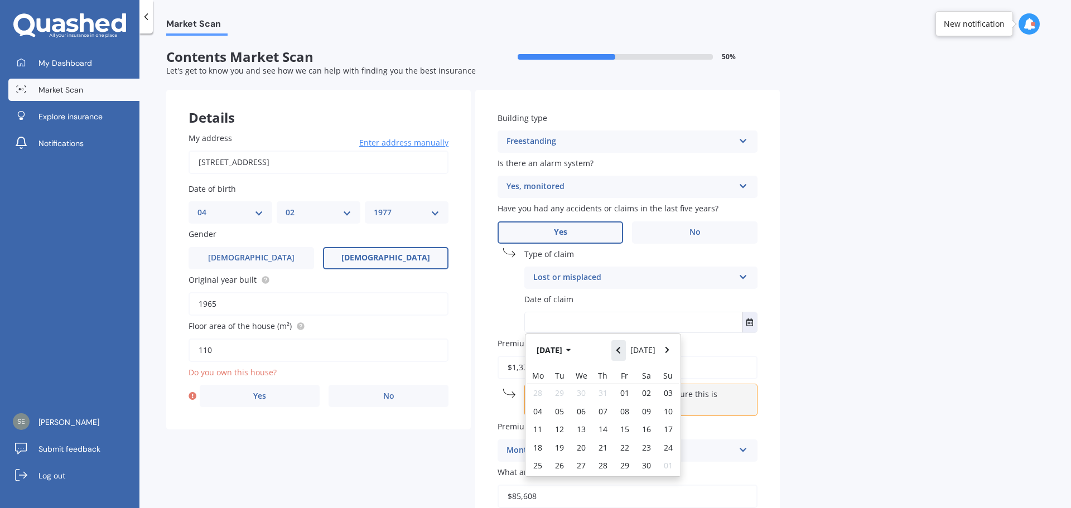
click at [620, 350] on icon "Navigate back" at bounding box center [618, 350] width 4 height 7
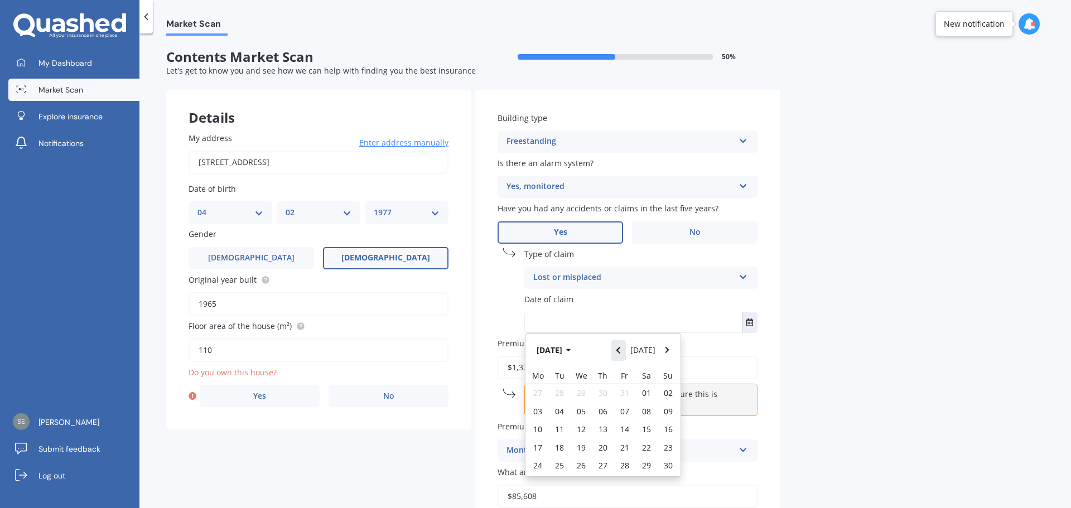
click at [620, 350] on icon "Navigate back" at bounding box center [618, 350] width 4 height 7
click at [586, 408] on span "10" at bounding box center [581, 411] width 9 height 11
type input "[DATE]"
click at [859, 339] on div "Market Scan Contents Market Scan 50 % Let's get to know you and see how we can …" at bounding box center [605, 273] width 932 height 475
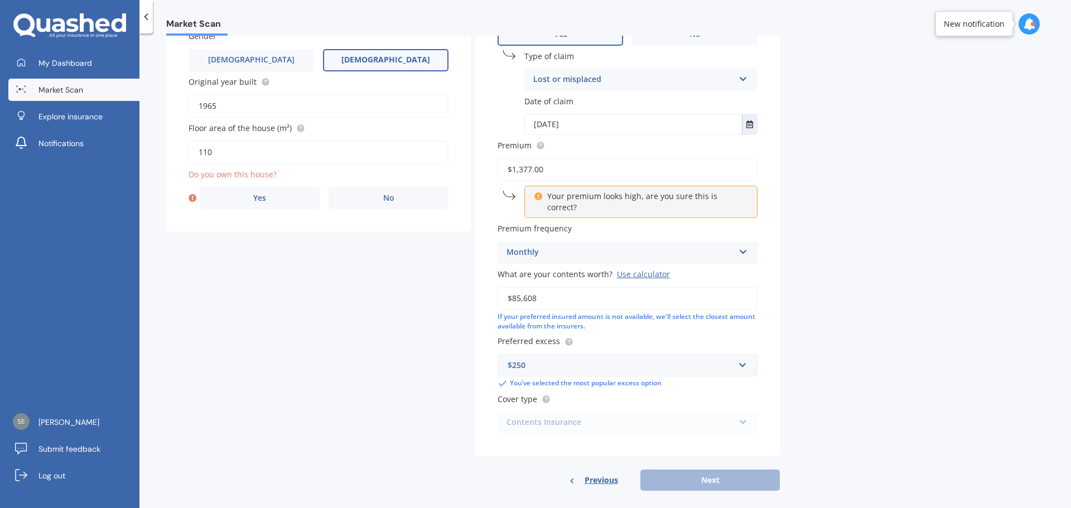
scroll to position [199, 0]
click at [691, 411] on div "Contents Insurance Contents Insurance" at bounding box center [628, 422] width 260 height 22
click at [892, 327] on div "Market Scan Contents Market Scan 50 % Let's get to know you and see how we can …" at bounding box center [605, 273] width 932 height 475
click at [570, 170] on input "$1,377.00" at bounding box center [628, 168] width 260 height 23
click at [803, 175] on div "Market Scan Contents Market Scan 50 % Let's get to know you and see how we can …" at bounding box center [605, 273] width 932 height 475
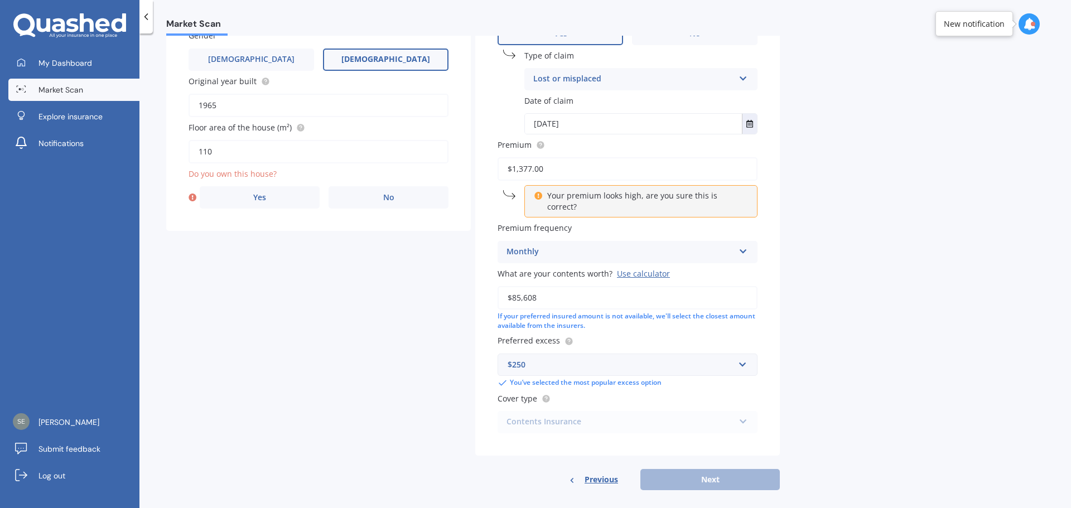
click at [720, 470] on div "Previous Next" at bounding box center [627, 479] width 305 height 21
click at [243, 197] on label "Yes" at bounding box center [260, 197] width 120 height 22
click at [0, 0] on input "Yes" at bounding box center [0, 0] width 0 height 0
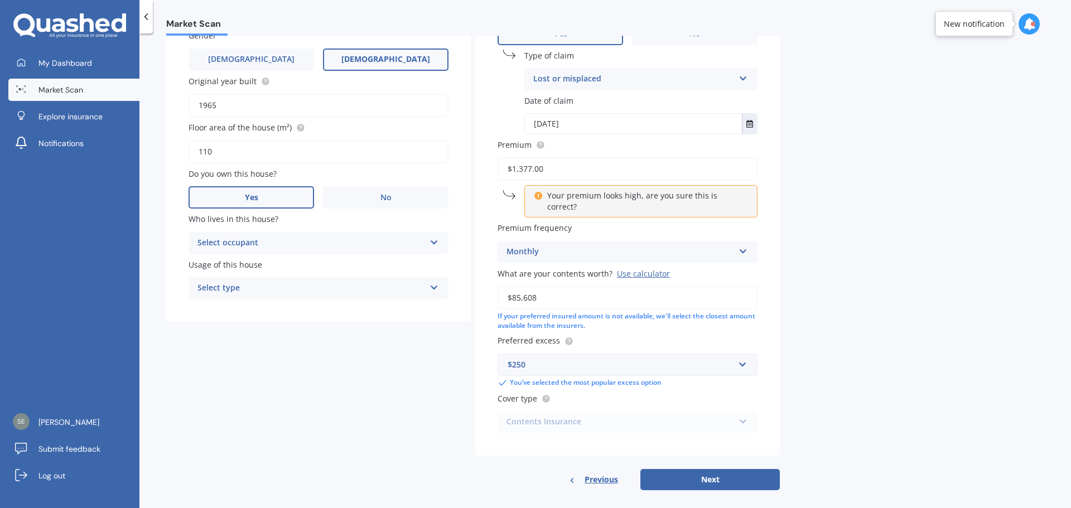
click at [238, 248] on div "Select occupant" at bounding box center [311, 243] width 228 height 13
click at [234, 262] on div "Owner" at bounding box center [318, 265] width 259 height 20
click at [235, 286] on div "Select type" at bounding box center [311, 288] width 228 height 13
click at [238, 308] on span "Permanent" at bounding box center [219, 310] width 42 height 11
click at [736, 469] on button "Next" at bounding box center [709, 479] width 139 height 21
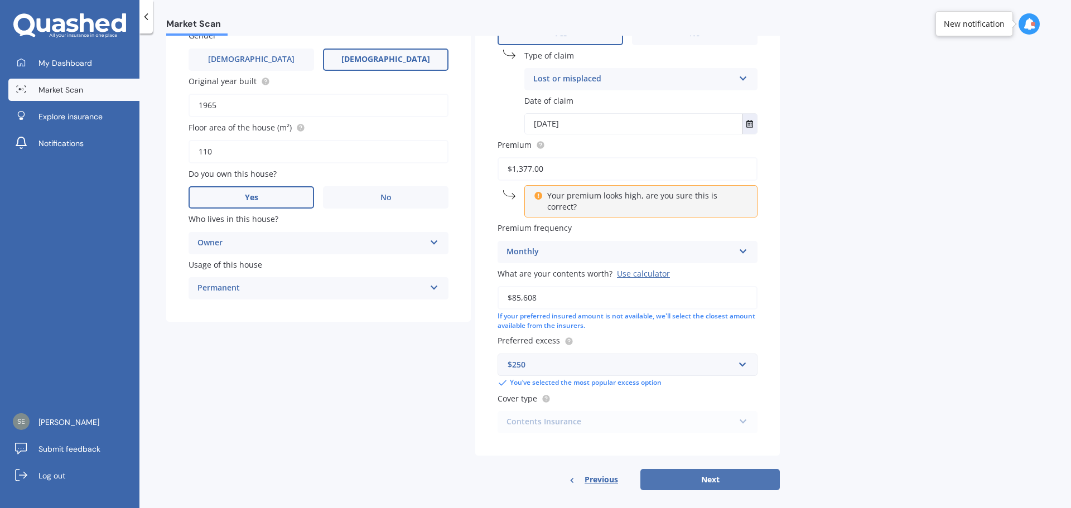
select select "04"
select select "02"
select select "1977"
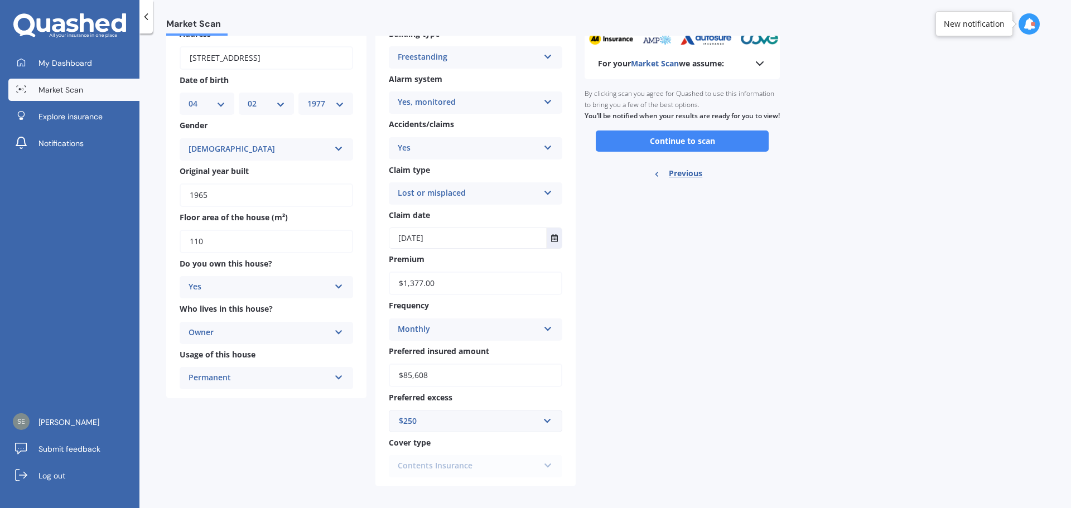
scroll to position [78, 0]
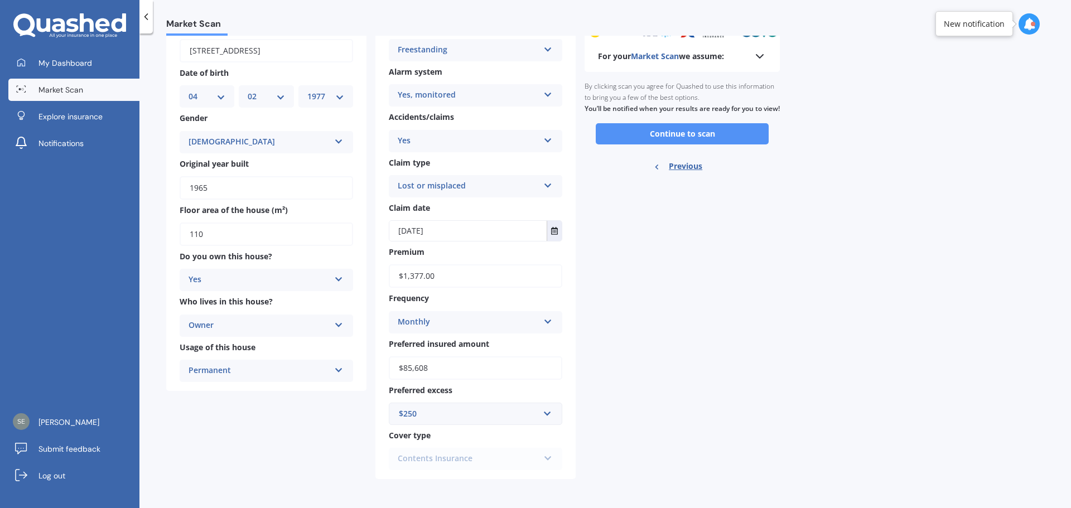
click at [736, 143] on button "Continue to scan" at bounding box center [682, 133] width 173 height 21
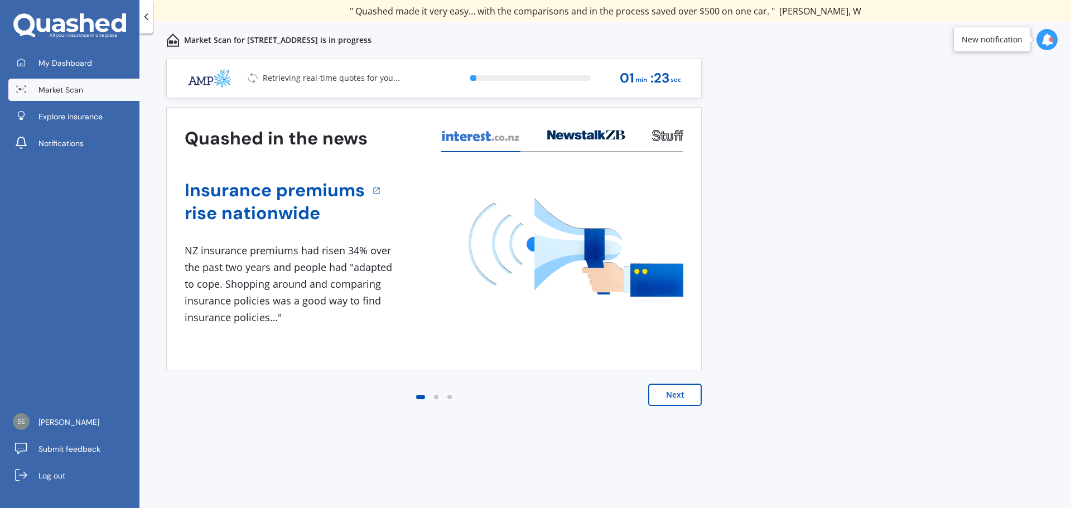
click at [684, 394] on button "Next" at bounding box center [675, 395] width 54 height 22
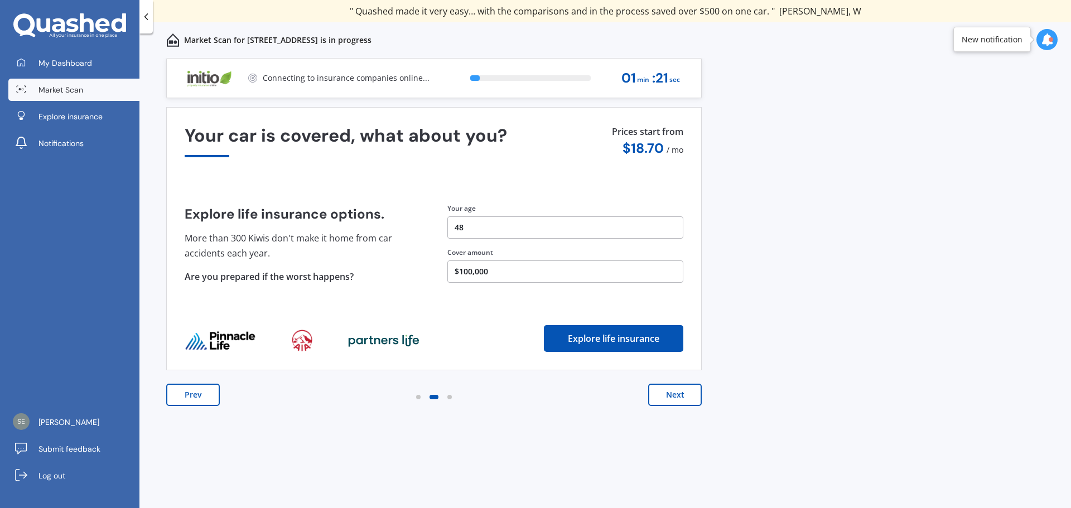
click at [685, 394] on button "Next" at bounding box center [675, 395] width 54 height 22
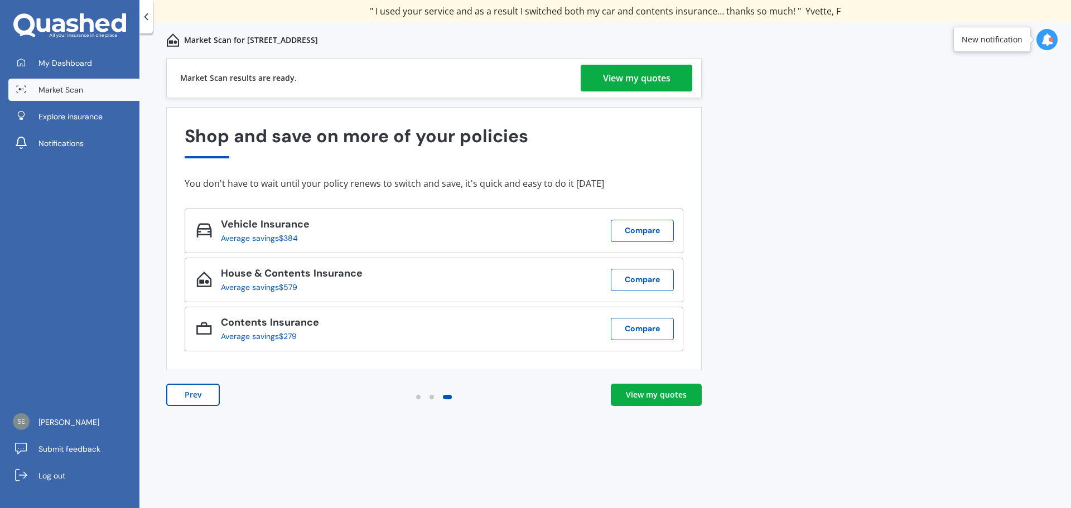
click at [635, 80] on div "View my quotes" at bounding box center [636, 78] width 67 height 27
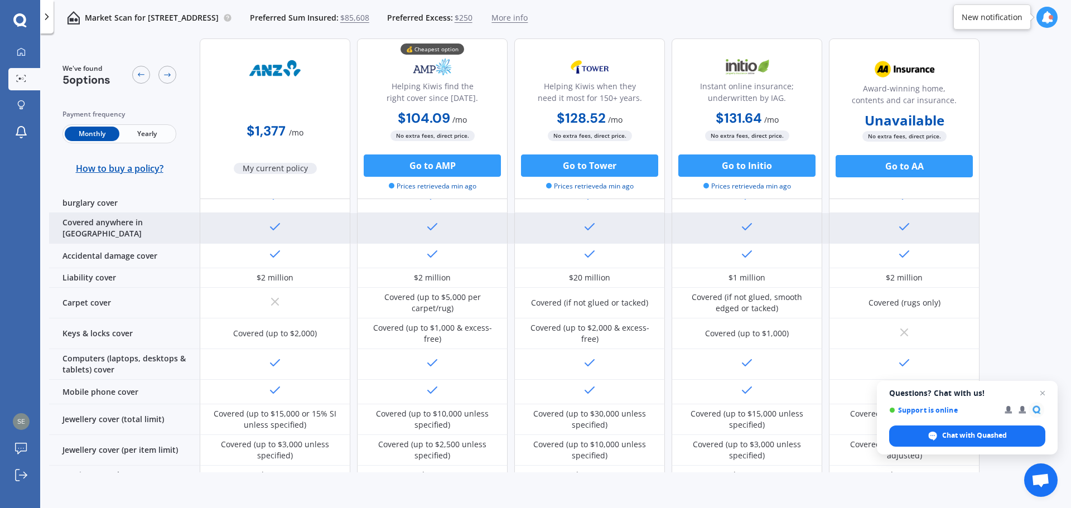
scroll to position [167, 0]
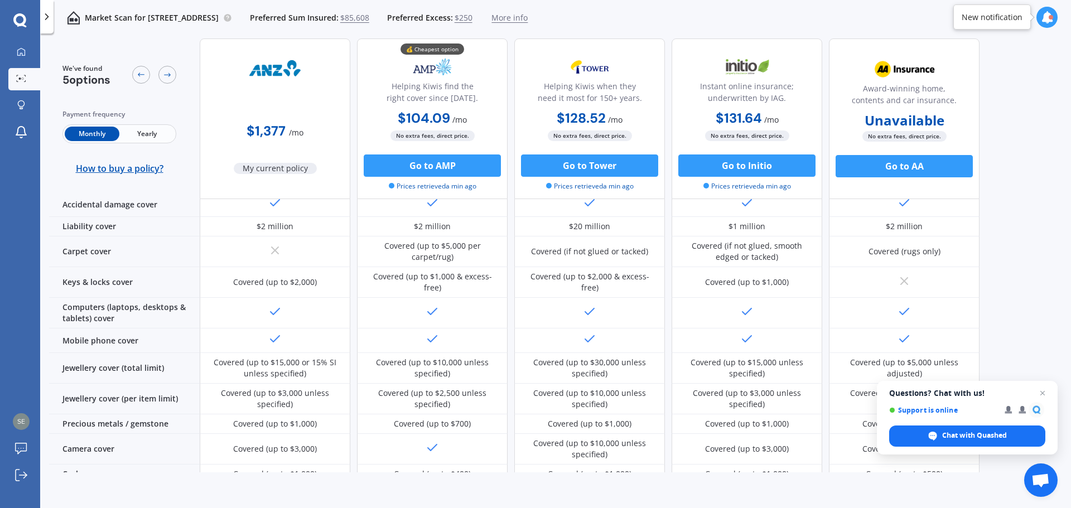
click at [1004, 119] on div "We've found 5 options Payment frequency Monthly Yearly How to buy a policy? $1,…" at bounding box center [560, 88] width 1022 height 434
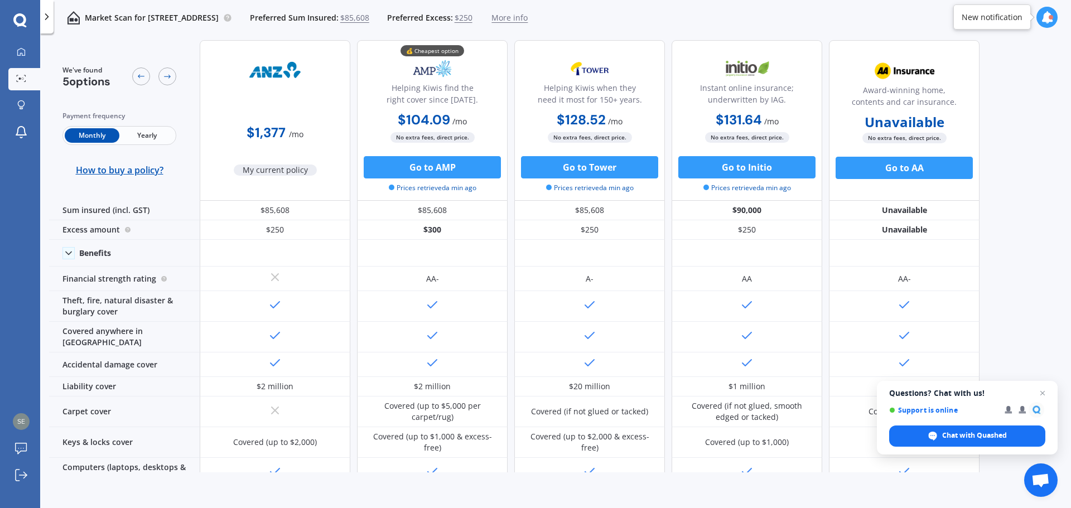
scroll to position [0, 0]
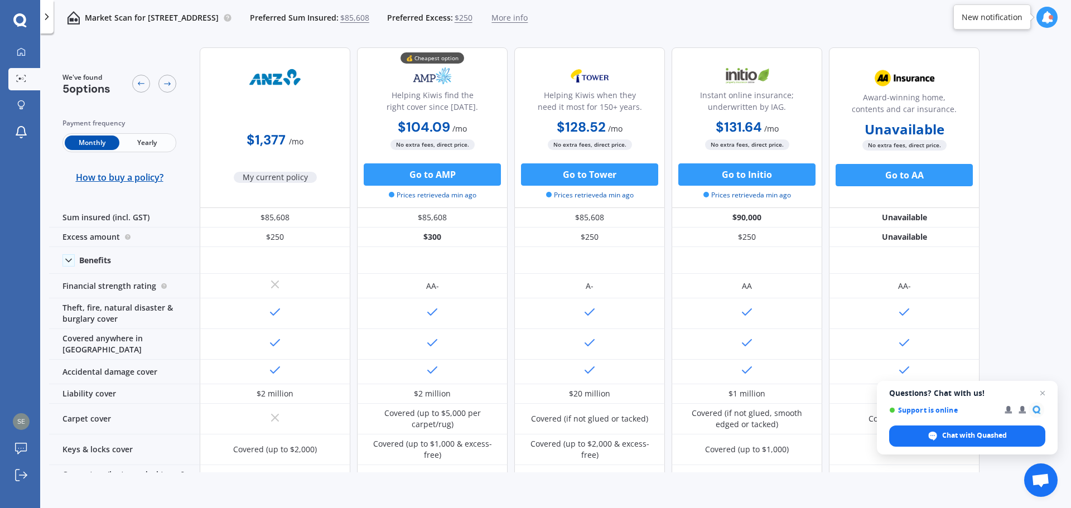
click at [712, 24] on div "Market Scan for [STREET_ADDRESS] Preferred Sum Insured: $85,608 Preferred Exces…" at bounding box center [555, 18] width 1031 height 36
click at [747, 19] on div "Market Scan for [STREET_ADDRESS] Preferred Sum Insured: $85,608 Preferred Exces…" at bounding box center [555, 18] width 1031 height 36
